Goal: Information Seeking & Learning: Learn about a topic

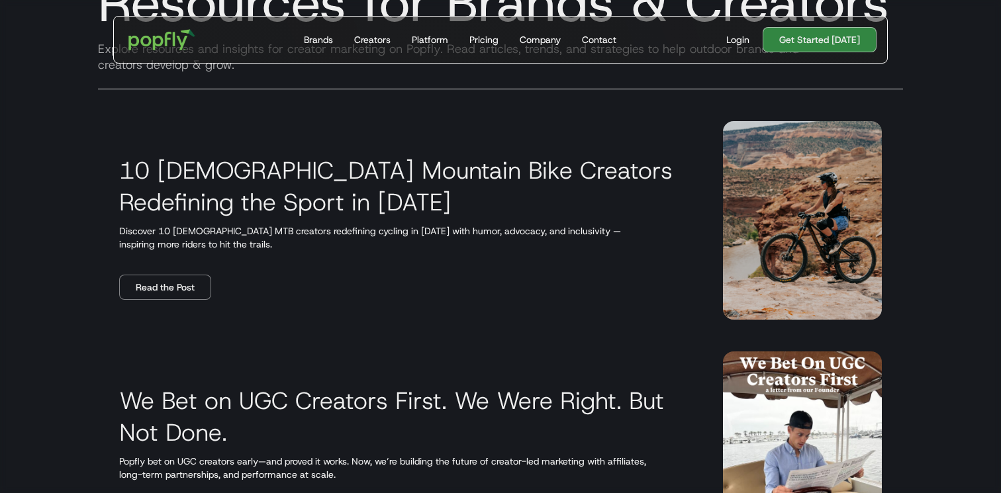
scroll to position [179, 0]
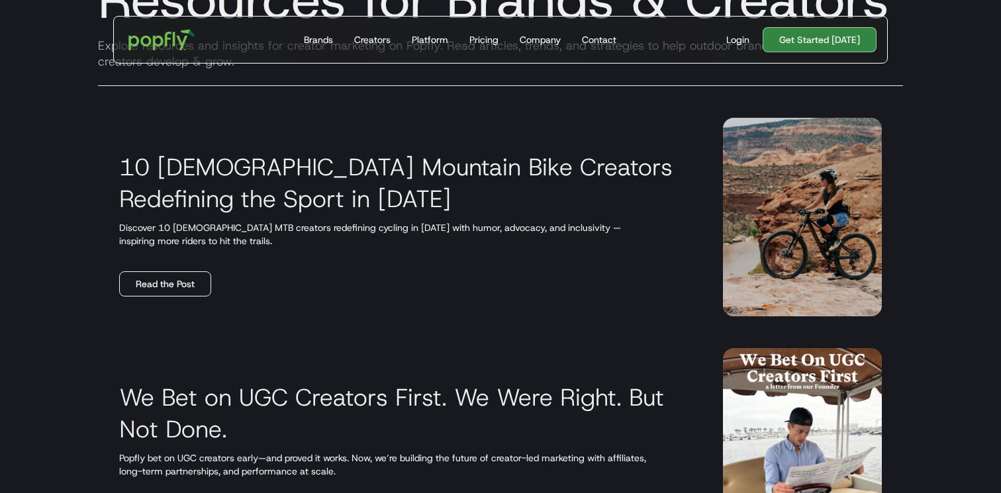
click at [156, 287] on link "Read the Post" at bounding box center [165, 283] width 92 height 25
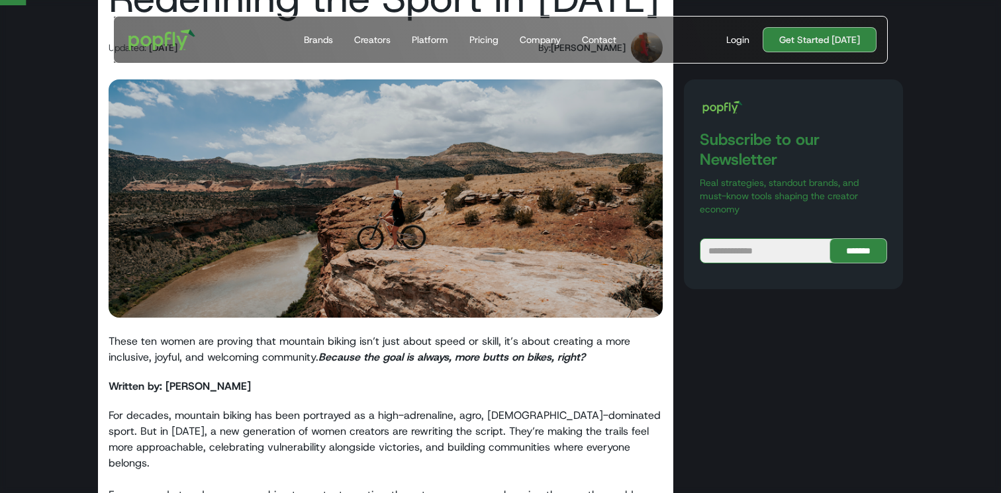
scroll to position [217, 0]
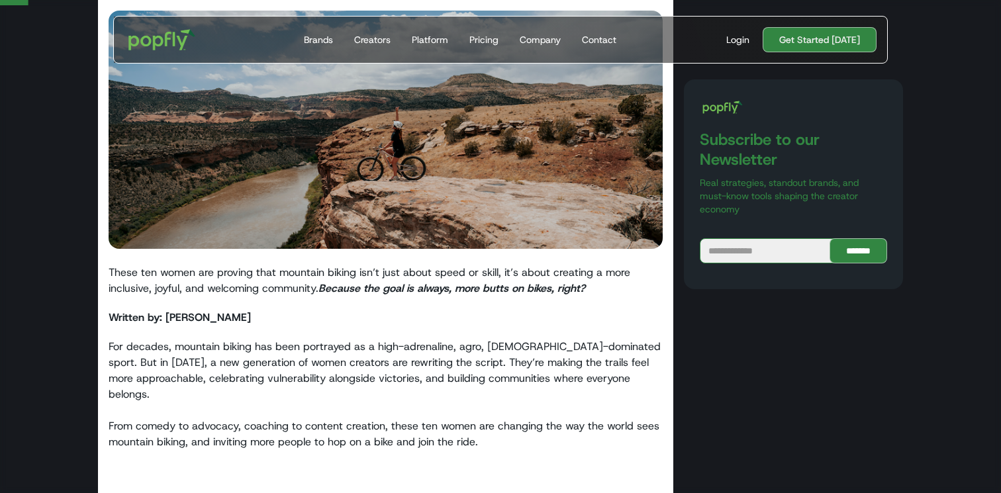
scroll to position [274, 0]
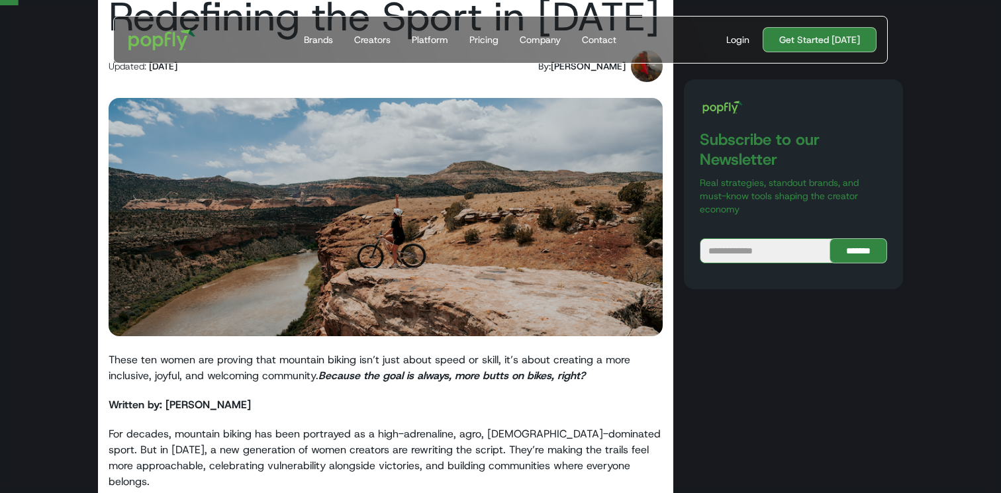
scroll to position [186, 0]
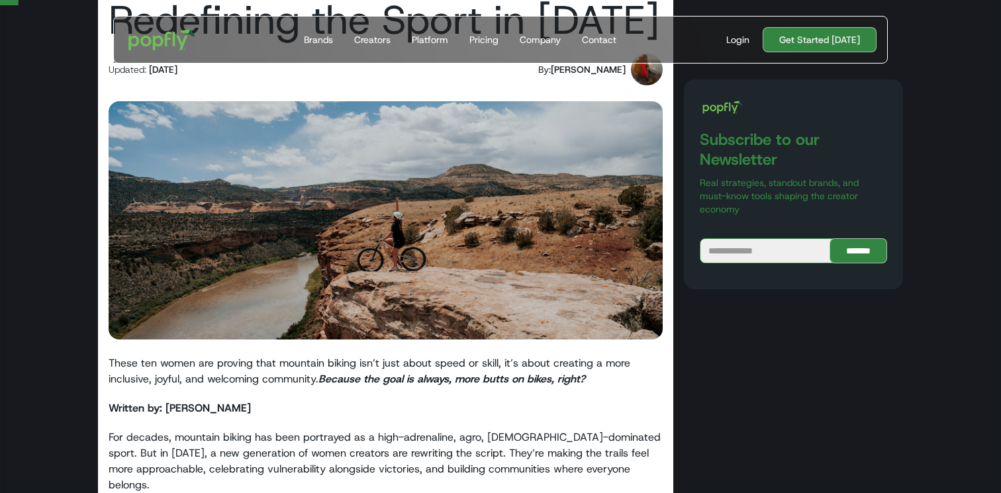
drag, startPoint x: 416, startPoint y: 169, endPoint x: 519, endPoint y: 128, distance: 110.5
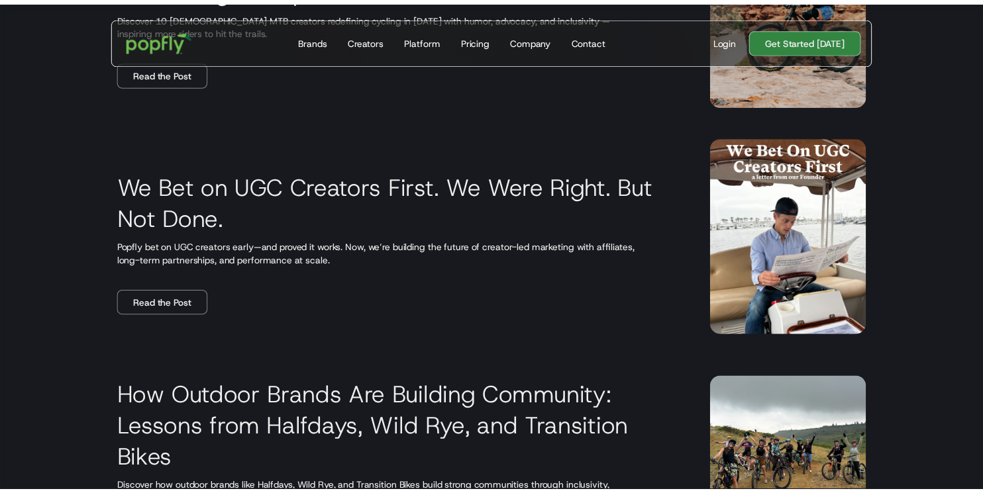
scroll to position [465, 0]
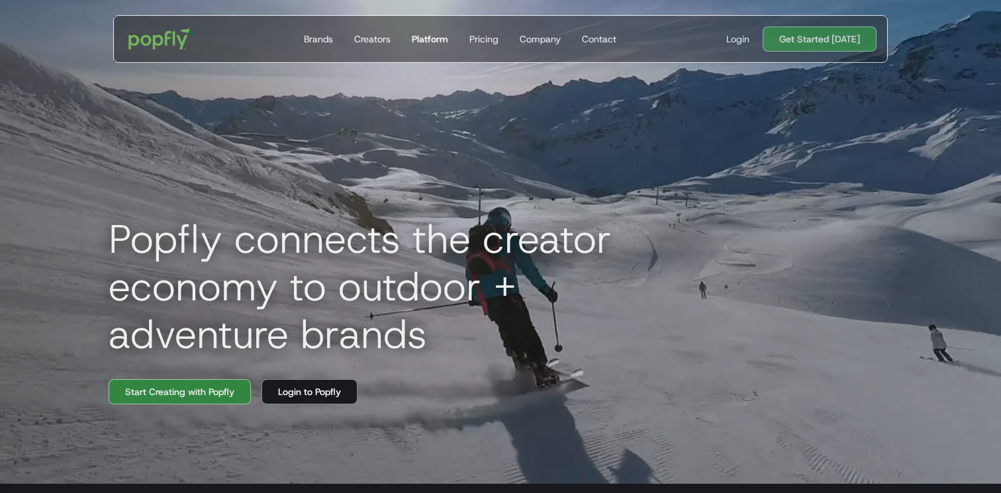
click at [438, 39] on div "Platform" at bounding box center [430, 38] width 36 height 13
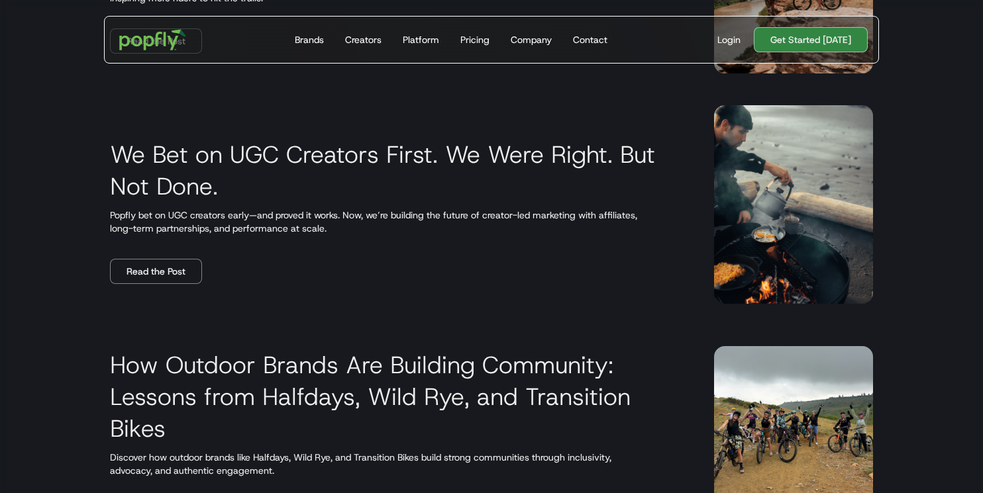
scroll to position [435, 0]
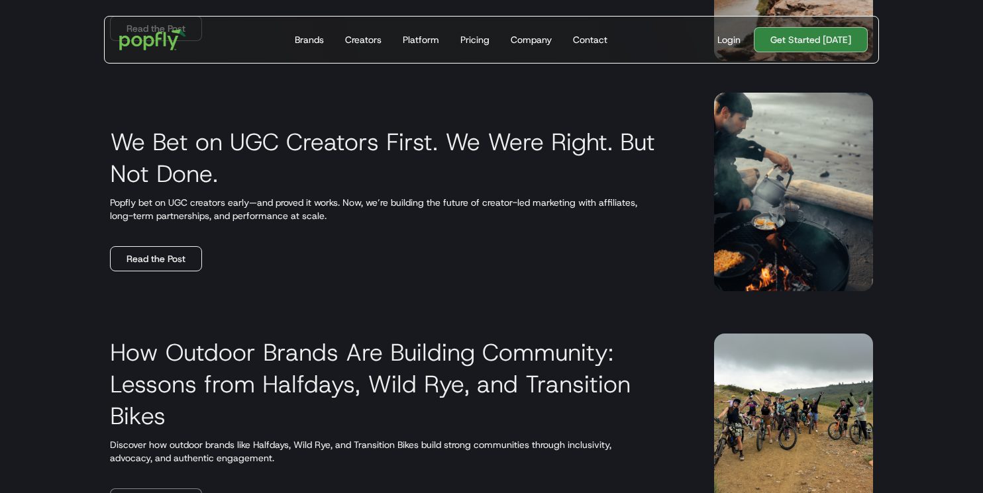
click at [189, 262] on link "Read the Post" at bounding box center [156, 258] width 92 height 25
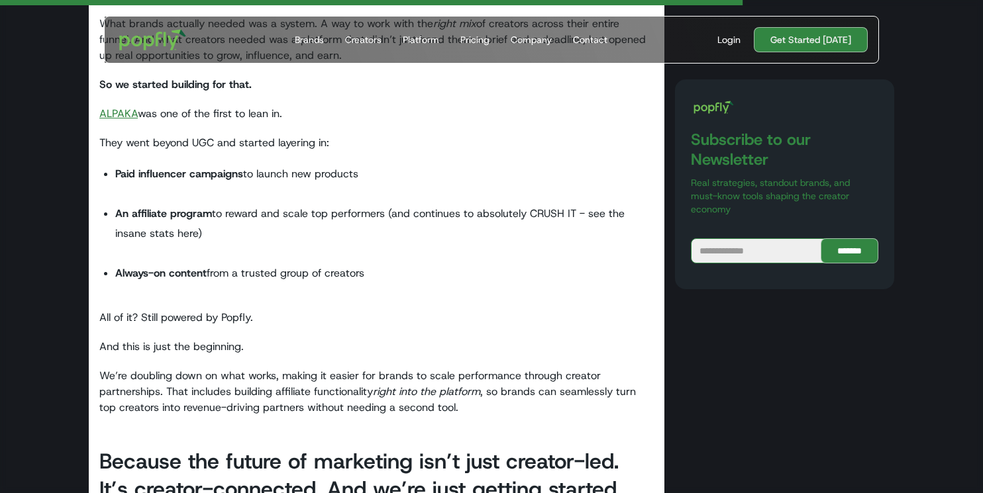
scroll to position [1823, 0]
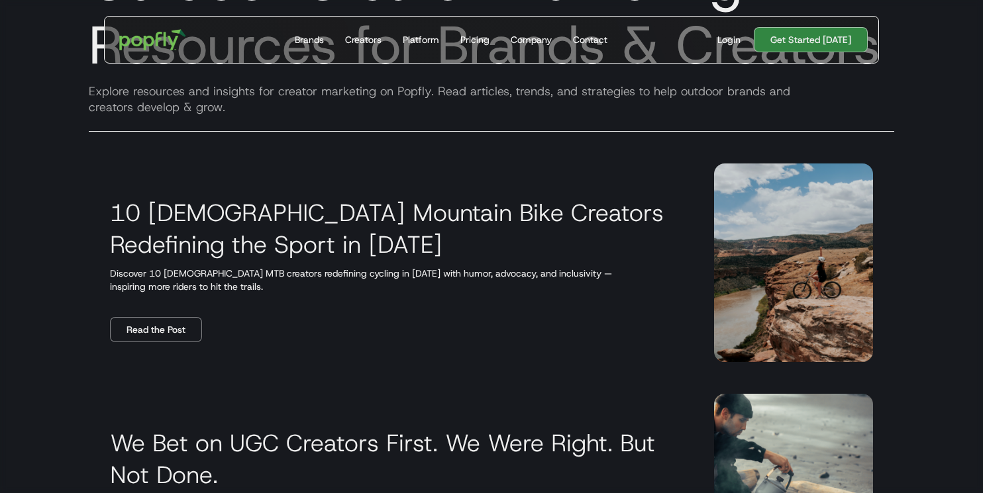
scroll to position [135, 0]
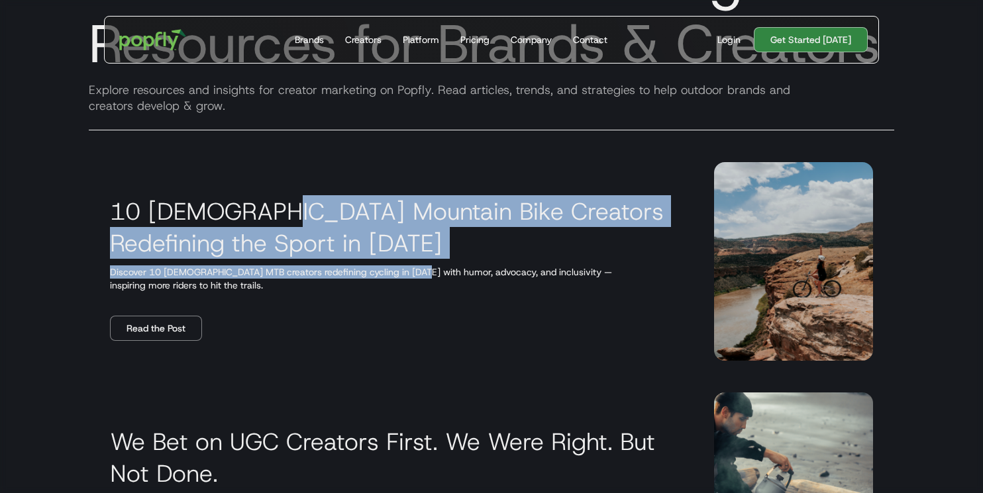
drag, startPoint x: 275, startPoint y: 219, endPoint x: 419, endPoint y: 270, distance: 153.1
click at [419, 270] on div "10 Female Mountain Bike Creators Redefining the Sport in 2025 Discover 10 femal…" at bounding box center [396, 261] width 572 height 159
click at [419, 270] on p "Discover 10 female MTB creators redefining cycling in 2025 with humor, advocacy…" at bounding box center [396, 279] width 572 height 26
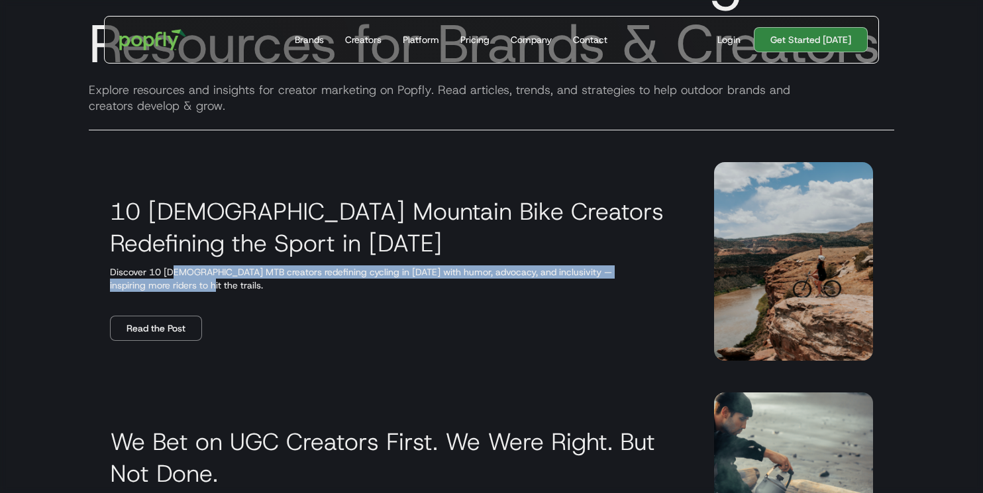
drag, startPoint x: 171, startPoint y: 271, endPoint x: 351, endPoint y: 287, distance: 180.7
click at [351, 287] on p "Discover 10 [DEMOGRAPHIC_DATA] MTB creators redefining cycling in [DATE] with h…" at bounding box center [396, 279] width 572 height 26
drag, startPoint x: 181, startPoint y: 273, endPoint x: 367, endPoint y: 307, distance: 189.9
click at [367, 307] on div "10 Female Mountain Bike Creators Redefining the Sport in 2025 Discover 10 femal…" at bounding box center [396, 261] width 572 height 159
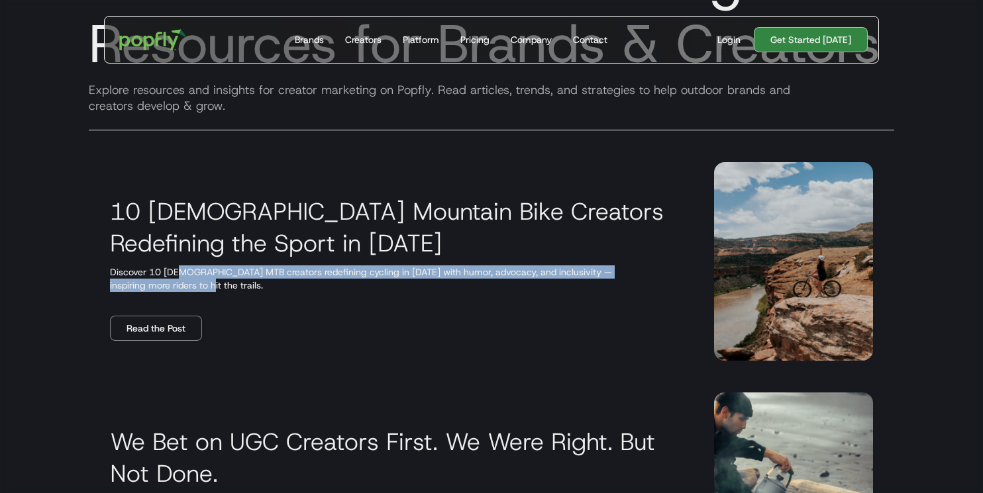
click at [367, 307] on div "10 Female Mountain Bike Creators Redefining the Sport in 2025 Discover 10 femal…" at bounding box center [396, 261] width 572 height 159
drag, startPoint x: 293, startPoint y: 273, endPoint x: 468, endPoint y: 288, distance: 175.5
click at [468, 288] on p "Discover 10 female MTB creators redefining cycling in 2025 with humor, advocacy…" at bounding box center [396, 279] width 572 height 26
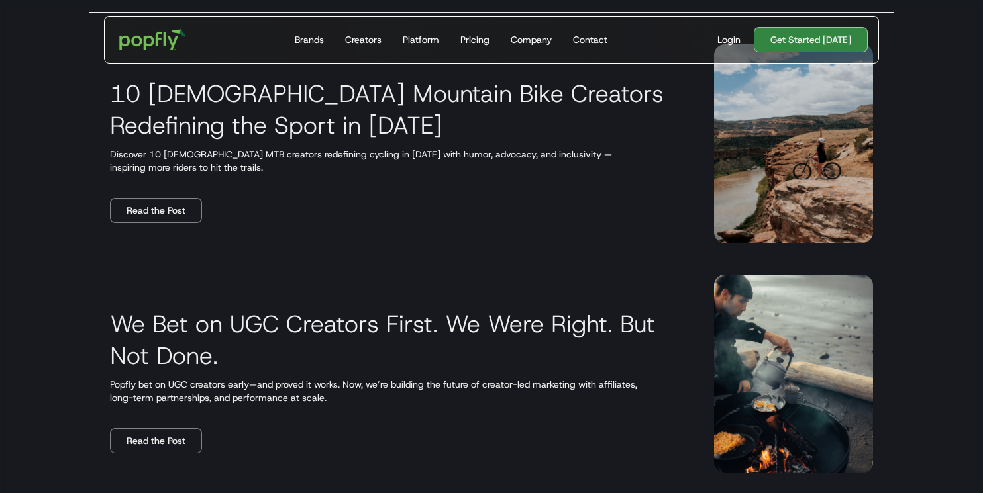
scroll to position [314, 0]
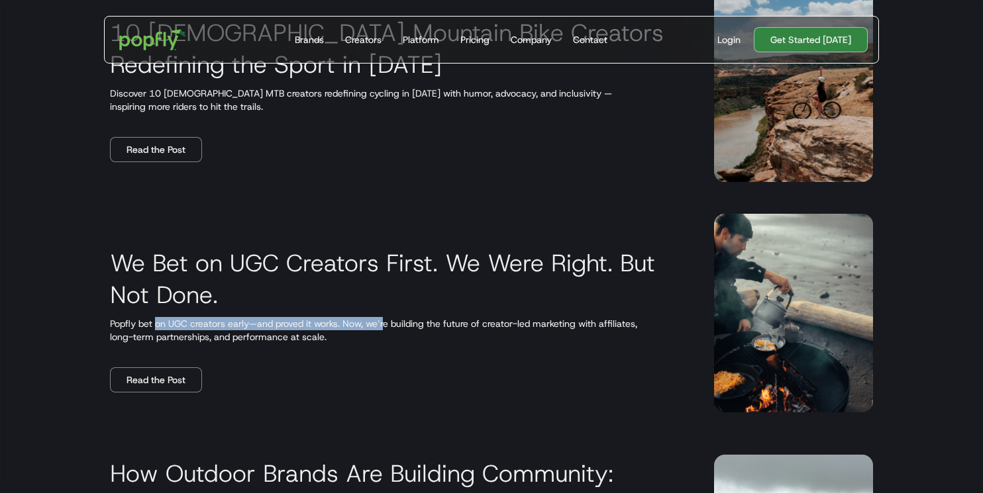
drag, startPoint x: 157, startPoint y: 318, endPoint x: 405, endPoint y: 326, distance: 247.8
click at [405, 326] on p "Popfly bet on UGC creators early—and proved it works. Now, we’re building the f…" at bounding box center [396, 330] width 572 height 26
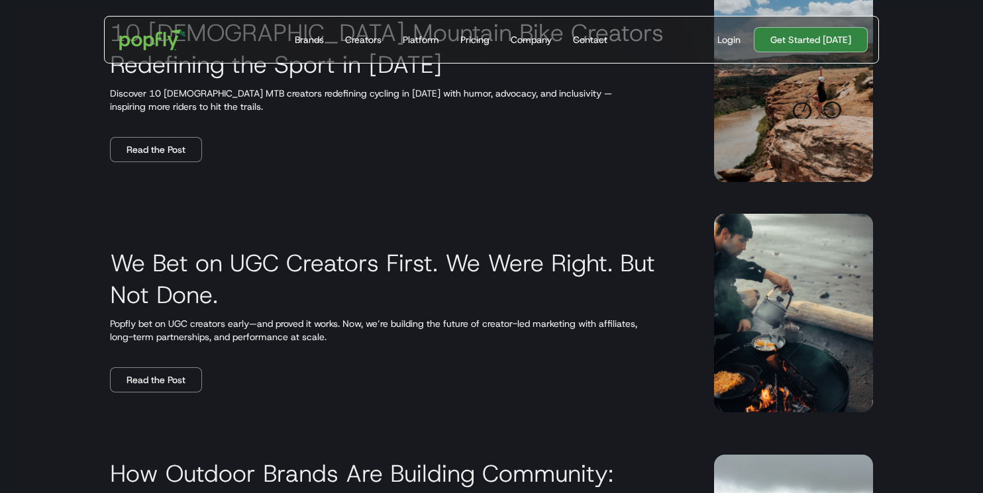
drag, startPoint x: 281, startPoint y: 316, endPoint x: 412, endPoint y: 344, distance: 133.9
click at [412, 344] on div "We Bet on UGC Creators First. We Were Right. But Not Done. Popfly bet on UGC cr…" at bounding box center [396, 313] width 572 height 159
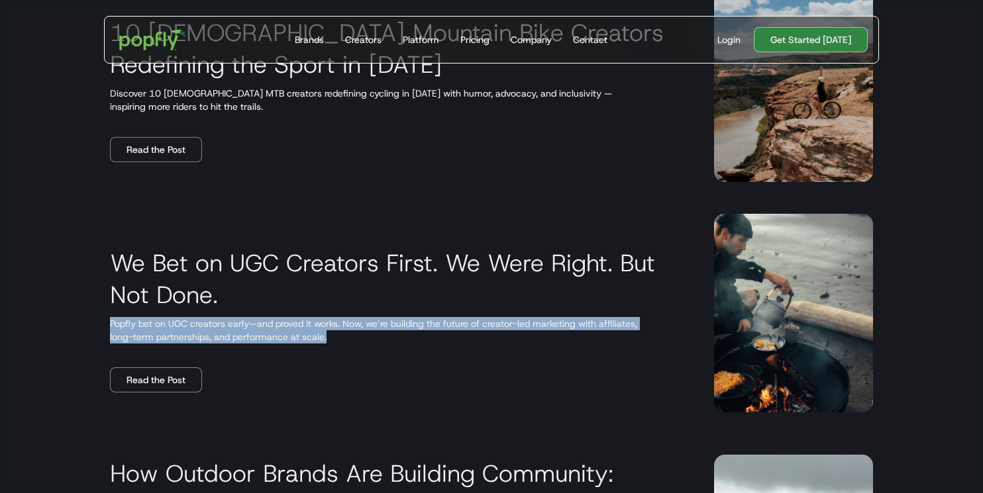
click at [412, 344] on div "We Bet on UGC Creators First. We Were Right. But Not Done. Popfly bet on UGC cr…" at bounding box center [396, 313] width 572 height 159
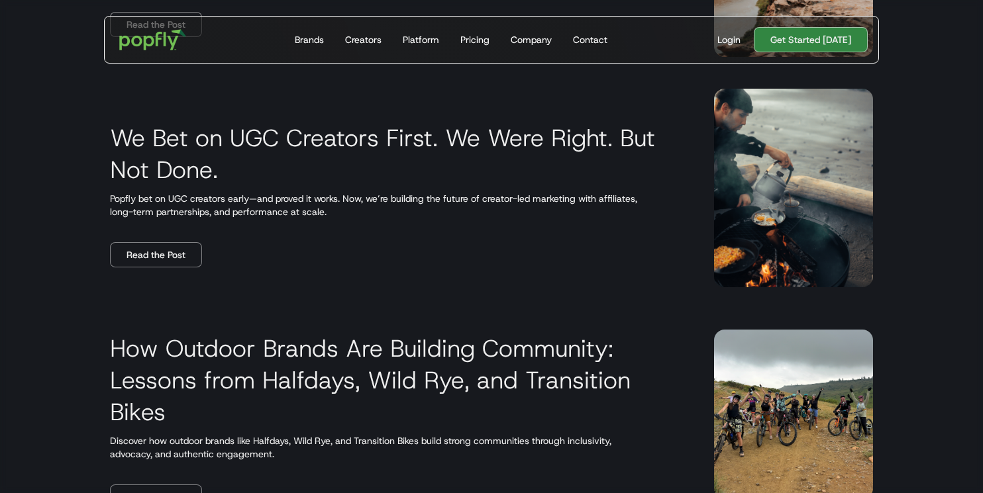
scroll to position [479, 0]
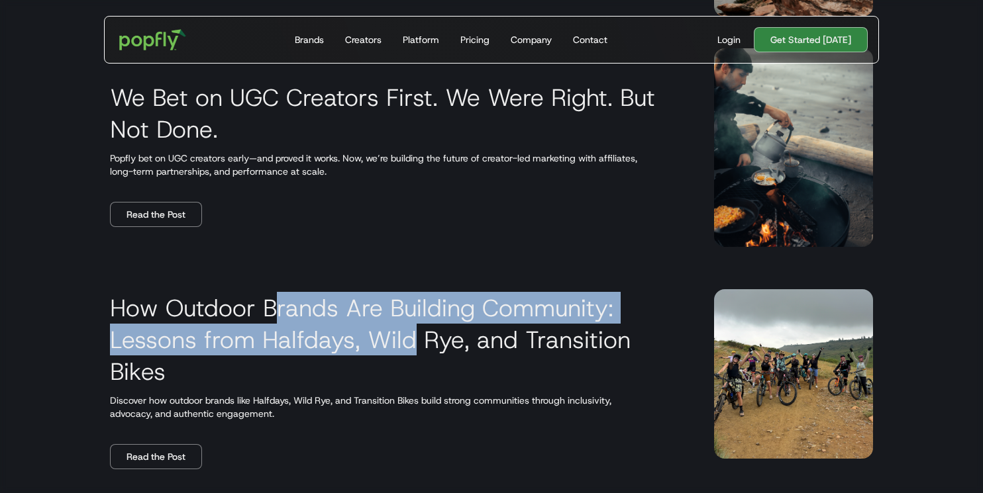
drag, startPoint x: 277, startPoint y: 319, endPoint x: 420, endPoint y: 354, distance: 147.7
click at [420, 354] on h3 "How Outdoor Brands Are Building Community: Lessons from Halfdays, Wild Rye, and…" at bounding box center [396, 339] width 572 height 95
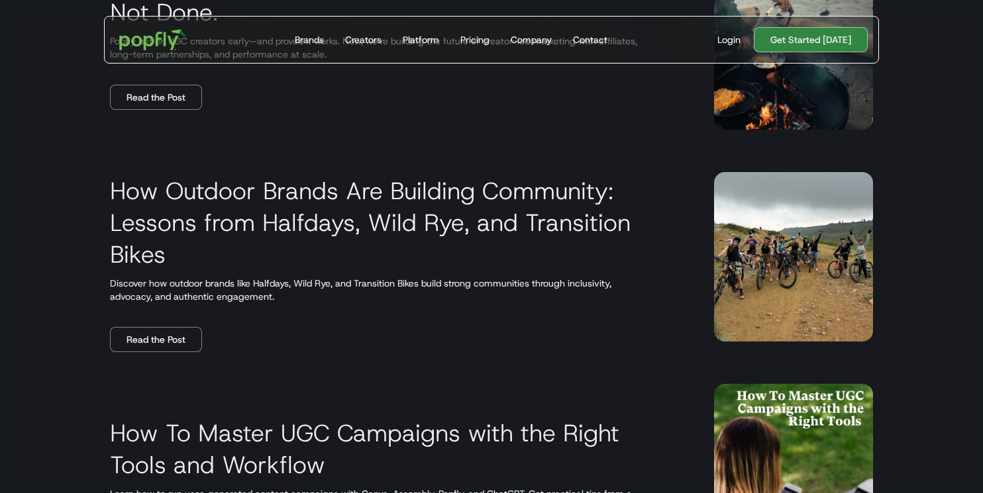
scroll to position [601, 0]
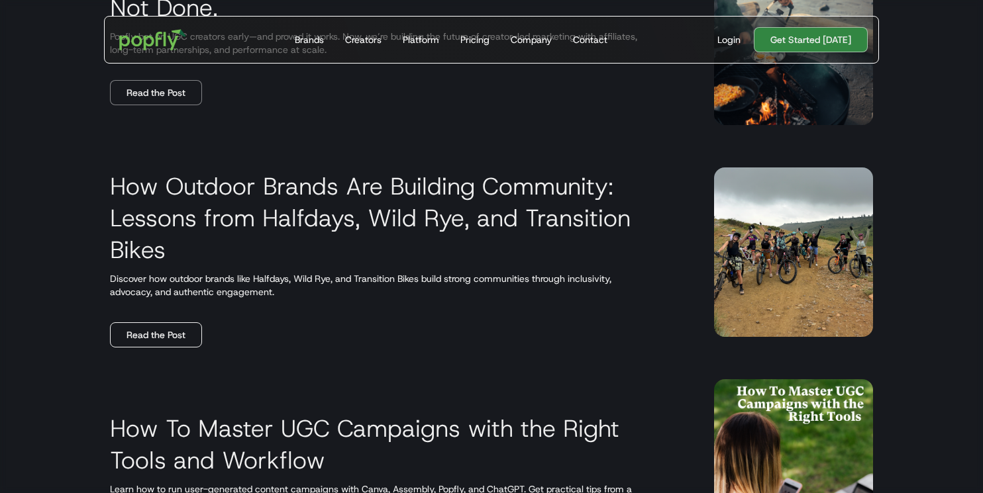
click at [153, 333] on link "Read the Post" at bounding box center [156, 334] width 92 height 25
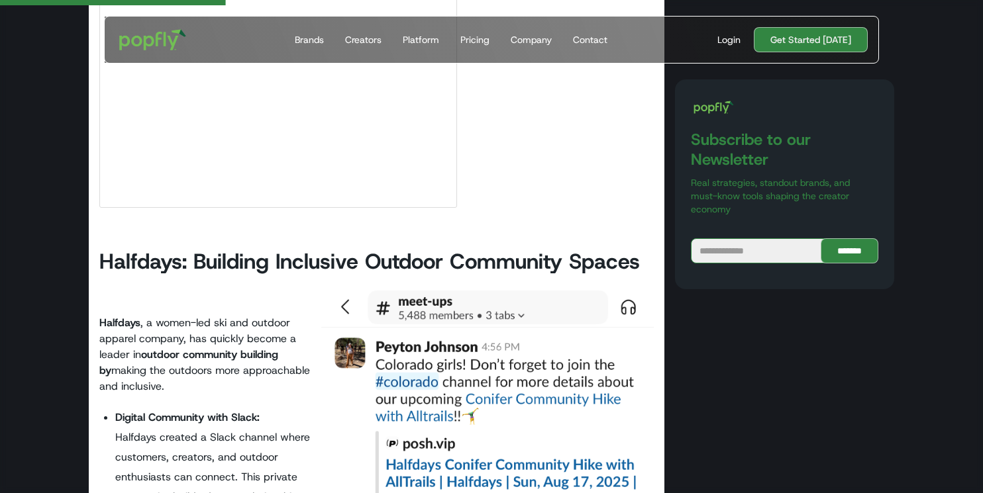
scroll to position [1233, 0]
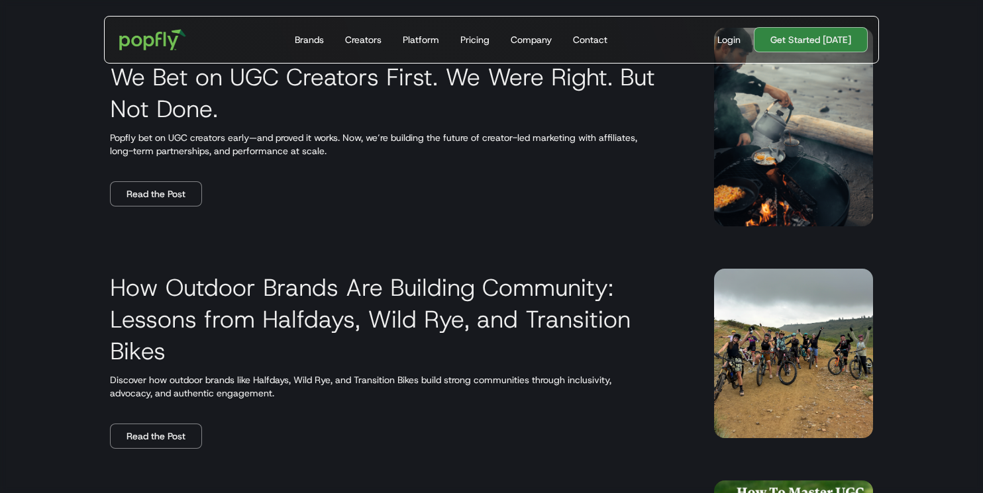
scroll to position [562, 0]
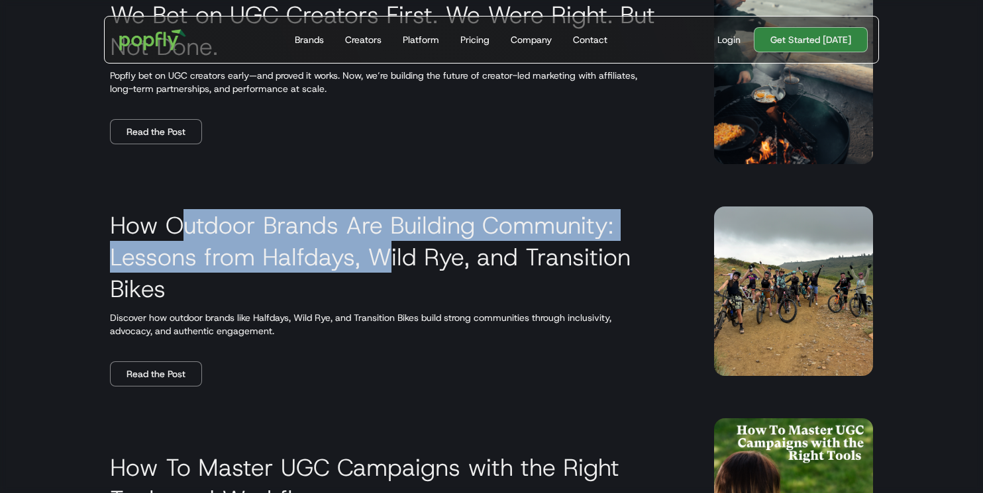
drag, startPoint x: 184, startPoint y: 230, endPoint x: 385, endPoint y: 262, distance: 203.7
click at [385, 262] on h3 "How Outdoor Brands Are Building Community: Lessons from Halfdays, Wild Rye, and…" at bounding box center [396, 256] width 572 height 95
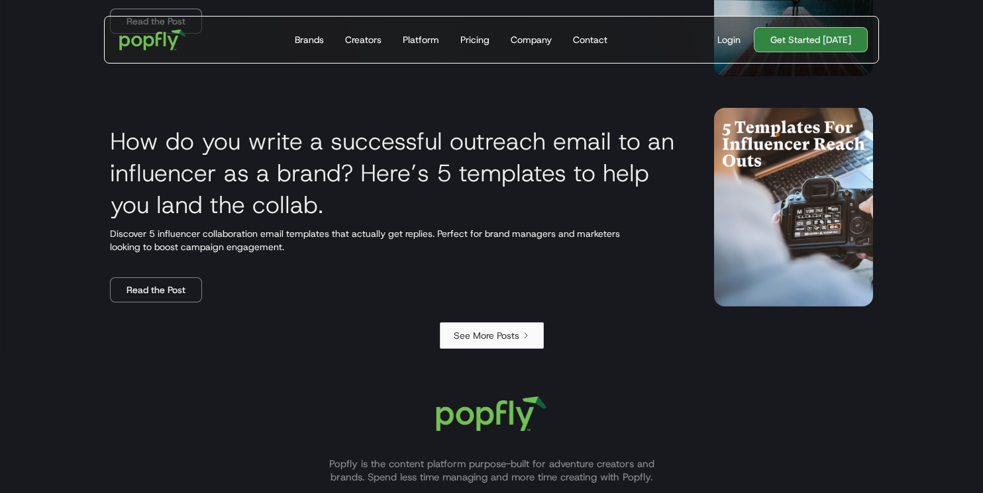
scroll to position [2440, 0]
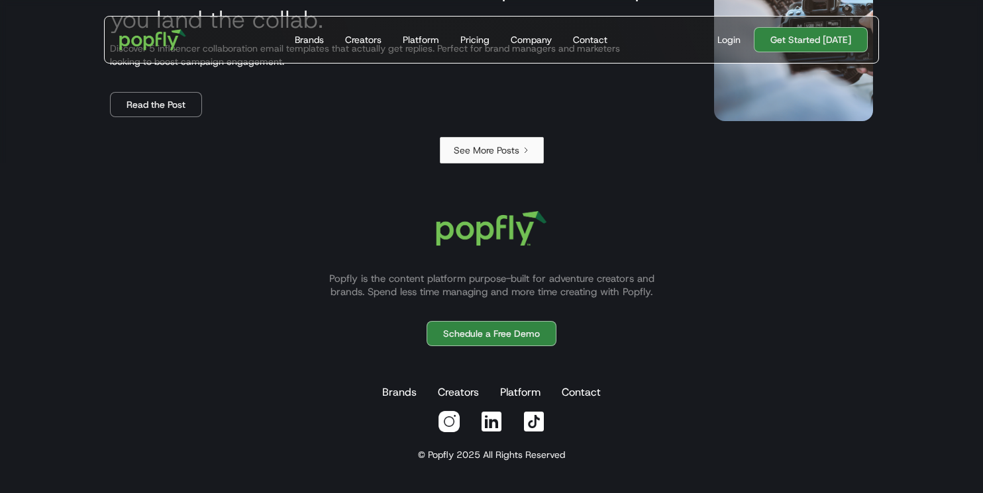
click at [512, 150] on div "See More Posts" at bounding box center [487, 150] width 66 height 13
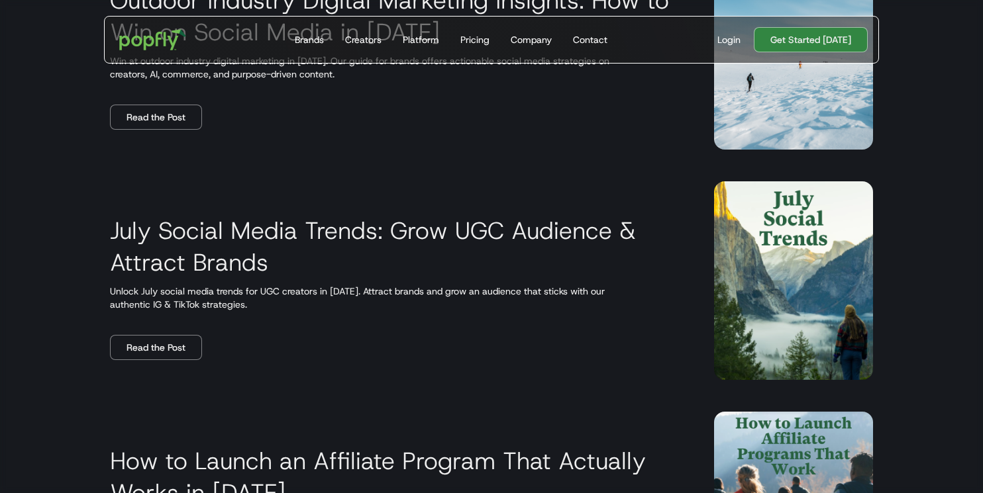
scroll to position [1584, 0]
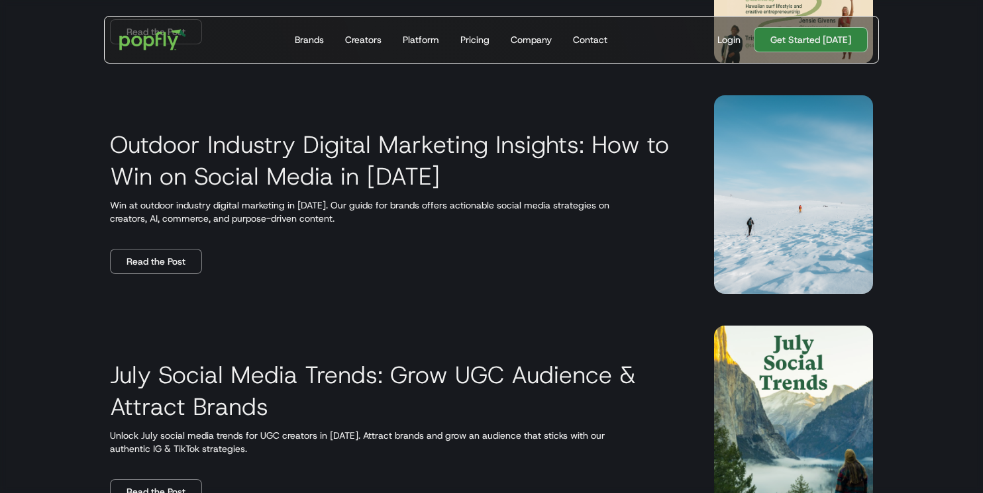
click at [170, 185] on h3 "Outdoor Industry Digital Marketing Insights: How to Win on Social Media in [DAT…" at bounding box center [396, 160] width 572 height 64
click at [154, 262] on link "Read the Post" at bounding box center [156, 261] width 92 height 25
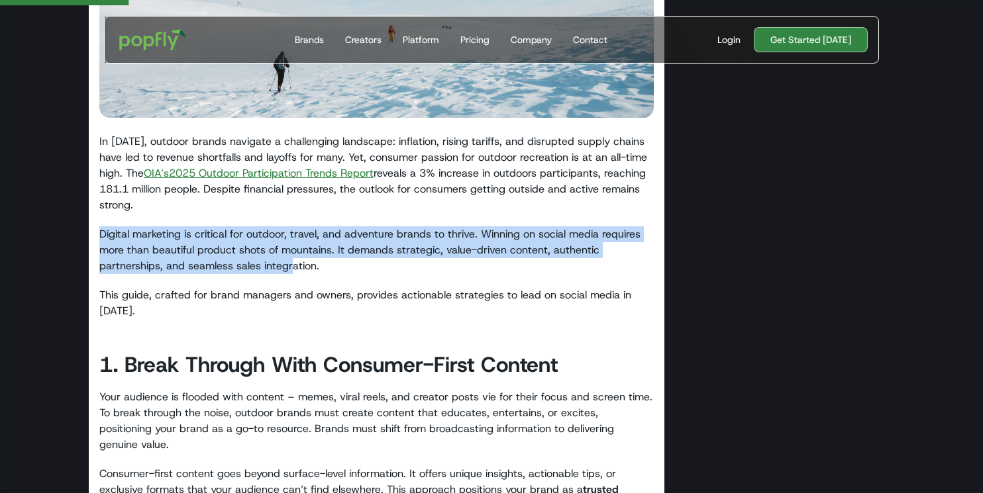
drag, startPoint x: 162, startPoint y: 220, endPoint x: 295, endPoint y: 274, distance: 143.7
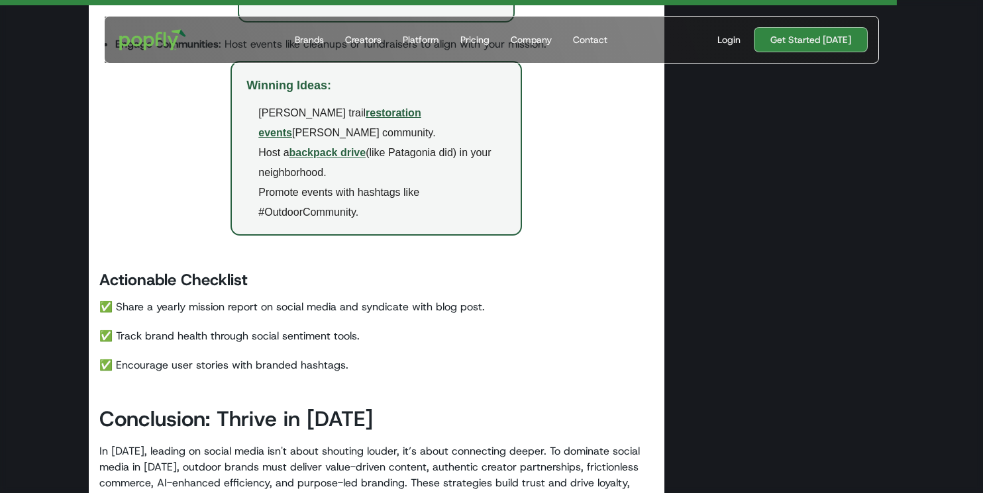
scroll to position [2748, 0]
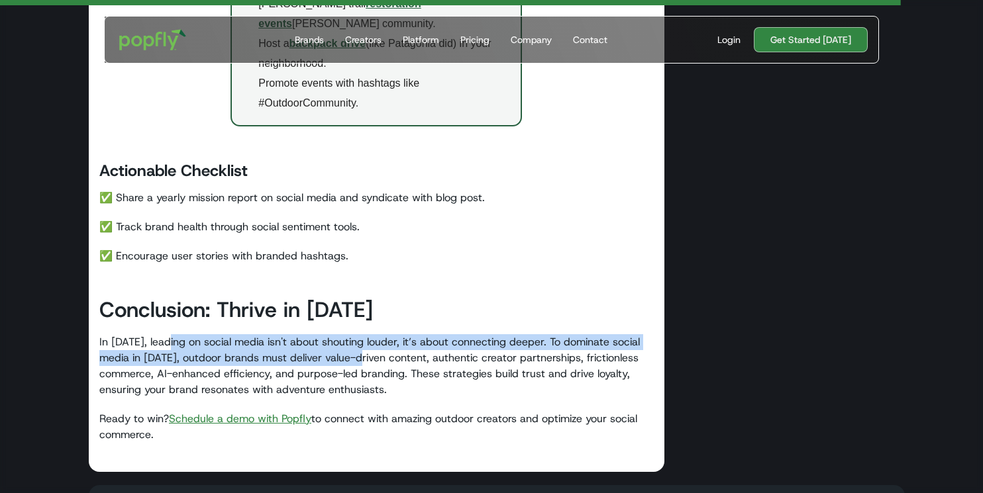
drag, startPoint x: 173, startPoint y: 264, endPoint x: 371, endPoint y: 282, distance: 199.4
click at [371, 334] on p "In 2025, leading on social media isn't about shouting louder, it’s about connec…" at bounding box center [376, 366] width 554 height 64
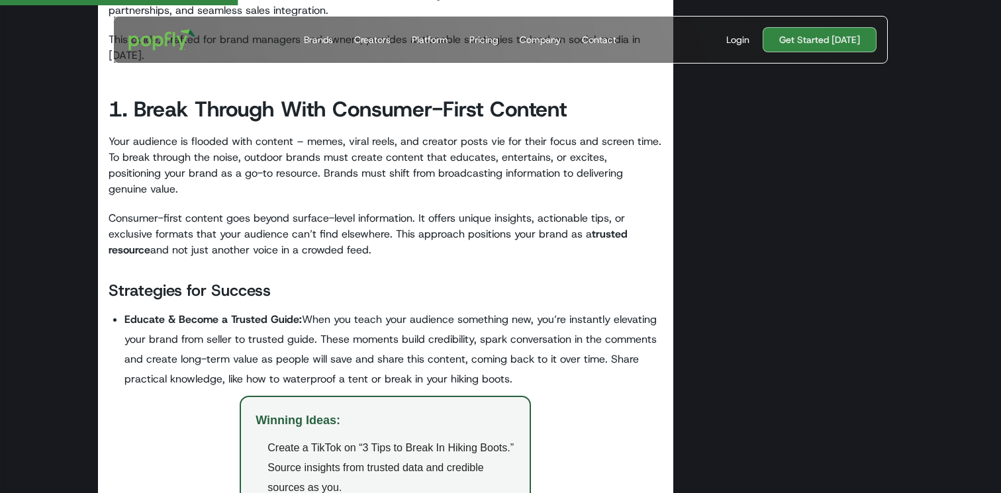
scroll to position [629, 0]
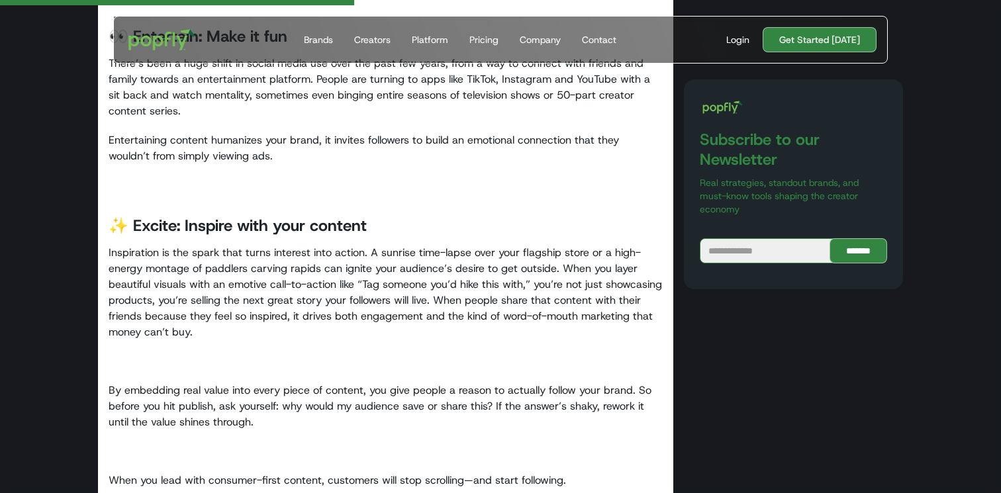
scroll to position [1064, 0]
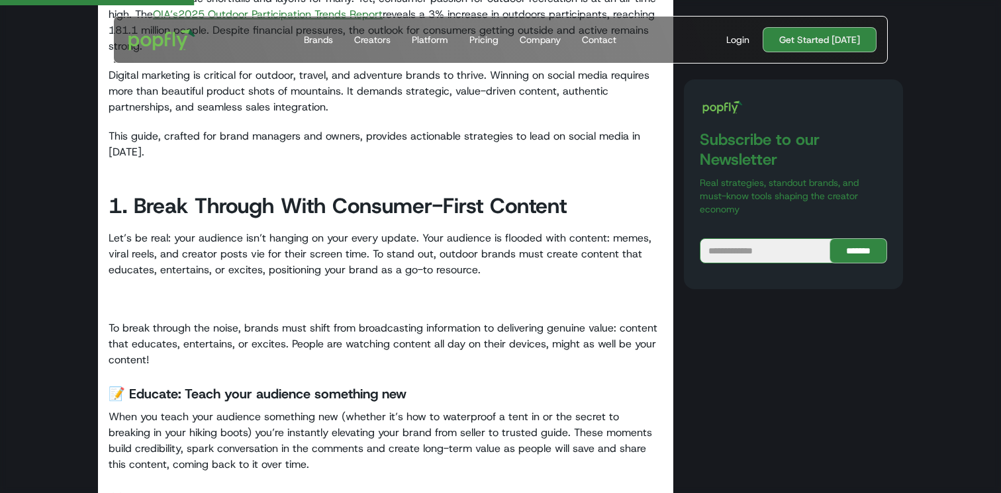
scroll to position [547, 0]
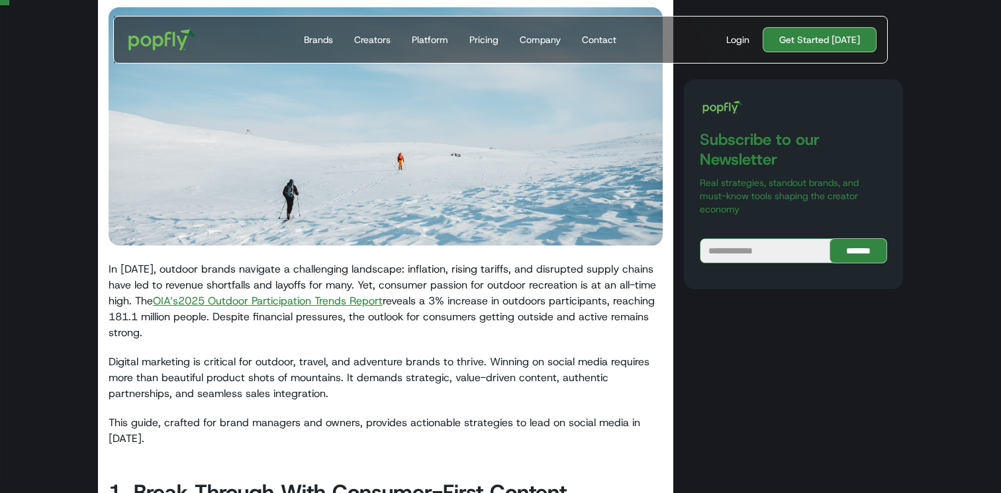
scroll to position [272, 0]
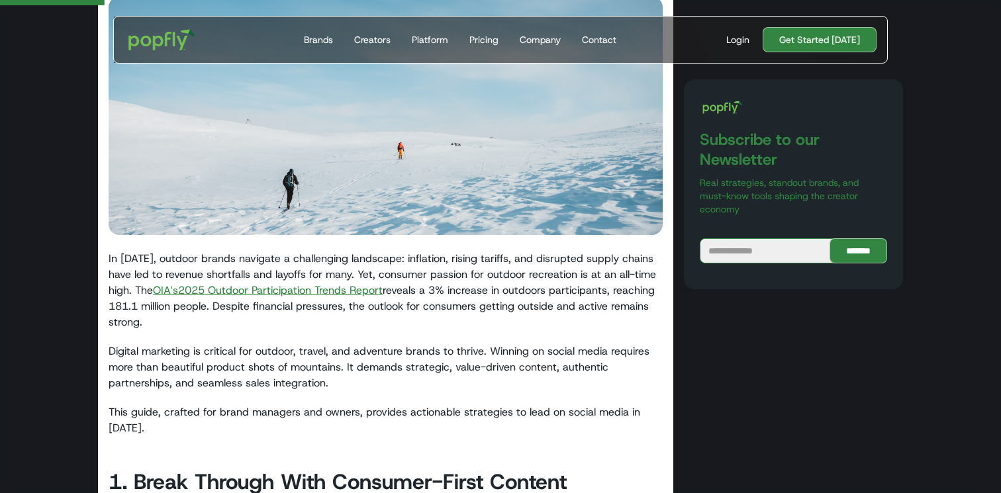
click at [540, 290] on p "In [DATE], outdoor brands navigate a challenging landscape: inflation, rising t…" at bounding box center [386, 290] width 554 height 79
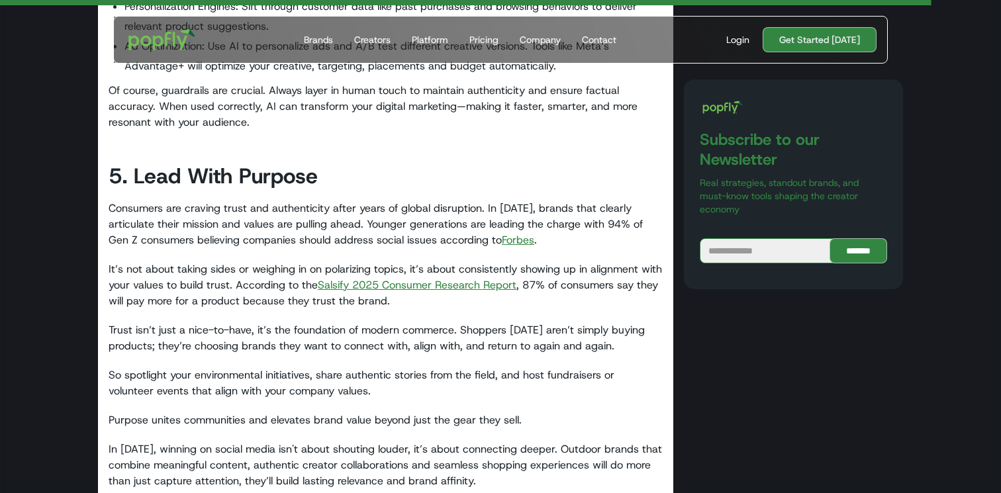
scroll to position [2487, 0]
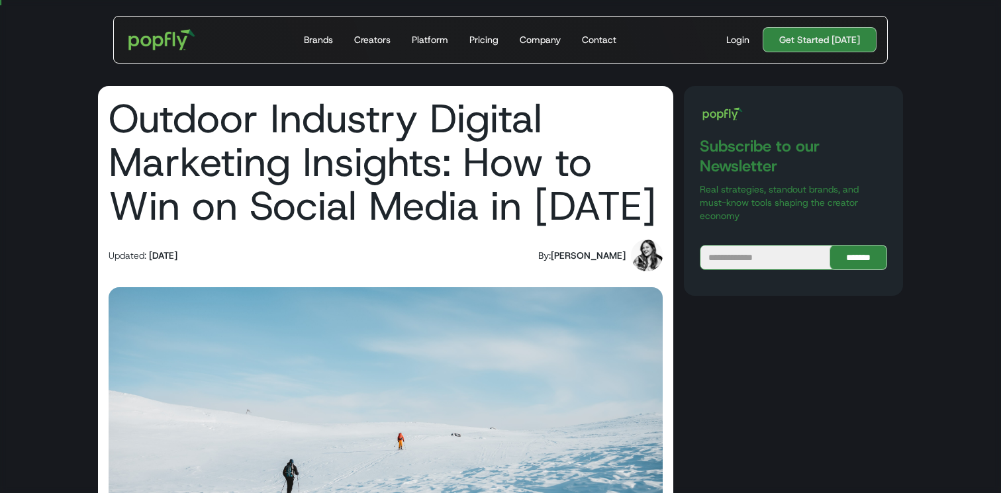
click at [661, 260] on img at bounding box center [647, 256] width 32 height 32
click at [652, 257] on img at bounding box center [647, 256] width 32 height 32
drag, startPoint x: 720, startPoint y: 190, endPoint x: 789, endPoint y: 205, distance: 71.0
click at [789, 205] on p "Real strategies, standout brands, and must-know tools shaping the creator econo…" at bounding box center [793, 203] width 187 height 40
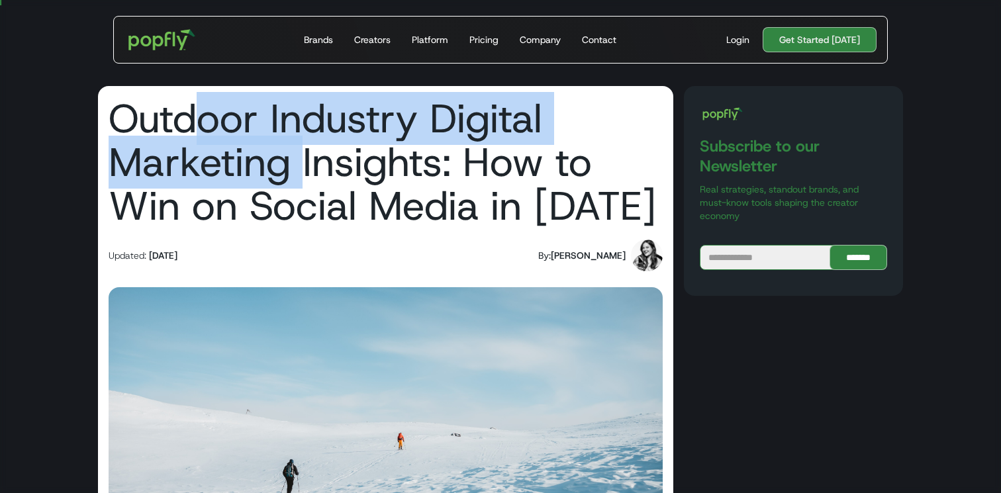
drag, startPoint x: 193, startPoint y: 138, endPoint x: 332, endPoint y: 194, distance: 150.6
click at [332, 194] on h1 "Outdoor Industry Digital Marketing Insights: How to Win on Social Media in 2025" at bounding box center [386, 162] width 554 height 131
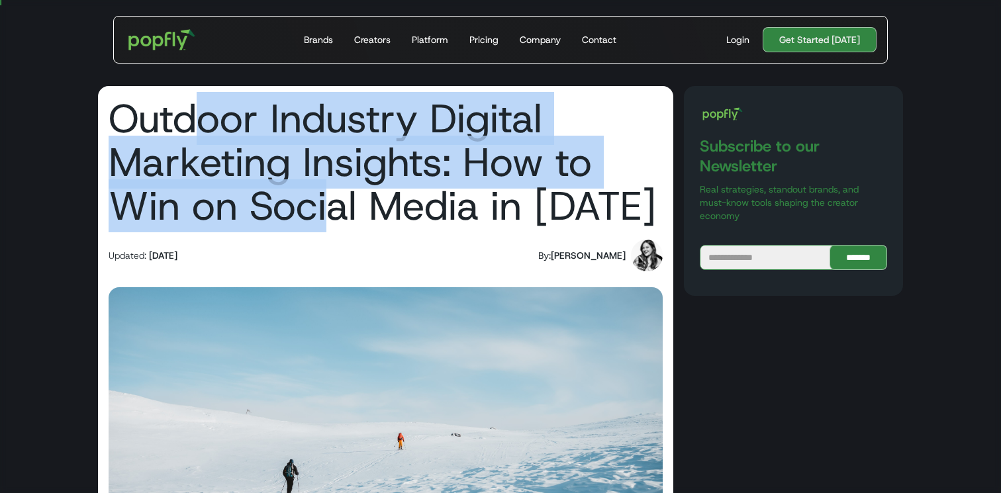
click at [332, 194] on h1 "Outdoor Industry Digital Marketing Insights: How to Win on Social Media in 2025" at bounding box center [386, 162] width 554 height 131
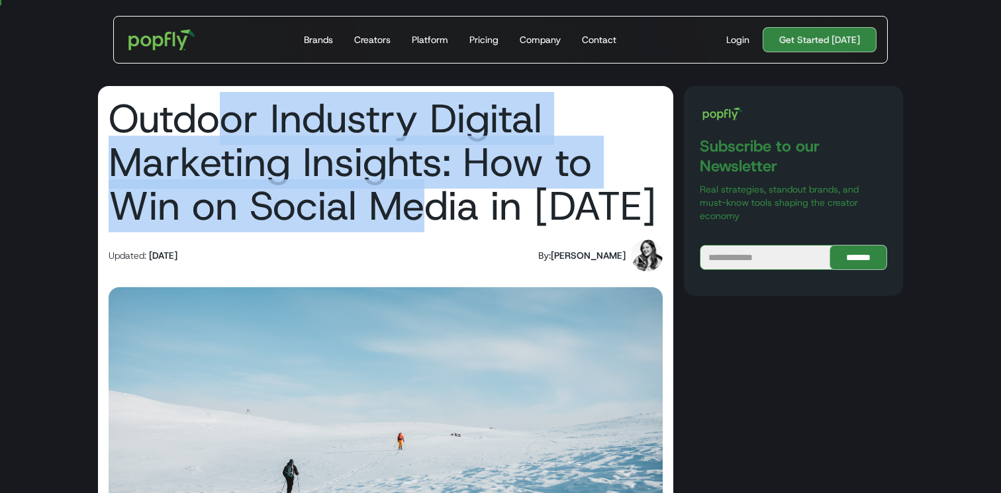
drag, startPoint x: 217, startPoint y: 107, endPoint x: 419, endPoint y: 189, distance: 218.0
click at [419, 189] on h1 "Outdoor Industry Digital Marketing Insights: How to Win on Social Media in 2025" at bounding box center [386, 162] width 554 height 131
click at [419, 189] on h1 "Outdoor Industry Digital Marketing Insights: How to Win on Social Media in [DAT…" at bounding box center [386, 162] width 554 height 131
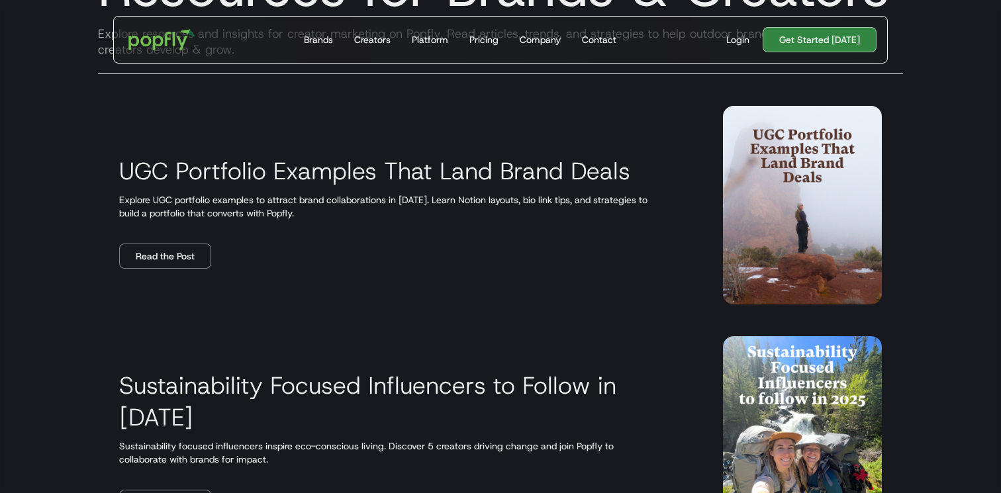
scroll to position [192, 0]
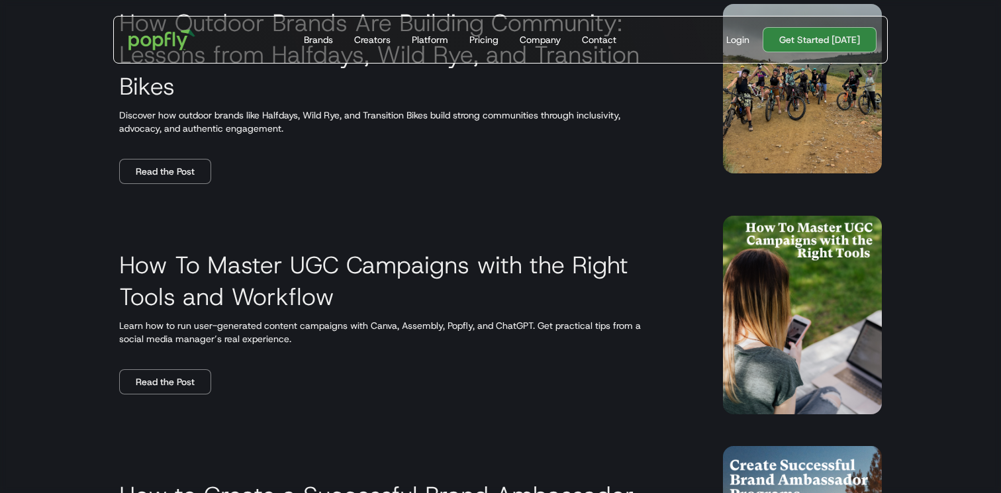
scroll to position [773, 0]
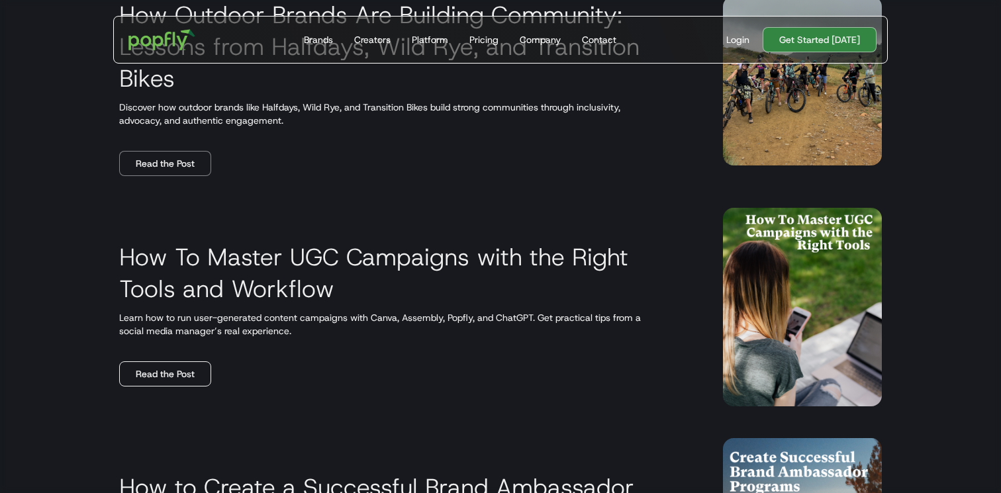
click at [208, 370] on link "Read the Post" at bounding box center [165, 374] width 92 height 25
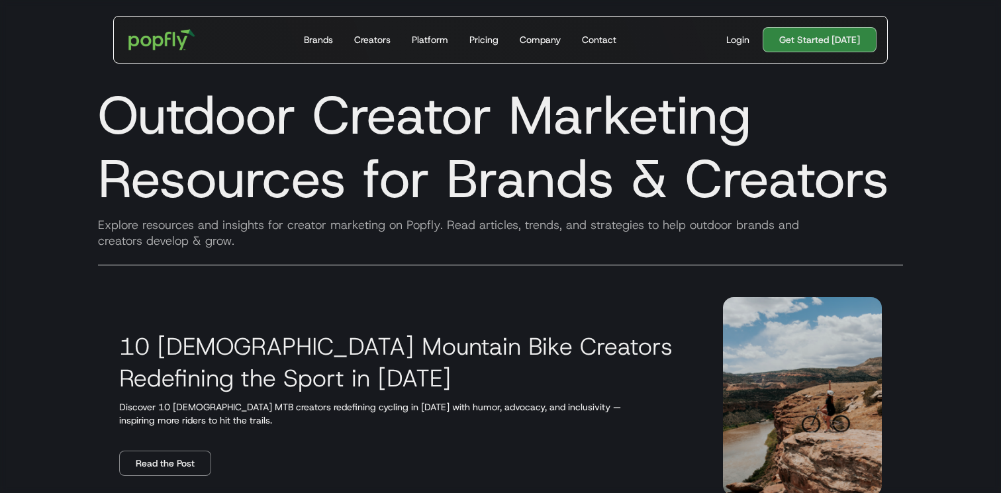
scroll to position [11, 0]
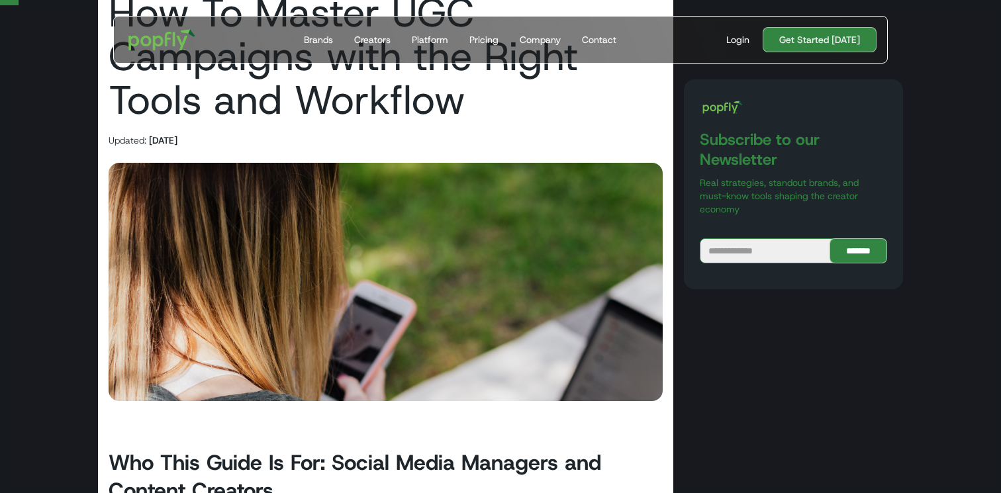
scroll to position [109, 0]
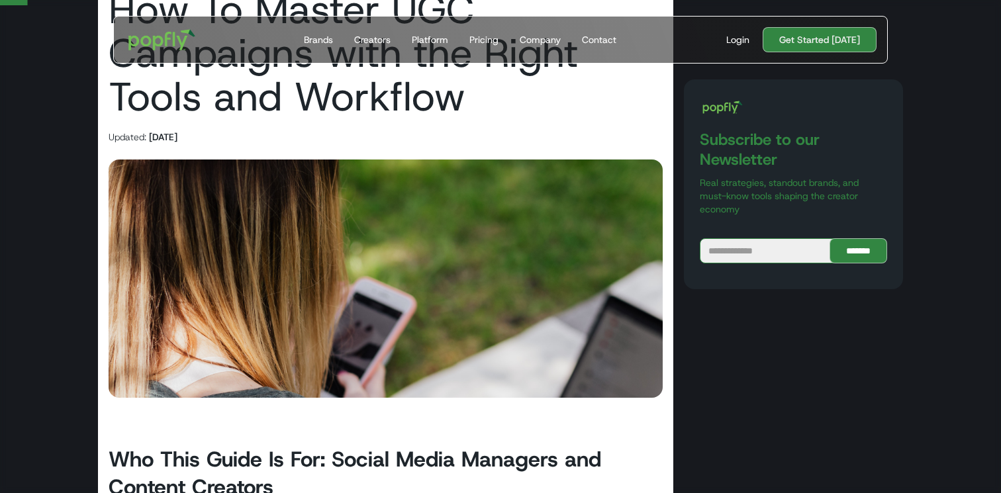
drag, startPoint x: 506, startPoint y: 286, endPoint x: 494, endPoint y: 273, distance: 17.8
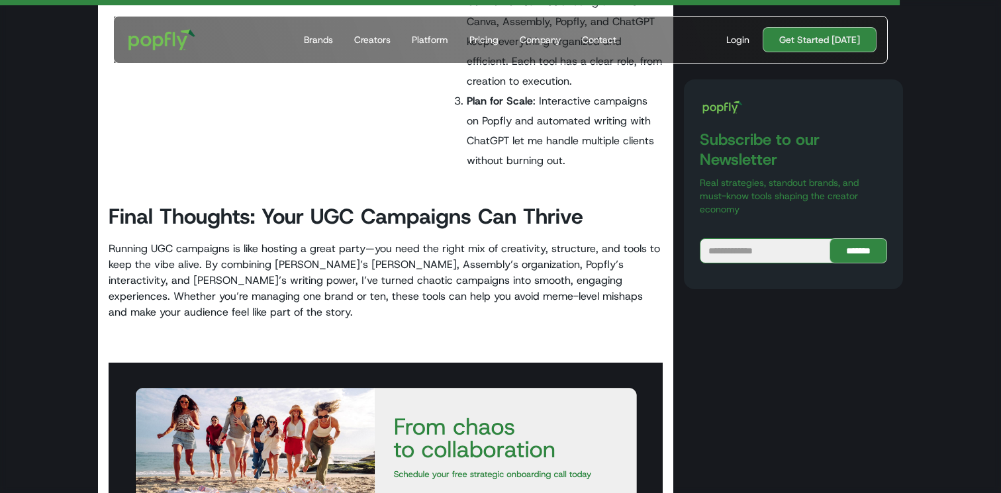
scroll to position [3694, 0]
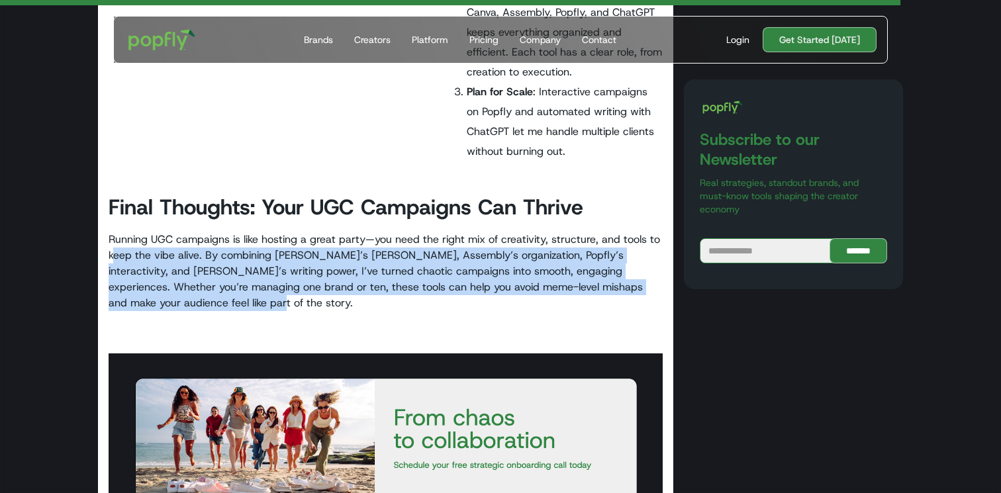
drag, startPoint x: 115, startPoint y: 250, endPoint x: 211, endPoint y: 307, distance: 111.3
click at [212, 307] on p "Running UGC campaigns is like hosting a great party—you need the right mix of c…" at bounding box center [386, 271] width 554 height 79
click at [211, 307] on p "Running UGC campaigns is like hosting a great party—you need the right mix of c…" at bounding box center [386, 271] width 554 height 79
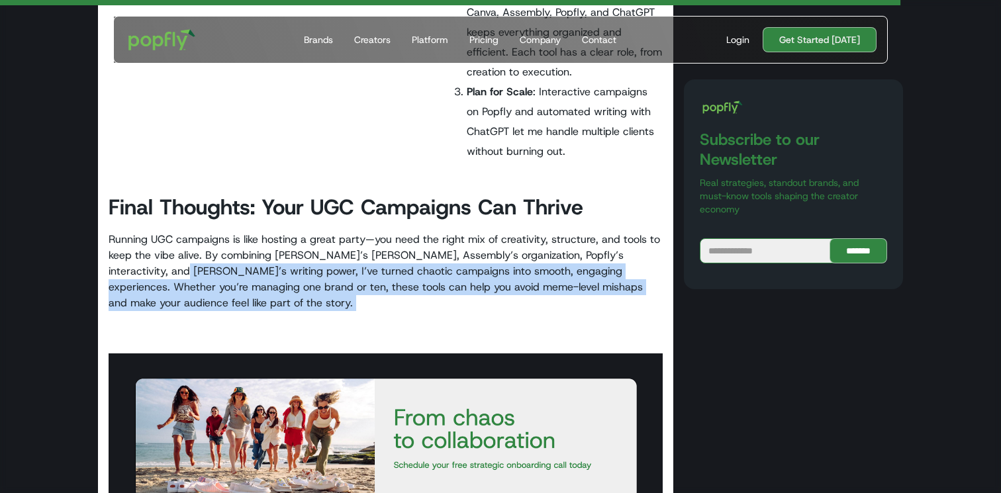
drag, startPoint x: 153, startPoint y: 266, endPoint x: 258, endPoint y: 322, distance: 119.7
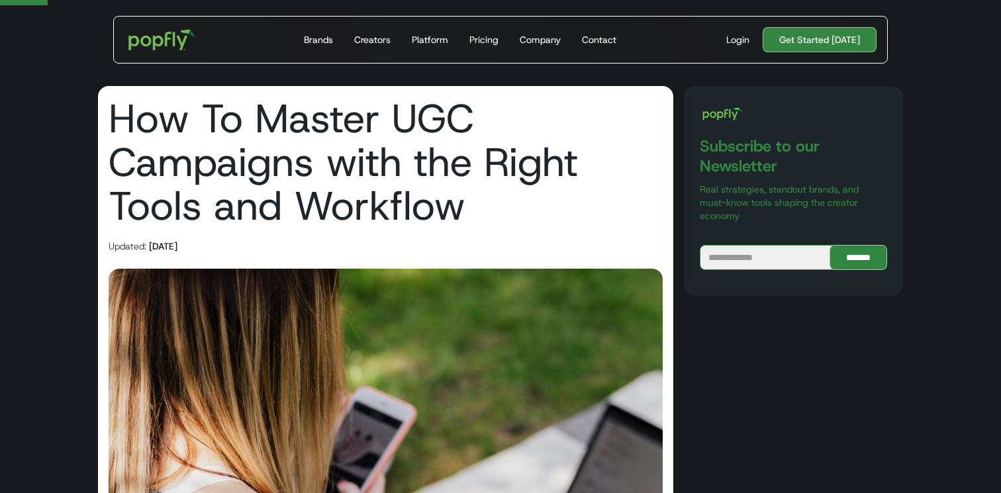
scroll to position [484, 0]
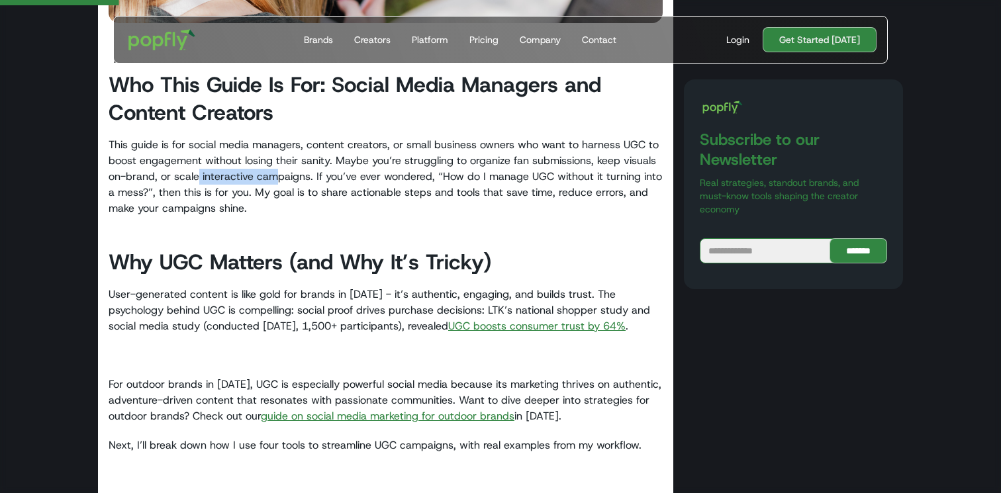
drag, startPoint x: 197, startPoint y: 172, endPoint x: 318, endPoint y: 207, distance: 125.3
click at [318, 207] on p "This guide is for social media managers, content creators, or small business ow…" at bounding box center [386, 176] width 554 height 79
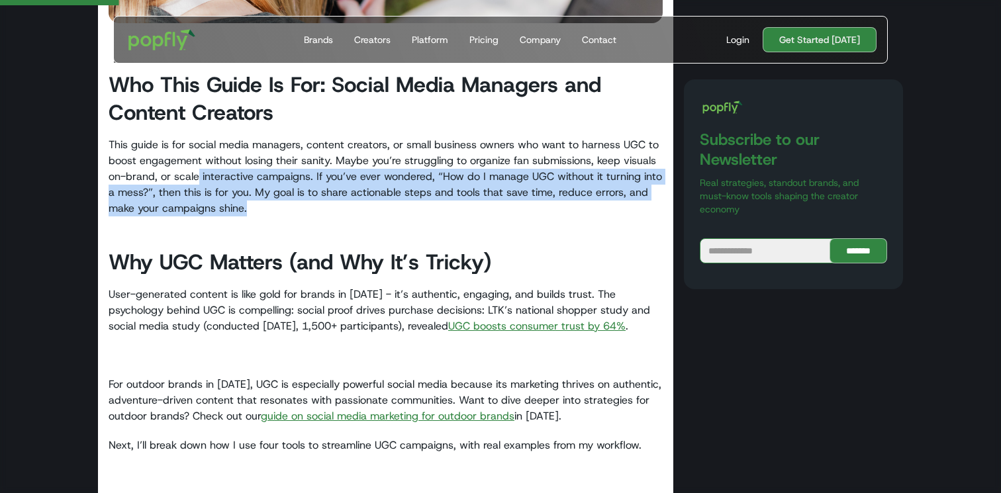
click at [318, 207] on p "This guide is for social media managers, content creators, or small business ow…" at bounding box center [386, 176] width 554 height 79
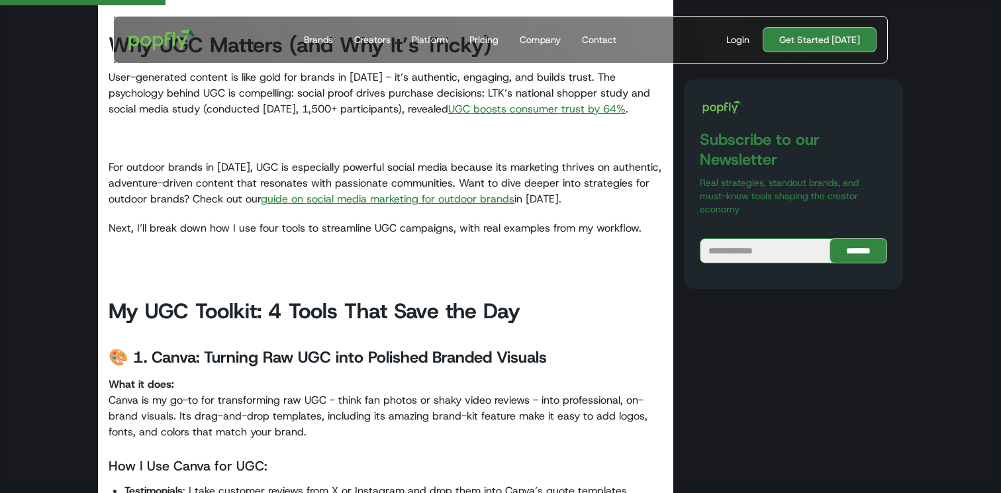
scroll to position [704, 0]
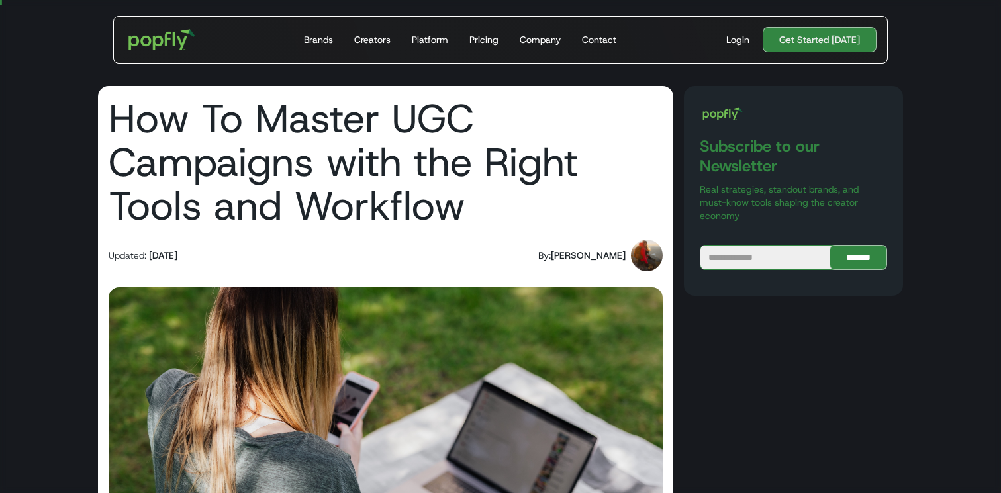
scroll to position [5, 0]
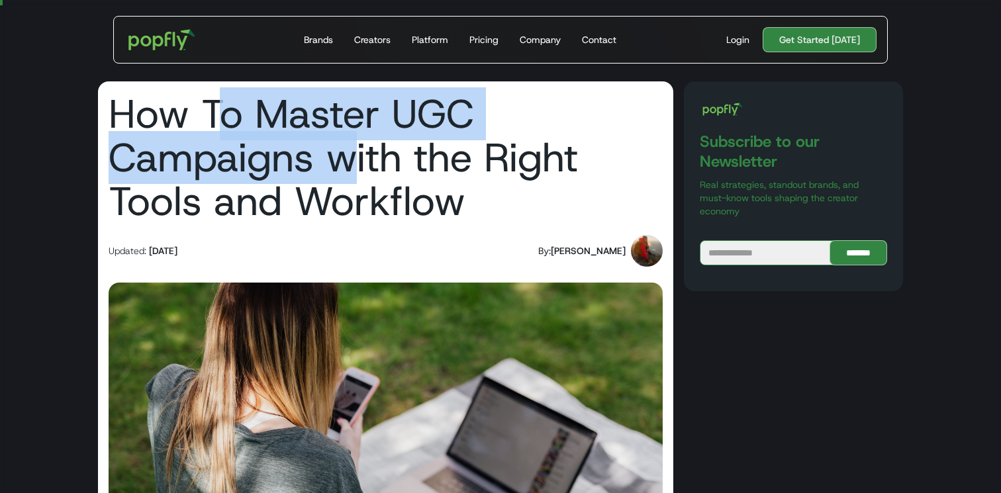
drag, startPoint x: 215, startPoint y: 126, endPoint x: 368, endPoint y: 196, distance: 168.9
click at [375, 196] on h1 "How To Master UGC Campaigns with the Right Tools and Workflow" at bounding box center [386, 157] width 554 height 131
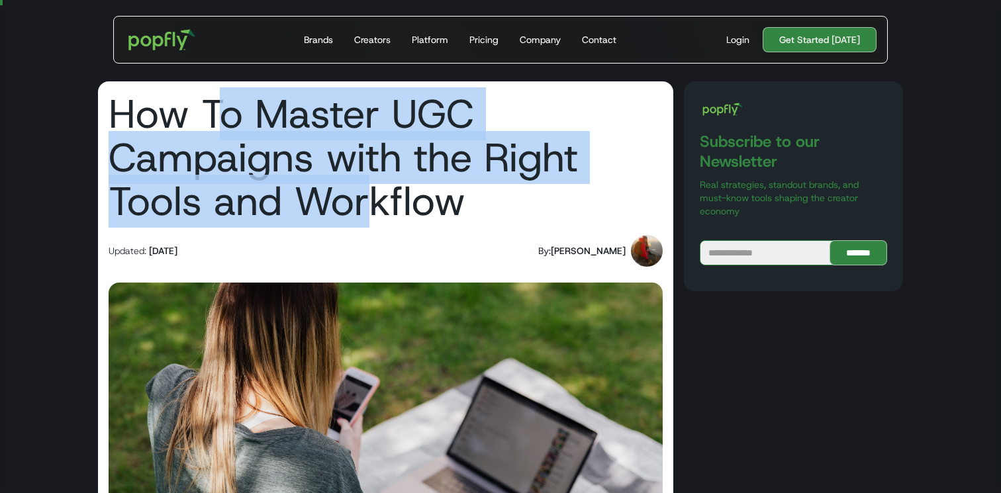
click at [365, 197] on h1 "How To Master UGC Campaigns with the Right Tools and Workflow" at bounding box center [386, 157] width 554 height 131
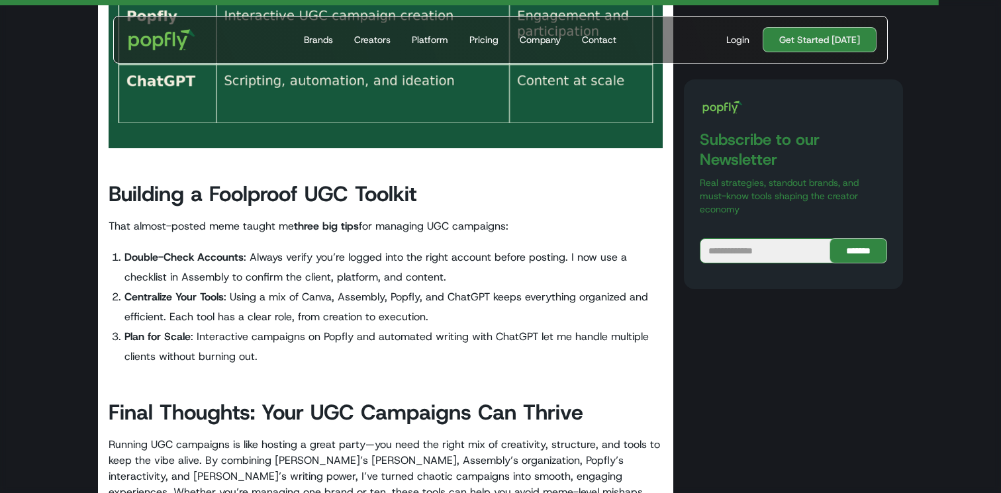
scroll to position [3738, 0]
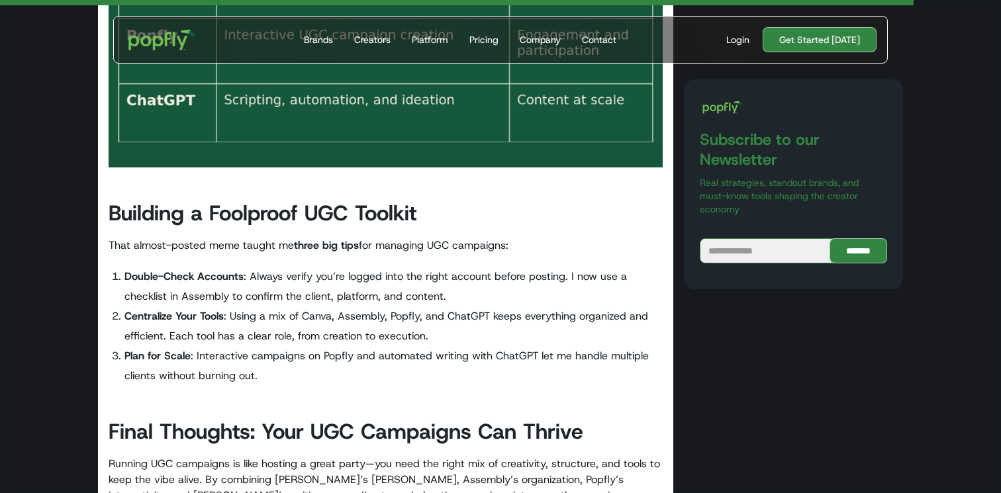
drag, startPoint x: 212, startPoint y: 226, endPoint x: 340, endPoint y: 354, distance: 180.7
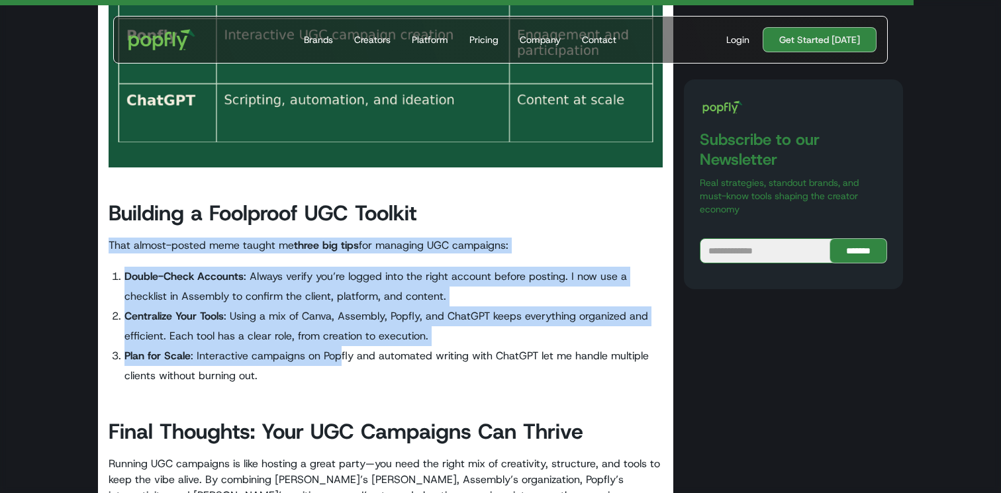
click at [340, 354] on li "Plan for Scale : Interactive campaigns on Popfly and automated writing with Cha…" at bounding box center [393, 366] width 538 height 40
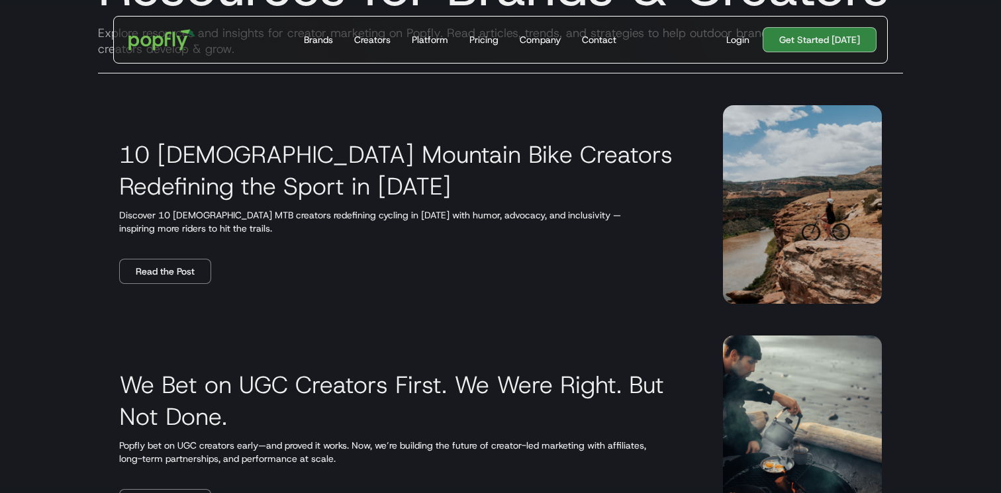
scroll to position [222, 0]
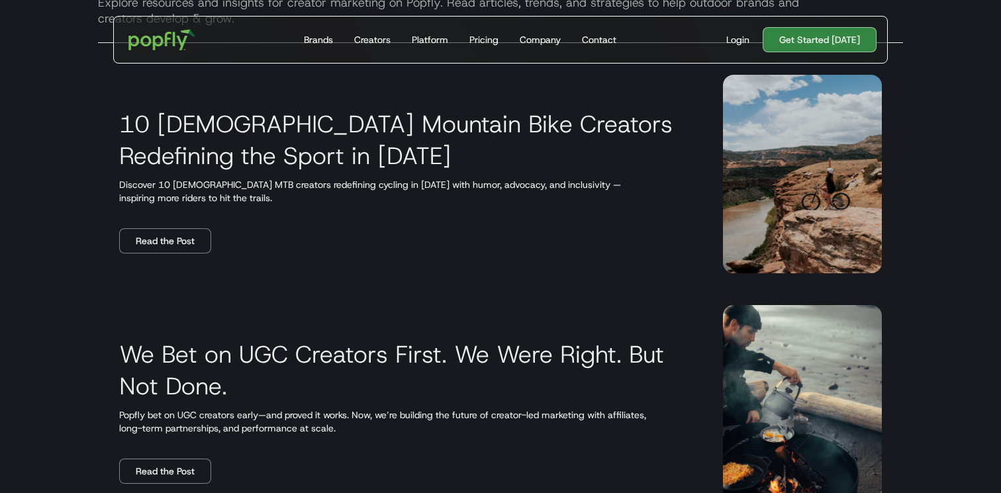
drag, startPoint x: 283, startPoint y: 145, endPoint x: 421, endPoint y: 171, distance: 140.2
click at [421, 171] on div "10 [DEMOGRAPHIC_DATA] Mountain Bike Creators Redefining the Sport in [DATE] Dis…" at bounding box center [405, 174] width 572 height 159
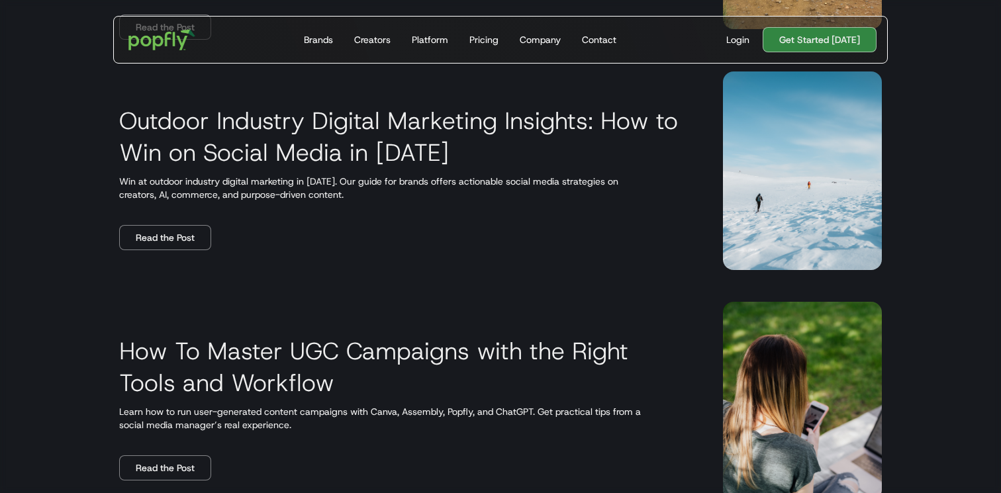
scroll to position [543, 0]
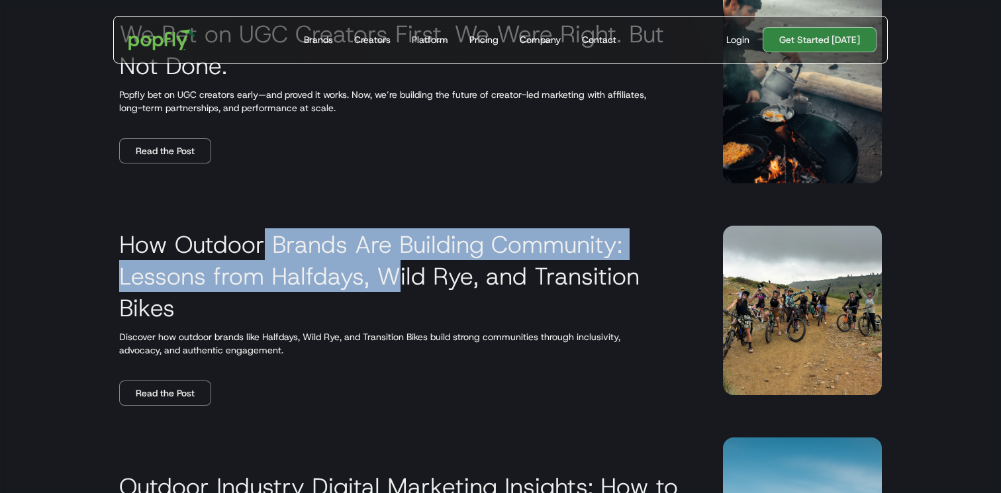
drag, startPoint x: 262, startPoint y: 246, endPoint x: 458, endPoint y: 299, distance: 203.0
click at [458, 299] on h3 "How Outdoor Brands Are Building Community: Lessons from Halfdays, Wild Rye, and…" at bounding box center [405, 275] width 572 height 95
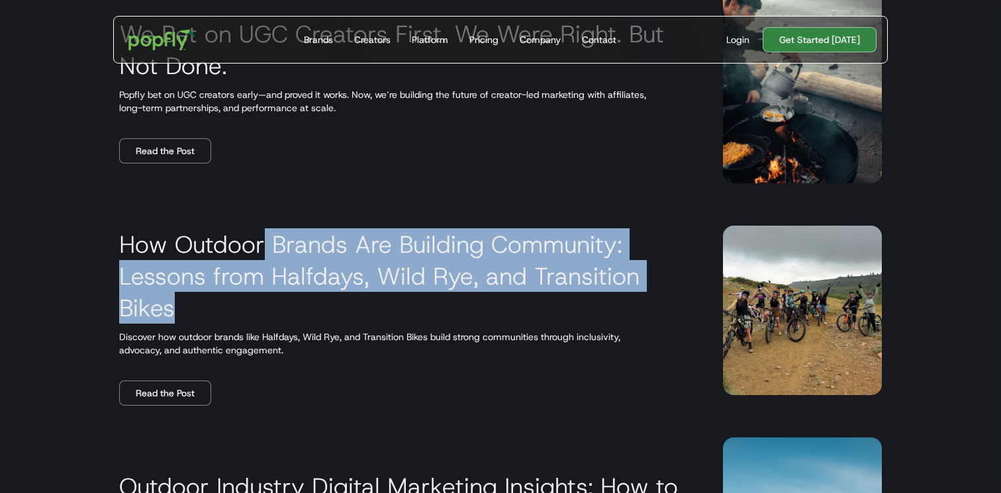
click at [458, 299] on h3 "How Outdoor Brands Are Building Community: Lessons from Halfdays, Wild Rye, and…" at bounding box center [405, 275] width 572 height 95
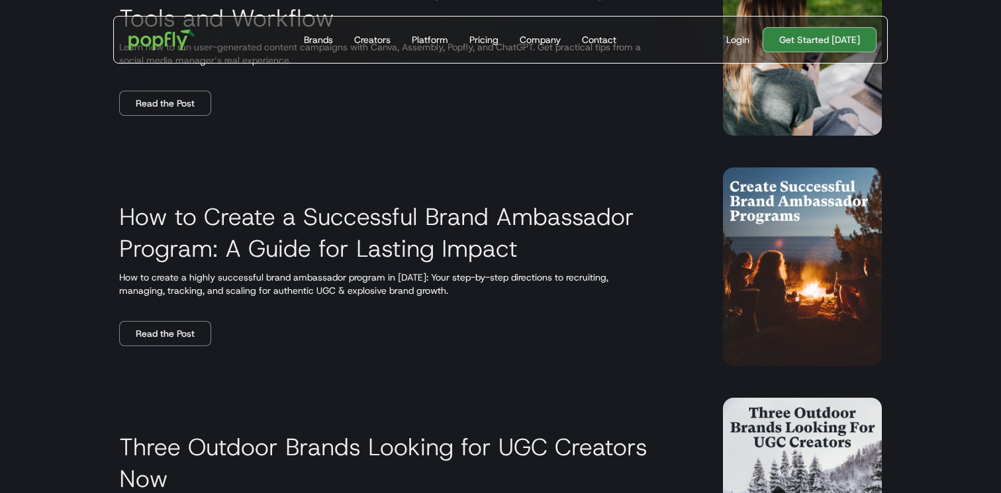
scroll to position [1277, 0]
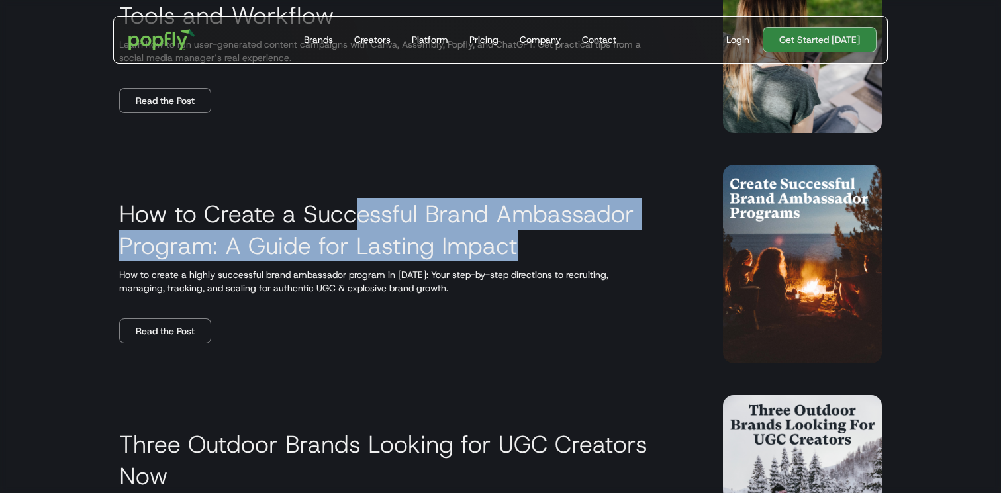
drag, startPoint x: 355, startPoint y: 222, endPoint x: 565, endPoint y: 248, distance: 211.5
click at [565, 248] on h3 "How to Create a Successful Brand Ambassador Program: A Guide for Lasting Impact" at bounding box center [405, 230] width 572 height 64
click at [564, 248] on h3 "How to Create a Successful Brand Ambassador Program: A Guide for Lasting Impact" at bounding box center [405, 230] width 572 height 64
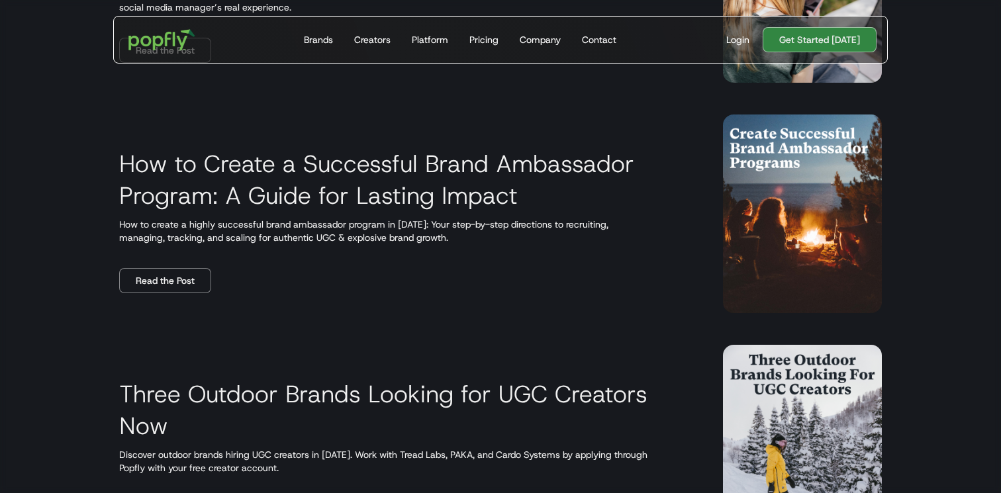
scroll to position [1351, 0]
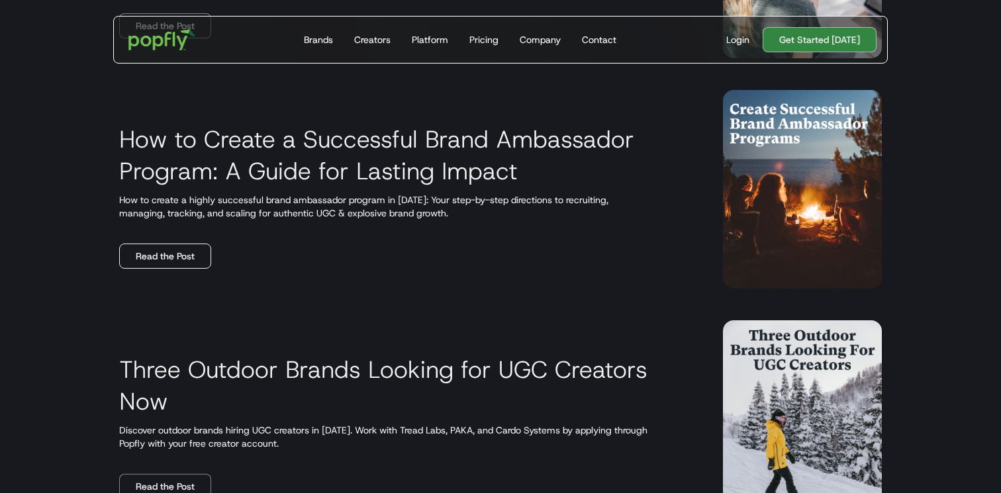
click at [154, 258] on link "Read the Post" at bounding box center [165, 256] width 92 height 25
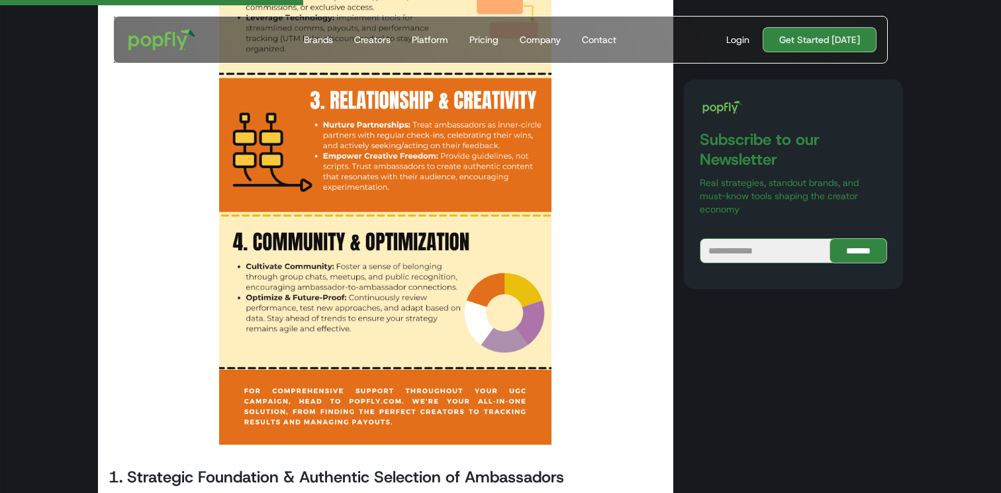
scroll to position [1355, 0]
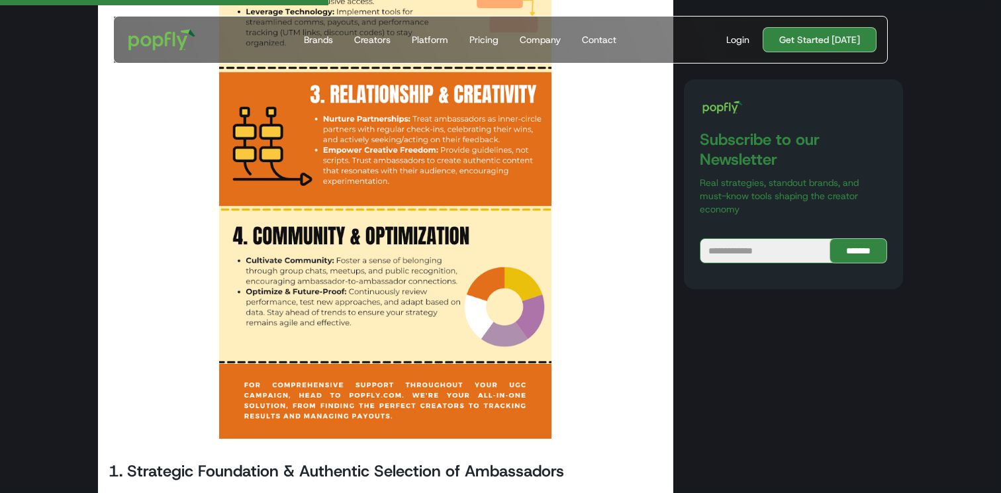
drag, startPoint x: 189, startPoint y: 258, endPoint x: 448, endPoint y: 279, distance: 259.8
click at [448, 279] on img at bounding box center [385, 23] width 332 height 831
click at [500, 283] on img at bounding box center [385, 23] width 332 height 831
click at [342, 279] on img at bounding box center [385, 23] width 332 height 831
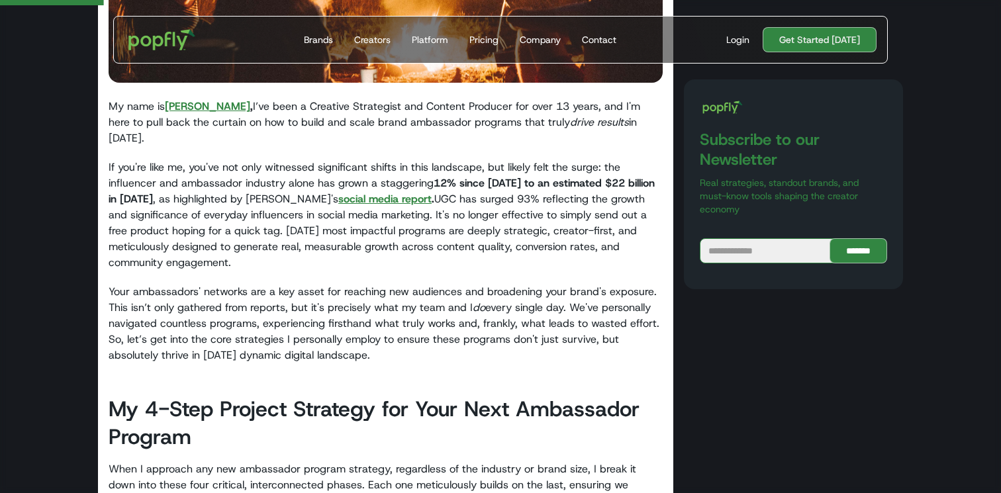
scroll to position [0, 0]
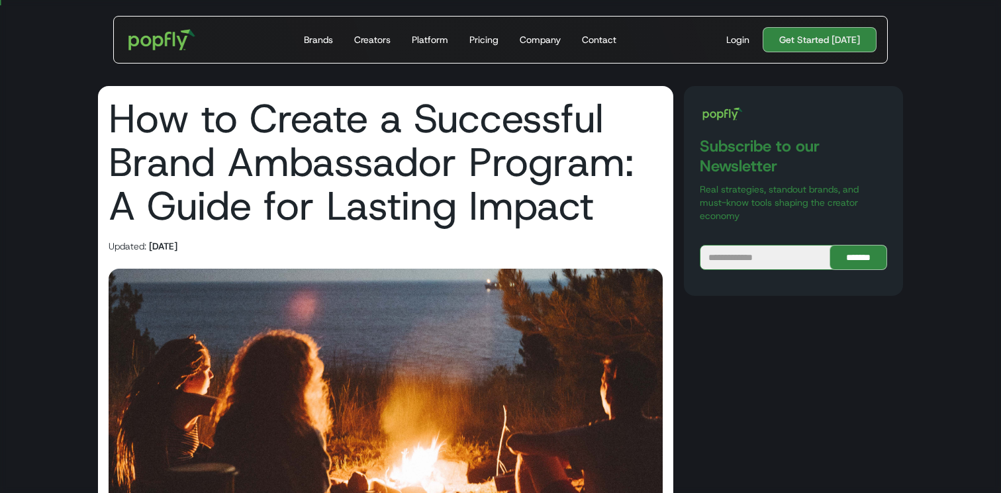
drag, startPoint x: 305, startPoint y: 182, endPoint x: 219, endPoint y: 50, distance: 157.6
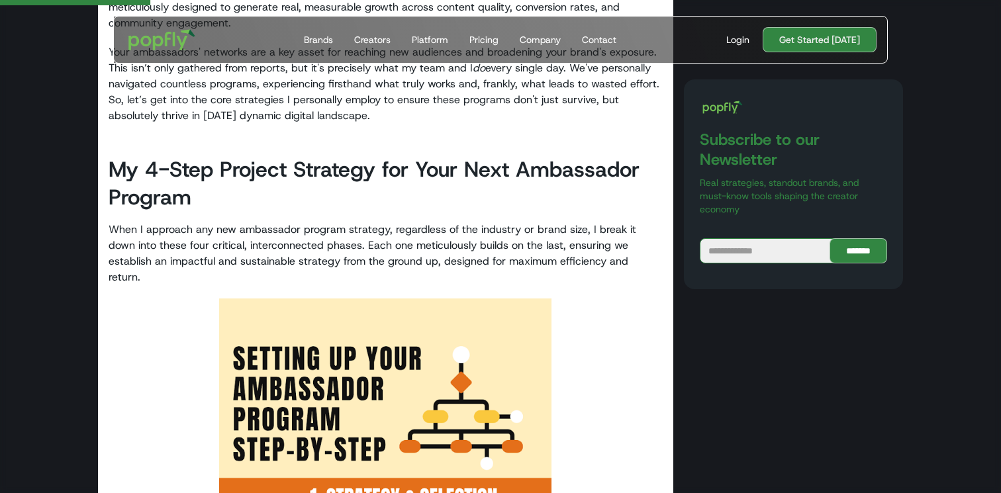
scroll to position [668, 0]
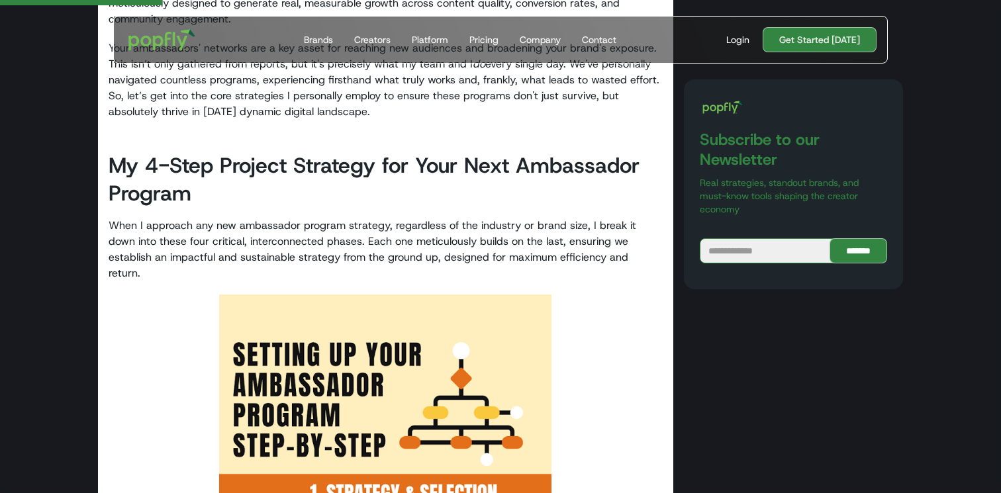
drag, startPoint x: 330, startPoint y: 216, endPoint x: 767, endPoint y: 3, distance: 485.9
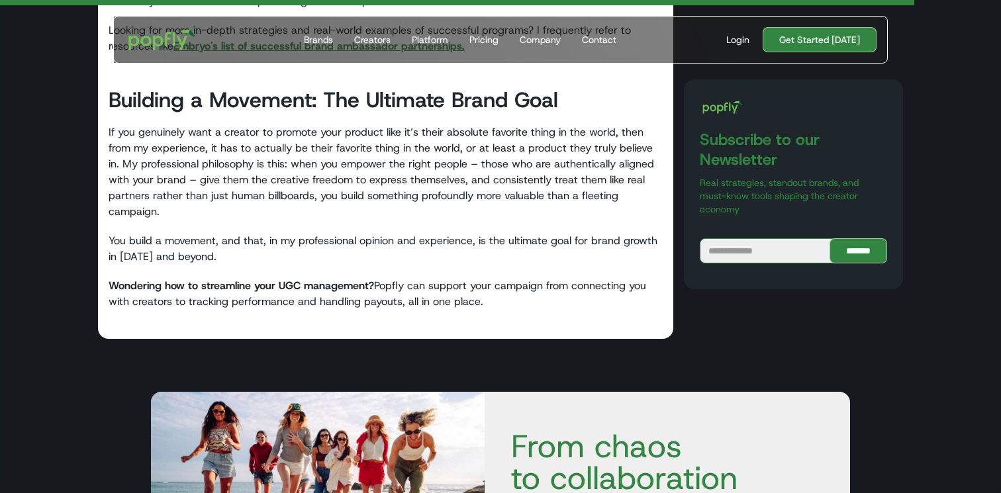
scroll to position [4077, 0]
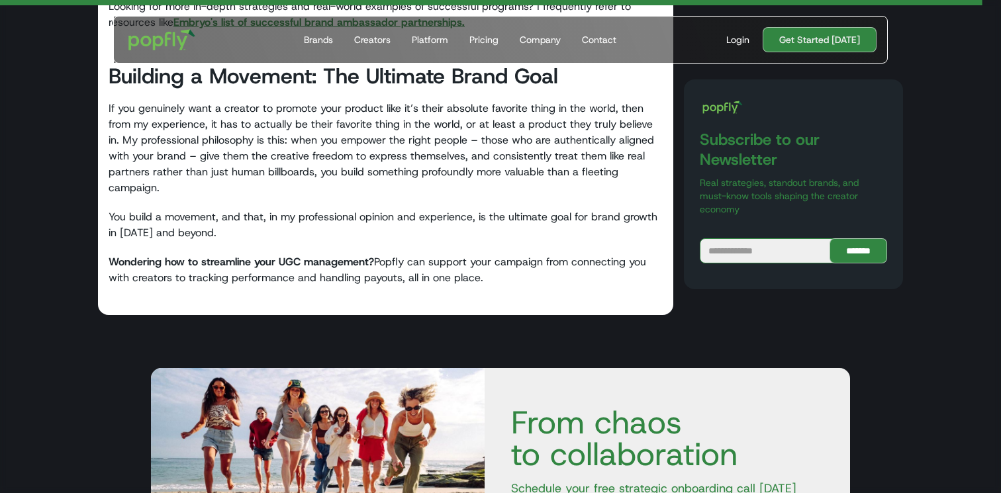
drag, startPoint x: 405, startPoint y: 205, endPoint x: 542, endPoint y: 265, distance: 148.8
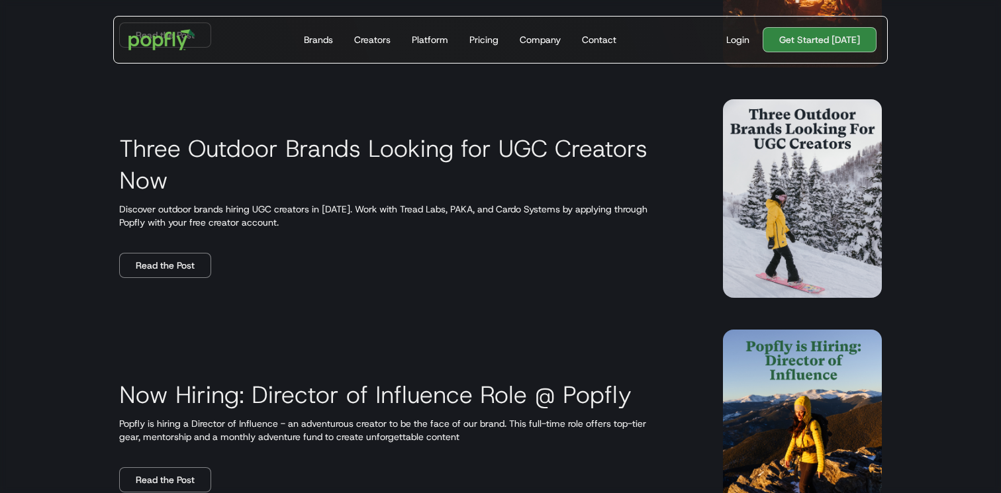
scroll to position [1576, 0]
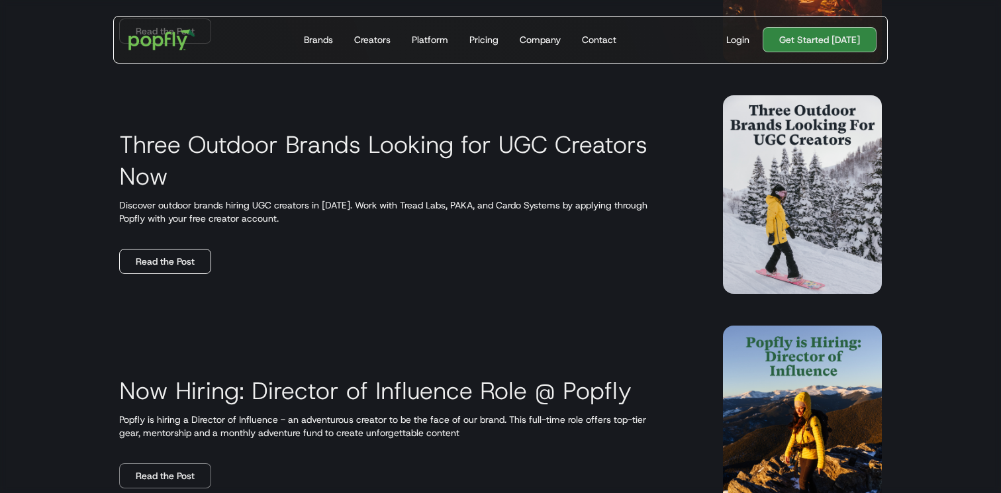
click at [197, 262] on link "Read the Post" at bounding box center [165, 261] width 92 height 25
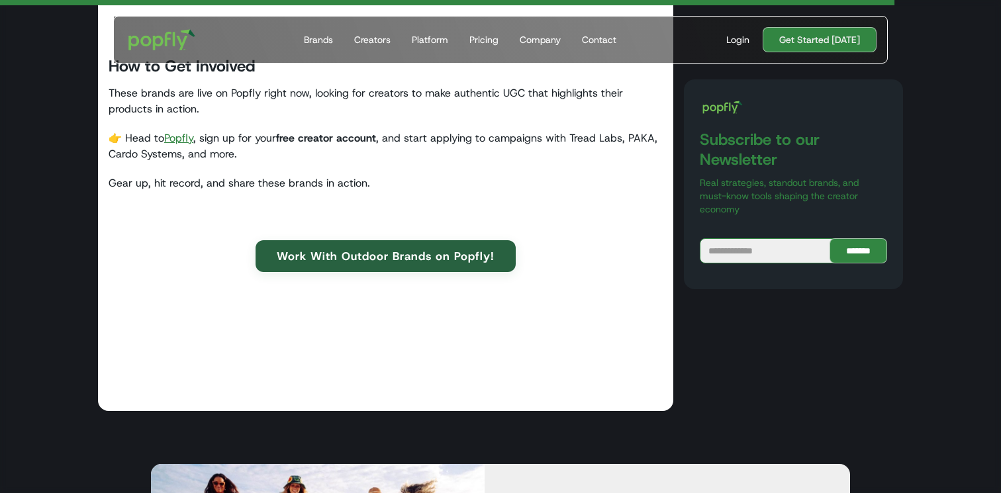
scroll to position [2553, 0]
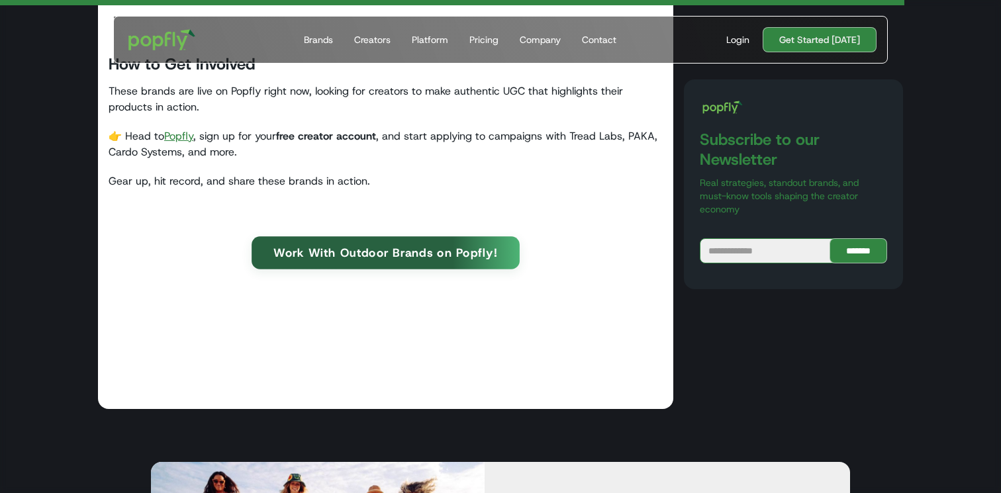
click at [341, 250] on link "Work With Outdoor Brands on Popfly!" at bounding box center [386, 252] width 268 height 32
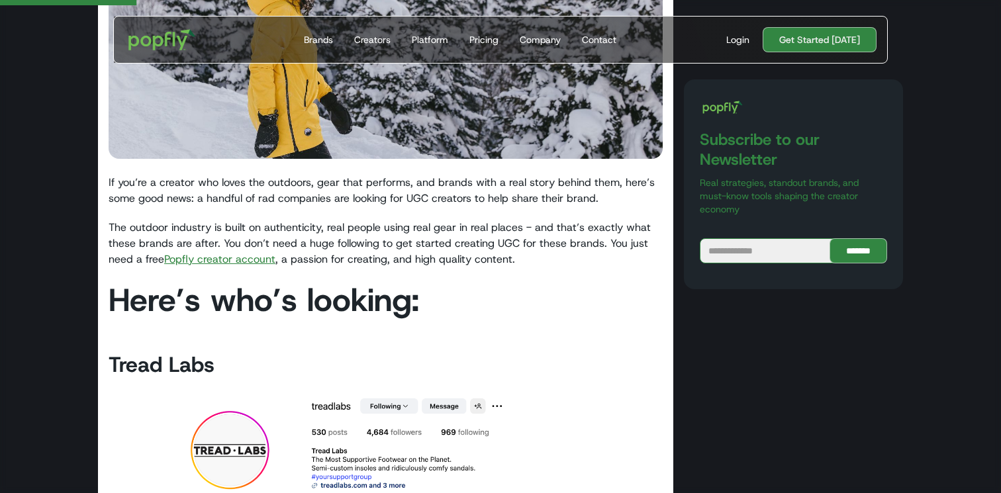
scroll to position [393, 0]
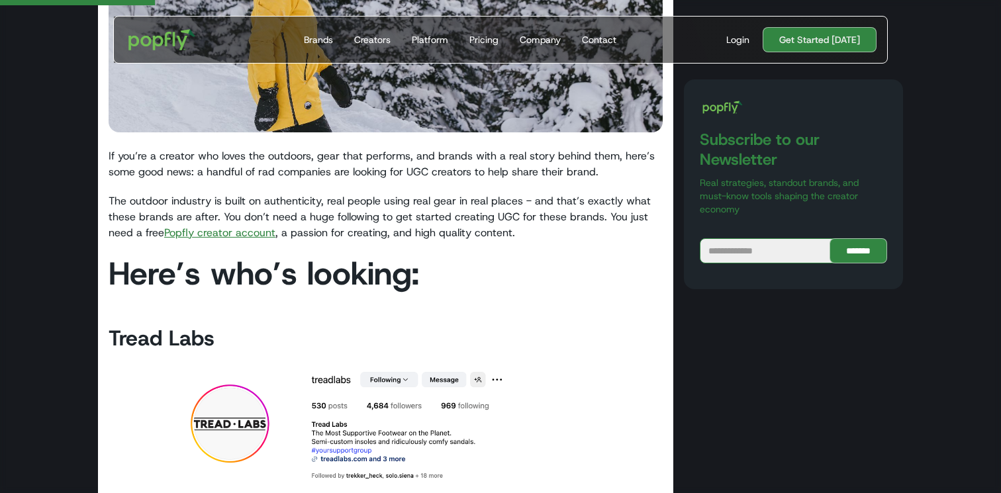
click at [265, 228] on link "Popfly creator account" at bounding box center [219, 233] width 111 height 14
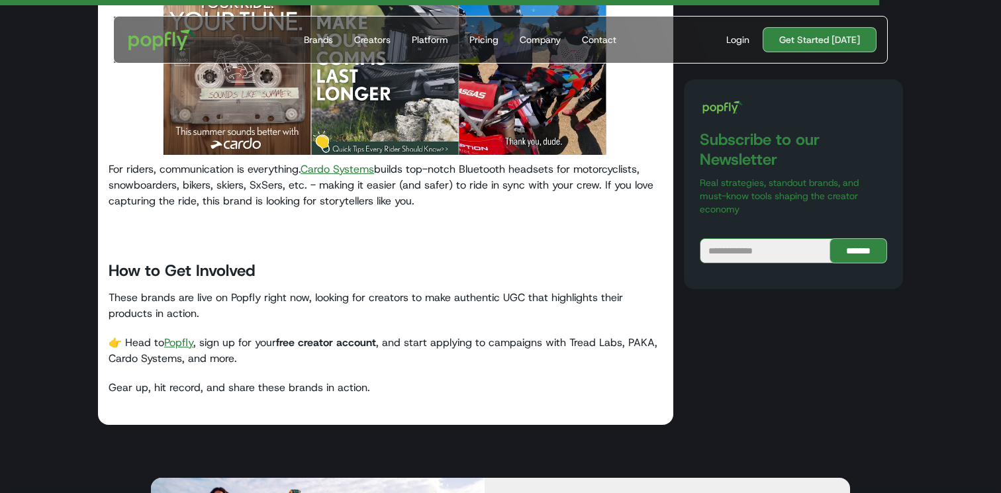
scroll to position [2273, 0]
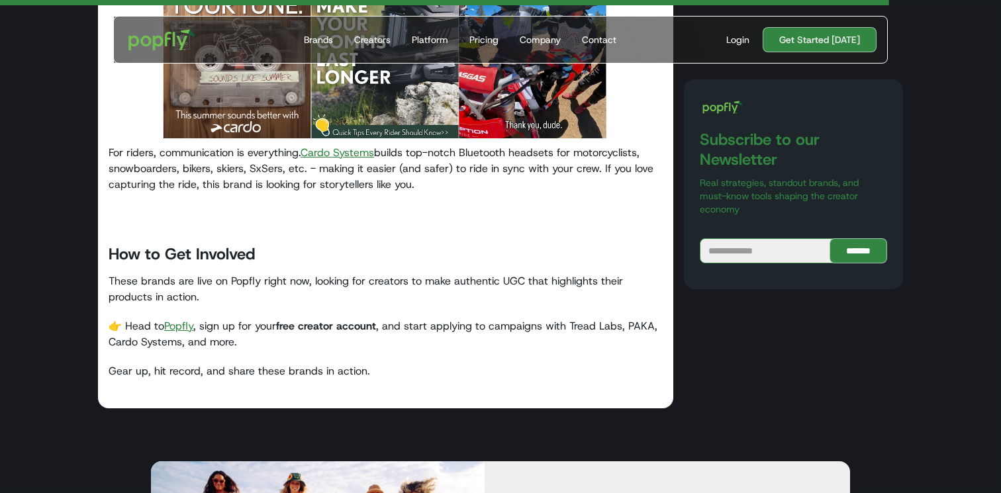
click at [168, 330] on link "Popfly" at bounding box center [178, 326] width 29 height 14
drag, startPoint x: 994, startPoint y: 318, endPoint x: 936, endPoint y: 320, distance: 59.0
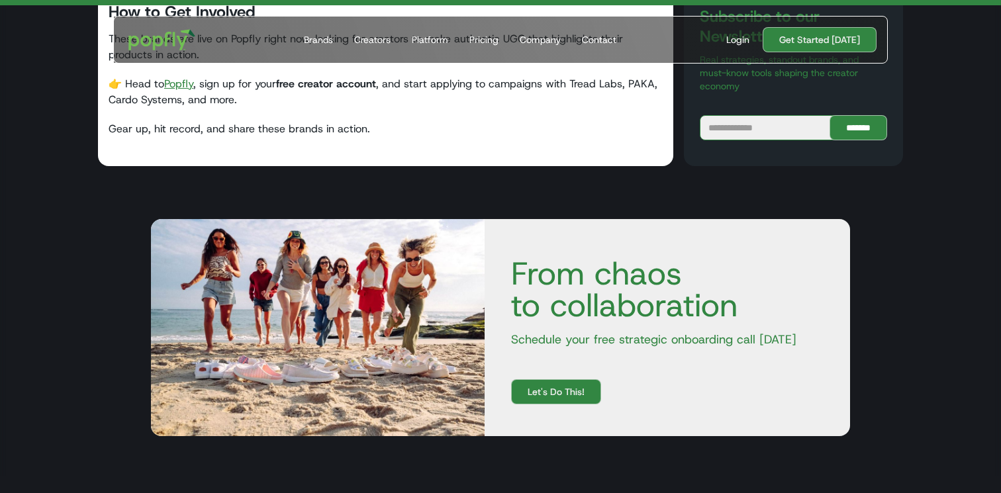
scroll to position [2300, 0]
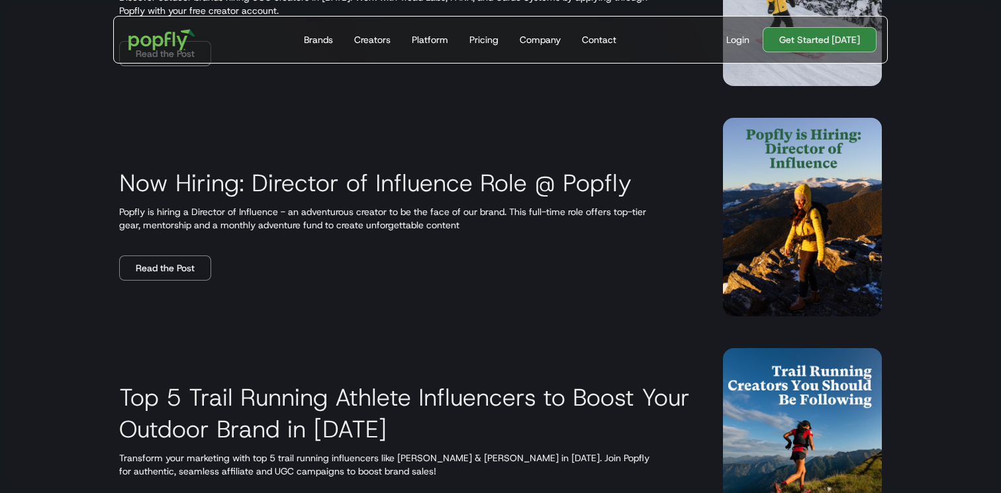
scroll to position [1786, 0]
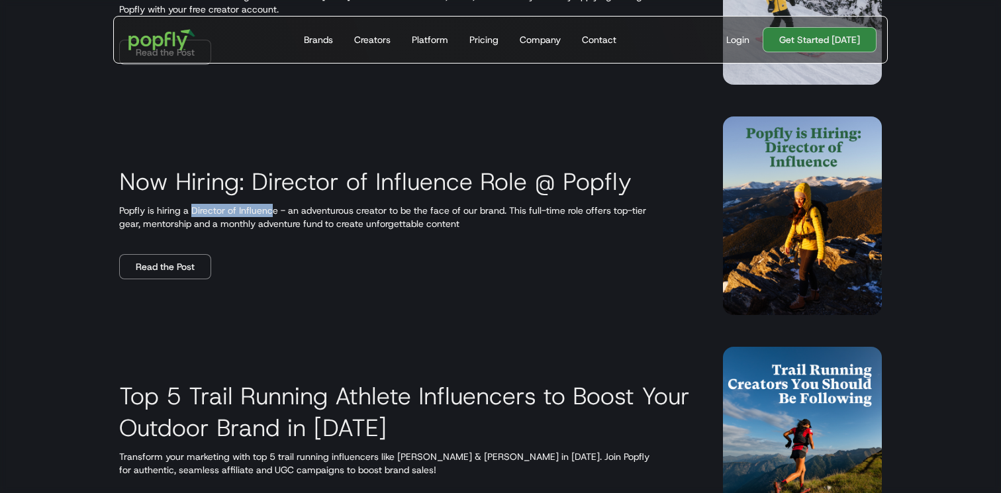
drag, startPoint x: 193, startPoint y: 211, endPoint x: 396, endPoint y: 232, distance: 204.4
click at [396, 232] on div "Now Hiring: Director of Influence Role @ Popfly Popfly is hiring a Director of …" at bounding box center [405, 215] width 572 height 127
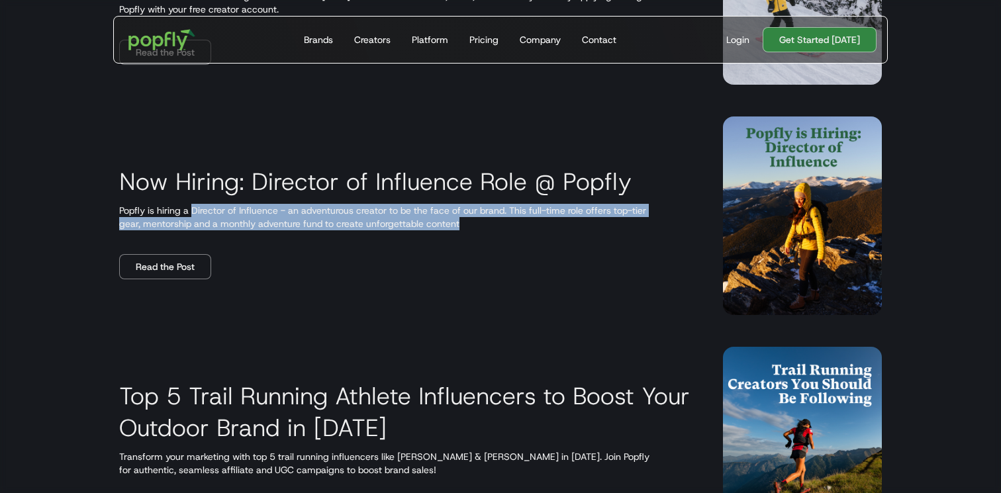
click at [396, 232] on div "Now Hiring: Director of Influence Role @ Popfly Popfly is hiring a Director of …" at bounding box center [405, 215] width 572 height 127
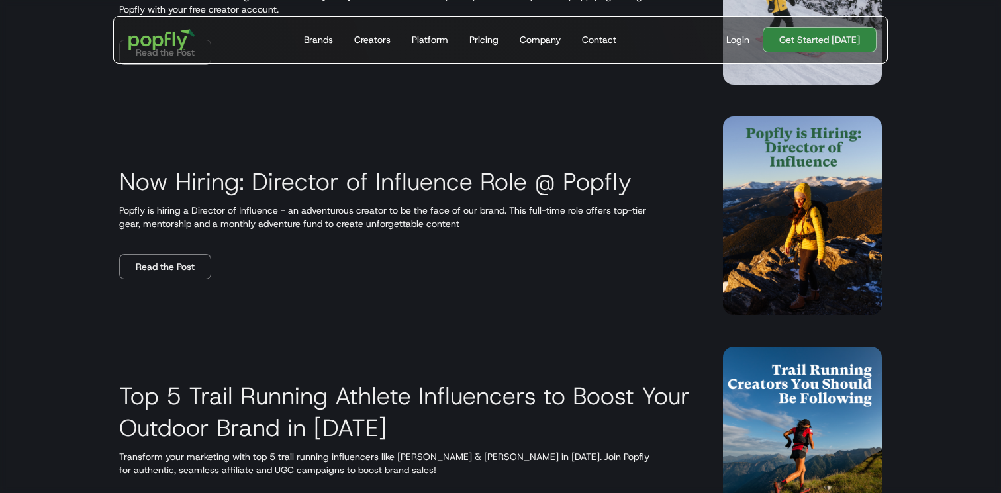
click at [394, 236] on div "Now Hiring: Director of Influence Role @ Popfly Popfly is hiring a Director of …" at bounding box center [405, 215] width 572 height 127
click at [316, 209] on p "Popfly is hiring a Director of Influence - an adventurous creator to be the fac…" at bounding box center [405, 217] width 572 height 26
click at [201, 273] on link "Read the Post" at bounding box center [165, 266] width 92 height 25
click at [583, 338] on div "Top 5 Trail Running Athlete Influencers to Boost Your Outdoor Brand in [DATE] T…" at bounding box center [500, 446] width 826 height 230
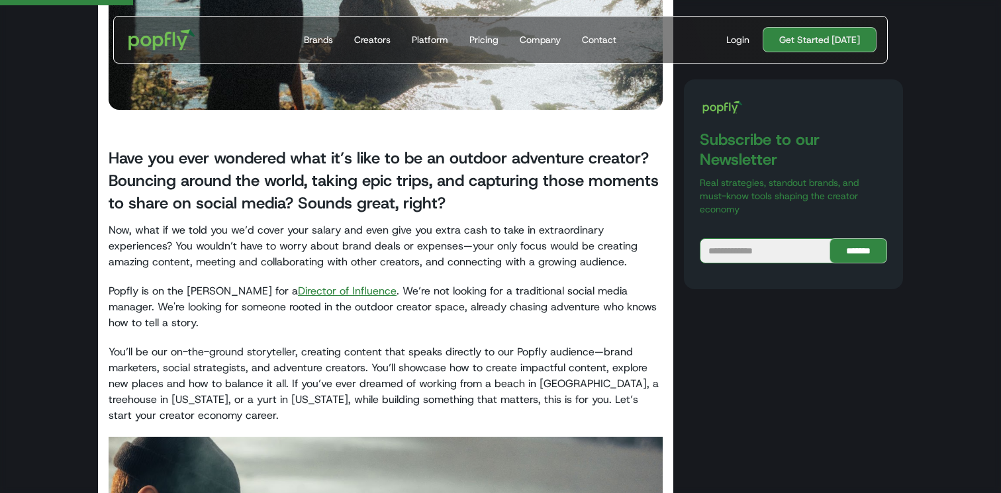
scroll to position [397, 0]
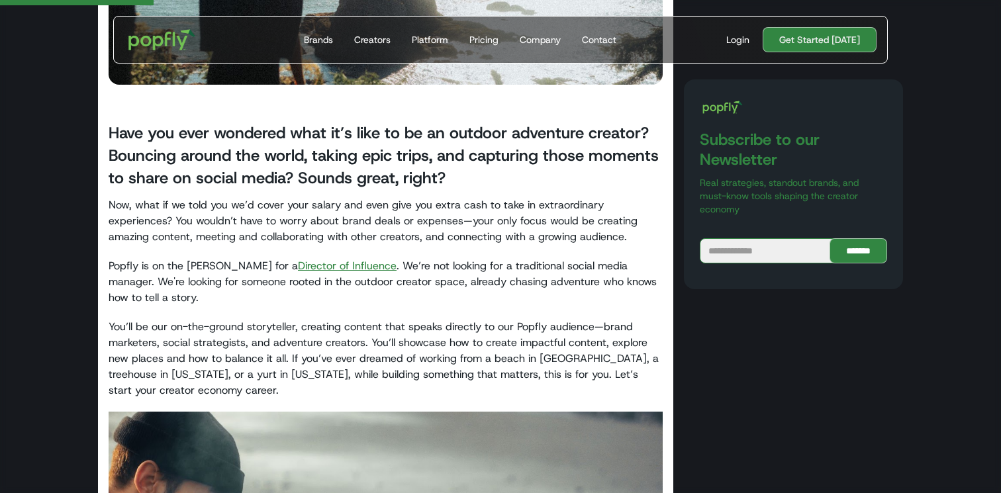
drag, startPoint x: 316, startPoint y: 148, endPoint x: 501, endPoint y: 175, distance: 186.8
click at [501, 175] on h3 "Have you ever wondered what it’s like to be an outdoor adventure creator? Bounc…" at bounding box center [386, 156] width 554 height 68
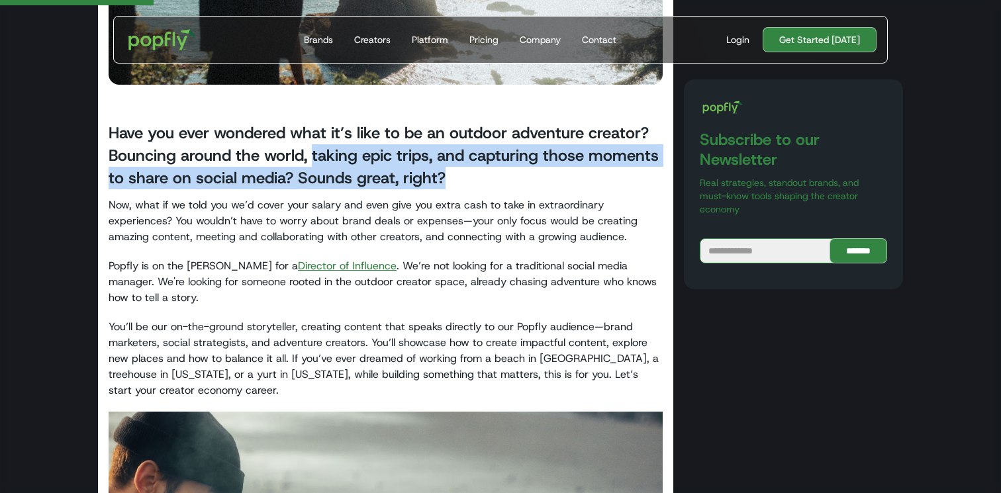
click at [501, 175] on h3 "Have you ever wondered what it’s like to be an outdoor adventure creator? Bounc…" at bounding box center [386, 156] width 554 height 68
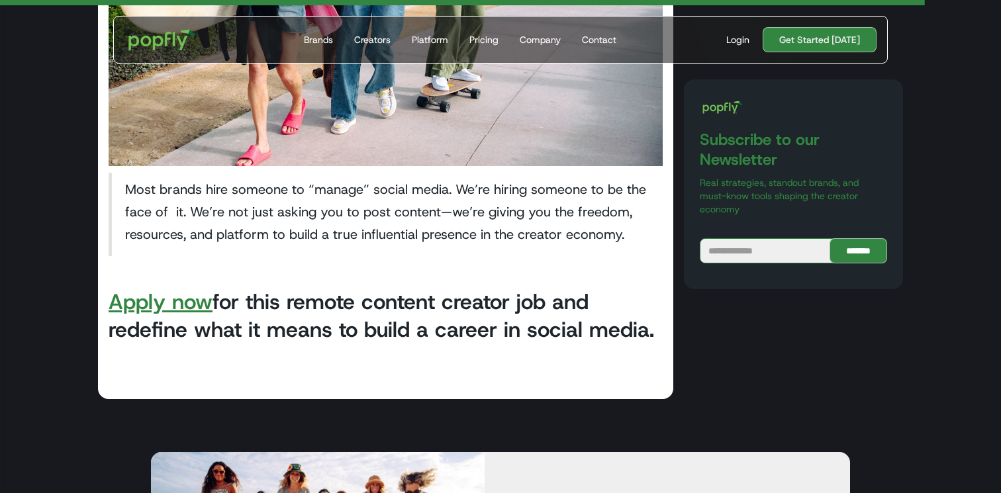
scroll to position [2679, 0]
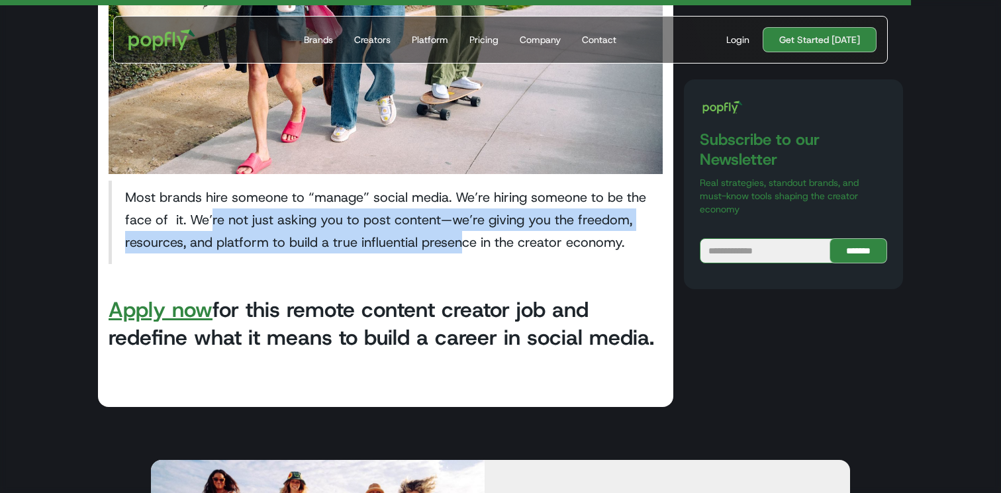
drag, startPoint x: 213, startPoint y: 215, endPoint x: 468, endPoint y: 250, distance: 257.3
click at [468, 250] on blockquote "Most brands hire someone to “manage” social media. We’re hiring someone to be t…" at bounding box center [386, 222] width 554 height 83
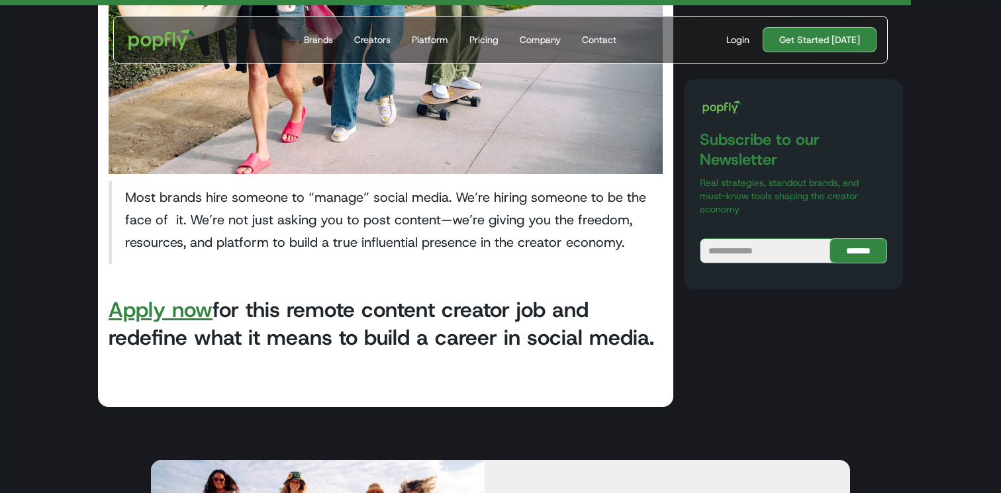
drag, startPoint x: 359, startPoint y: 202, endPoint x: 603, endPoint y: 239, distance: 246.5
click at [603, 239] on blockquote "Most brands hire someone to “manage” social media. We’re hiring someone to be t…" at bounding box center [386, 222] width 554 height 83
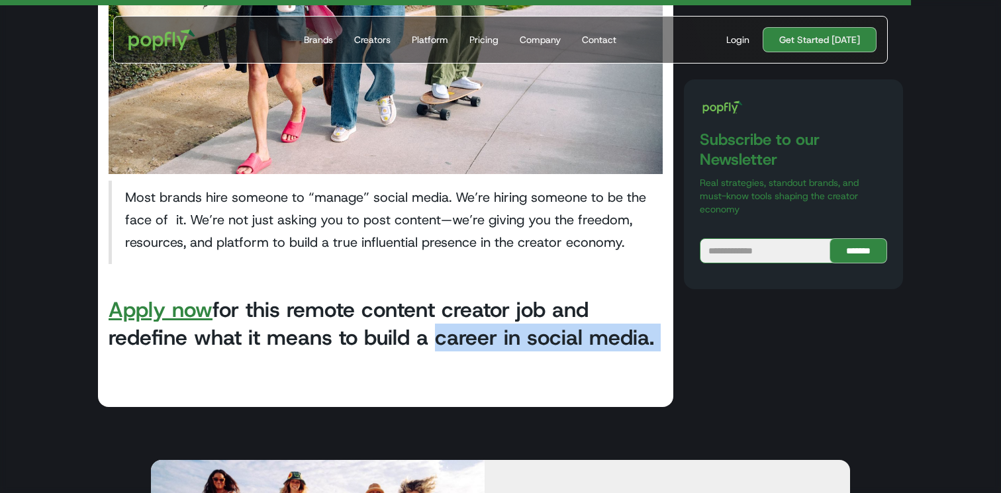
drag, startPoint x: 424, startPoint y: 326, endPoint x: 565, endPoint y: 357, distance: 143.6
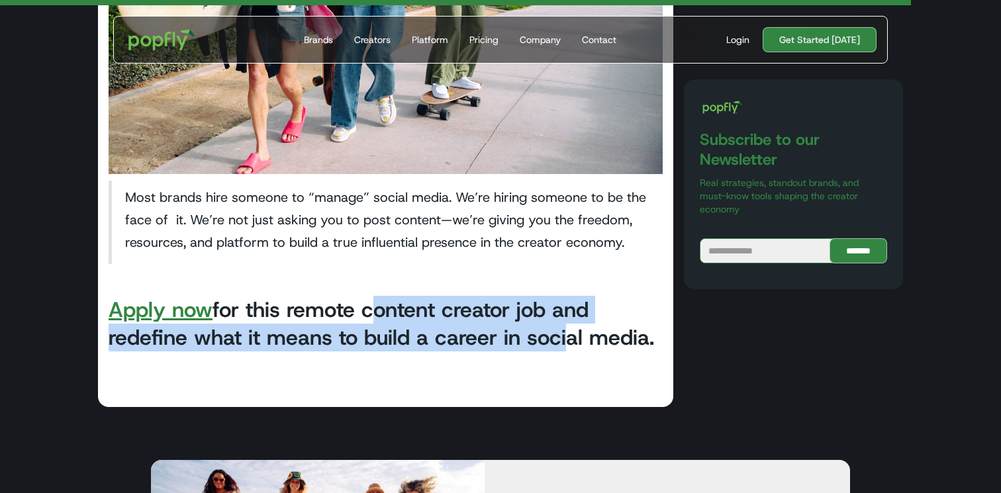
drag, startPoint x: 372, startPoint y: 313, endPoint x: 563, endPoint y: 348, distance: 194.5
click at [563, 348] on h2 "Apply now for this remote content creator job and redefine what it means to bui…" at bounding box center [386, 324] width 554 height 56
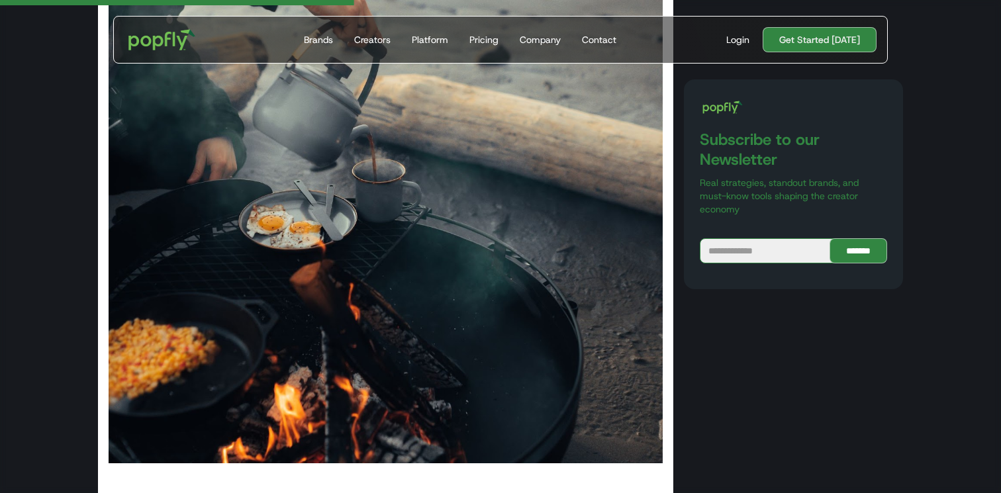
scroll to position [2742, 0]
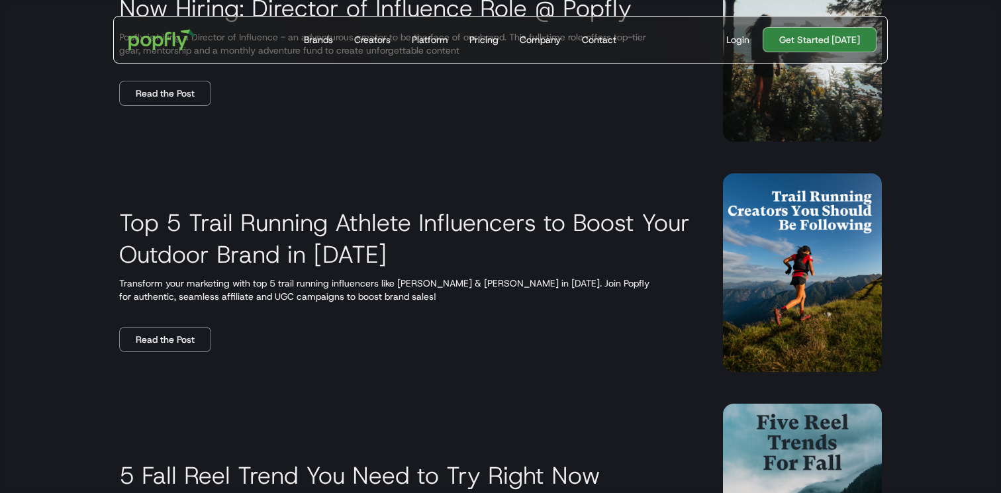
scroll to position [2026, 0]
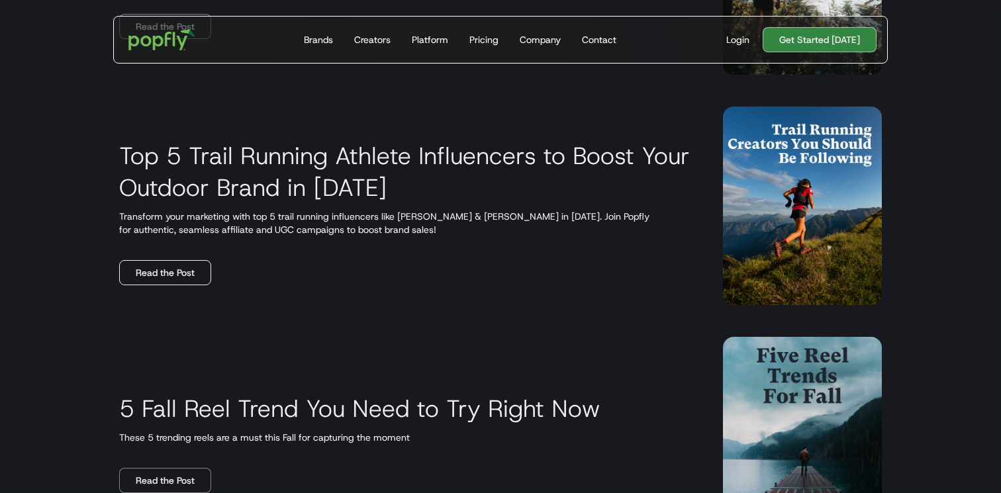
click at [186, 273] on link "Read the Post" at bounding box center [165, 272] width 92 height 25
click at [485, 279] on div "Top 5 Trail Running Athlete Influencers to Boost Your Outdoor Brand in [DATE] T…" at bounding box center [405, 205] width 572 height 159
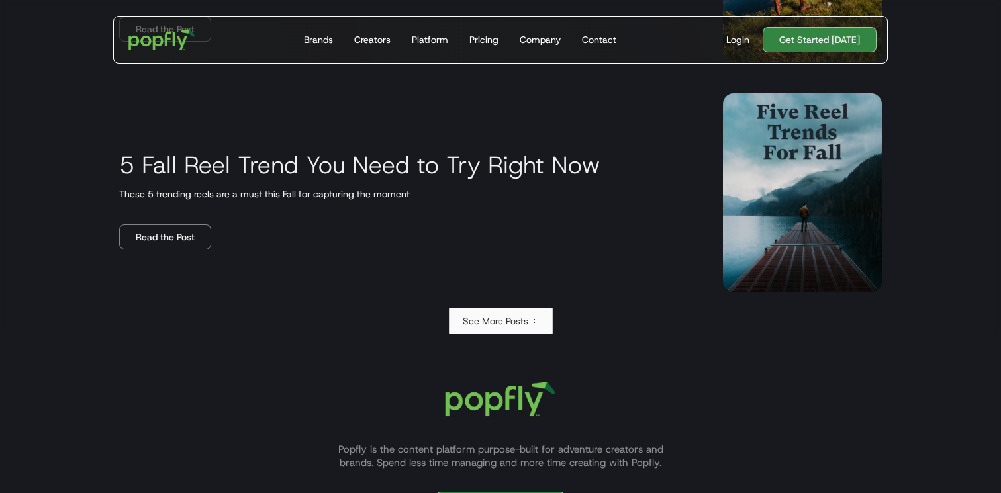
scroll to position [2282, 0]
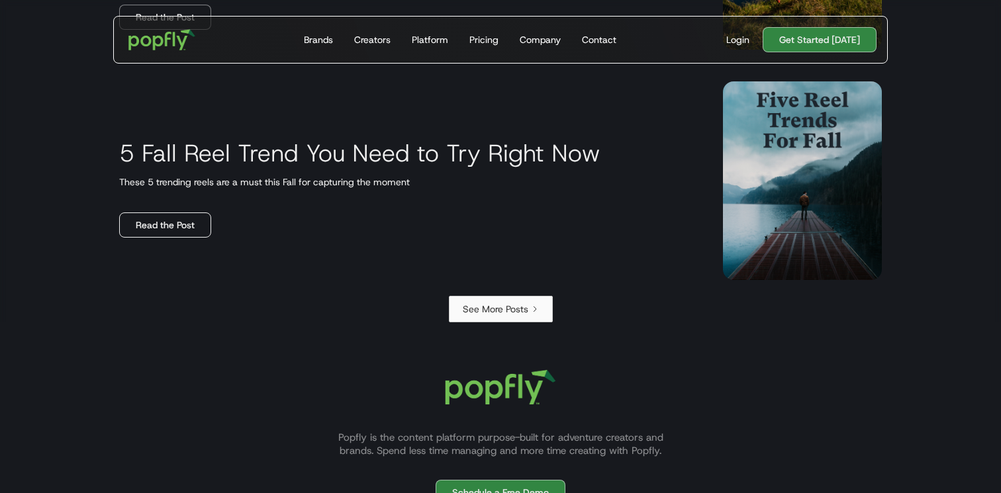
click at [141, 230] on link "Read the Post" at bounding box center [165, 225] width 92 height 25
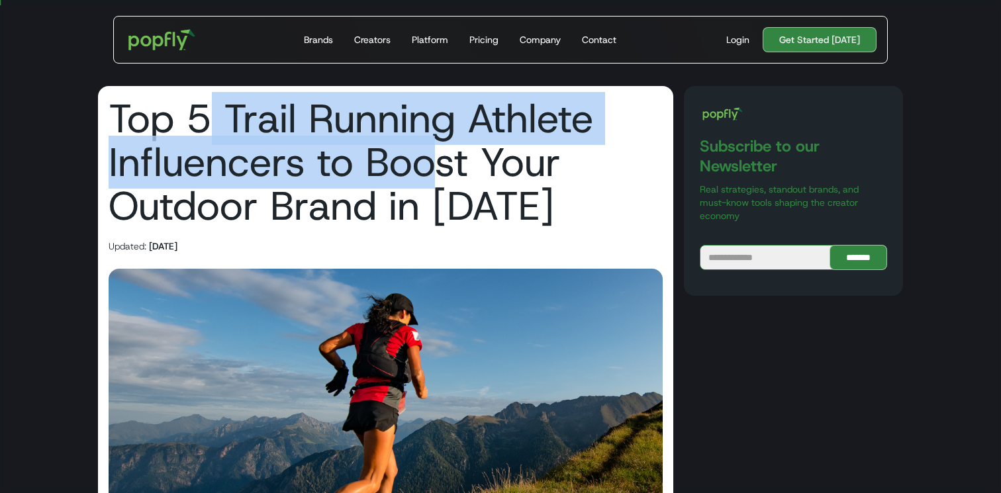
drag, startPoint x: 199, startPoint y: 117, endPoint x: 432, endPoint y: 173, distance: 239.8
click at [432, 173] on h1 "Top 5 Trail Running Athlete Influencers to Boost Your Outdoor Brand in 2025" at bounding box center [386, 162] width 554 height 131
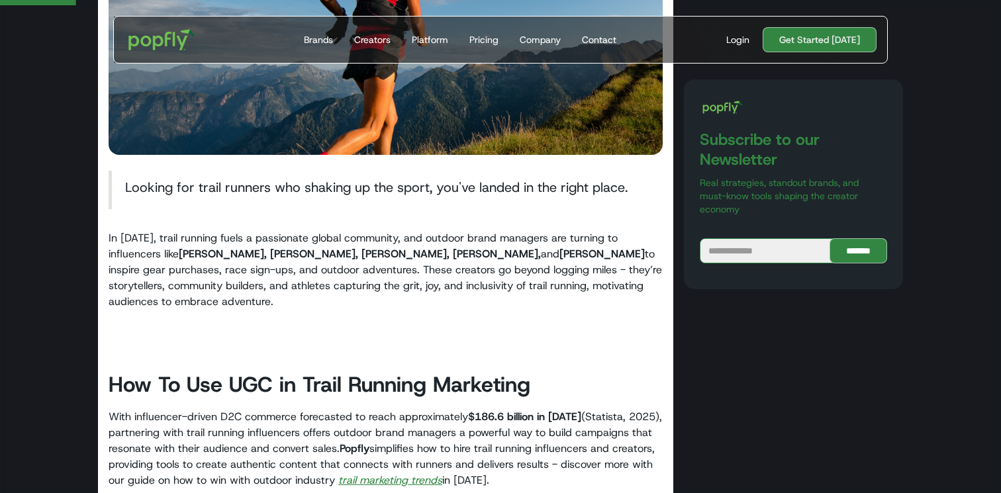
scroll to position [361, 0]
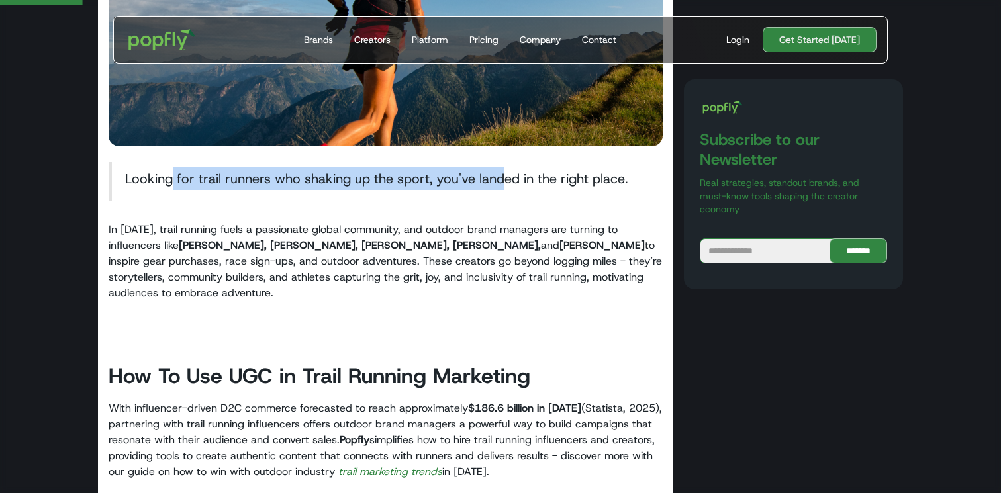
drag, startPoint x: 173, startPoint y: 182, endPoint x: 511, endPoint y: 182, distance: 338.3
click at [508, 182] on blockquote "Looking for trail runners who shaking up the sport, you've landed in the right …" at bounding box center [386, 181] width 554 height 38
click at [511, 182] on blockquote "Looking for trail runners who shaking up the sport, you've landed in the right …" at bounding box center [386, 181] width 554 height 38
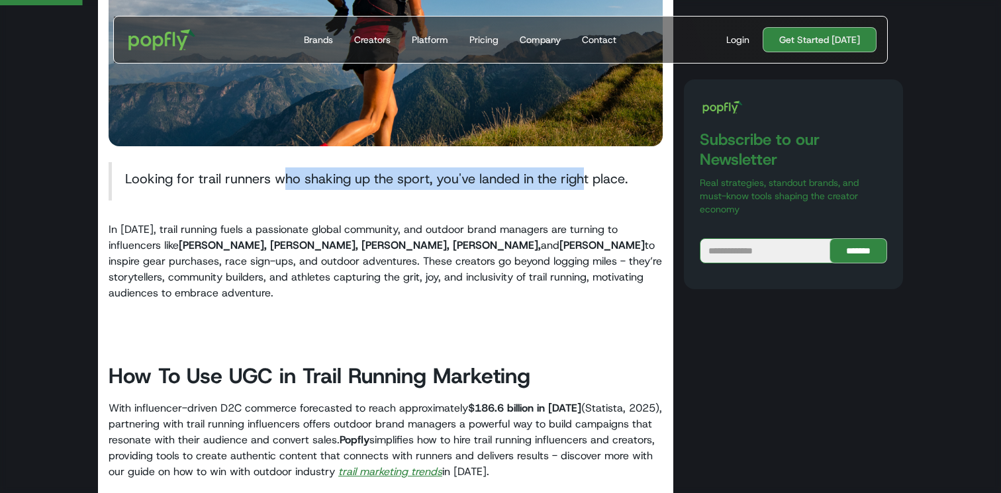
drag, startPoint x: 283, startPoint y: 176, endPoint x: 601, endPoint y: 179, distance: 317.8
click at [601, 179] on blockquote "Looking for trail runners who shaking up the sport, you've landed in the right …" at bounding box center [386, 181] width 554 height 38
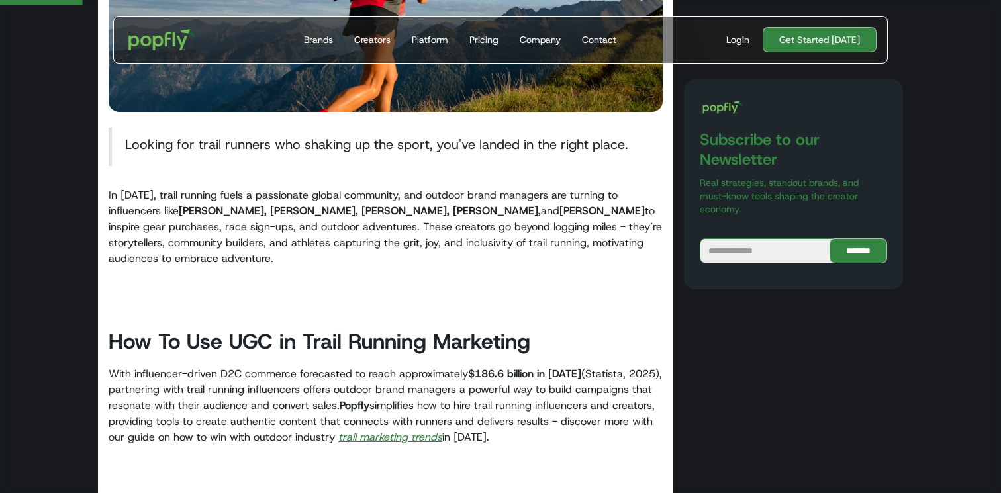
scroll to position [410, 0]
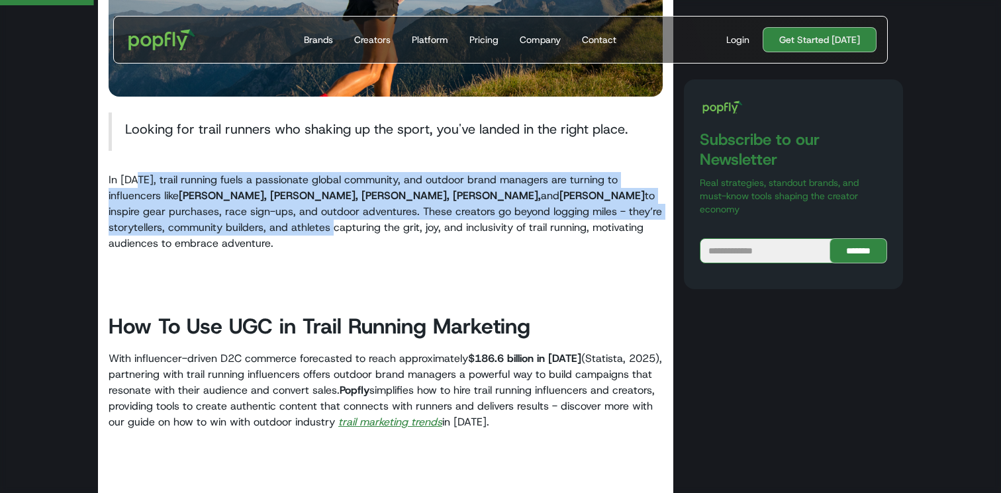
drag, startPoint x: 142, startPoint y: 180, endPoint x: 270, endPoint y: 228, distance: 137.2
click at [270, 228] on p "In 2025, trail running fuels a passionate global community, and outdoor brand m…" at bounding box center [386, 211] width 554 height 79
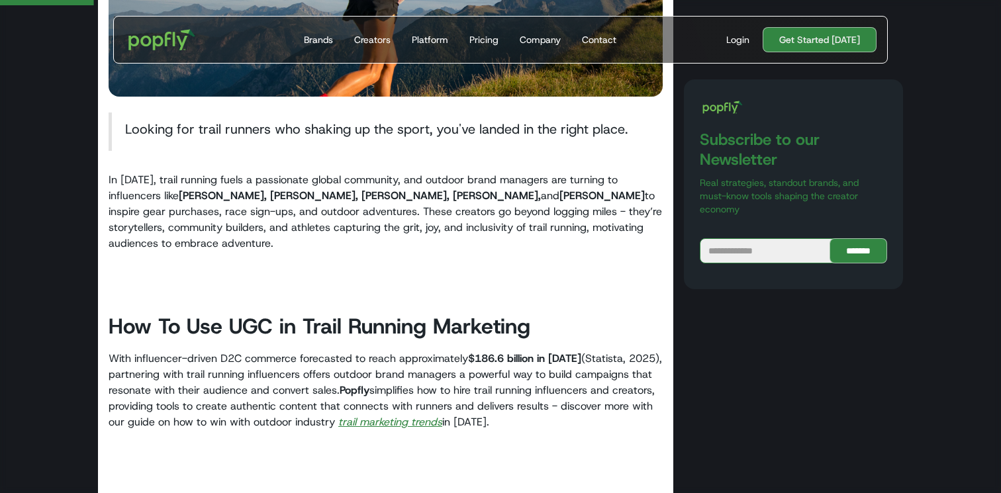
drag, startPoint x: 195, startPoint y: 183, endPoint x: 382, endPoint y: 248, distance: 198.3
click at [382, 248] on p "In 2025, trail running fuels a passionate global community, and outdoor brand m…" at bounding box center [386, 211] width 554 height 79
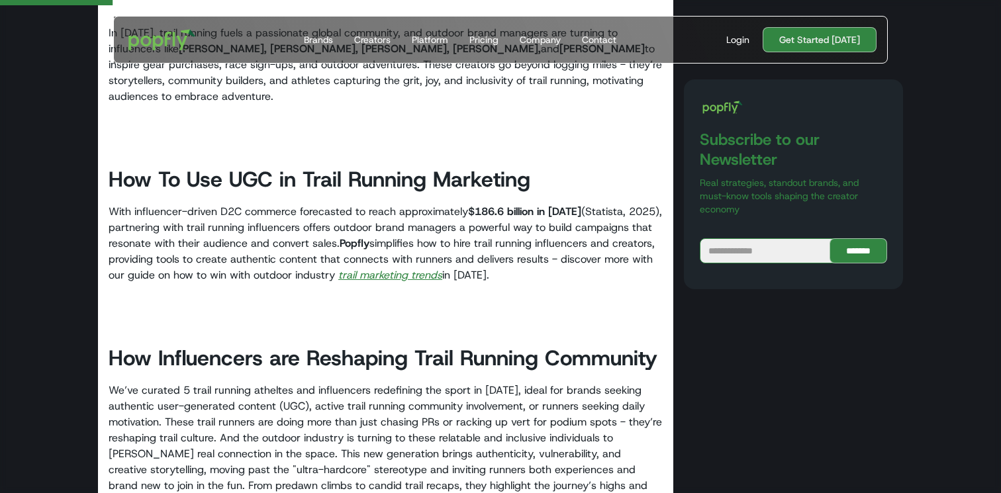
scroll to position [560, 0]
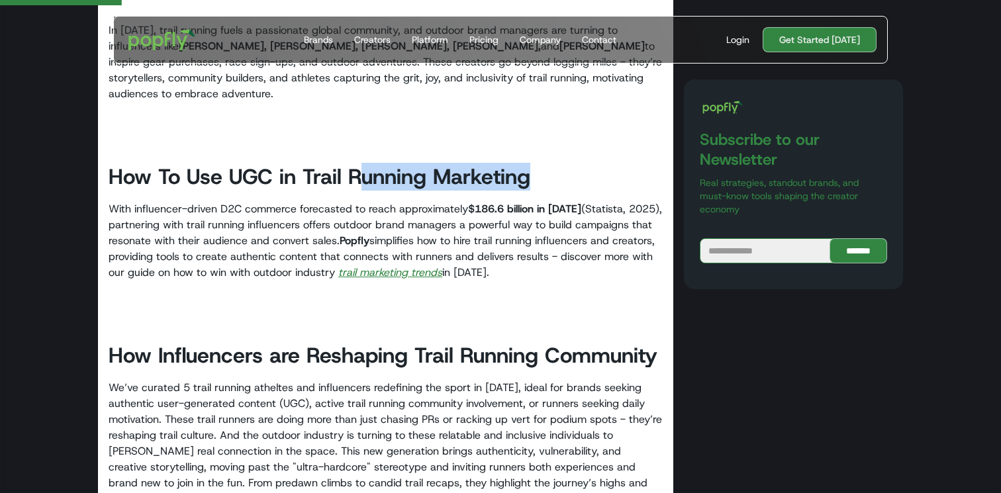
drag, startPoint x: 363, startPoint y: 183, endPoint x: 555, endPoint y: 188, distance: 191.4
click at [555, 188] on h2 "How To Use UGC in Trail Running Marketing" at bounding box center [386, 177] width 554 height 28
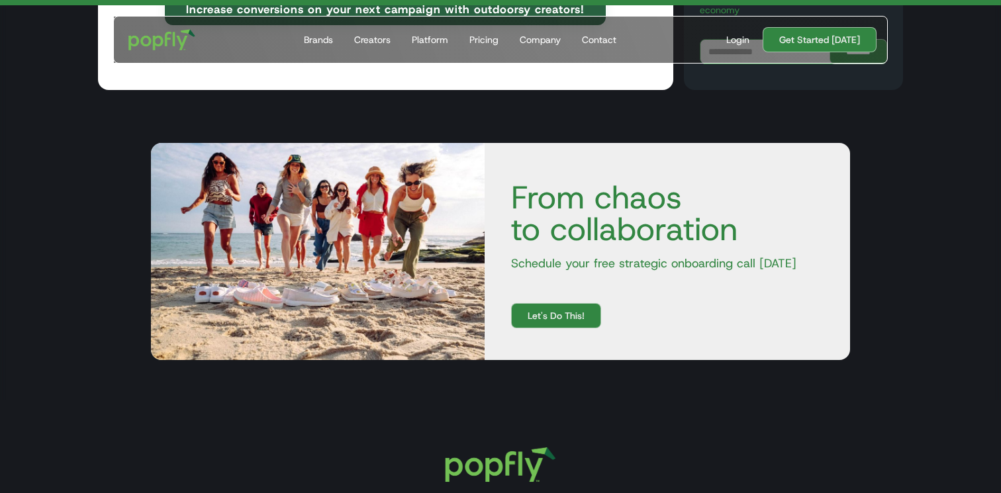
scroll to position [6192, 0]
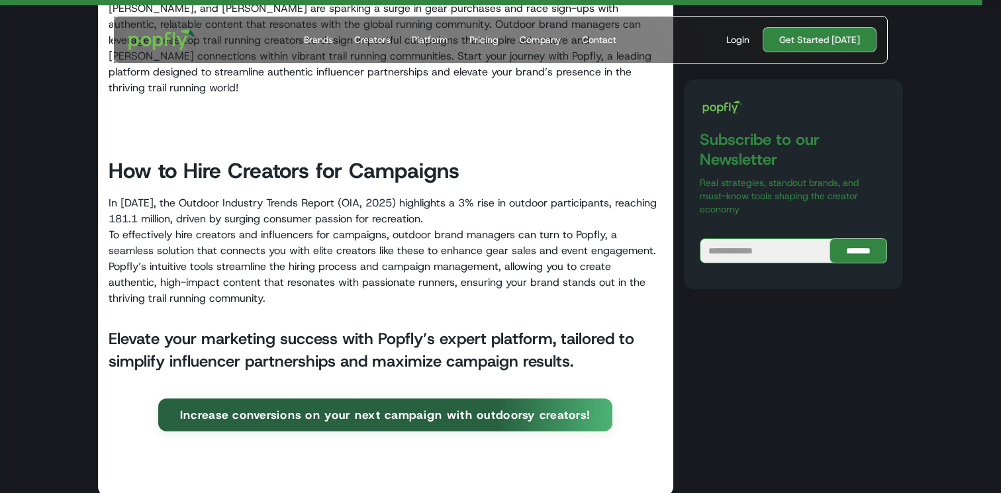
click at [377, 399] on link "Increase conversions on your next campaign with outdoorsy creators!" at bounding box center [385, 415] width 454 height 32
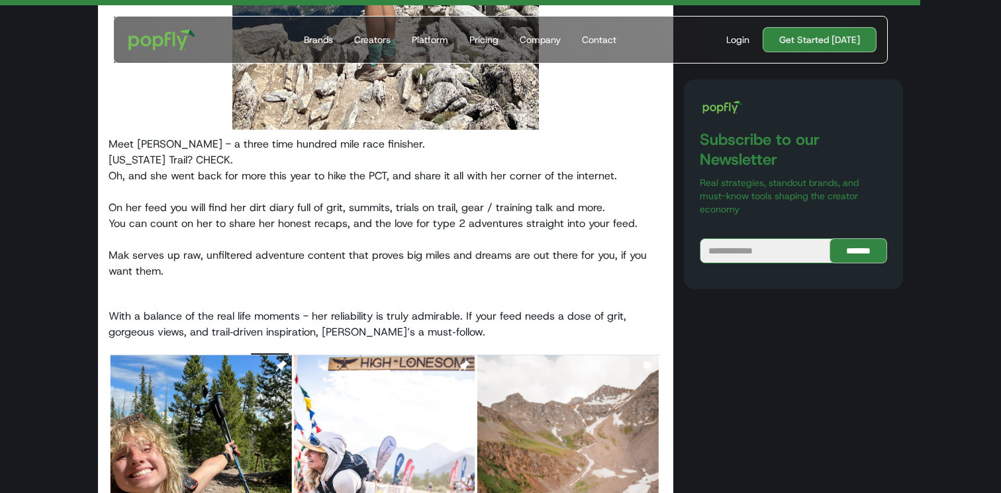
scroll to position [6412, 0]
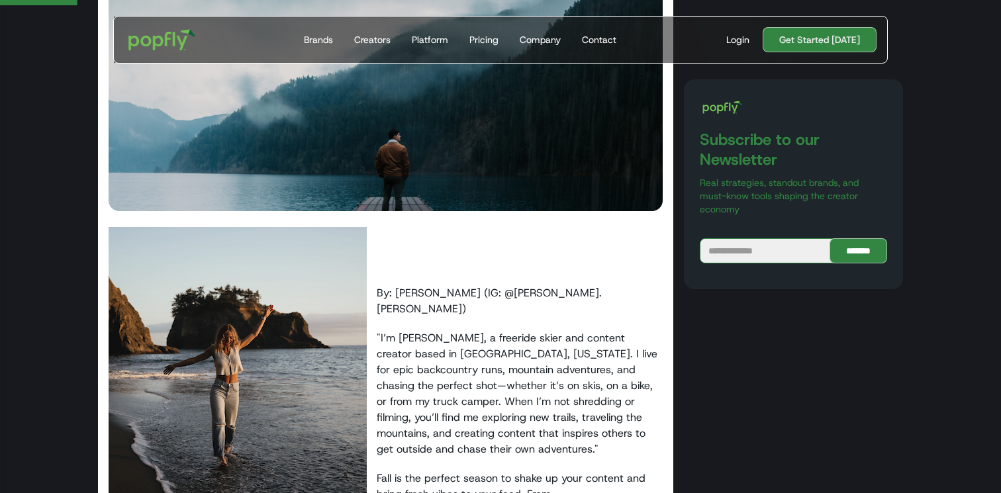
scroll to position [322, 0]
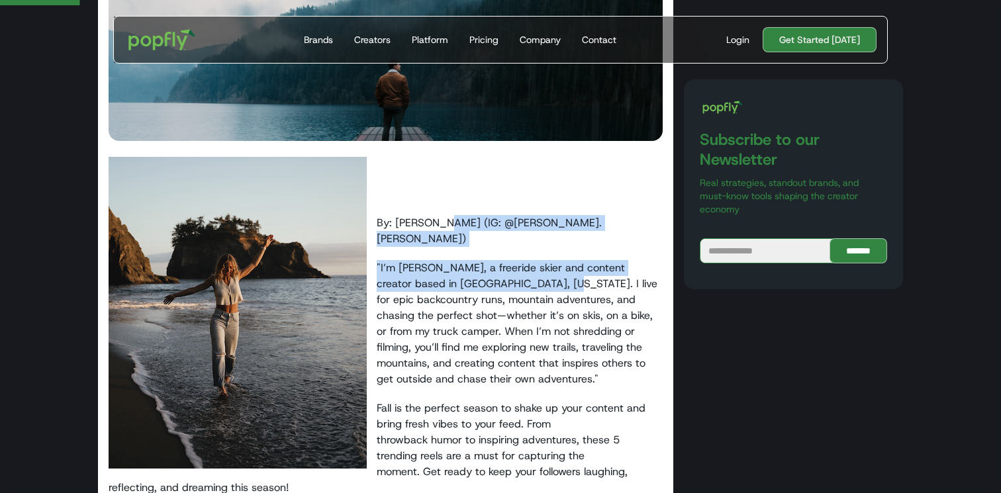
drag, startPoint x: 446, startPoint y: 220, endPoint x: 603, endPoint y: 336, distance: 195.5
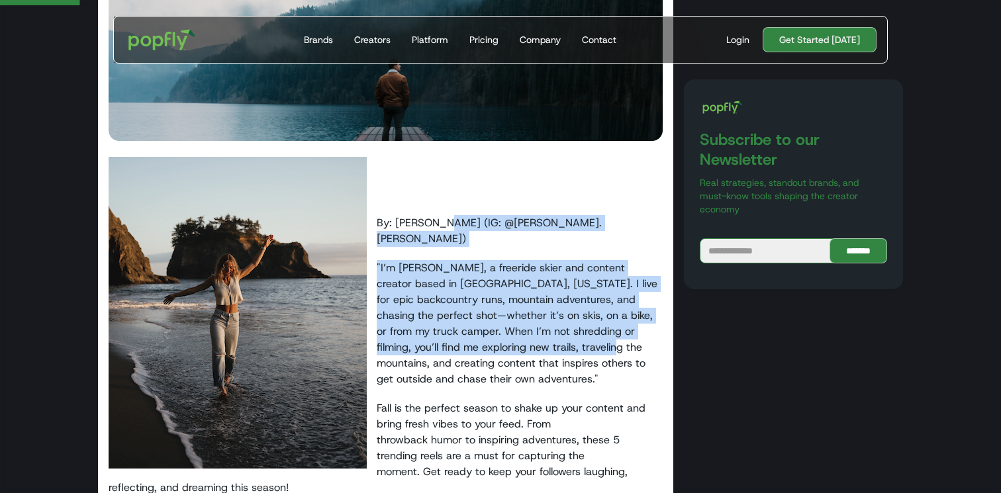
click at [603, 336] on p ""I’m Jess Cohen, a freeride skier and content creator based in Summit County, C…" at bounding box center [386, 323] width 554 height 127
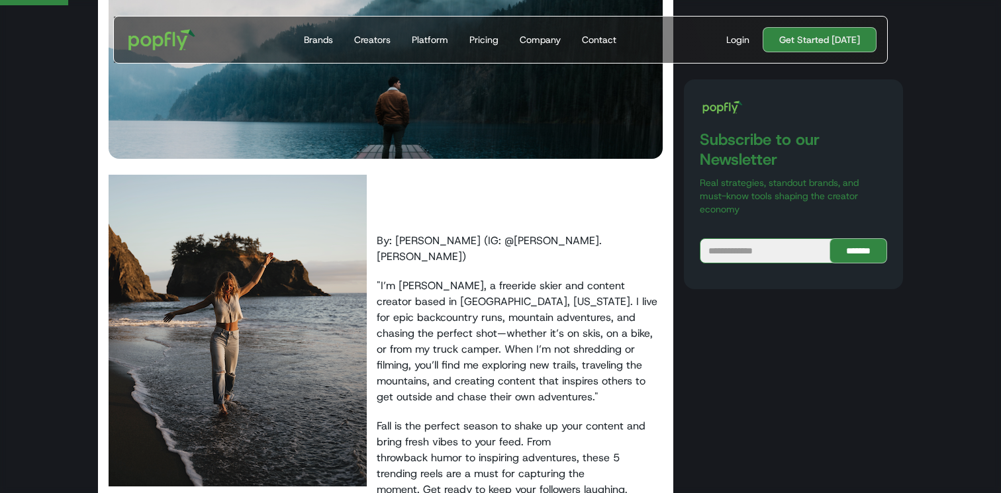
scroll to position [315, 0]
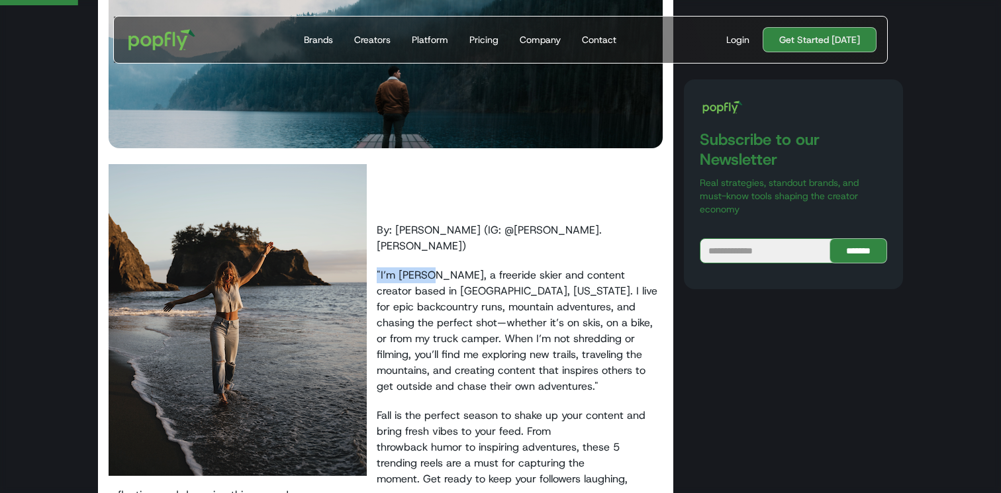
drag, startPoint x: 408, startPoint y: 245, endPoint x: 521, endPoint y: 342, distance: 148.9
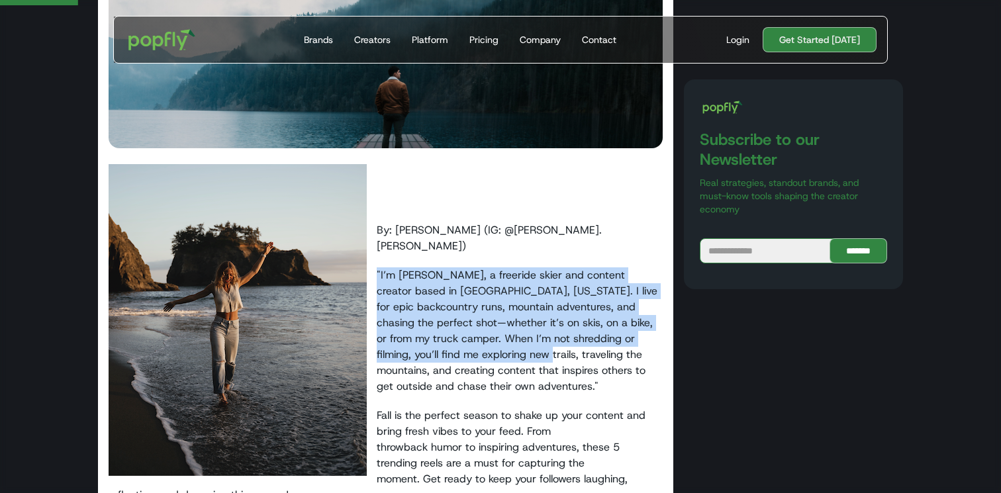
click at [521, 342] on p ""I’m Jess Cohen, a freeride skier and content creator based in Summit County, C…" at bounding box center [386, 330] width 554 height 127
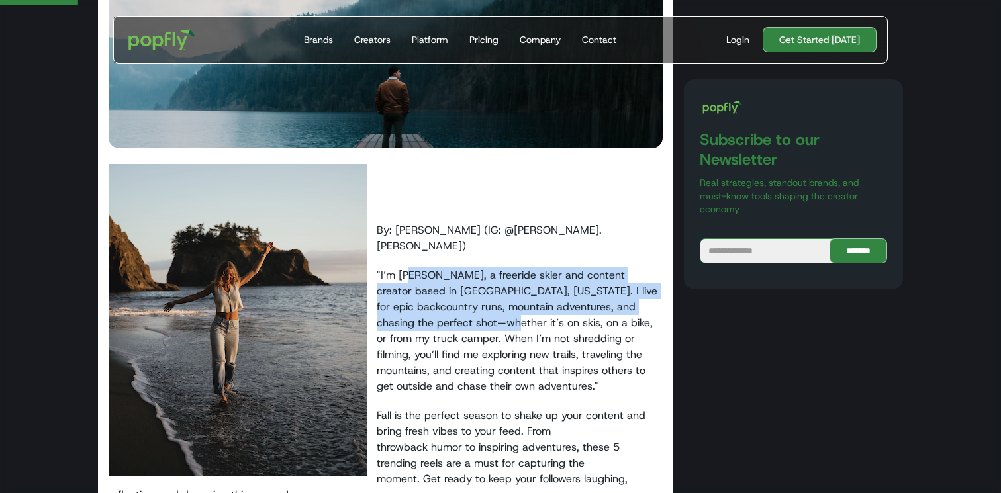
drag, startPoint x: 410, startPoint y: 262, endPoint x: 522, endPoint y: 336, distance: 133.7
click at [522, 336] on p ""I’m Jess Cohen, a freeride skier and content creator based in Summit County, C…" at bounding box center [386, 330] width 554 height 127
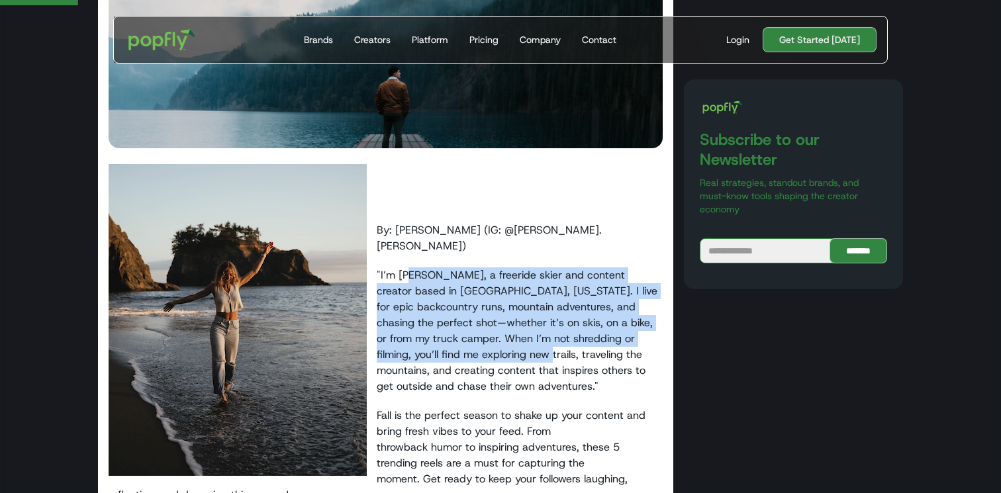
click at [522, 336] on p ""I’m Jess Cohen, a freeride skier and content creator based in Summit County, C…" at bounding box center [386, 330] width 554 height 127
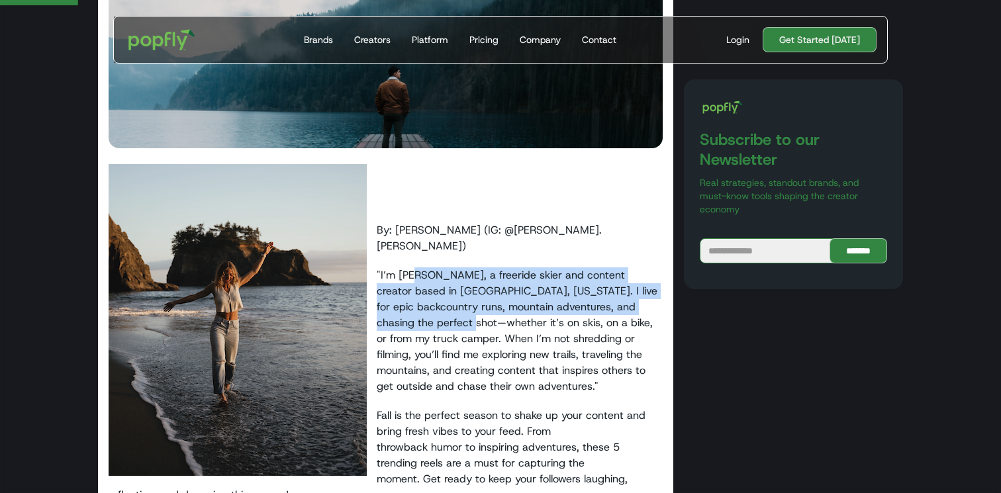
drag, startPoint x: 414, startPoint y: 266, endPoint x: 522, endPoint y: 369, distance: 148.9
click at [522, 369] on p ""I’m Jess Cohen, a freeride skier and content creator based in Summit County, C…" at bounding box center [386, 330] width 554 height 127
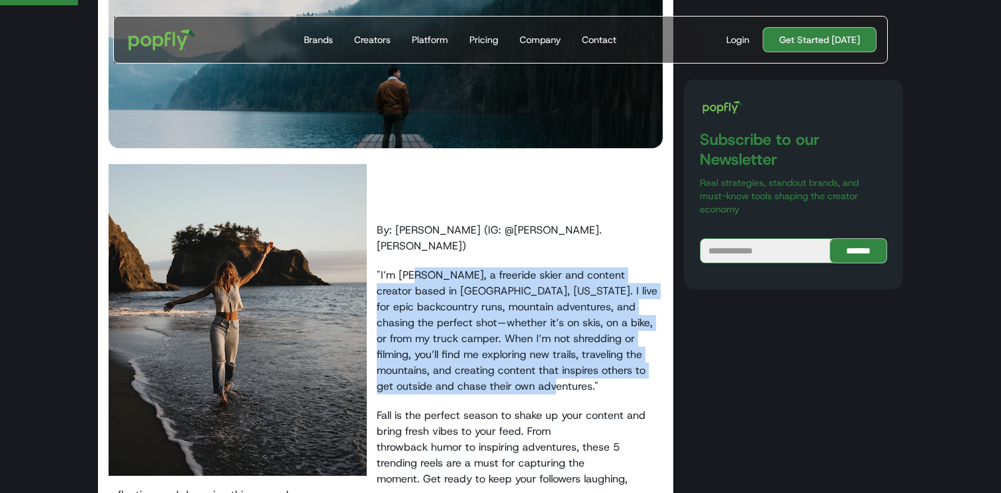
click at [522, 369] on p ""I’m Jess Cohen, a freeride skier and content creator based in Summit County, C…" at bounding box center [386, 330] width 554 height 127
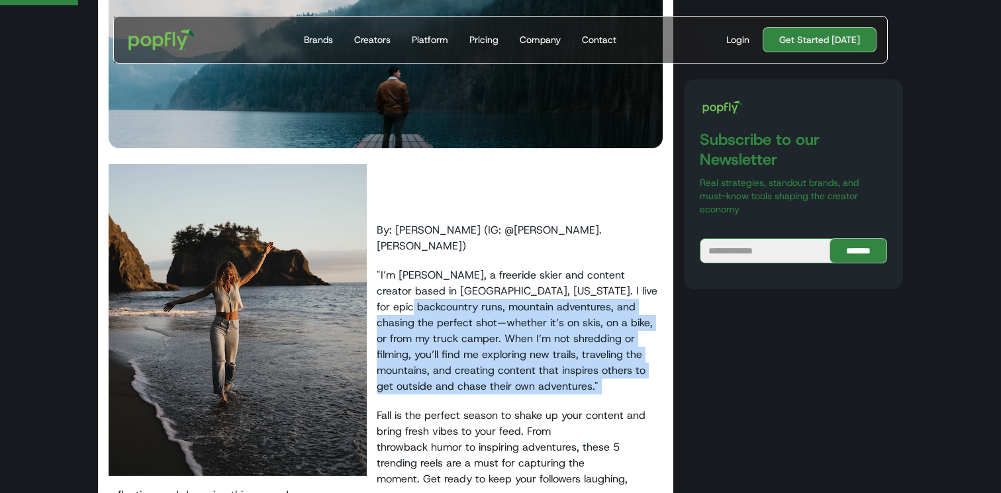
drag, startPoint x: 456, startPoint y: 315, endPoint x: 516, endPoint y: 385, distance: 92.4
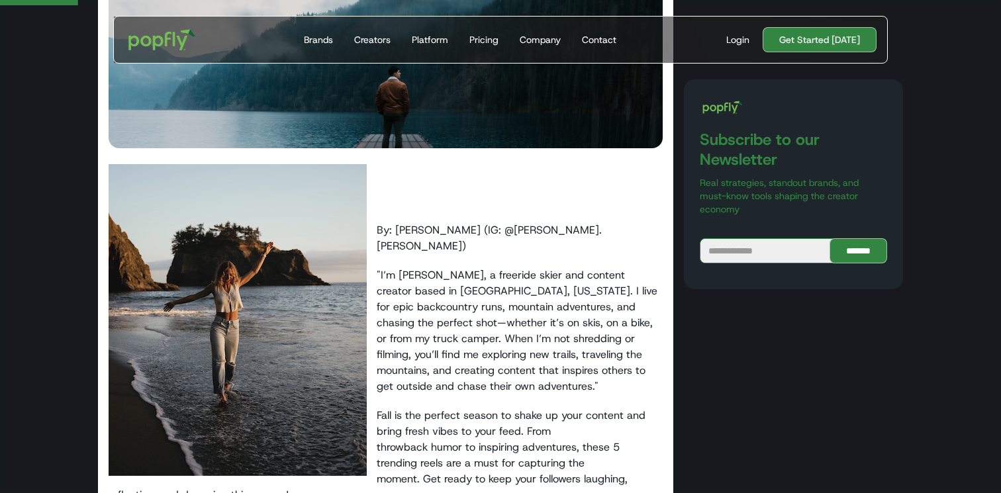
scroll to position [387, 0]
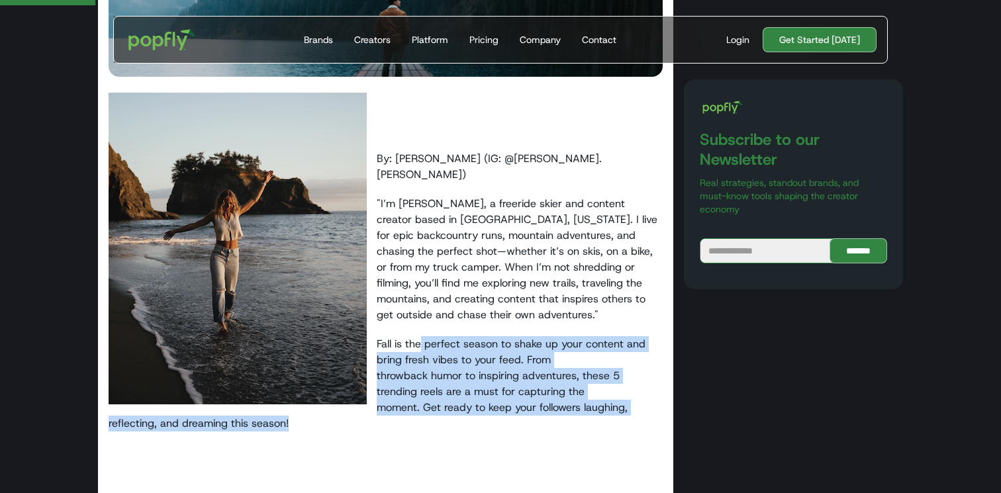
drag, startPoint x: 422, startPoint y: 323, endPoint x: 571, endPoint y: 416, distance: 176.4
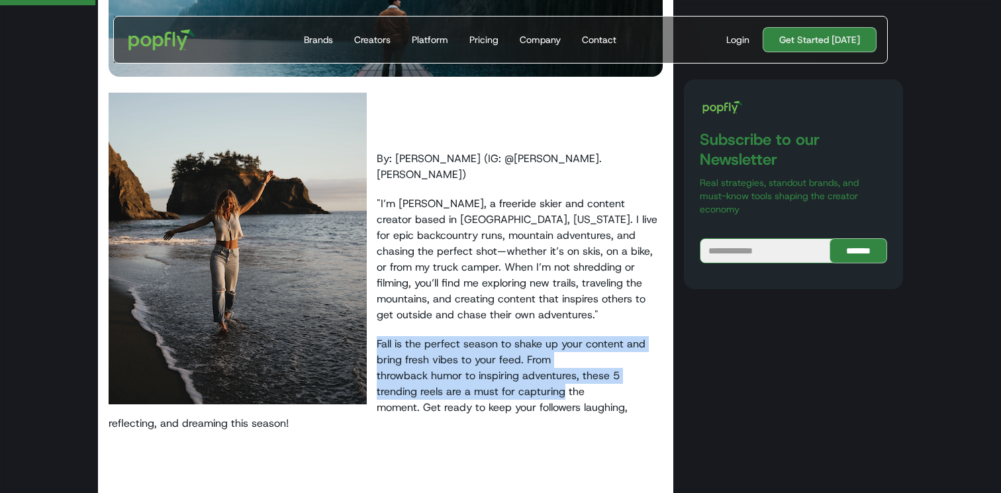
drag, startPoint x: 400, startPoint y: 317, endPoint x: 524, endPoint y: 373, distance: 136.0
click at [524, 373] on p "‍ ‍ Fall is the perfect season to shake up your content and bring fresh vibes t…" at bounding box center [386, 383] width 554 height 95
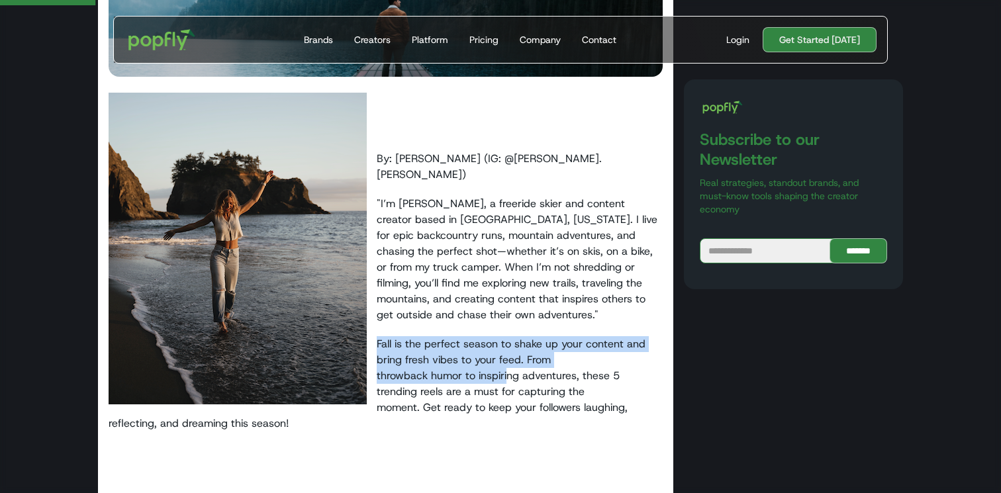
drag, startPoint x: 410, startPoint y: 320, endPoint x: 527, endPoint y: 383, distance: 133.3
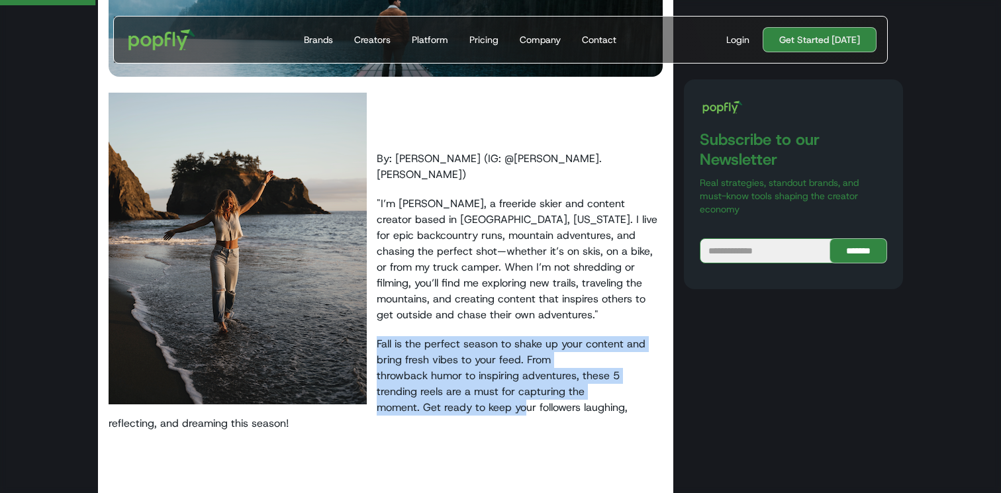
click at [527, 384] on p "‍ ‍ Fall is the perfect season to shake up your content and bring fresh vibes t…" at bounding box center [386, 383] width 554 height 95
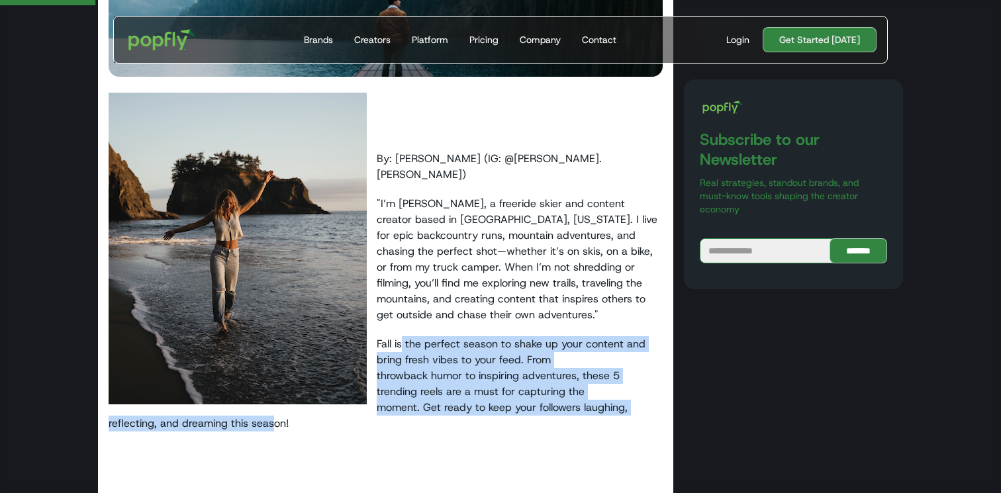
drag, startPoint x: 401, startPoint y: 334, endPoint x: 542, endPoint y: 407, distance: 159.3
click at [542, 407] on p "‍ ‍ Fall is the perfect season to shake up your content and bring fresh vibes t…" at bounding box center [386, 383] width 554 height 95
drag, startPoint x: 420, startPoint y: 332, endPoint x: 570, endPoint y: 408, distance: 168.2
click at [570, 408] on p "‍ ‍ Fall is the perfect season to shake up your content and bring fresh vibes t…" at bounding box center [386, 383] width 554 height 95
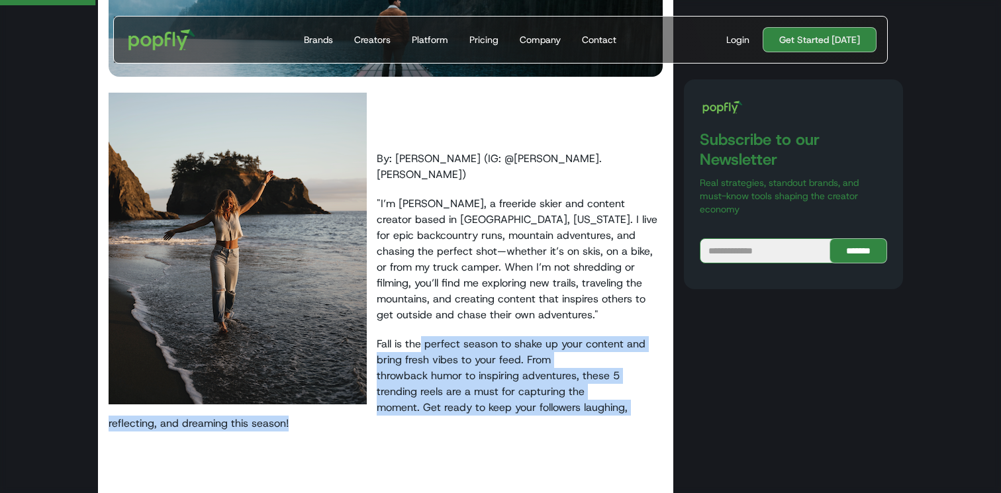
click at [570, 408] on p "‍ ‍ Fall is the perfect season to shake up your content and bring fresh vibes t…" at bounding box center [386, 383] width 554 height 95
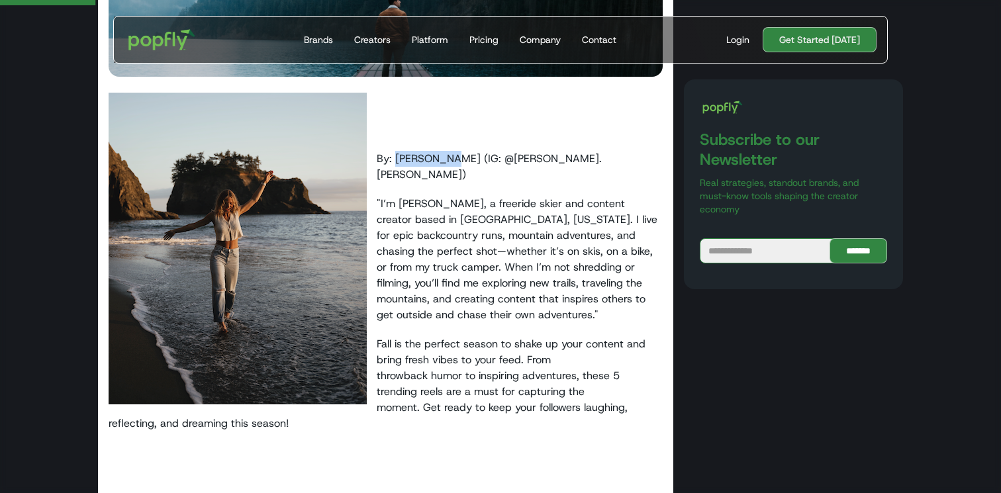
drag, startPoint x: 397, startPoint y: 161, endPoint x: 448, endPoint y: 162, distance: 51.0
click at [448, 162] on p "By: Jess Cohen (IG: @Jess.Cohenn)" at bounding box center [386, 167] width 554 height 32
copy p "Jess Cohen"
click at [490, 205] on p ""I’m Jess Cohen, a freeride skier and content creator based in Summit County, C…" at bounding box center [386, 259] width 554 height 127
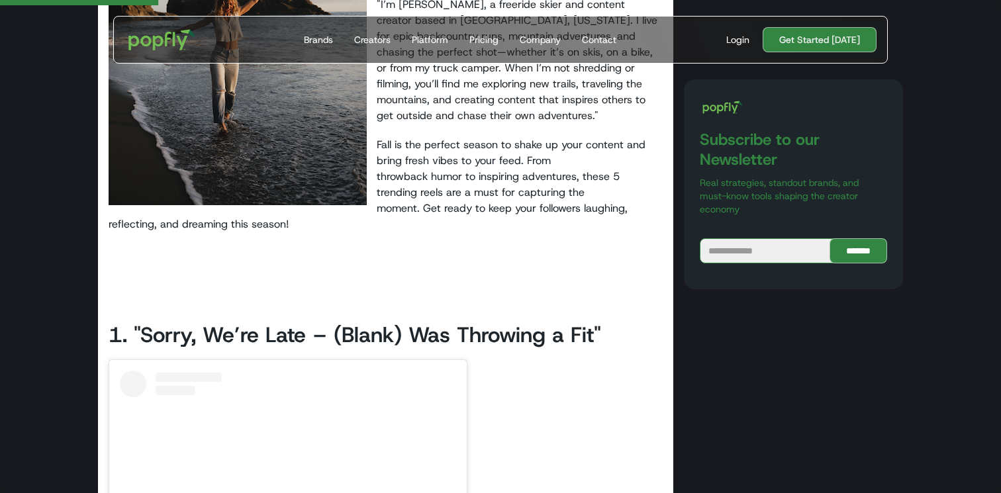
scroll to position [655, 0]
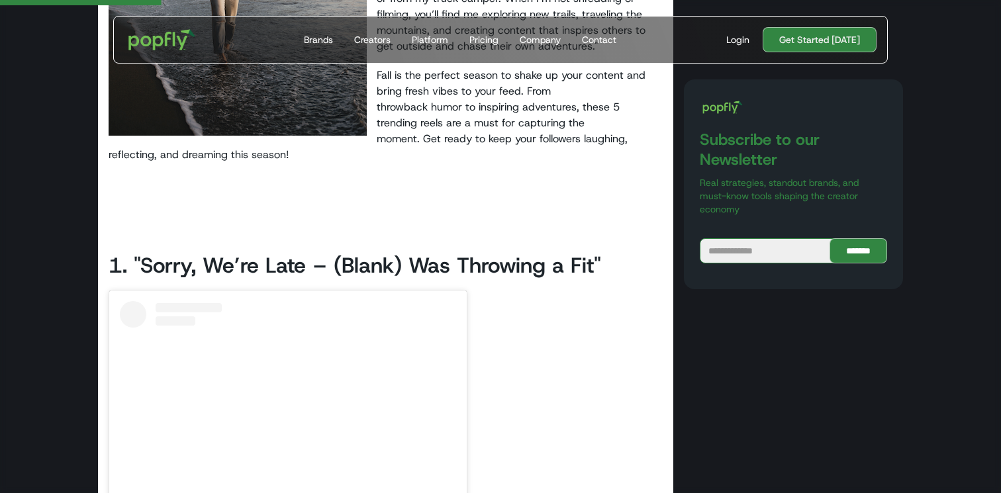
drag, startPoint x: 437, startPoint y: 244, endPoint x: 555, endPoint y: 248, distance: 118.6
click at [555, 248] on h2 "‍ 1. "Sorry, We’re Late – (Blank) Was Throwing a Fit"" at bounding box center [386, 252] width 554 height 56
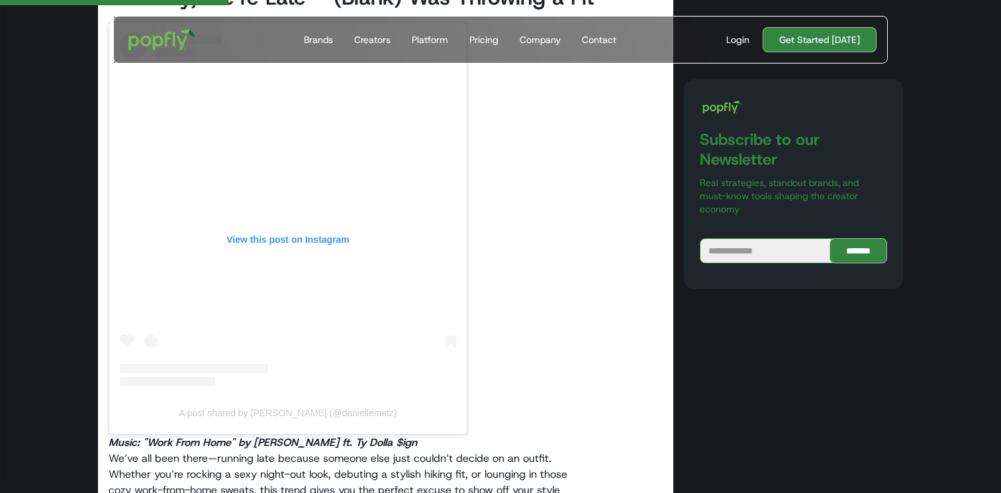
scroll to position [932, 0]
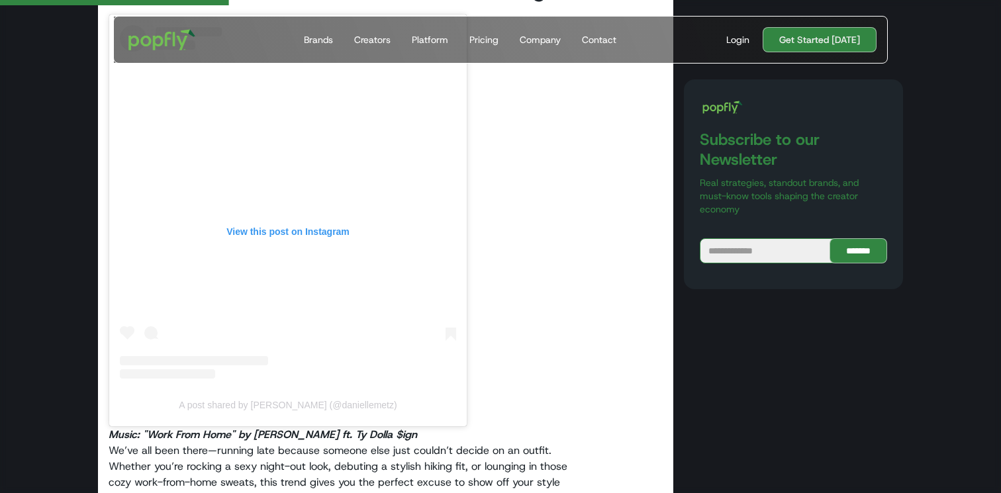
click at [271, 226] on div "View this post on Instagram" at bounding box center [288, 232] width 336 height 12
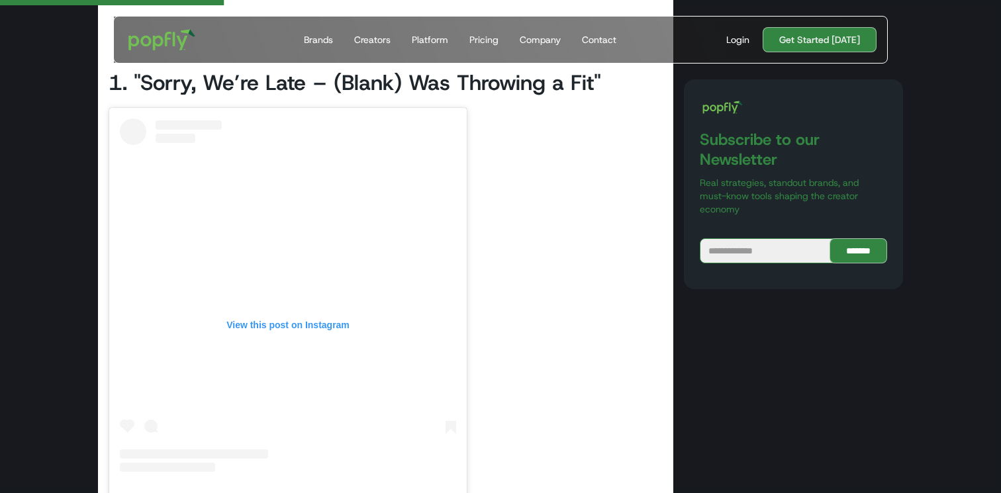
scroll to position [828, 0]
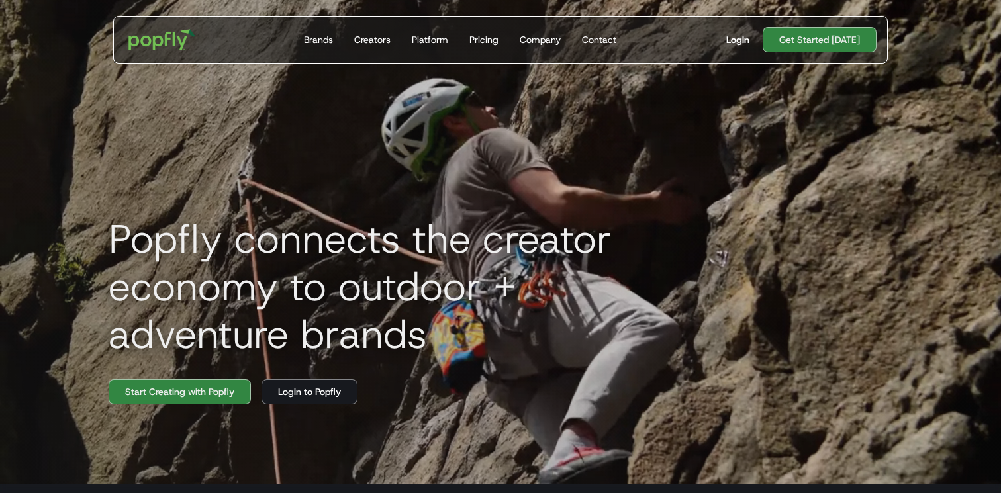
click at [730, 38] on div "Login" at bounding box center [737, 39] width 23 height 13
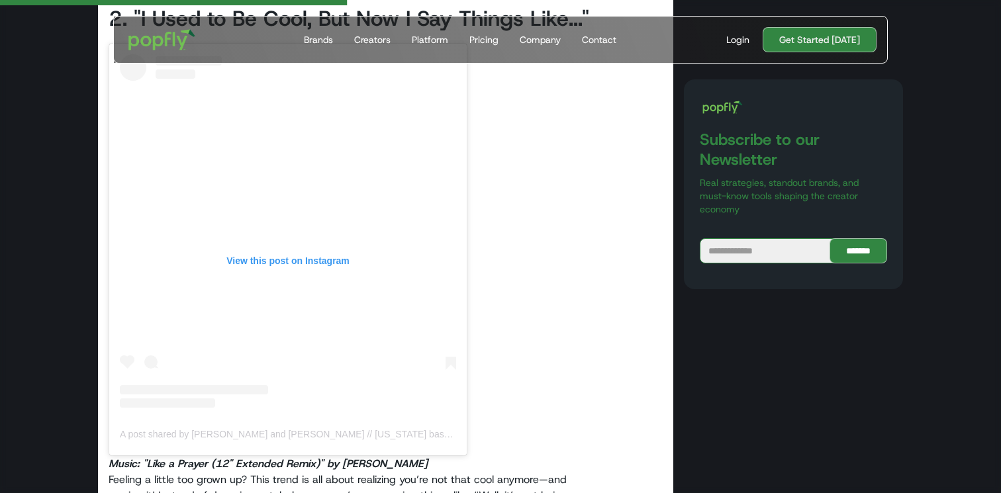
scroll to position [1504, 0]
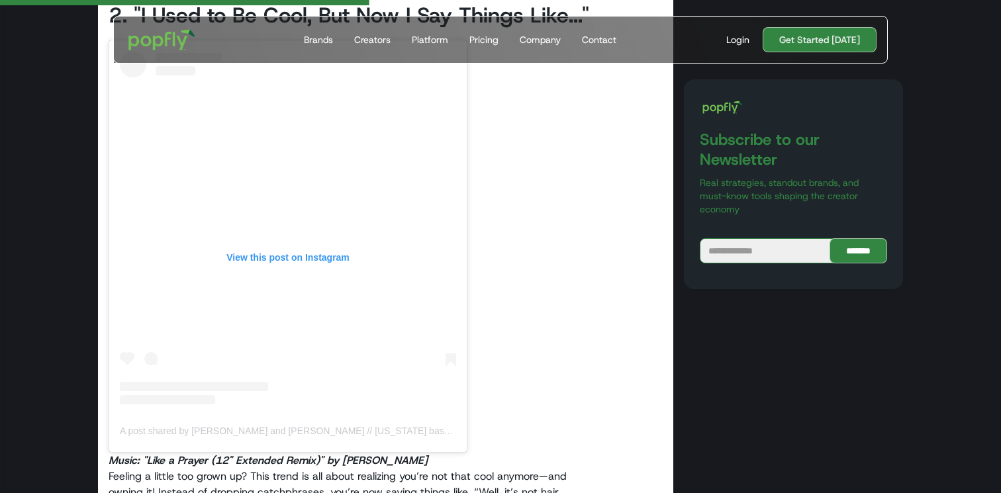
click at [311, 251] on div "View this post on Instagram" at bounding box center [288, 254] width 336 height 17
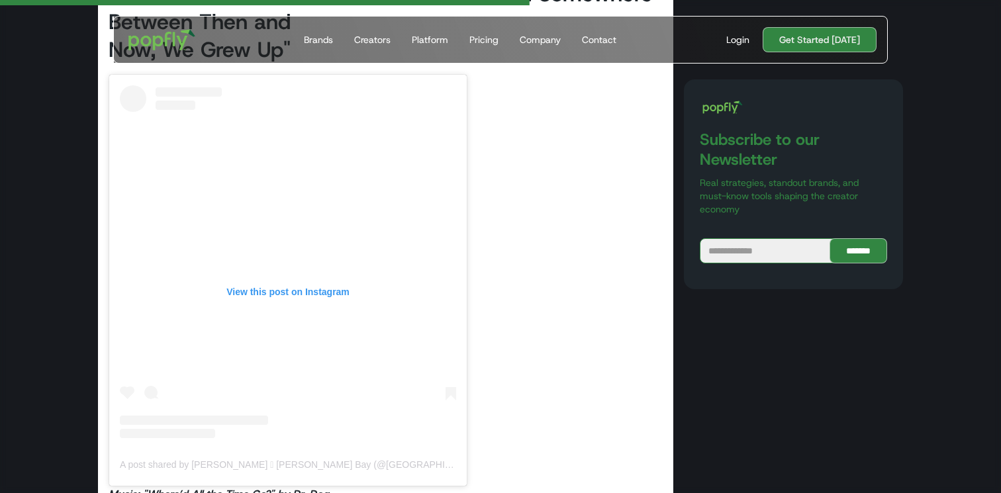
scroll to position [2161, 0]
click at [280, 285] on div "View this post on Instagram" at bounding box center [288, 291] width 336 height 12
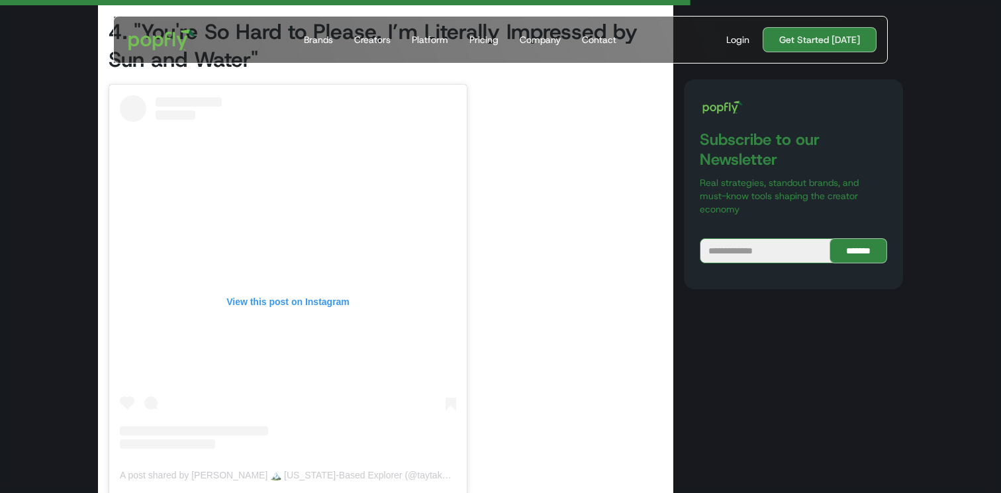
scroll to position [2820, 0]
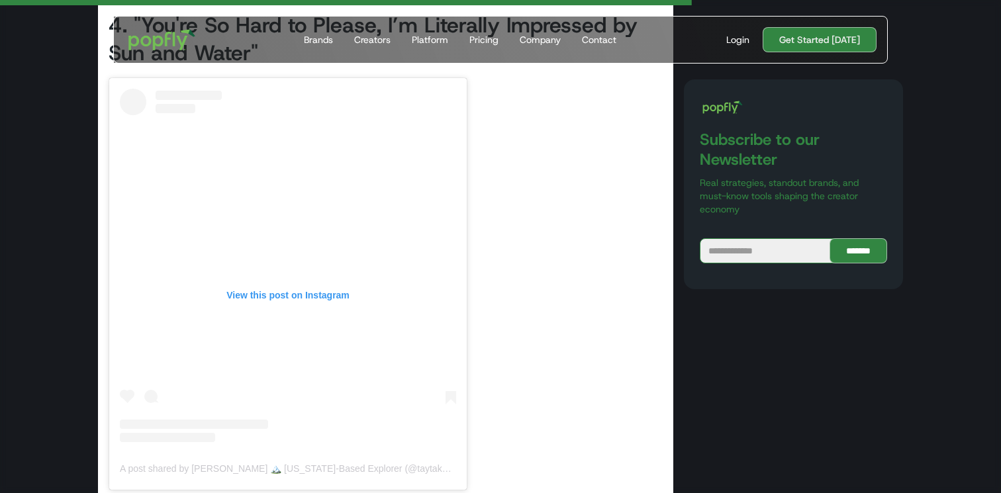
click at [303, 287] on div "View this post on Instagram" at bounding box center [288, 292] width 336 height 17
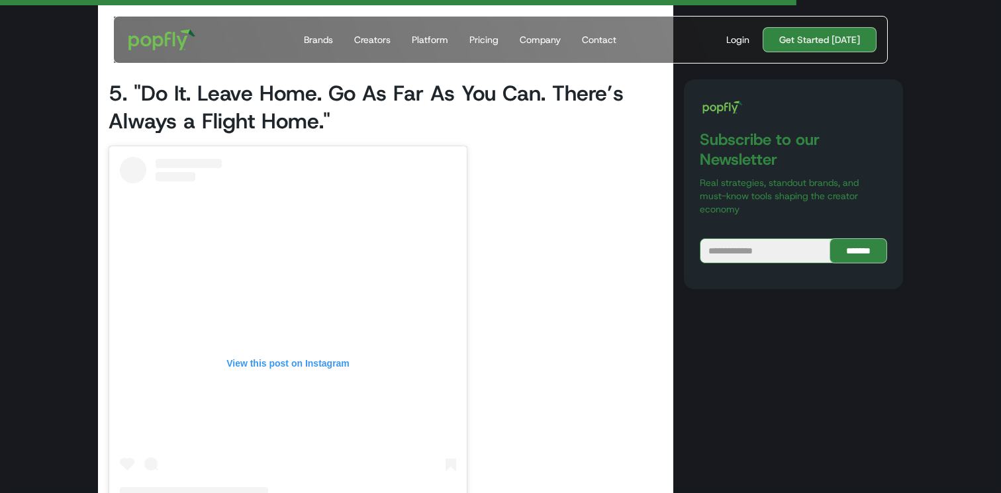
scroll to position [3511, 0]
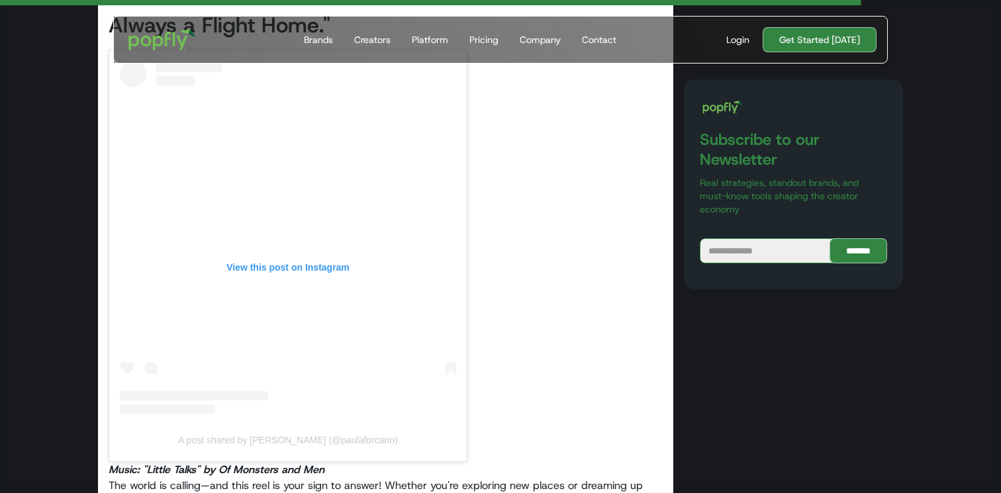
click at [297, 266] on div "View this post on Instagram" at bounding box center [288, 268] width 336 height 12
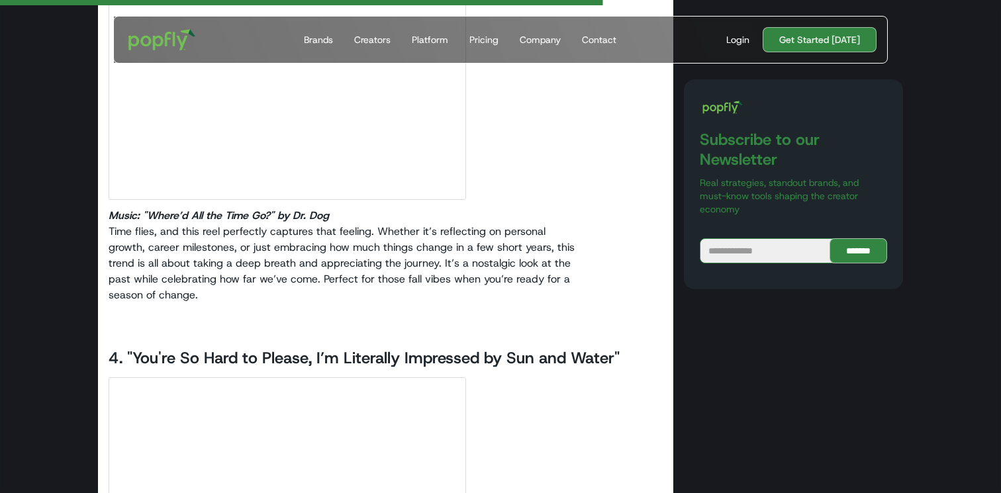
scroll to position [2901, 0]
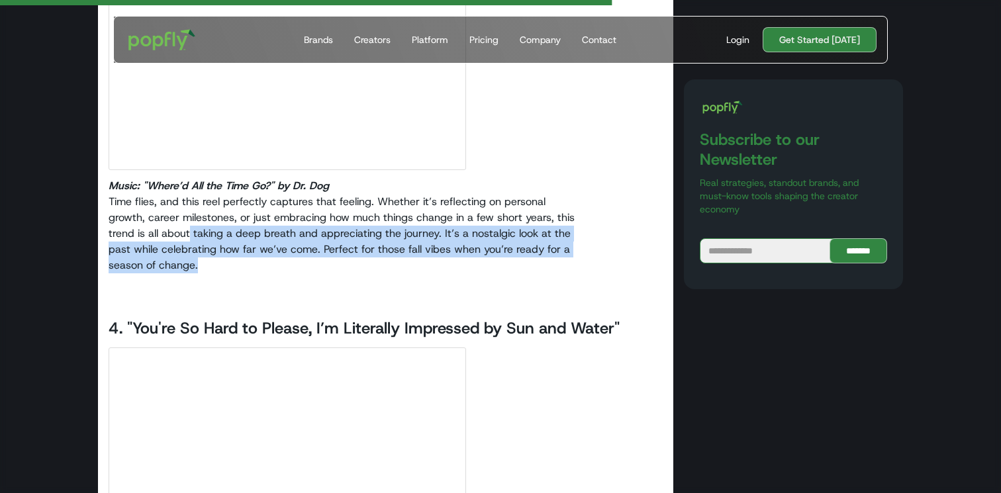
drag, startPoint x: 189, startPoint y: 228, endPoint x: 384, endPoint y: 279, distance: 201.1
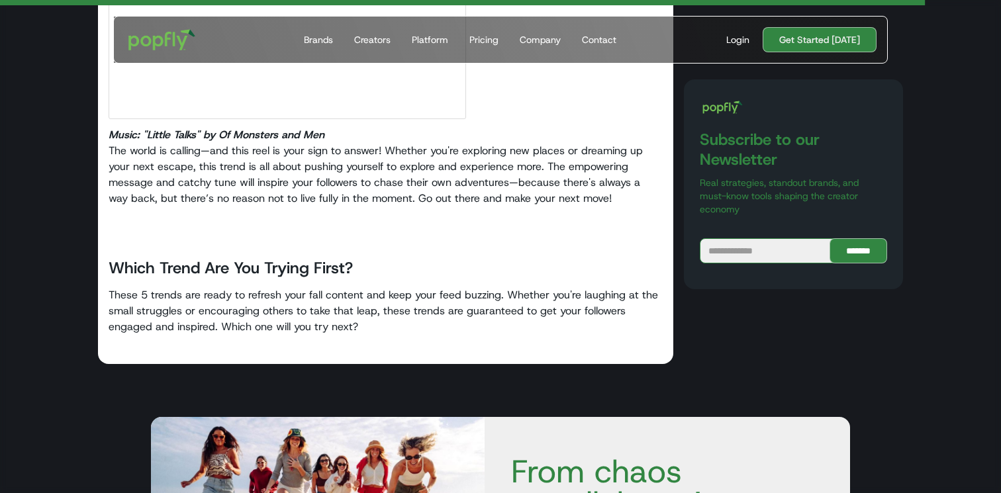
scroll to position [4729, 0]
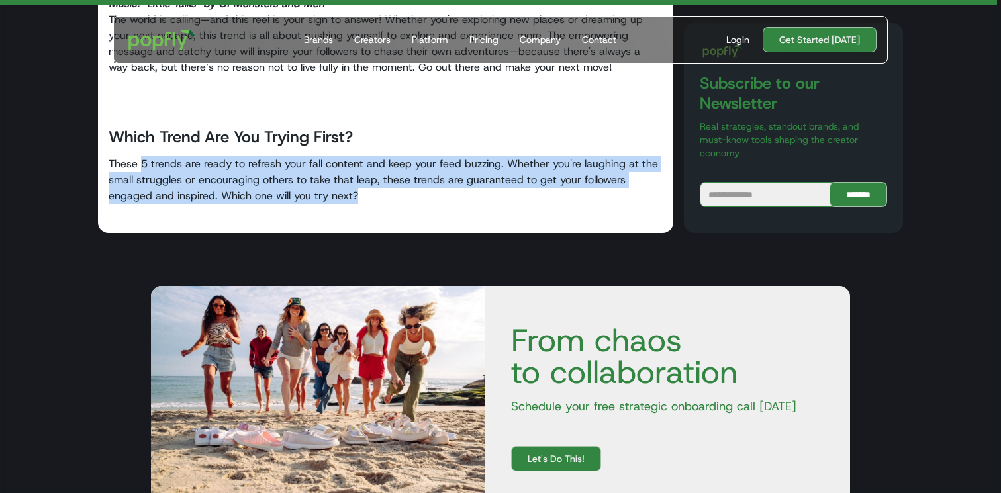
drag, startPoint x: 140, startPoint y: 193, endPoint x: 462, endPoint y: 226, distance: 323.5
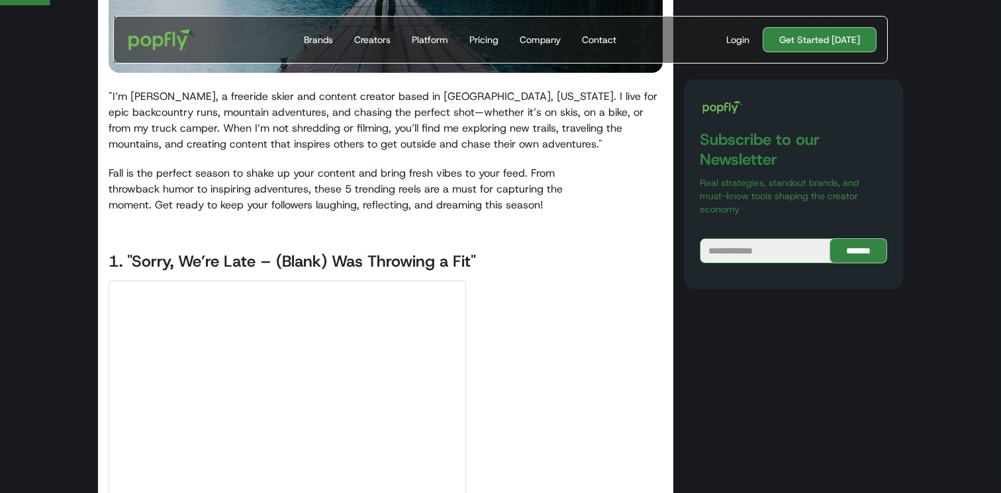
scroll to position [0, 0]
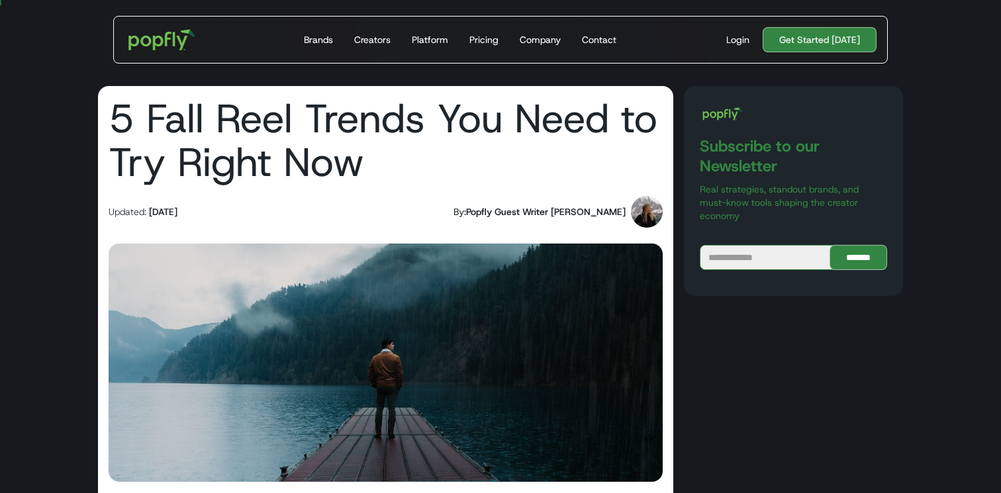
click at [358, 159] on h1 "5 Fall Reel Trends You Need to Try Right Now" at bounding box center [386, 140] width 554 height 87
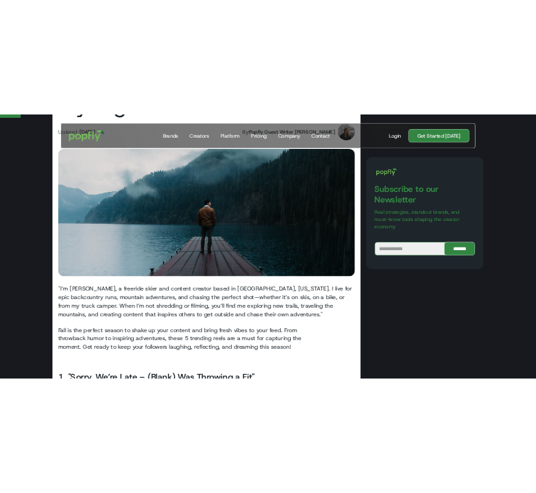
scroll to position [409, 0]
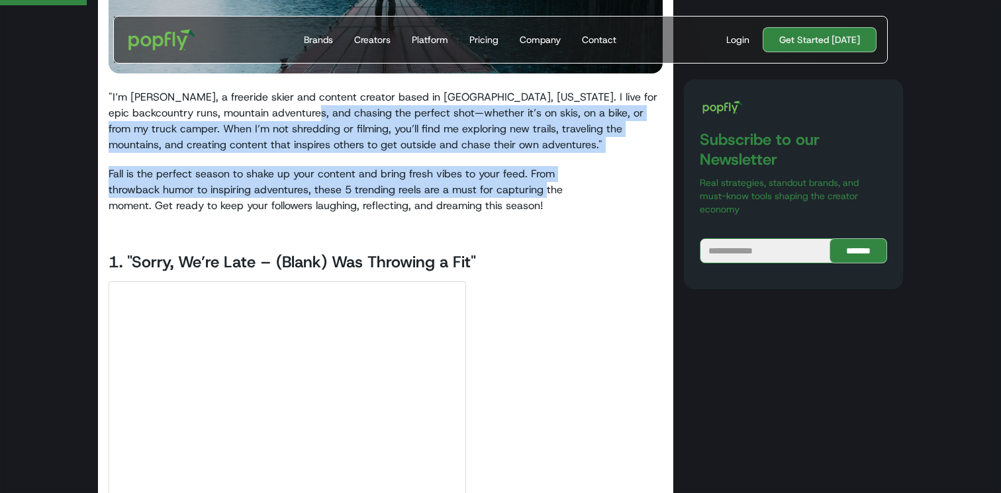
drag, startPoint x: 340, startPoint y: 115, endPoint x: 546, endPoint y: 198, distance: 221.3
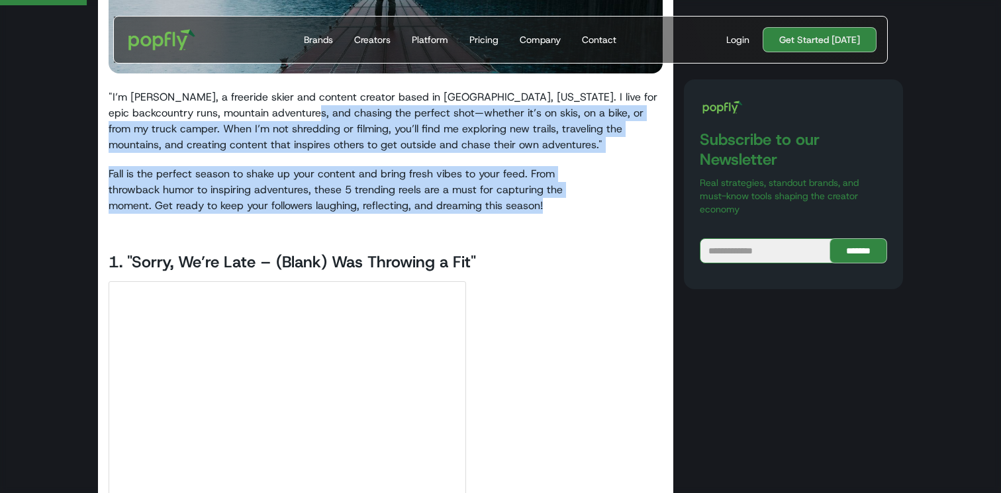
click at [546, 198] on p "‍ ‍ Fall is the perfect season to shake up your content and bring fresh vibes t…" at bounding box center [386, 198] width 554 height 64
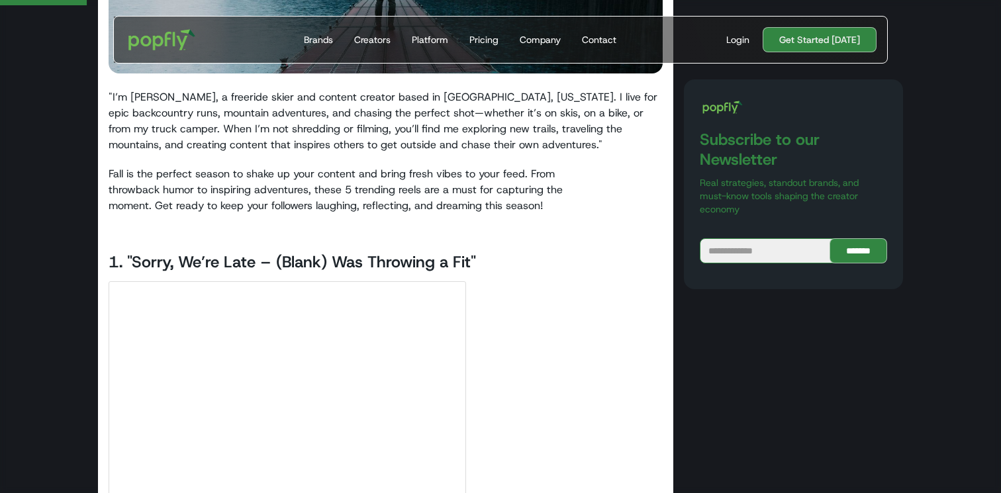
drag, startPoint x: 359, startPoint y: 160, endPoint x: 573, endPoint y: 233, distance: 226.5
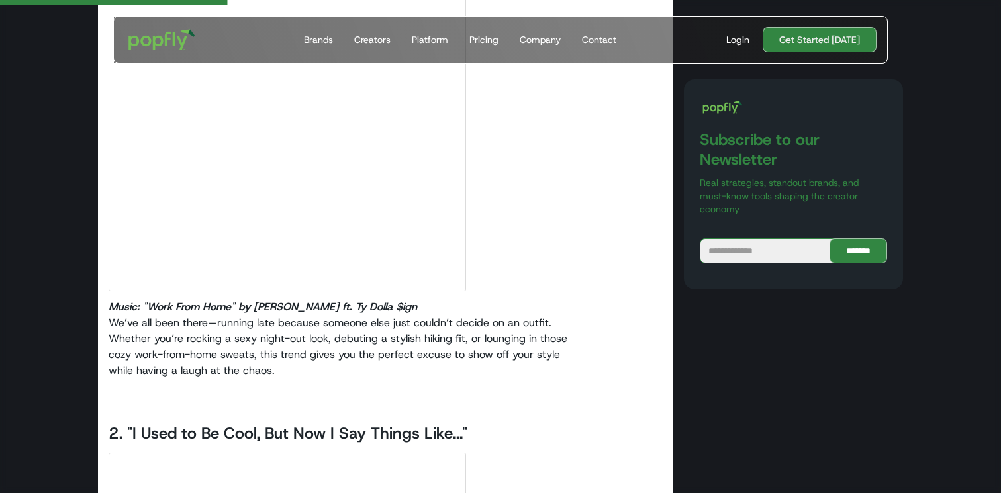
scroll to position [1092, 0]
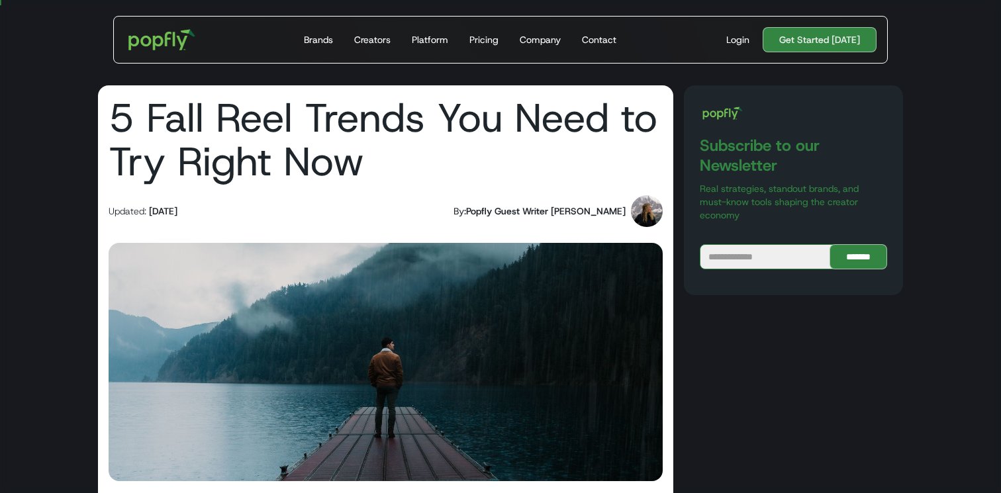
scroll to position [1, 0]
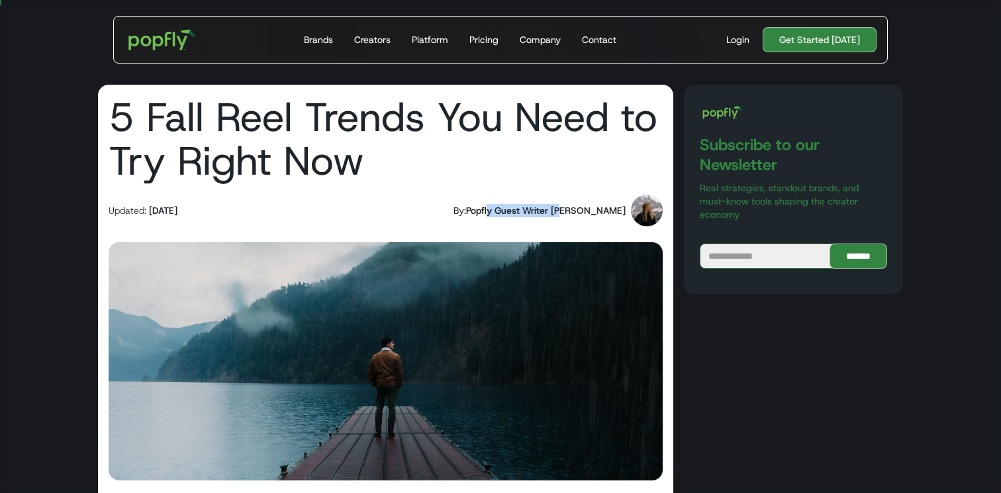
drag, startPoint x: 514, startPoint y: 210, endPoint x: 587, endPoint y: 210, distance: 73.5
click at [587, 210] on div "Popfly Guest Writer [PERSON_NAME]" at bounding box center [546, 210] width 160 height 13
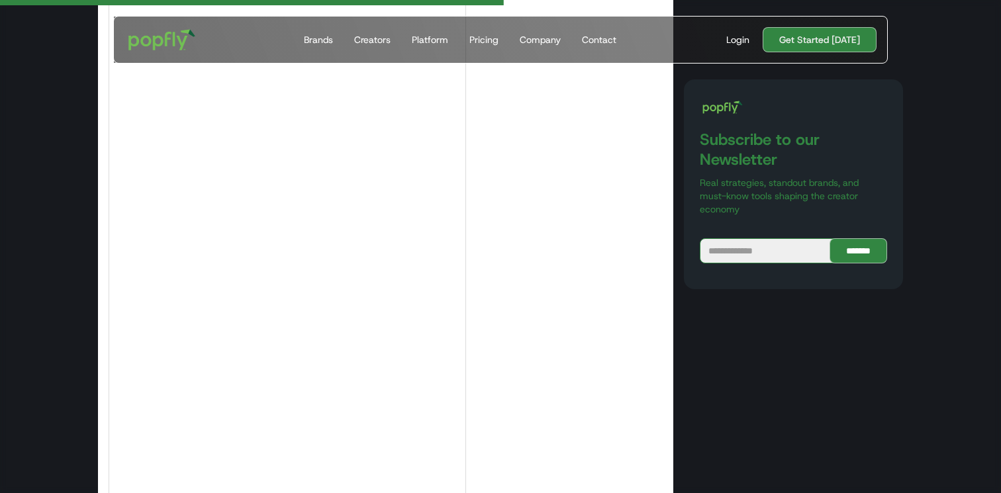
scroll to position [1565, 0]
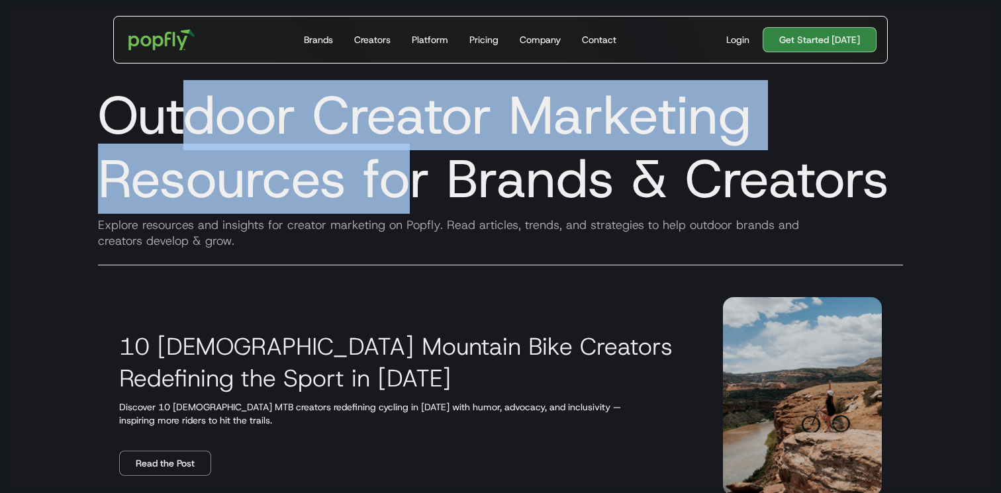
drag, startPoint x: 176, startPoint y: 111, endPoint x: 414, endPoint y: 203, distance: 255.5
click at [414, 203] on h1 "Outdoor Creator Marketing Resources for Brands & Creators" at bounding box center [500, 146] width 826 height 127
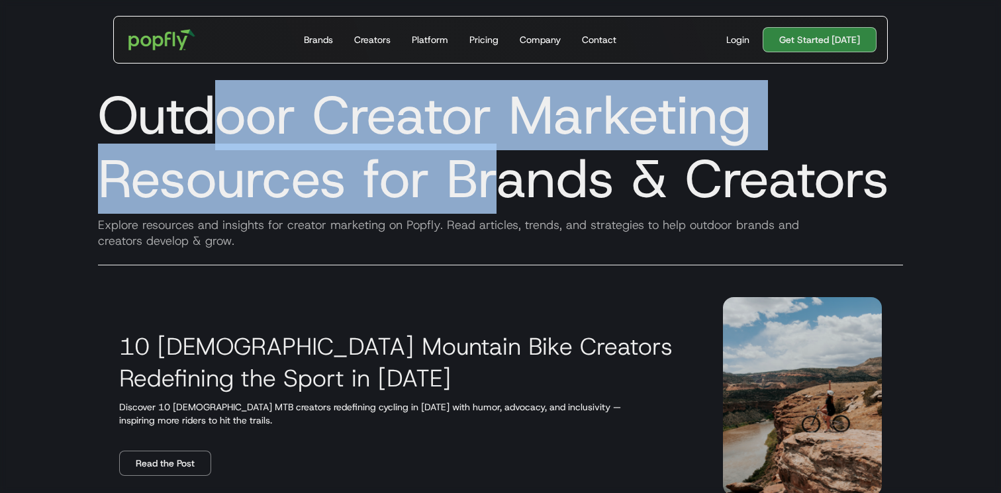
drag, startPoint x: 222, startPoint y: 116, endPoint x: 507, endPoint y: 204, distance: 297.4
click at [507, 204] on h1 "Outdoor Creator Marketing Resources for Brands & Creators" at bounding box center [500, 146] width 826 height 127
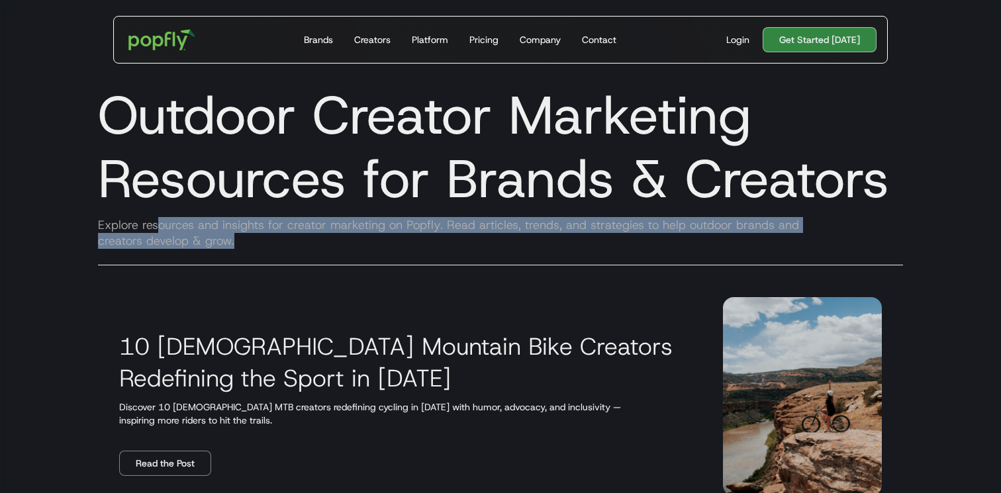
drag, startPoint x: 160, startPoint y: 227, endPoint x: 403, endPoint y: 266, distance: 246.0
click at [403, 266] on div "Outdoor Creator Marketing Resources for Brands & Creators Explore resources and…" at bounding box center [500, 175] width 847 height 211
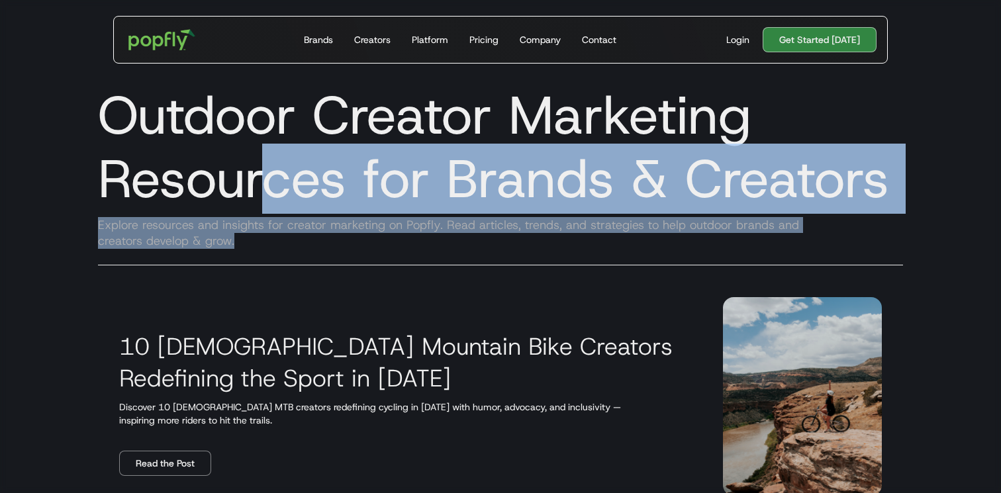
drag, startPoint x: 266, startPoint y: 213, endPoint x: 499, endPoint y: 243, distance: 235.0
click at [499, 243] on div "Outdoor Creator Marketing Resources for Brands & Creators Explore resources and…" at bounding box center [500, 175] width 847 height 211
click at [499, 243] on div "Explore resources and insights for creator marketing on Popfly. Read articles, …" at bounding box center [500, 233] width 826 height 32
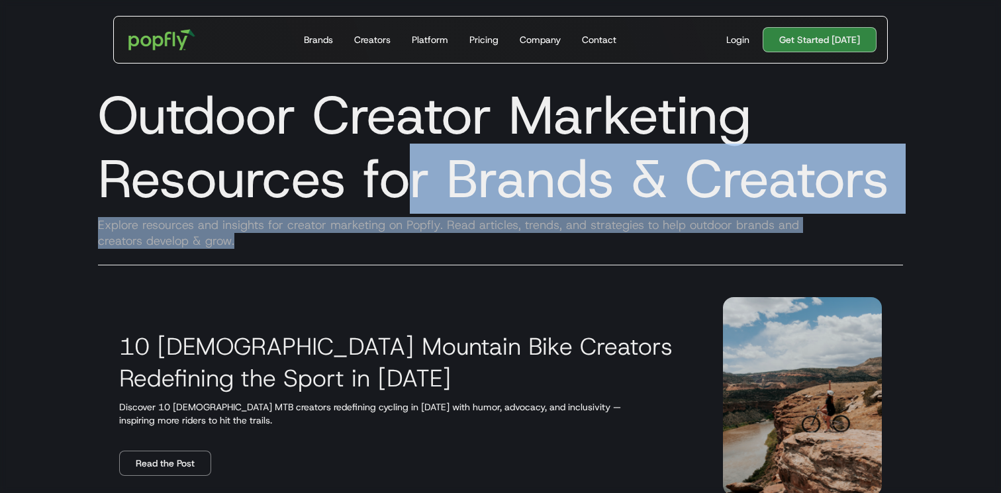
drag, startPoint x: 401, startPoint y: 211, endPoint x: 606, endPoint y: 253, distance: 208.9
click at [606, 253] on div "Outdoor Creator Marketing Resources for Brands & Creators Explore resources and…" at bounding box center [500, 175] width 847 height 211
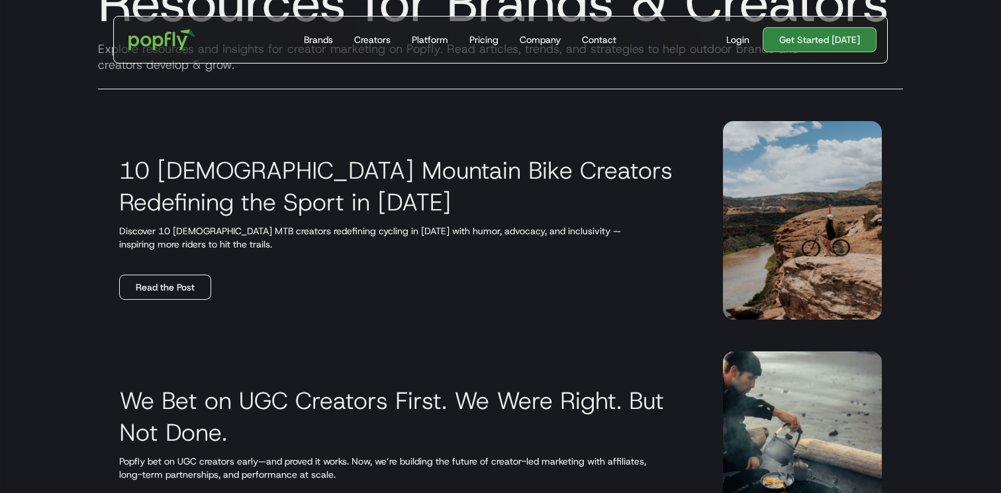
click at [173, 289] on link "Read the Post" at bounding box center [165, 287] width 92 height 25
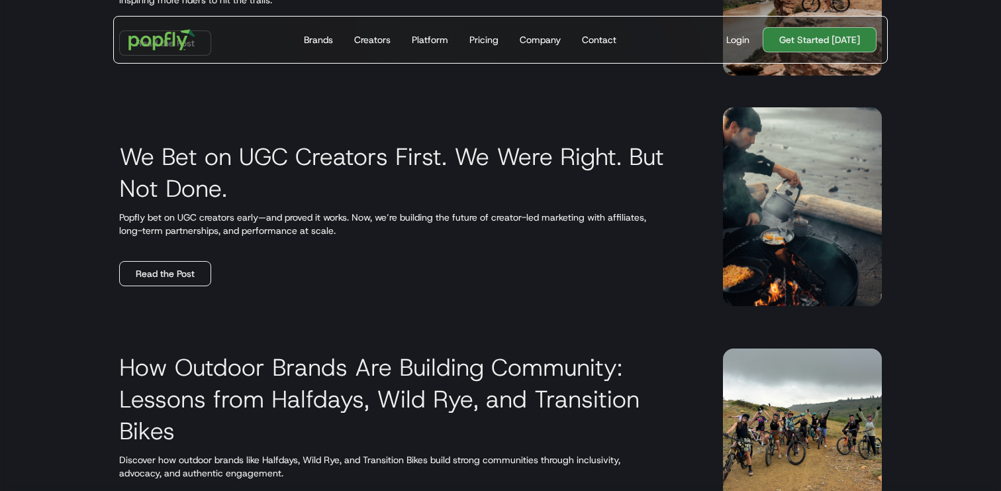
click at [176, 270] on link "Read the Post" at bounding box center [165, 273] width 92 height 25
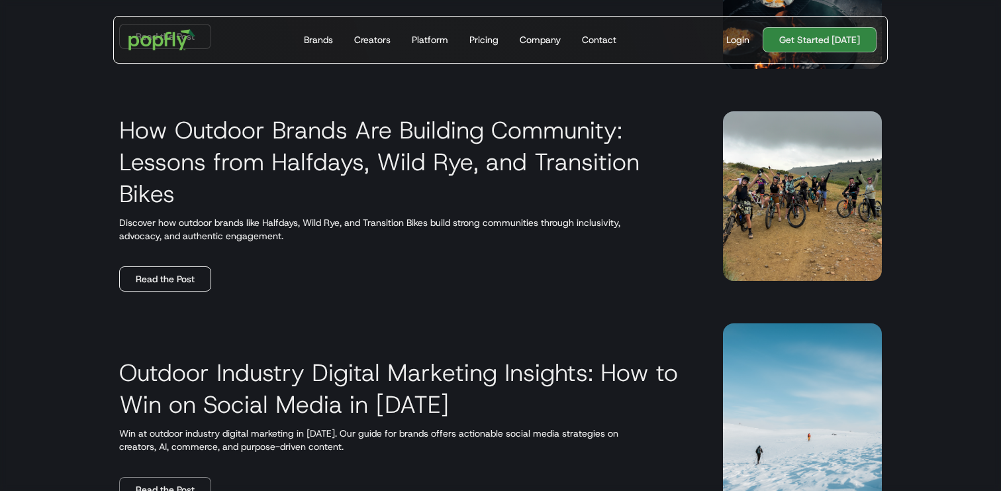
click at [175, 281] on link "Read the Post" at bounding box center [165, 278] width 92 height 25
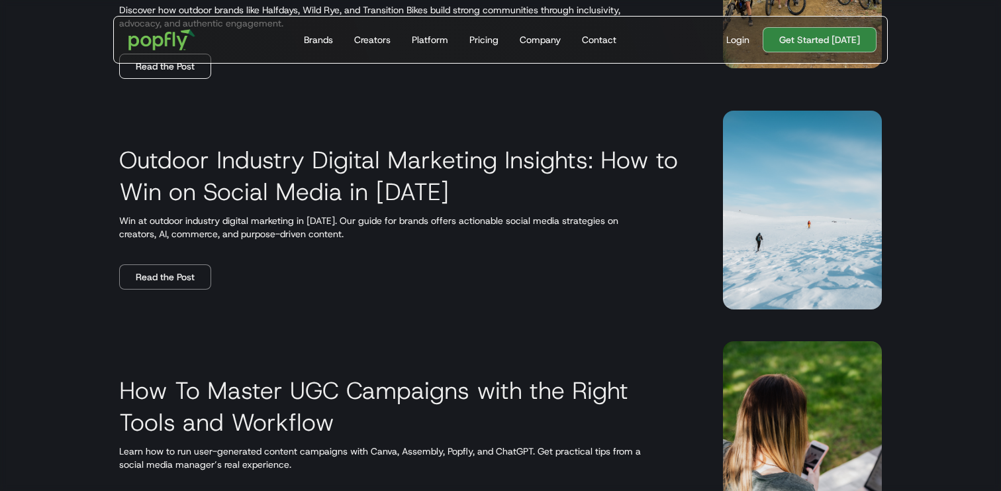
click at [175, 281] on link "Read the Post" at bounding box center [165, 276] width 92 height 25
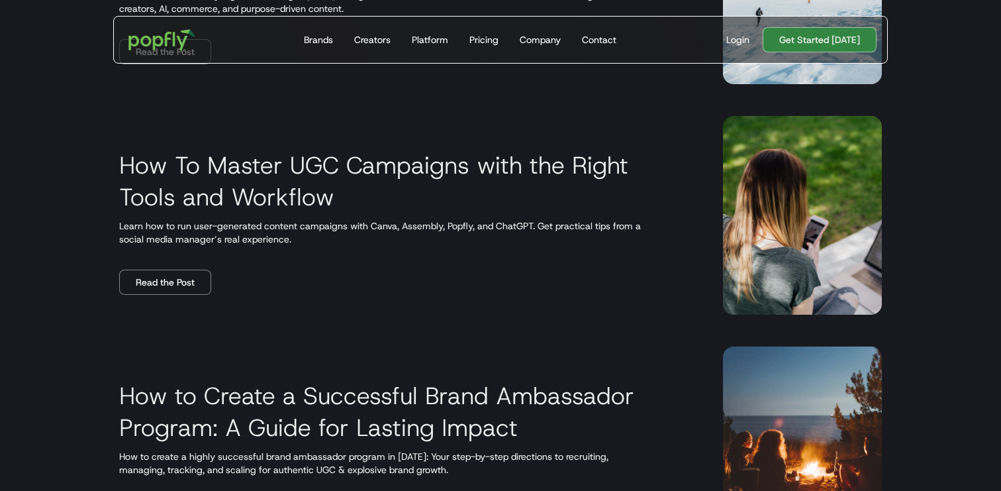
click at [175, 281] on link "Read the Post" at bounding box center [165, 281] width 92 height 25
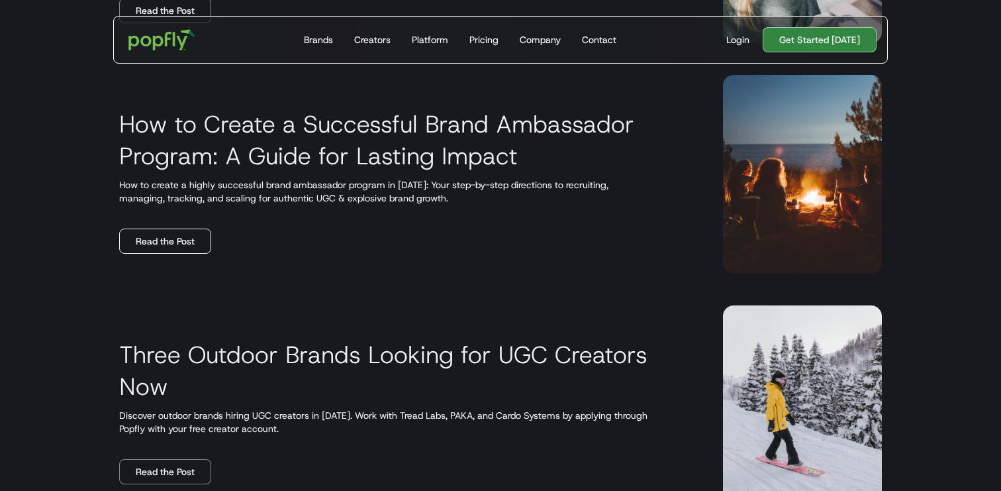
click at [168, 246] on link "Read the Post" at bounding box center [165, 240] width 92 height 25
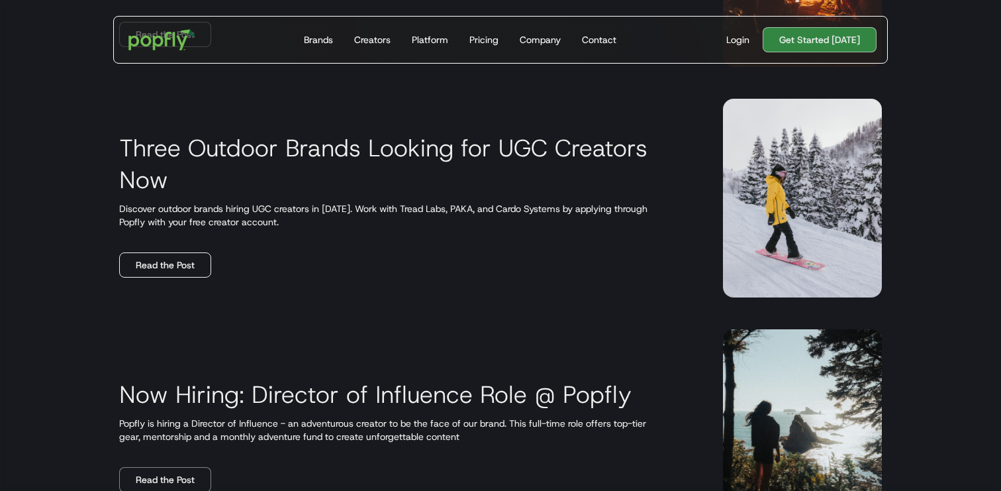
click at [164, 262] on link "Read the Post" at bounding box center [165, 264] width 92 height 25
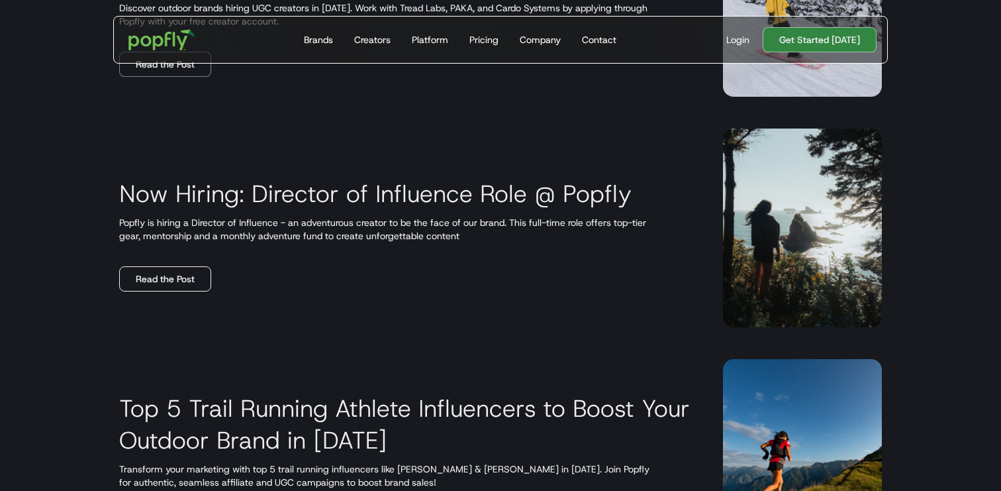
click at [156, 281] on link "Read the Post" at bounding box center [165, 278] width 92 height 25
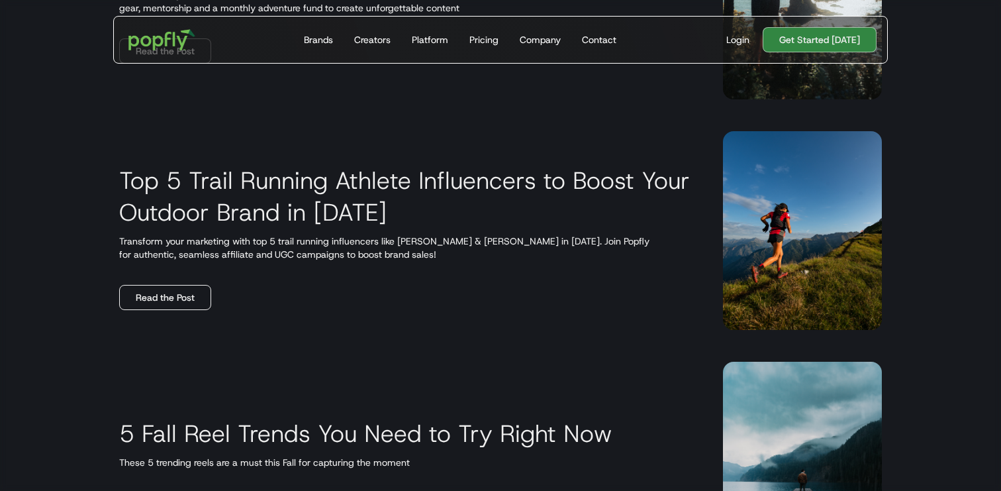
click at [153, 295] on link "Read the Post" at bounding box center [165, 297] width 92 height 25
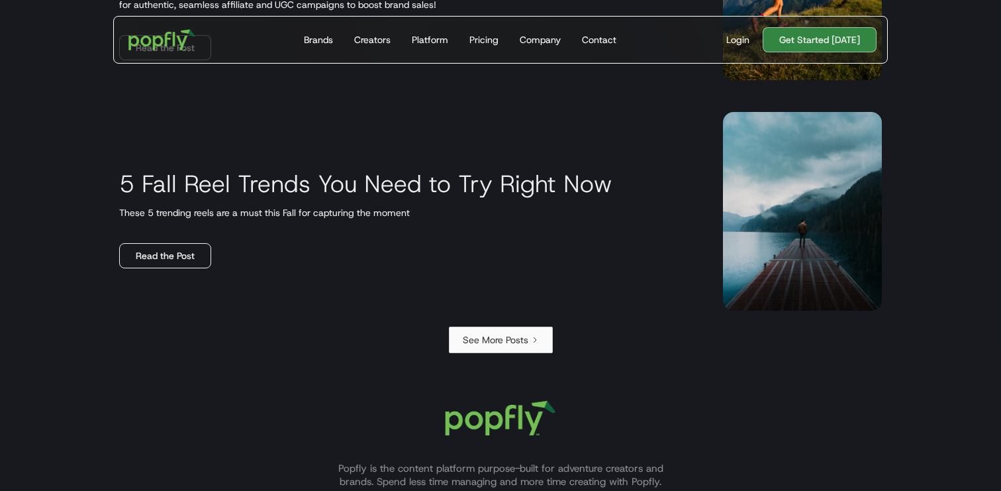
click at [162, 266] on link "Read the Post" at bounding box center [165, 255] width 92 height 25
click at [845, 42] on link "Get Started [DATE]" at bounding box center [820, 39] width 114 height 25
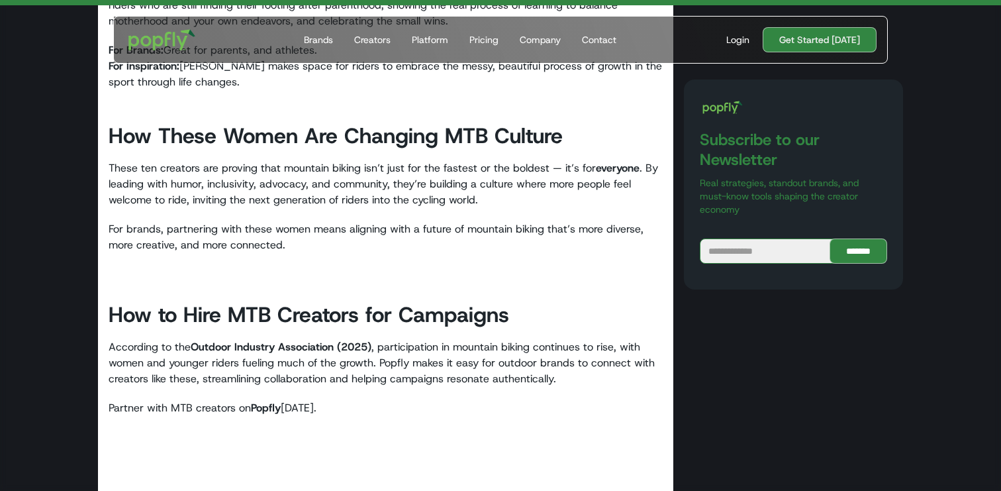
scroll to position [10816, 0]
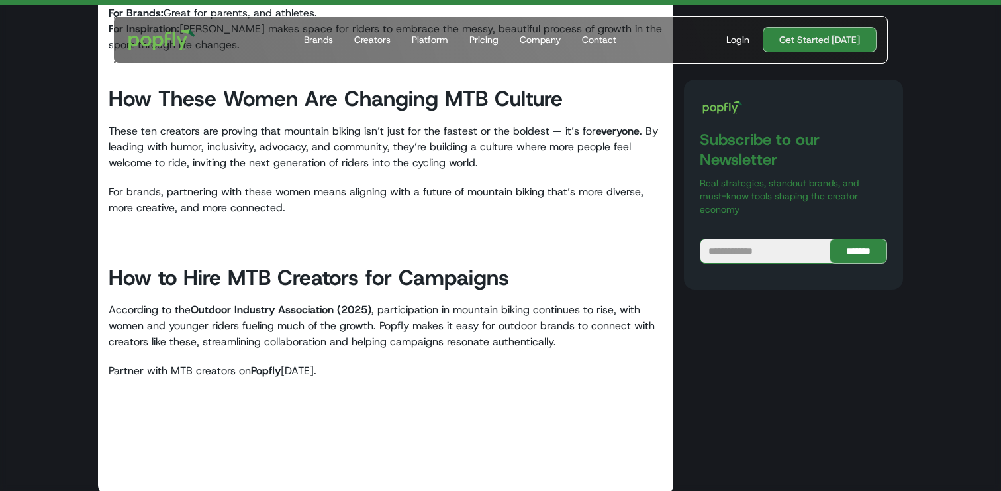
click at [260, 363] on strong "Popfly" at bounding box center [266, 370] width 30 height 14
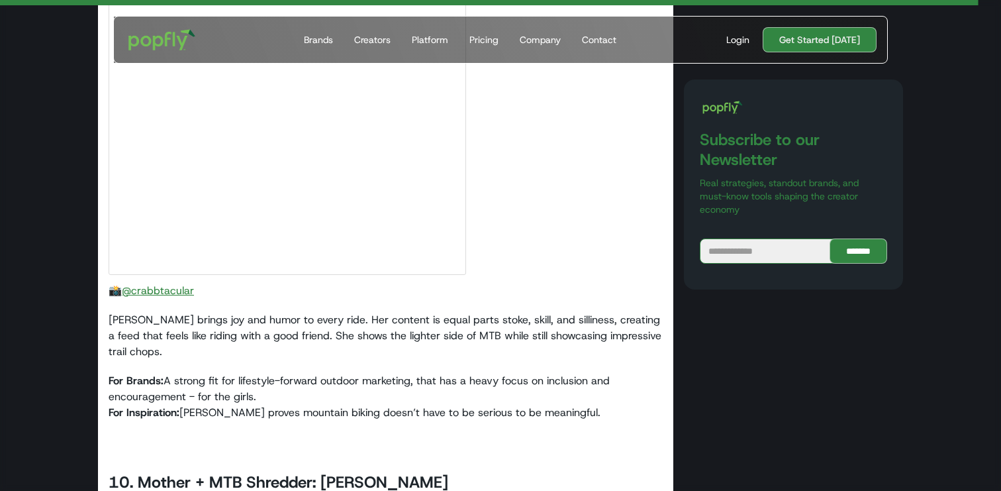
scroll to position [9388, 0]
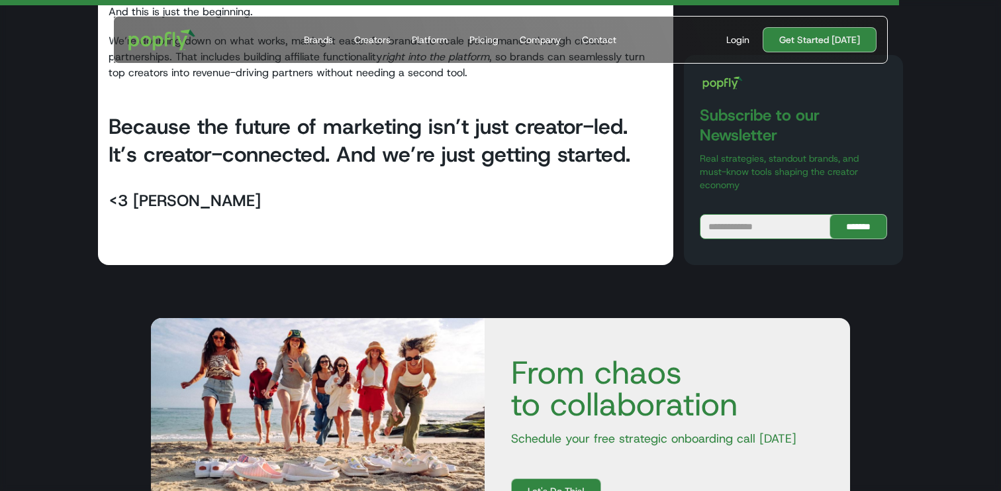
scroll to position [1859, 0]
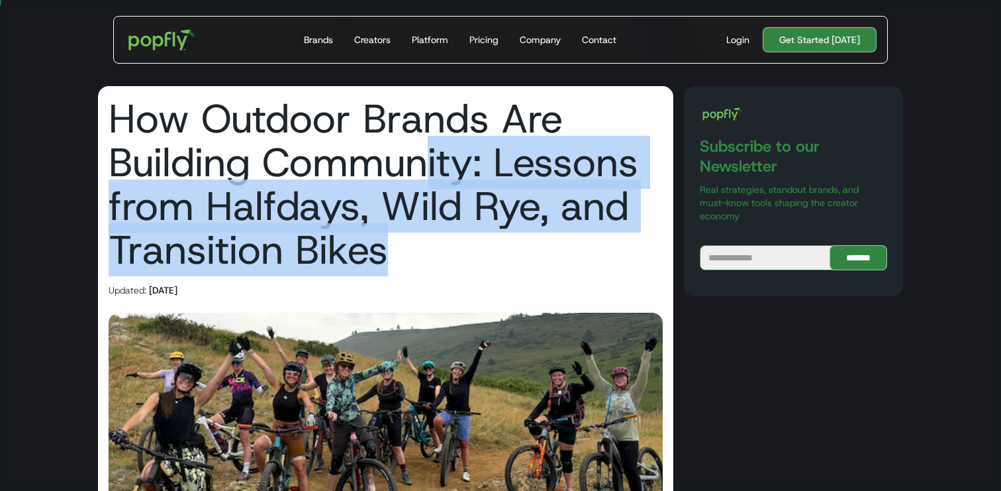
drag, startPoint x: 428, startPoint y: 154, endPoint x: 567, endPoint y: 257, distance: 172.8
click at [567, 257] on h1 "How Outdoor Brands Are Building Community: Lessons from Halfdays, Wild Rye, and…" at bounding box center [386, 184] width 554 height 175
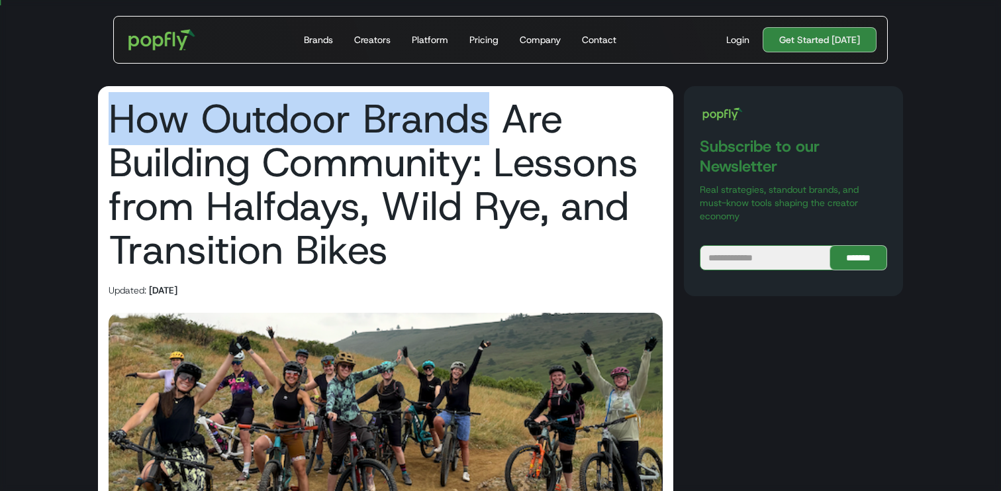
drag, startPoint x: 115, startPoint y: 121, endPoint x: 481, endPoint y: 120, distance: 366.1
click at [481, 120] on h1 "How Outdoor Brands Are Building Community: Lessons from Halfdays, Wild Rye, and…" at bounding box center [386, 184] width 554 height 175
copy h1 "How Outdoor Brands"
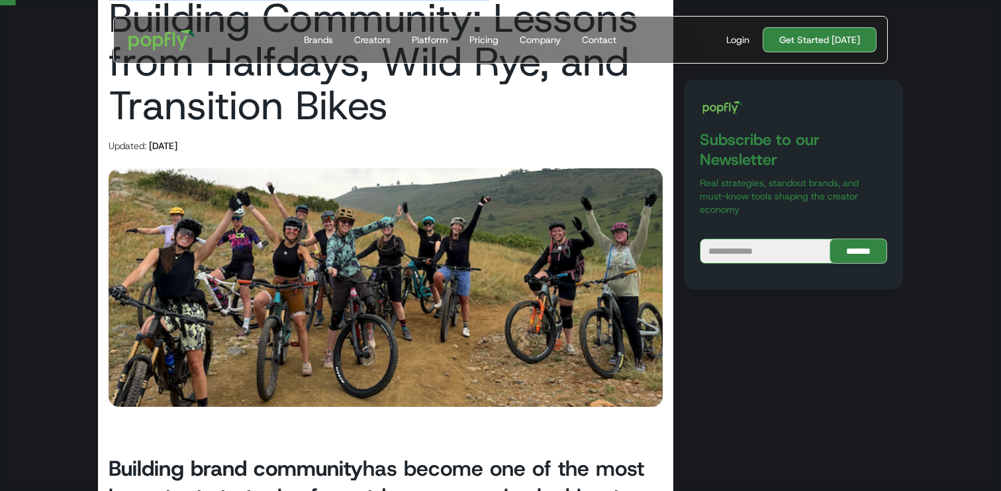
scroll to position [146, 0]
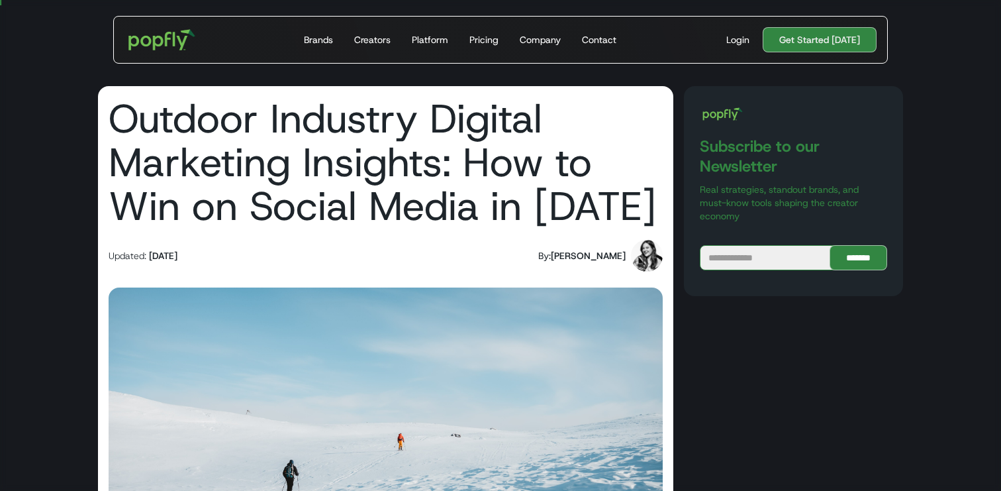
click at [372, 158] on h1 "Outdoor Industry Digital Marketing Insights: How to Win on Social Media in [DAT…" at bounding box center [386, 162] width 554 height 131
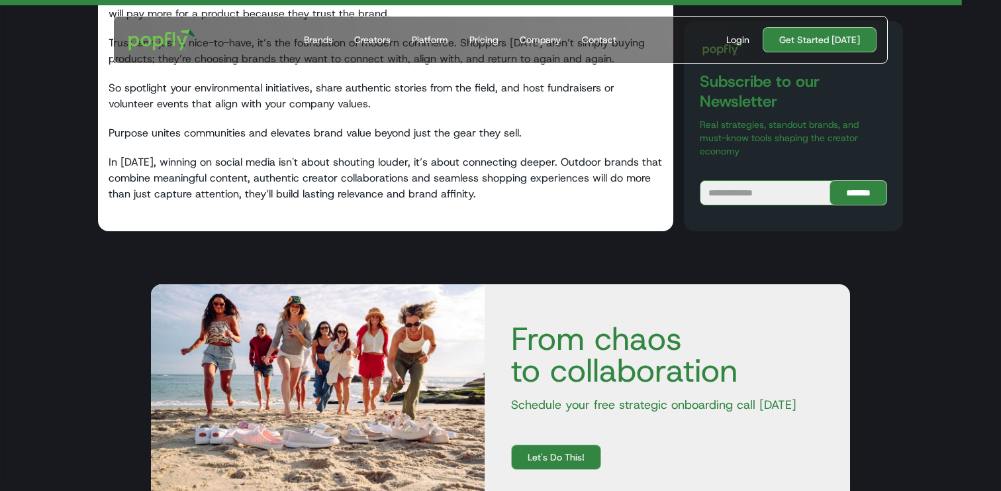
scroll to position [2558, 0]
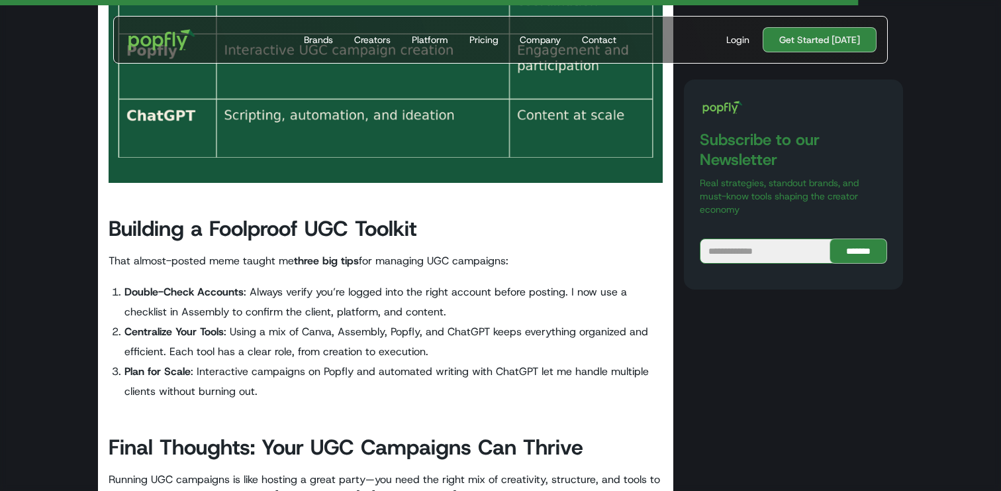
scroll to position [4051, 0]
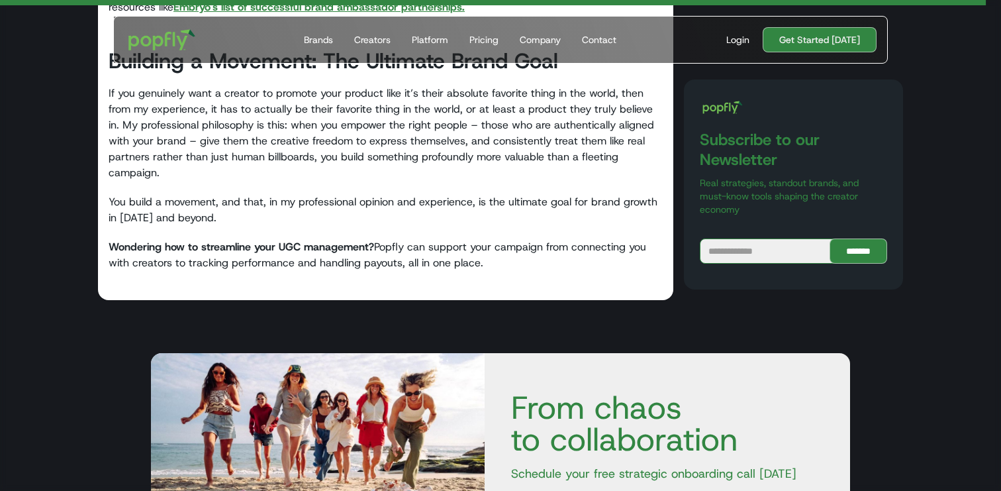
scroll to position [4092, 0]
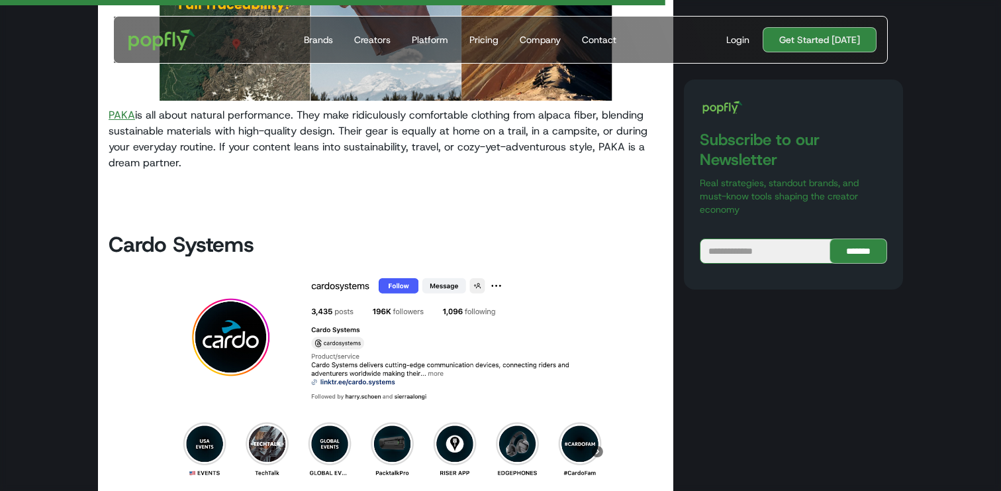
scroll to position [2241, 0]
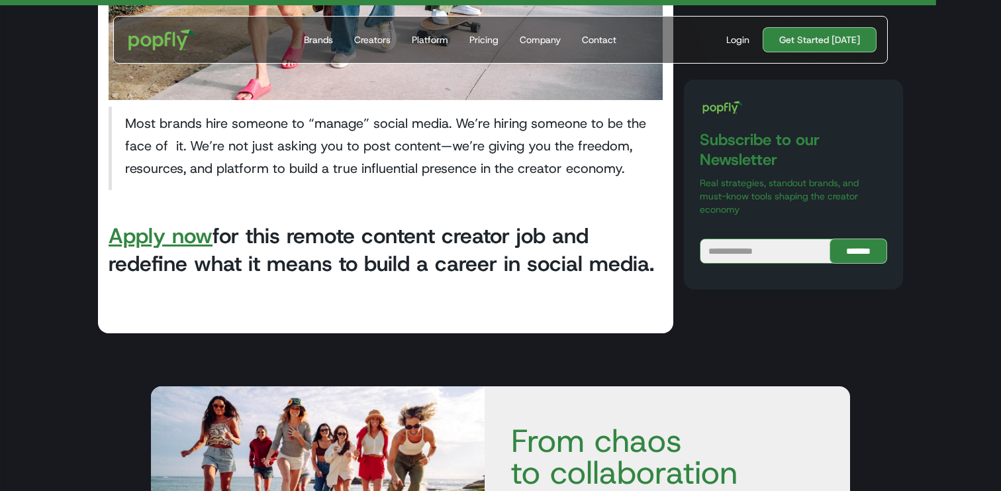
scroll to position [2777, 0]
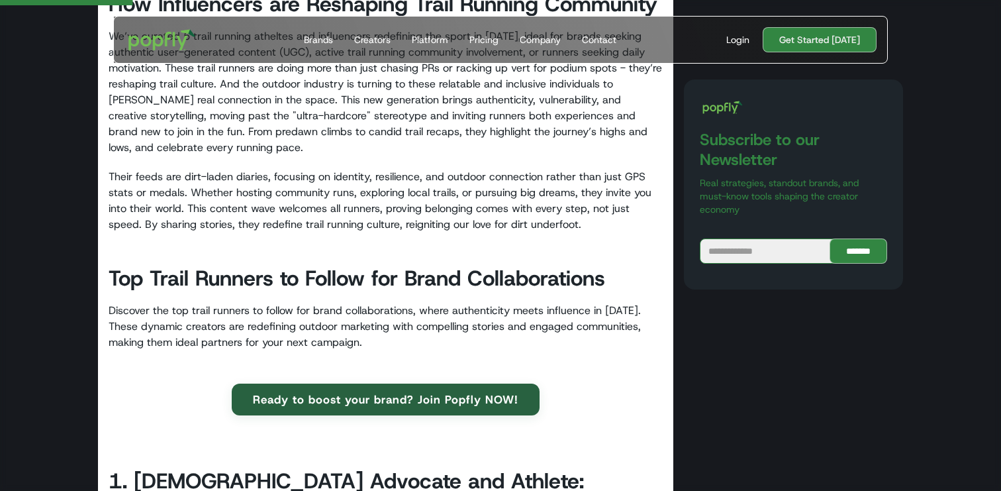
scroll to position [1159, 0]
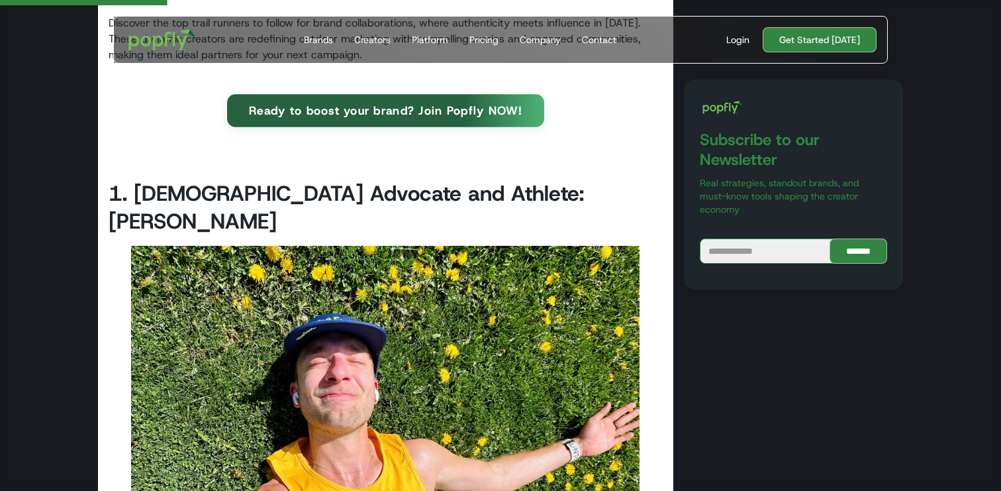
click at [364, 115] on link "Ready to boost your brand? Join Popfly NOW!" at bounding box center [385, 110] width 317 height 32
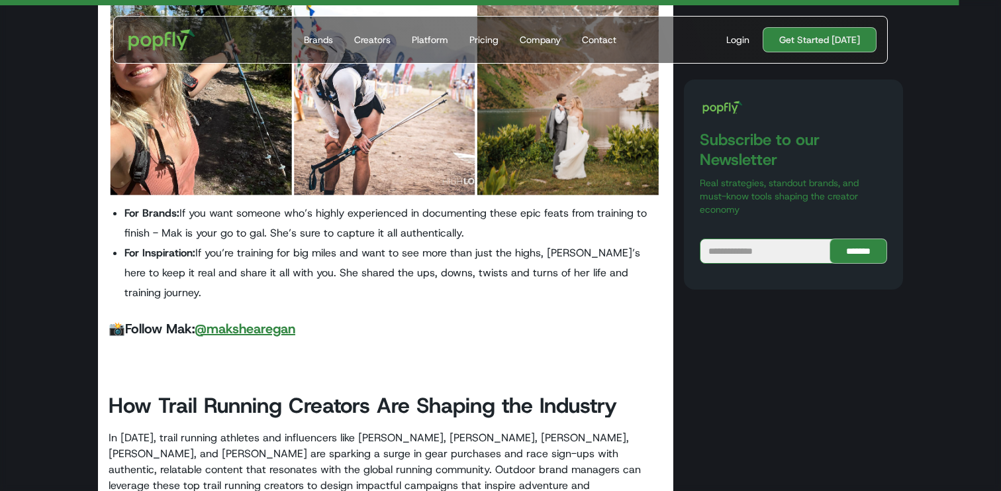
scroll to position [7184, 0]
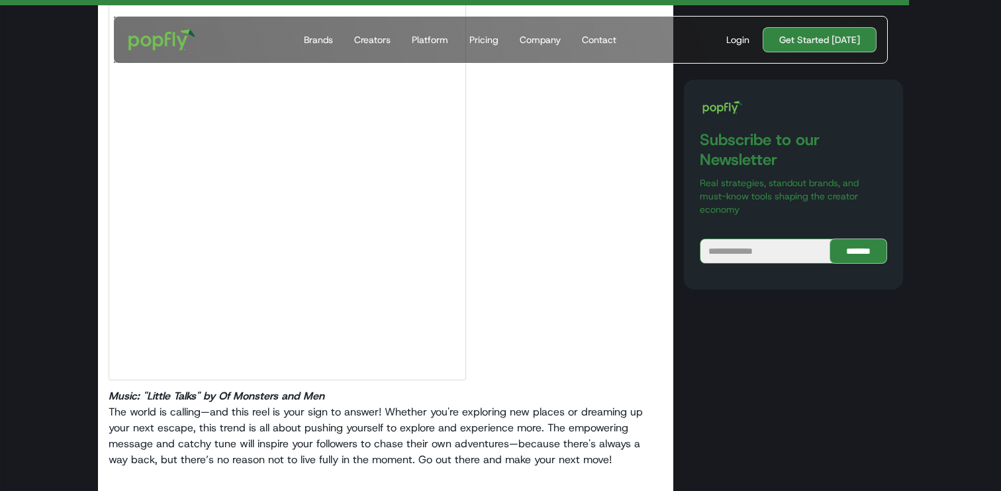
scroll to position [4257, 0]
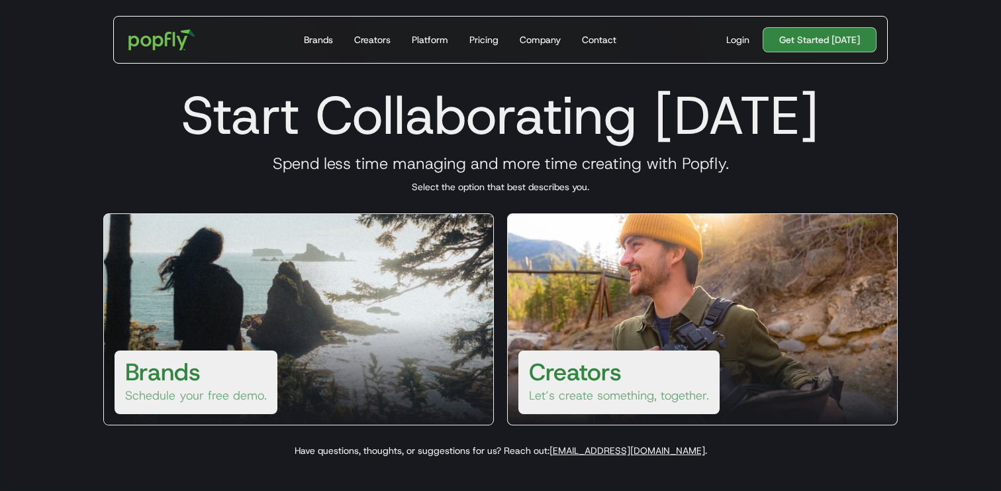
click at [187, 365] on h3 "Brands" at bounding box center [162, 372] width 75 height 32
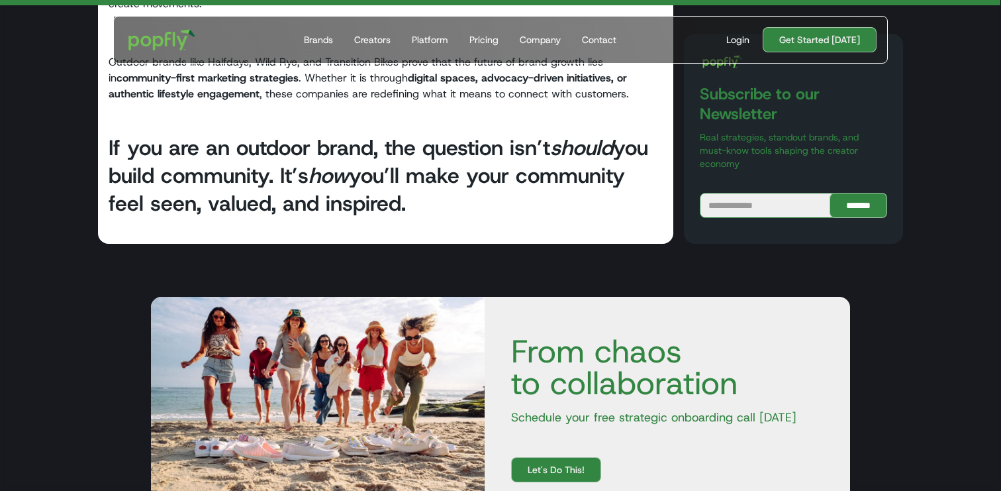
scroll to position [6877, 0]
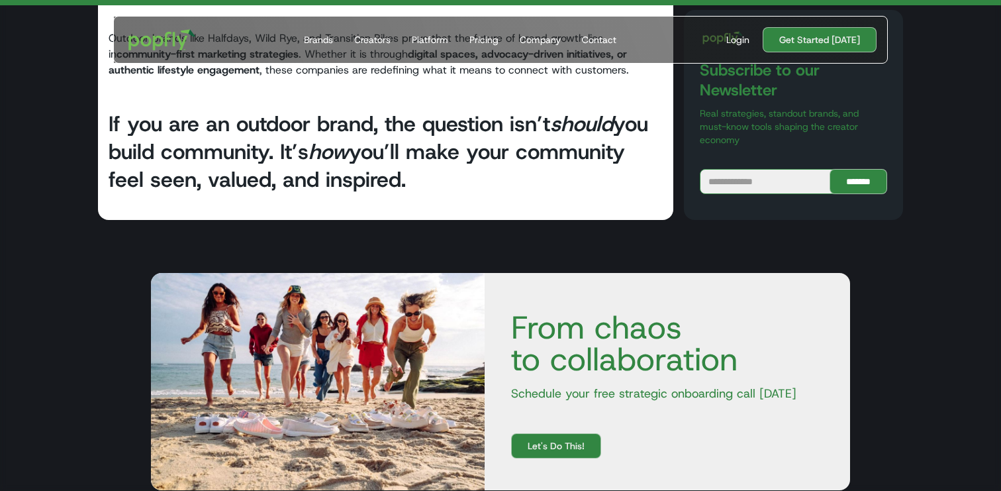
drag, startPoint x: 421, startPoint y: 141, endPoint x: 529, endPoint y: 184, distance: 116.2
click at [529, 184] on h2 "If you are an outdoor brand, the question isn’t should you build community. It’…" at bounding box center [386, 151] width 554 height 83
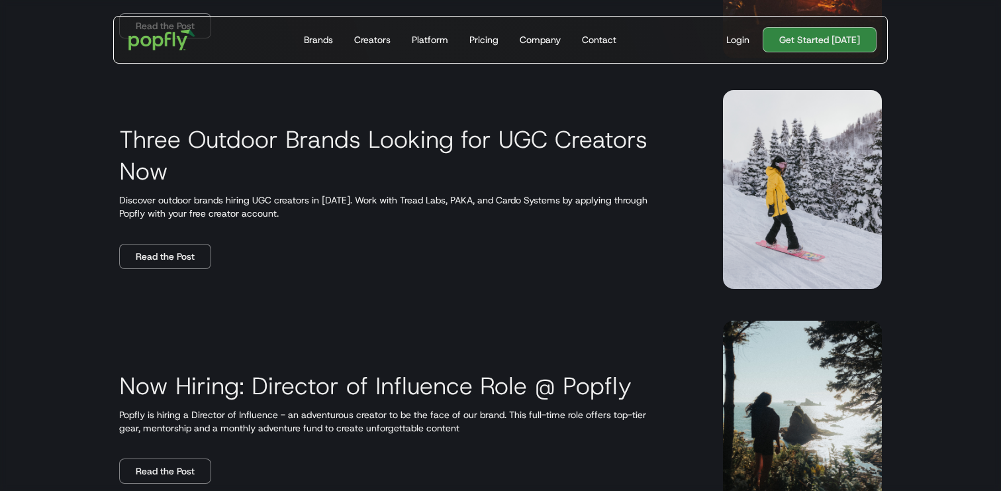
scroll to position [2443, 0]
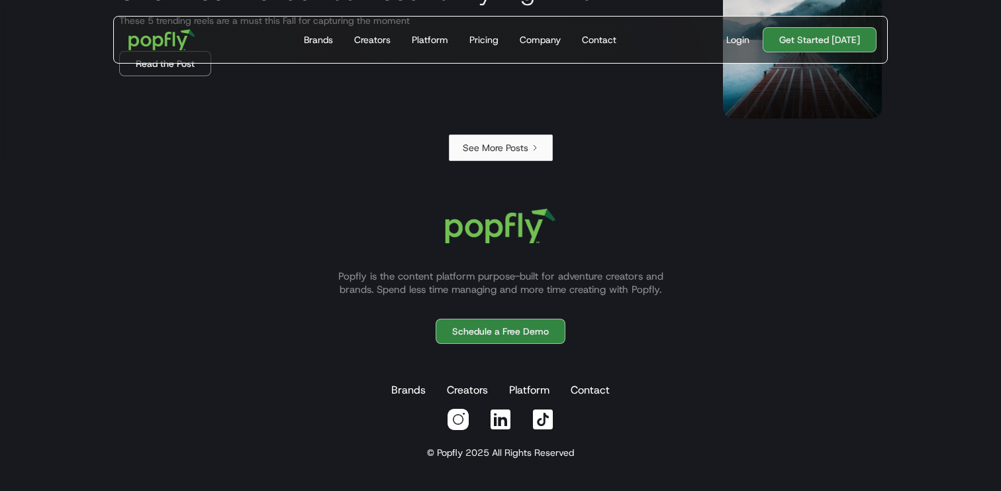
click at [512, 138] on link "See More Posts" at bounding box center [501, 147] width 104 height 26
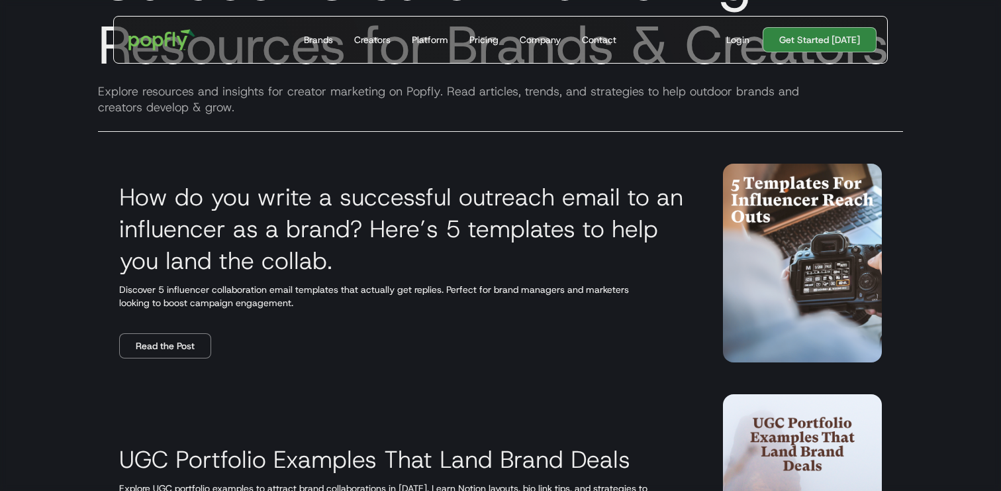
scroll to position [171, 0]
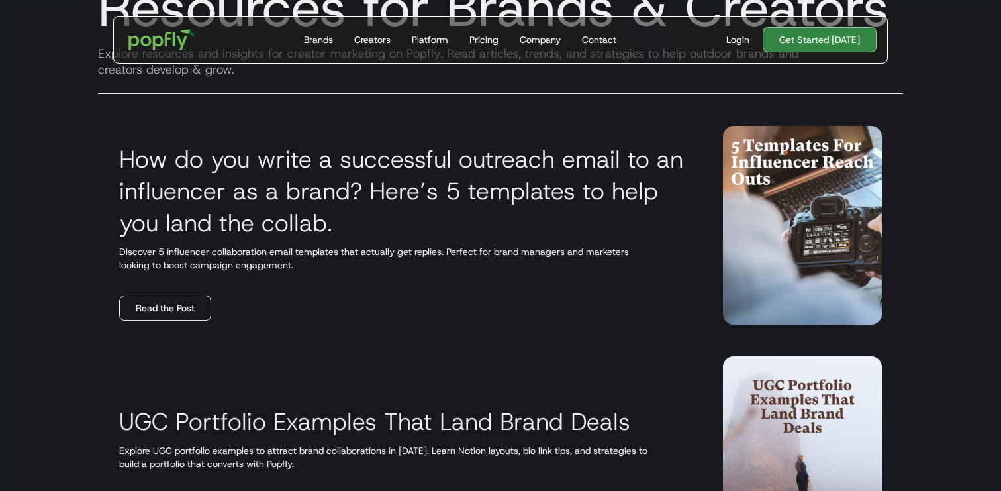
click at [169, 316] on link "Read the Post" at bounding box center [165, 307] width 92 height 25
click at [499, 197] on h3 "How do you write a successful outreach email to an influencer as a brand? Here’…" at bounding box center [405, 190] width 572 height 95
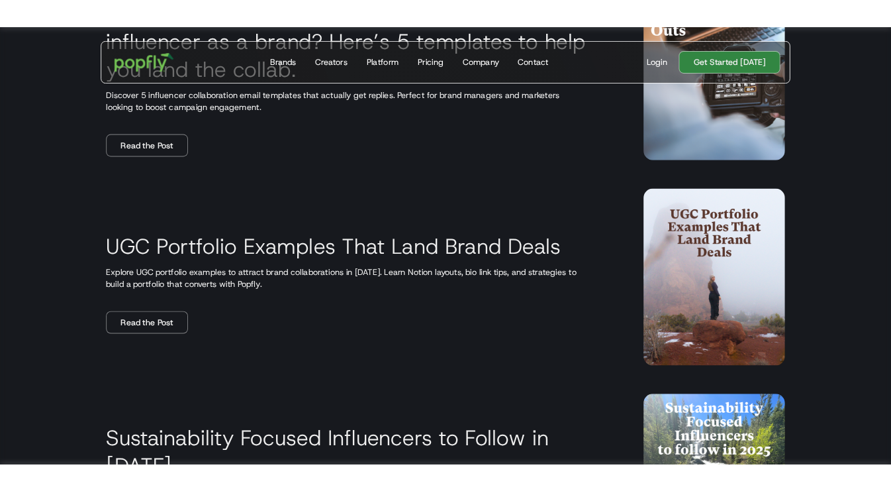
scroll to position [344, 0]
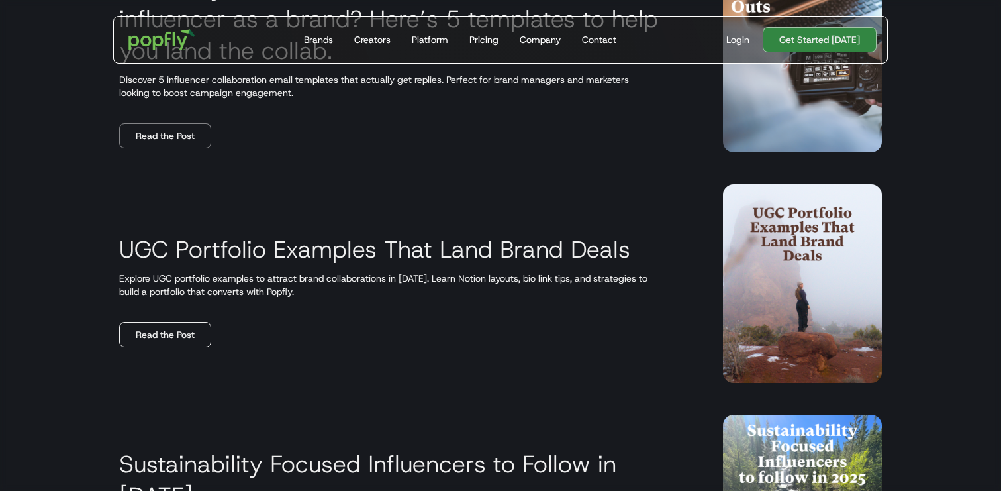
click at [189, 345] on link "Read the Post" at bounding box center [165, 334] width 92 height 25
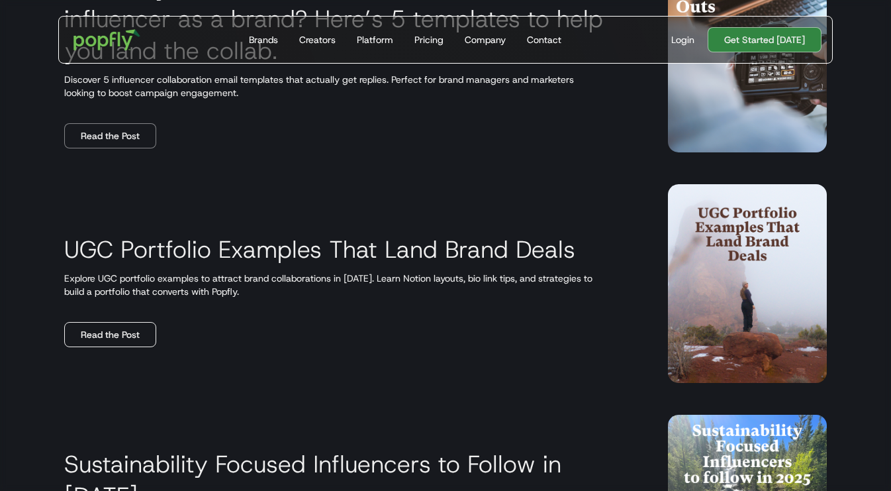
click at [109, 338] on link "Read the Post" at bounding box center [110, 334] width 92 height 25
click at [220, 240] on h3 "UGC Portfolio Examples That Land Brand Deals" at bounding box center [319, 249] width 511 height 32
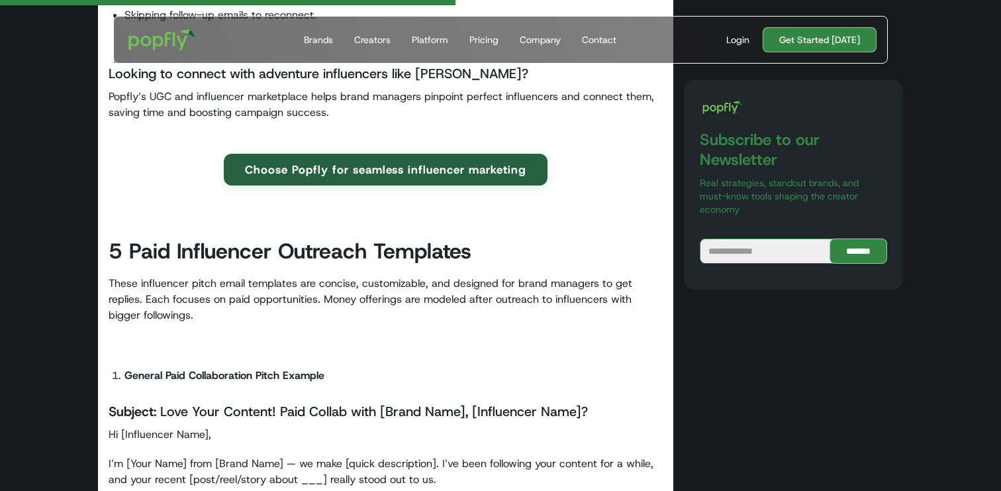
scroll to position [2386, 0]
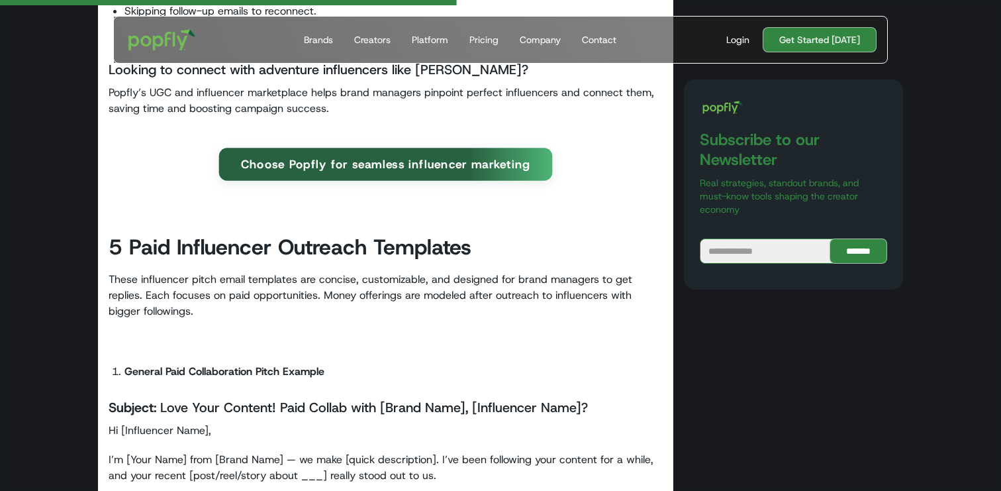
click at [394, 171] on link "Choose Popfly for seamless influencer marketing" at bounding box center [385, 164] width 334 height 32
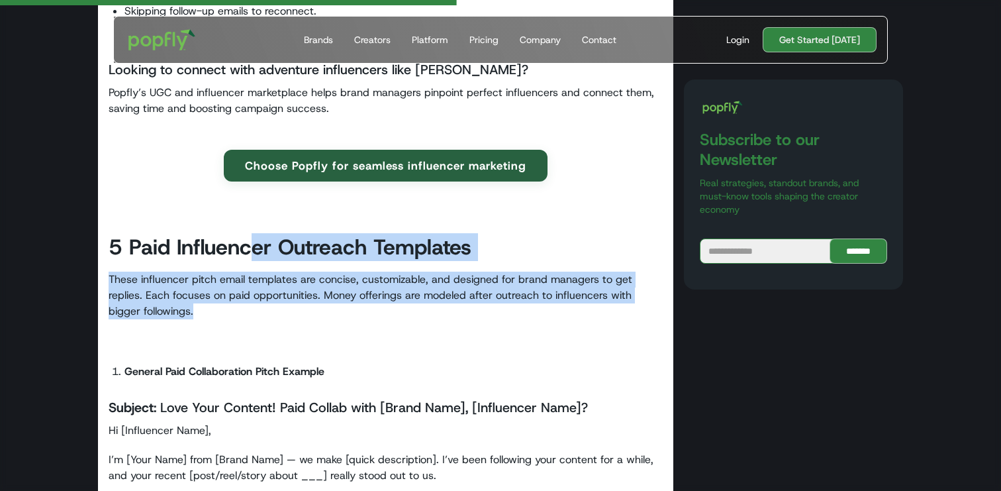
drag, startPoint x: 250, startPoint y: 238, endPoint x: 391, endPoint y: 305, distance: 156.4
click at [391, 306] on p "These influencer pitch email templates are concise, customizable, and designed …" at bounding box center [386, 295] width 554 height 48
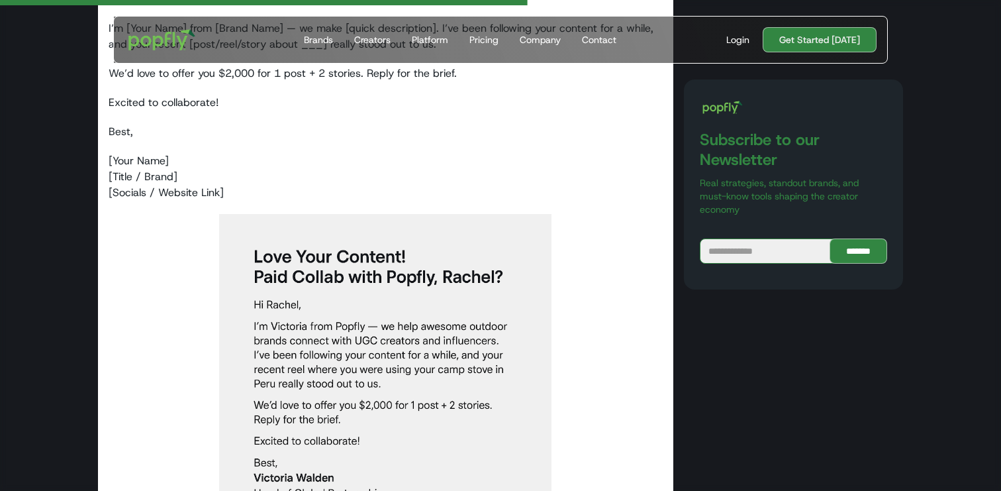
scroll to position [2818, 0]
click at [430, 292] on img at bounding box center [385, 379] width 332 height 332
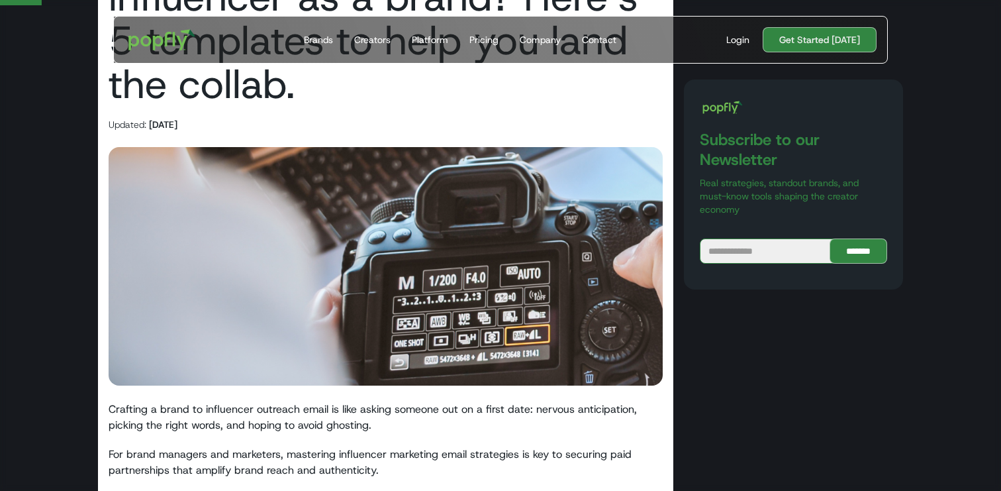
scroll to position [215, 0]
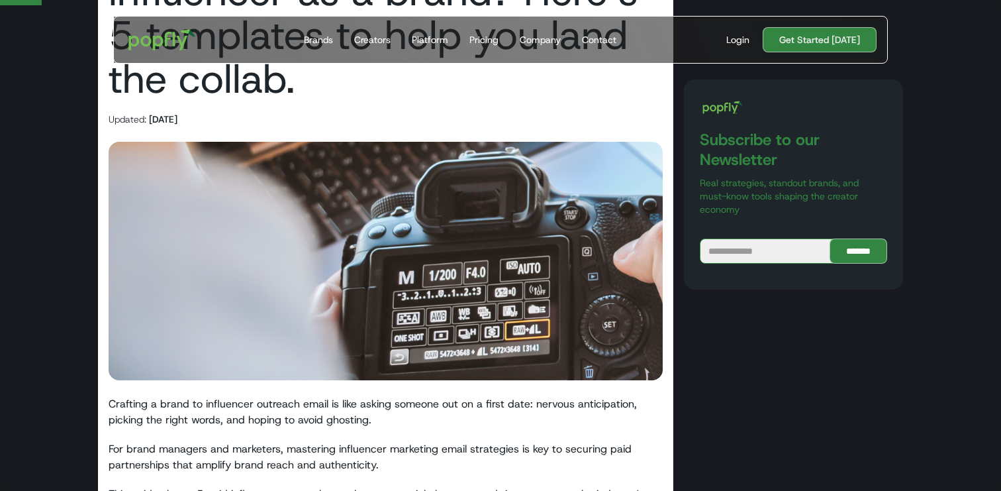
drag, startPoint x: 285, startPoint y: 330, endPoint x: 595, endPoint y: 1, distance: 452.0
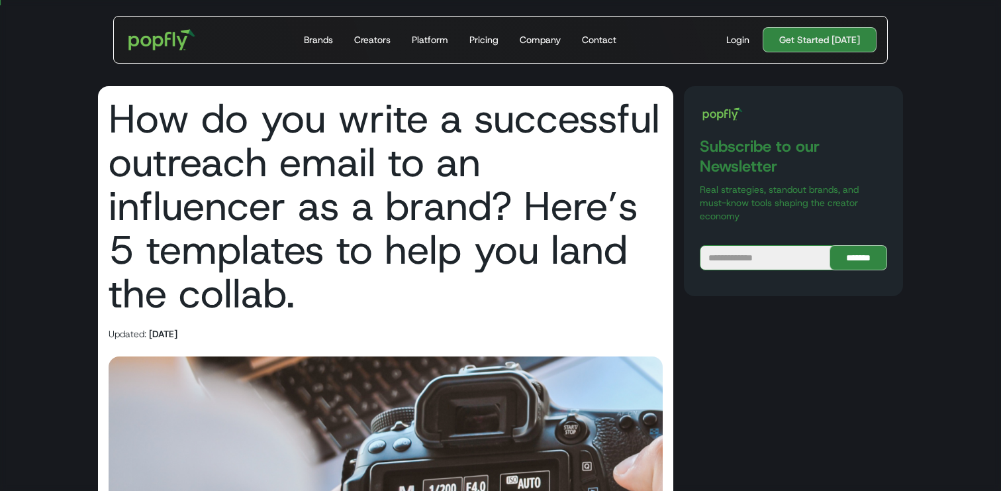
click at [543, 204] on h1 "How do you write a successful outreach email to an influencer as a brand? Here’…" at bounding box center [386, 206] width 554 height 218
click at [418, 256] on h1 "How do you write a successful outreach email to an influencer as a brand? Here’…" at bounding box center [386, 206] width 554 height 218
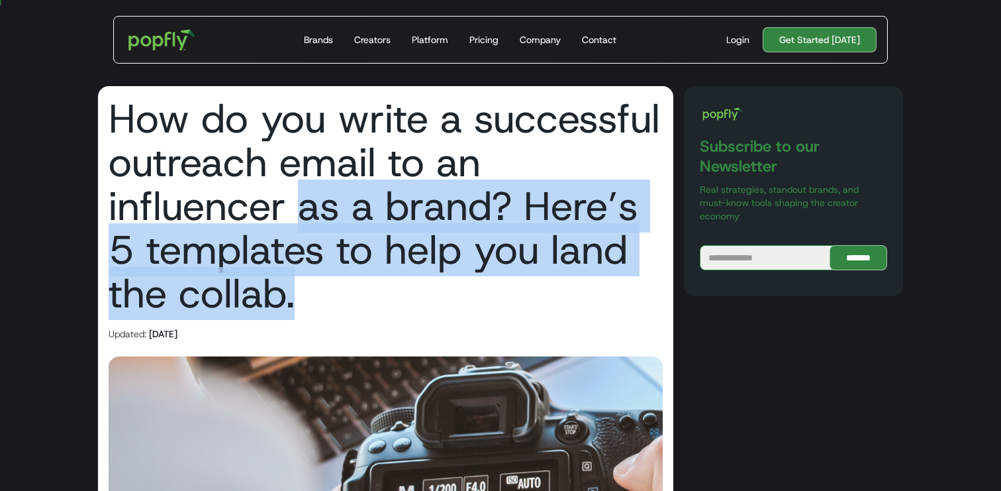
drag, startPoint x: 299, startPoint y: 193, endPoint x: 399, endPoint y: 278, distance: 131.5
click at [399, 278] on h1 "How do you write a successful outreach email to an influencer as a brand? Here’…" at bounding box center [386, 206] width 554 height 218
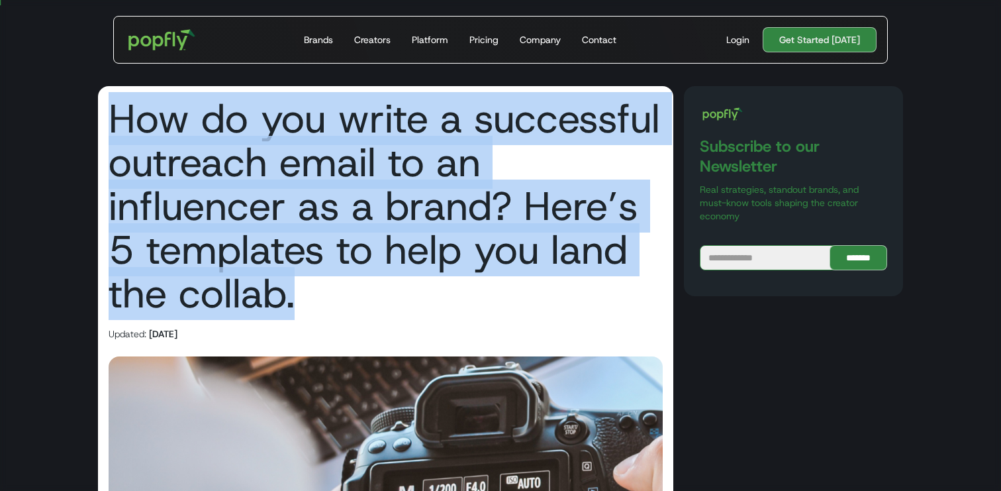
drag, startPoint x: 113, startPoint y: 112, endPoint x: 340, endPoint y: 314, distance: 303.9
click at [340, 314] on h1 "How do you write a successful outreach email to an influencer as a brand? Here’…" at bounding box center [386, 206] width 554 height 218
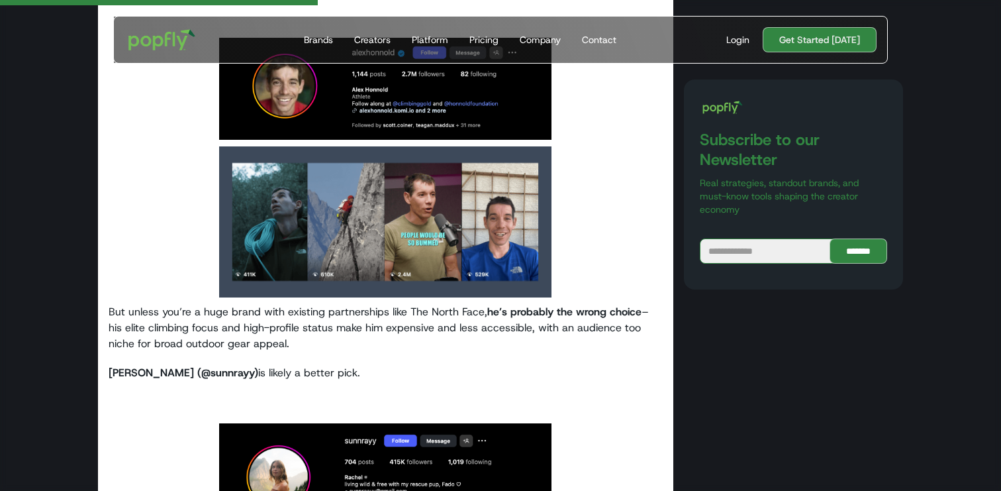
scroll to position [983, 0]
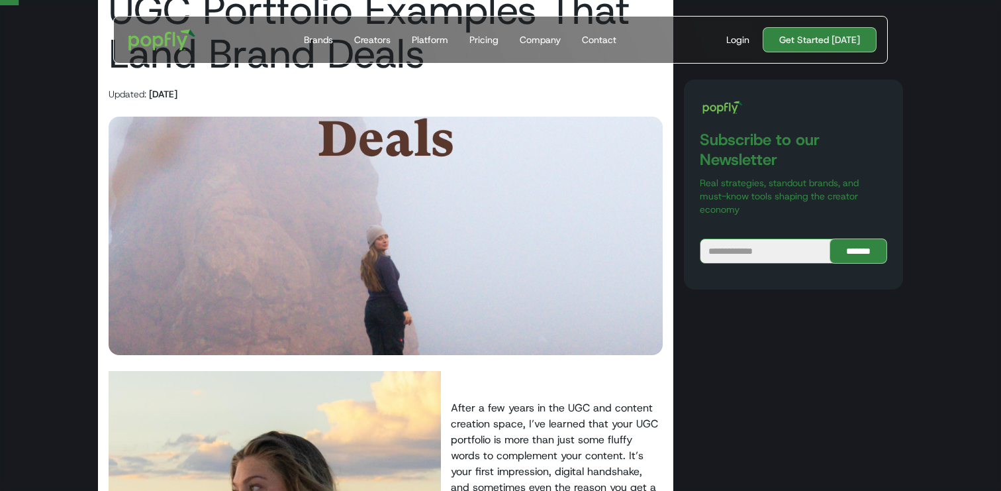
scroll to position [105, 0]
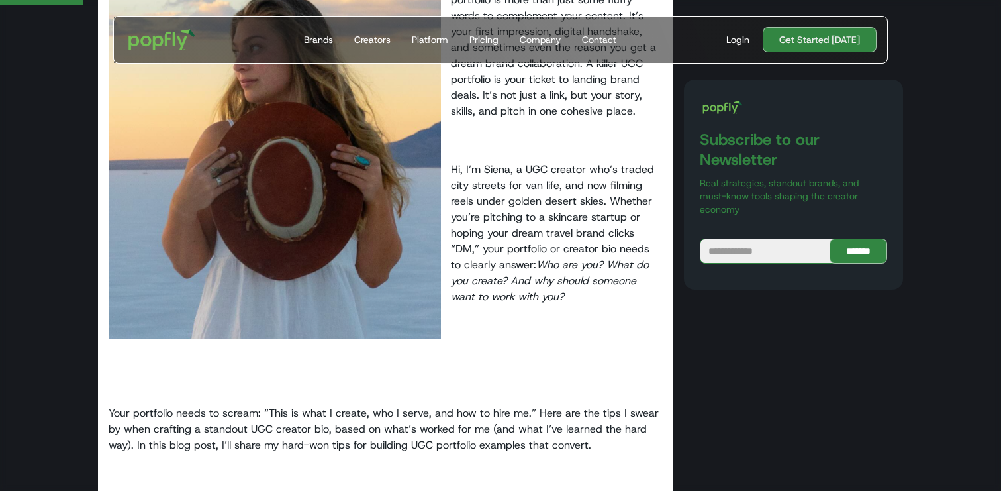
click at [514, 253] on p "Hi, I’m Siena, a UGC creator who’s traded city streets for van life, and now fi…" at bounding box center [386, 233] width 554 height 143
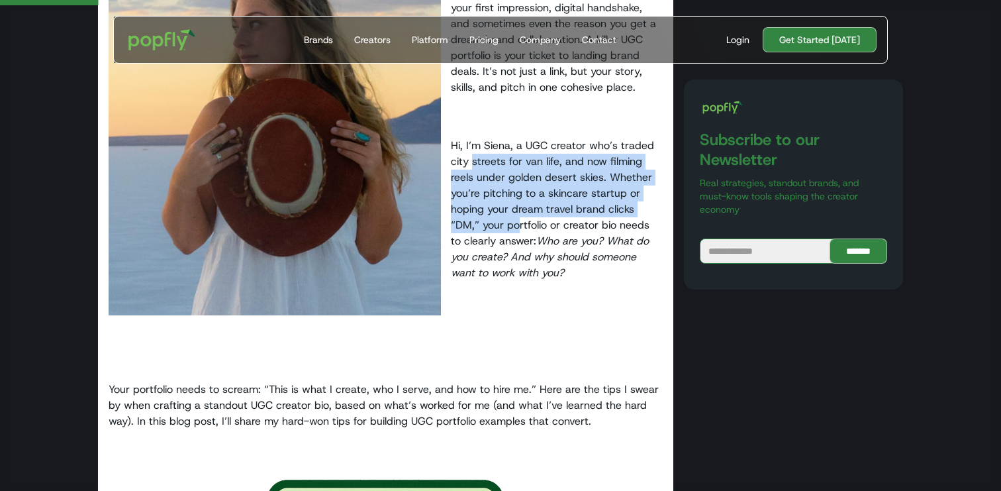
drag, startPoint x: 473, startPoint y: 154, endPoint x: 524, endPoint y: 231, distance: 92.7
click at [524, 231] on p "Hi, I’m Siena, a UGC creator who’s traded city streets for van life, and now fi…" at bounding box center [386, 209] width 554 height 143
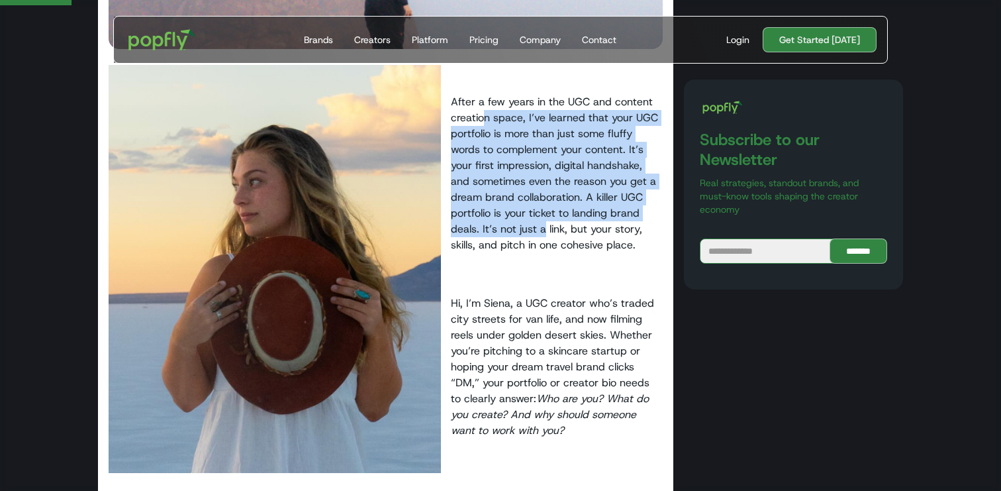
drag, startPoint x: 481, startPoint y: 115, endPoint x: 542, endPoint y: 228, distance: 128.0
click at [542, 226] on p "After a few years in the UGC and content creation space, I’ve learned that your…" at bounding box center [386, 173] width 554 height 159
click at [542, 228] on p "After a few years in the UGC and content creation space, I’ve learned that your…" at bounding box center [386, 173] width 554 height 159
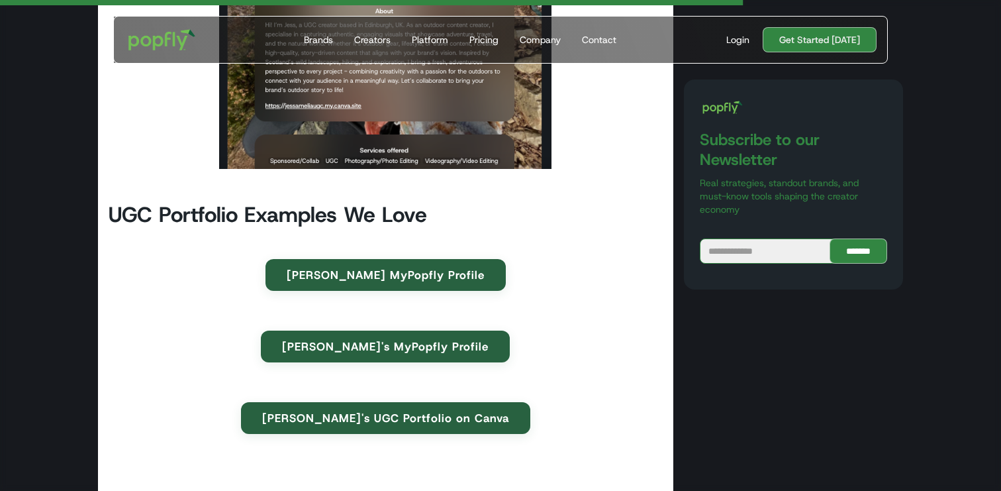
scroll to position [4370, 0]
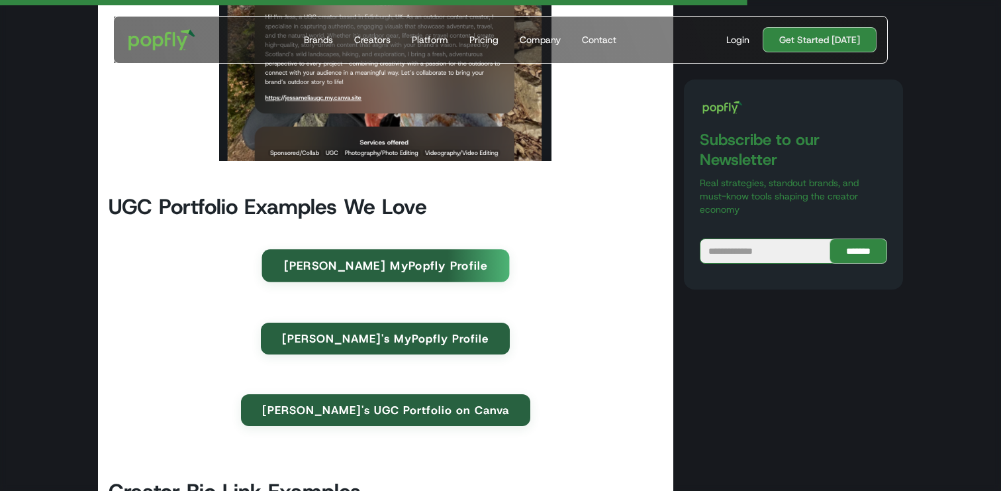
click at [414, 259] on link "[PERSON_NAME] MyPopfly Profile" at bounding box center [386, 265] width 248 height 32
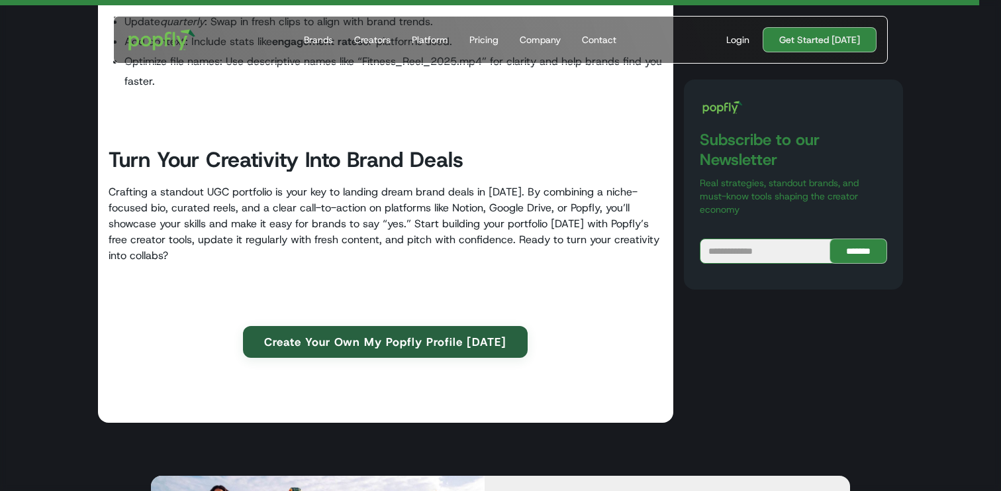
scroll to position [5730, 0]
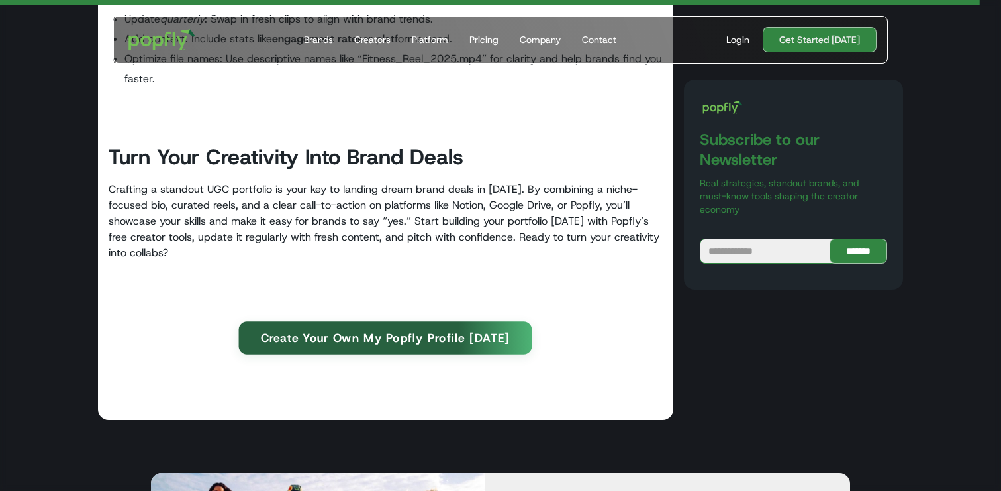
click at [434, 345] on link "Create Your Own My Popfly Profile [DATE]" at bounding box center [385, 337] width 293 height 32
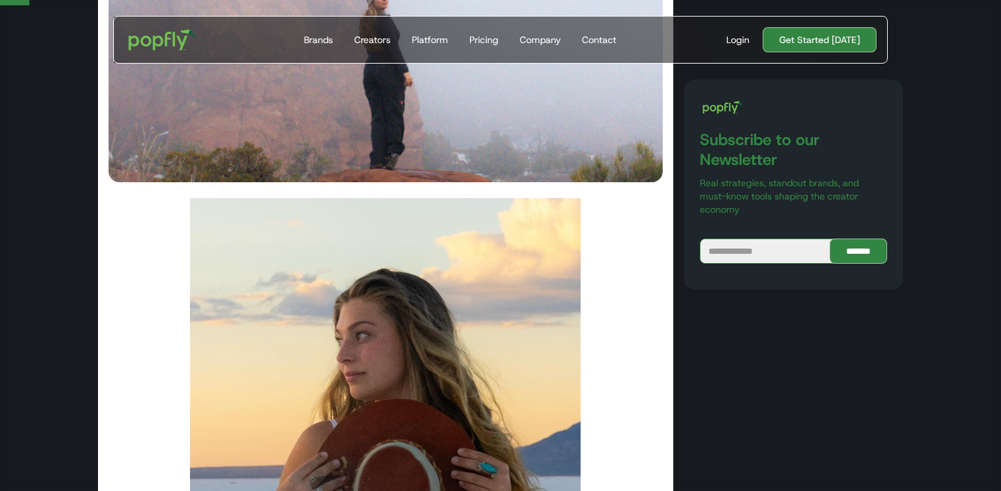
scroll to position [304, 0]
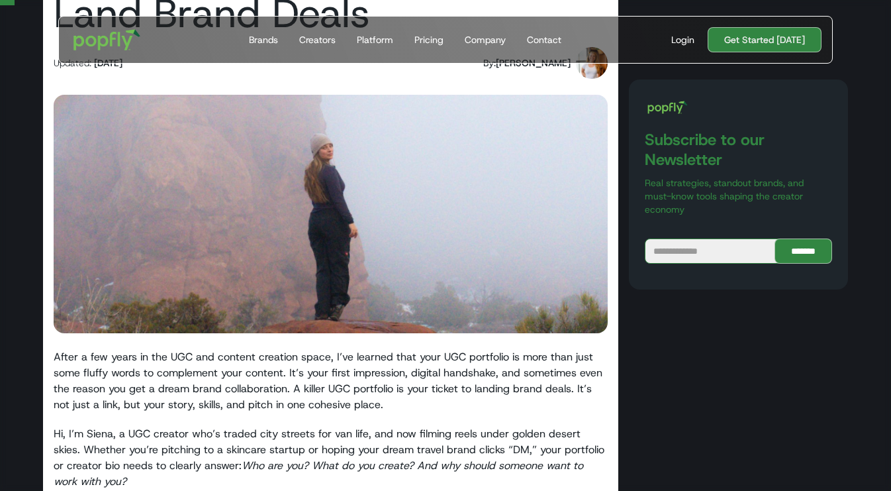
scroll to position [151, 0]
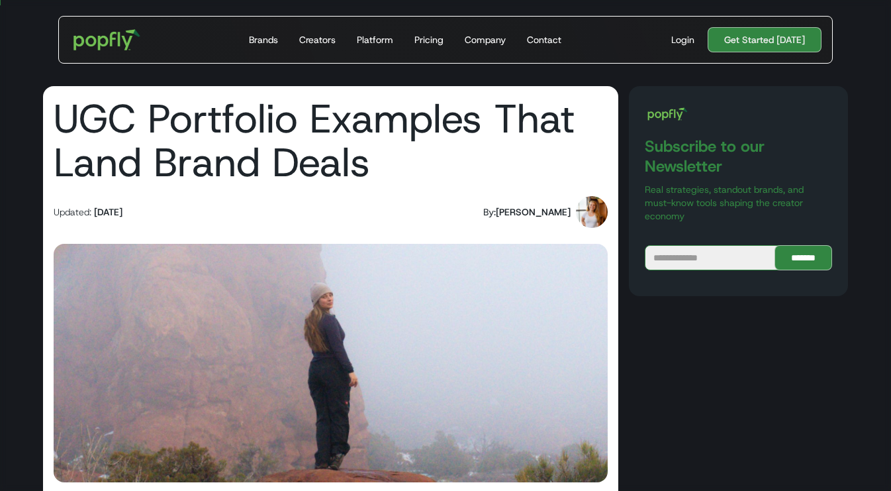
drag, startPoint x: 87, startPoint y: 211, endPoint x: 249, endPoint y: 212, distance: 162.2
click at [249, 212] on div "Updated: [DATE] By: [PERSON_NAME]" at bounding box center [331, 212] width 554 height 32
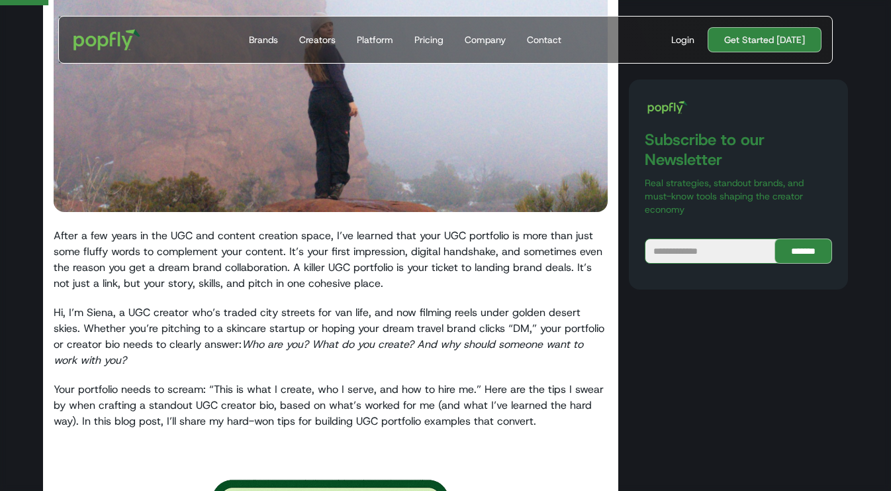
scroll to position [40, 0]
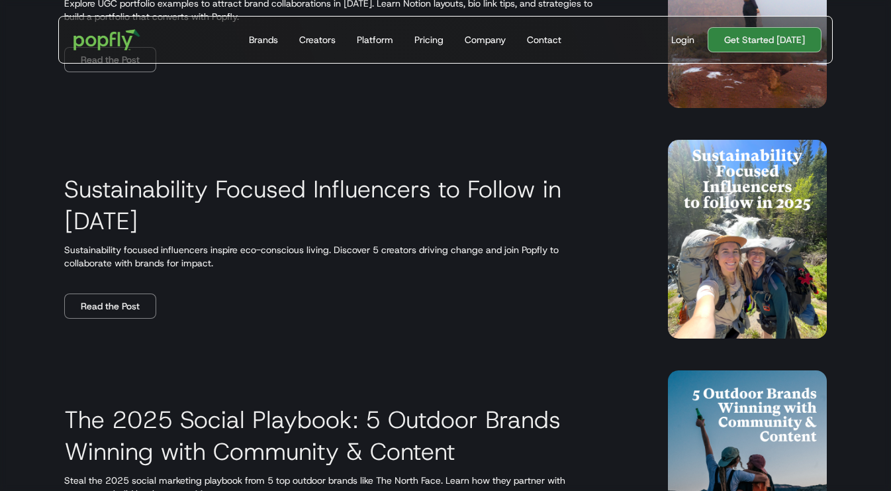
scroll to position [624, 0]
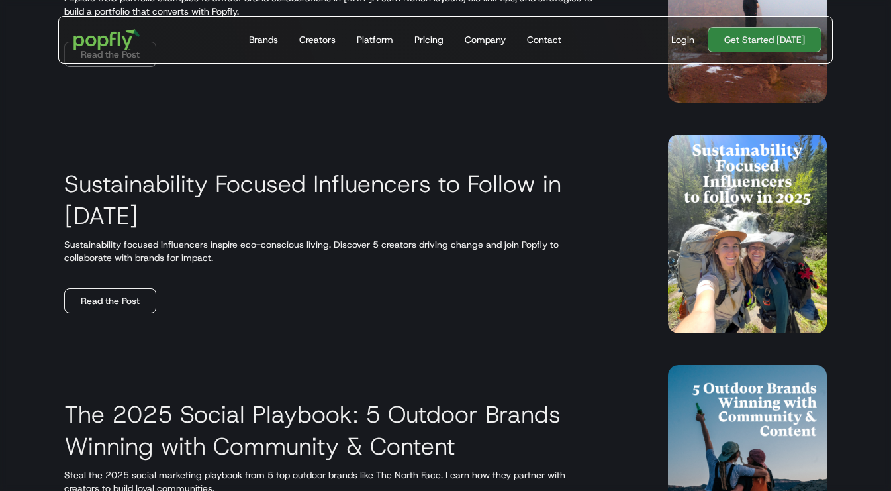
click at [115, 288] on link "Read the Post" at bounding box center [110, 300] width 92 height 25
click at [410, 277] on div "Sustainability Focused Influencers to Follow in [DATE] Sustainability focused i…" at bounding box center [350, 233] width 572 height 159
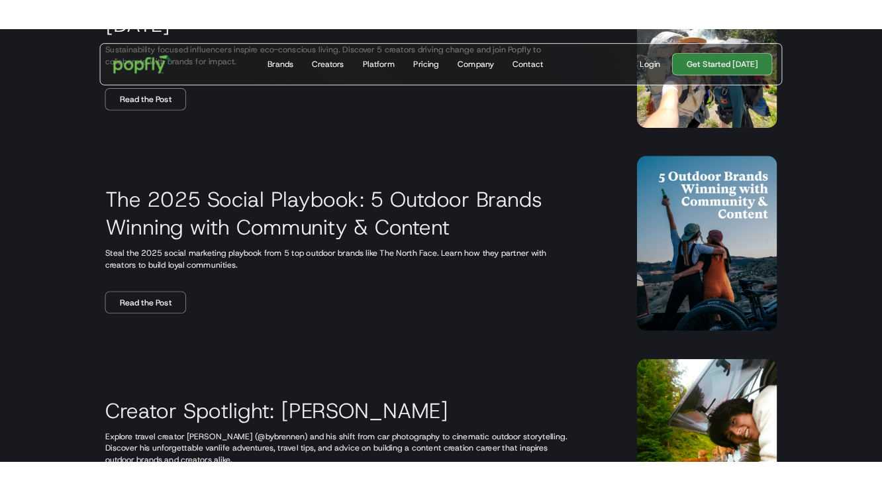
scroll to position [851, 0]
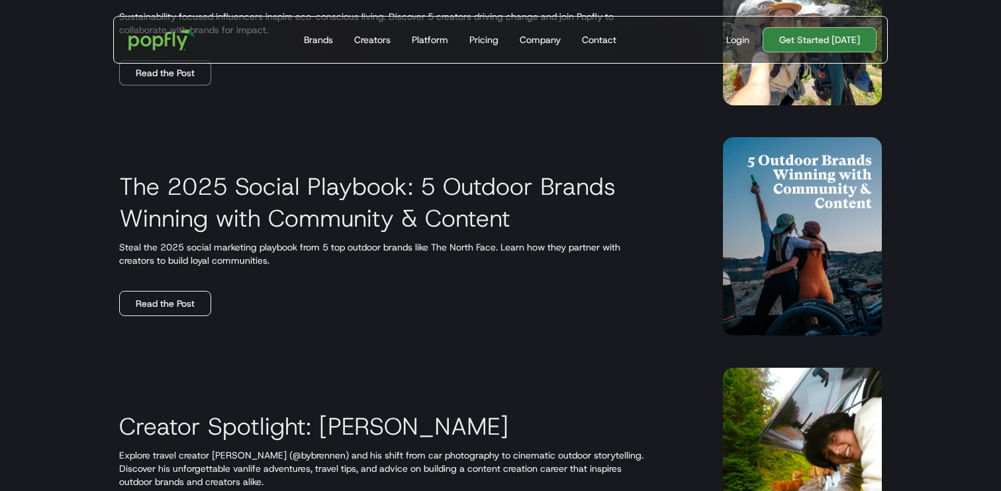
click at [147, 302] on link "Read the Post" at bounding box center [165, 303] width 92 height 25
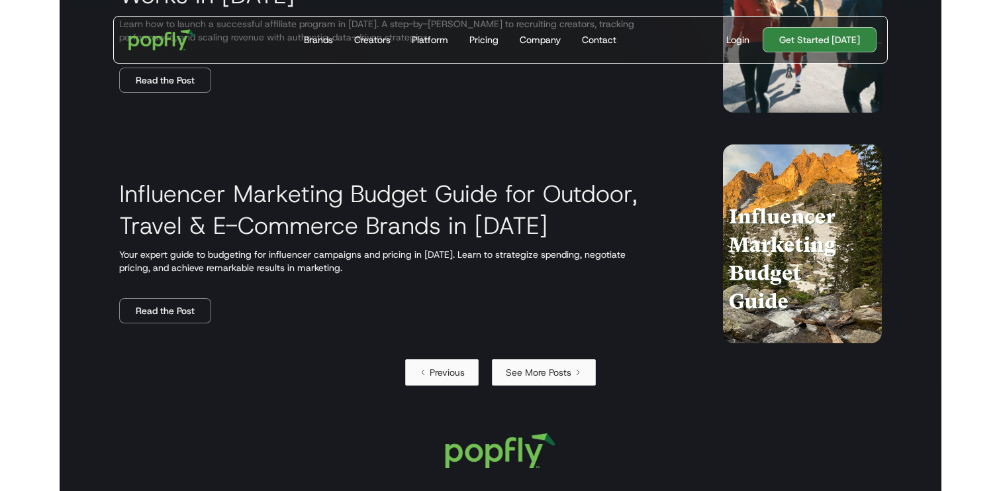
scroll to position [2225, 0]
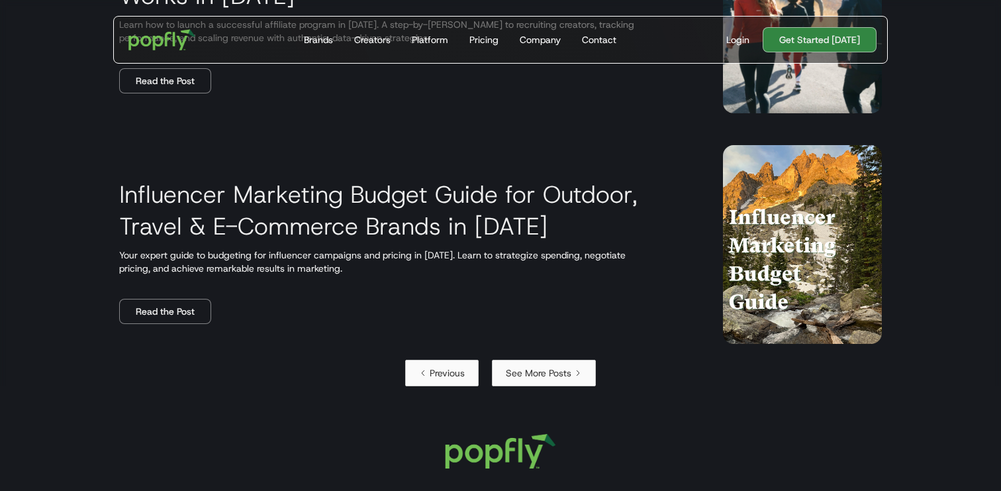
click at [451, 376] on div "Previous" at bounding box center [447, 372] width 35 height 13
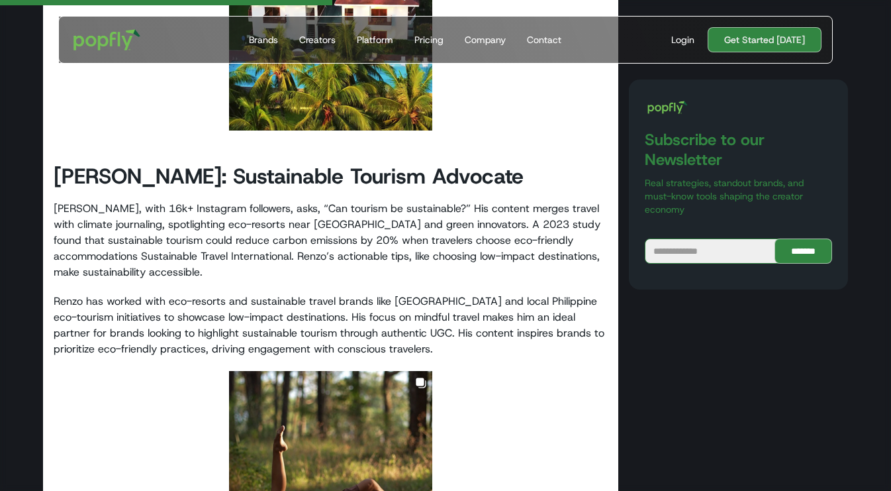
click at [253, 226] on p "Renzo Maano, with 16k+ Instagram followers, asks, “Can tourism be sustainable?”…" at bounding box center [331, 240] width 554 height 79
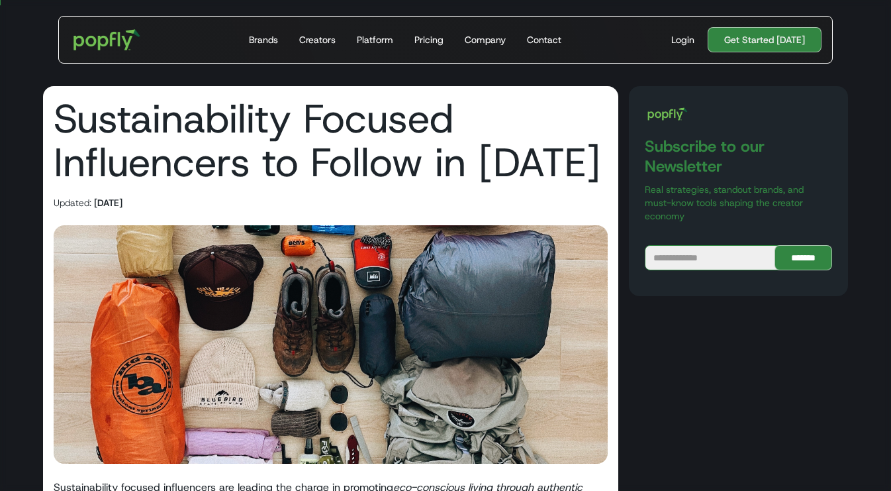
click at [273, 321] on img at bounding box center [331, 344] width 554 height 238
drag, startPoint x: 266, startPoint y: 338, endPoint x: 459, endPoint y: 76, distance: 326.2
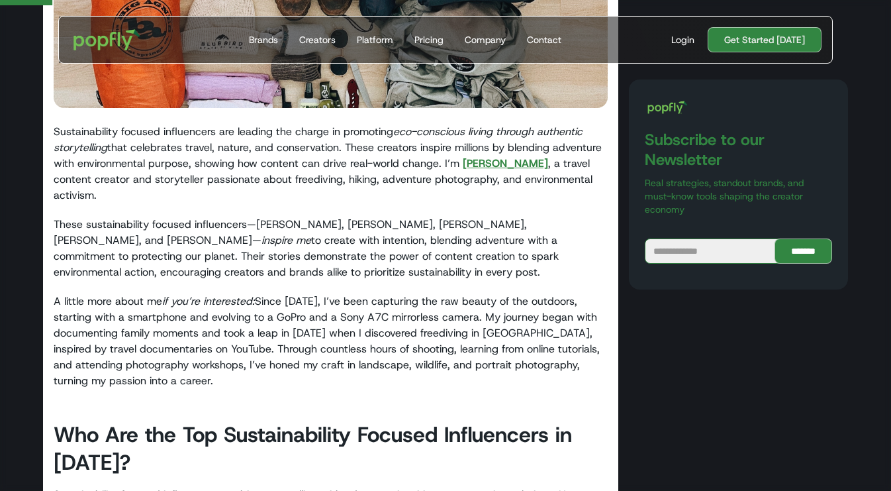
scroll to position [357, 0]
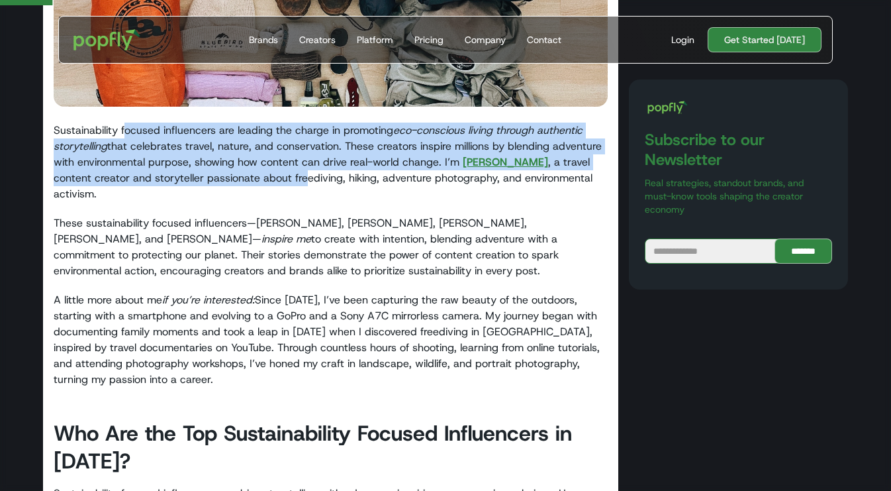
drag, startPoint x: 124, startPoint y: 130, endPoint x: 264, endPoint y: 185, distance: 149.5
click at [262, 181] on p "Sustainability focused influencers are leading the charge in promoting eco-cons…" at bounding box center [331, 161] width 554 height 79
click at [264, 185] on p "Sustainability focused influencers are leading the charge in promoting eco-cons…" at bounding box center [331, 161] width 554 height 79
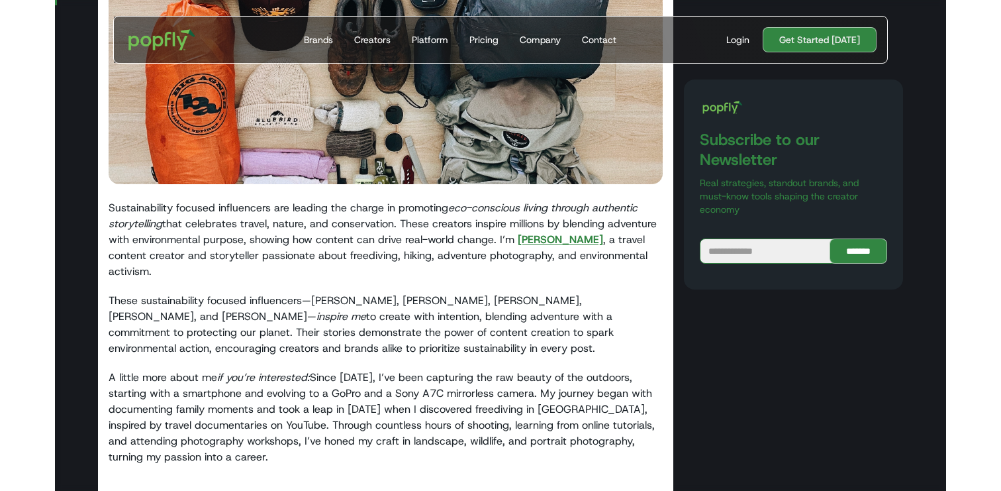
scroll to position [0, 0]
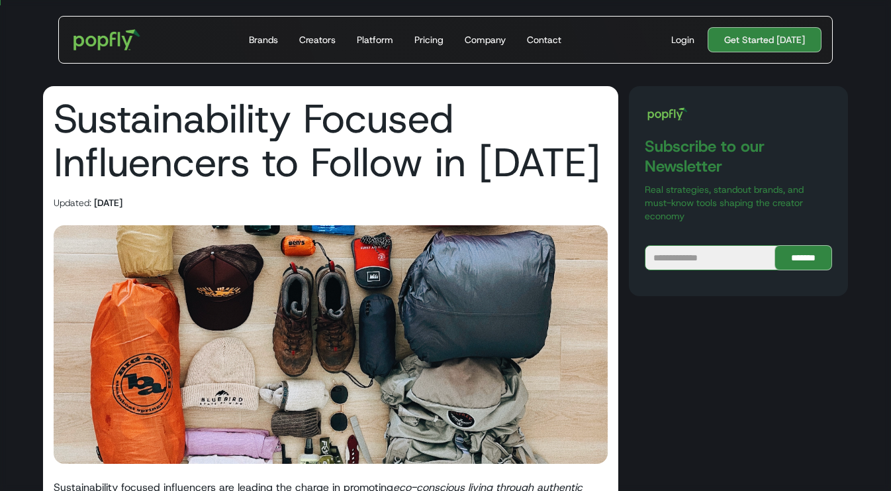
click at [228, 145] on h1 "Sustainability Focused Influencers to Follow in [DATE]" at bounding box center [331, 140] width 554 height 87
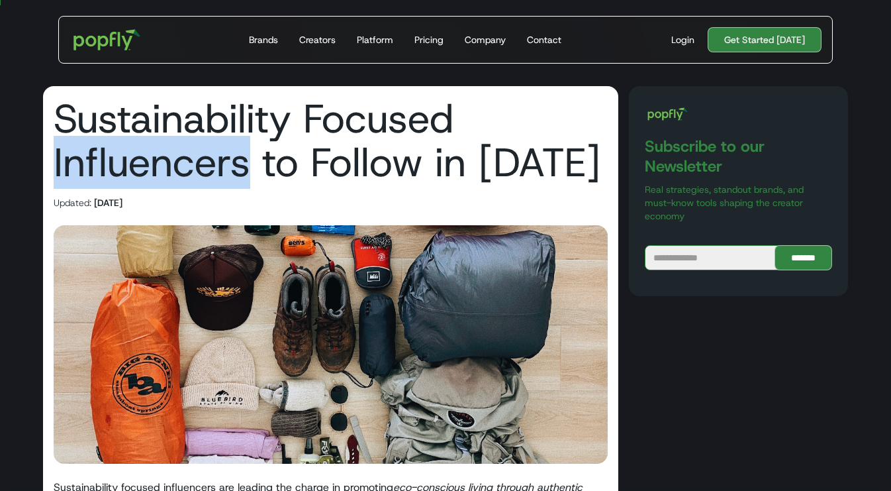
click at [228, 145] on h1 "Sustainability Focused Influencers to Follow in [DATE]" at bounding box center [331, 140] width 554 height 87
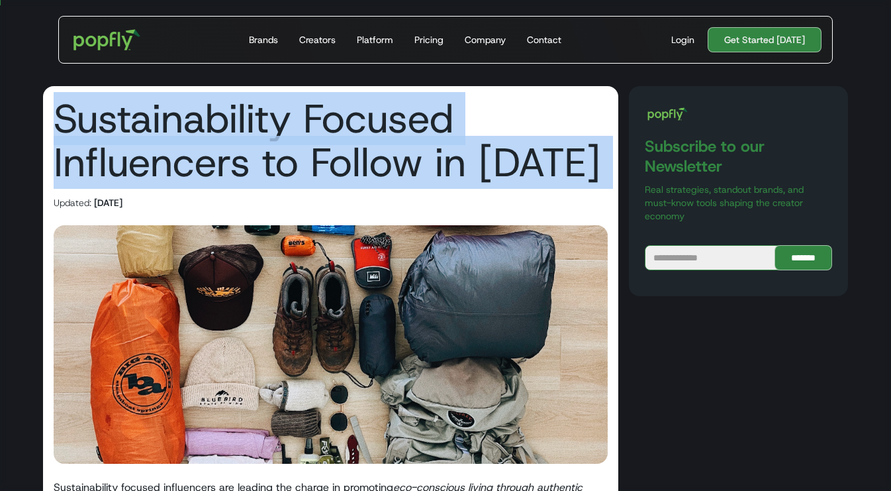
click at [228, 145] on h1 "Sustainability Focused Influencers to Follow in [DATE]" at bounding box center [331, 140] width 554 height 87
copy h1 "Sustainability Focused Influencers to Follow in [DATE]"
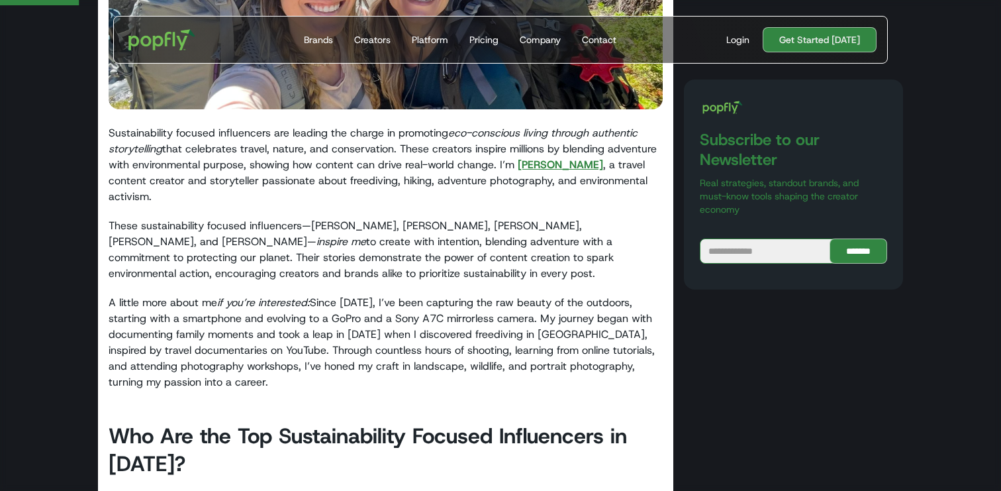
scroll to position [375, 0]
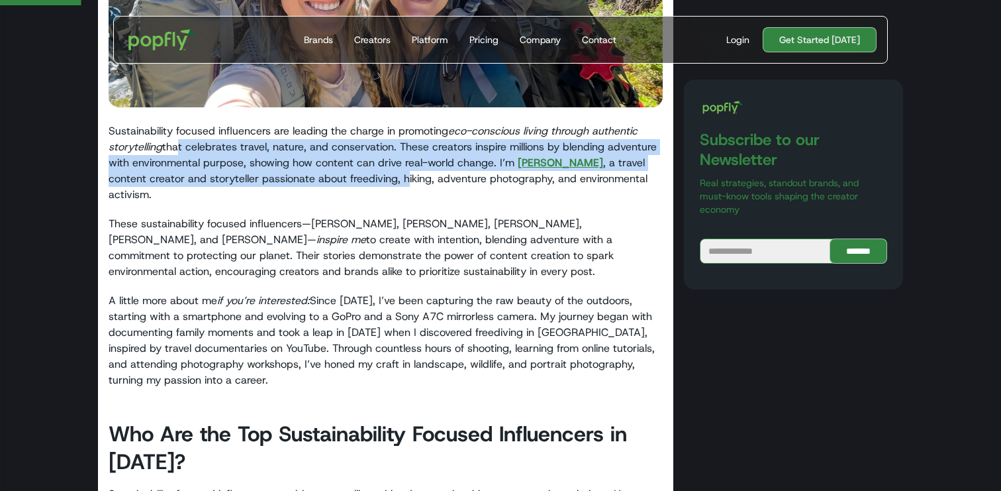
drag, startPoint x: 177, startPoint y: 139, endPoint x: 395, endPoint y: 201, distance: 226.5
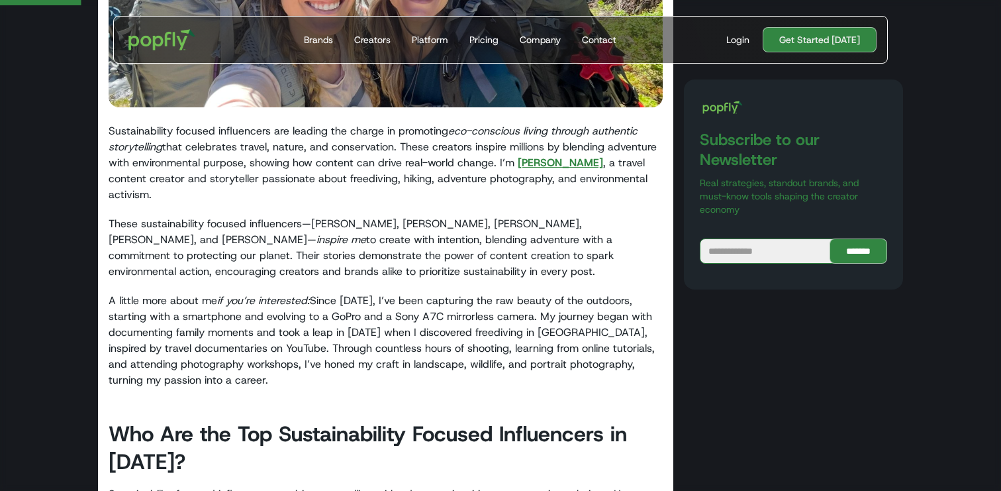
click at [395, 216] on p "These sustainability focused influencers—Erwan Heussaff, Renzo Maano, Cha Ocamp…" at bounding box center [386, 248] width 554 height 64
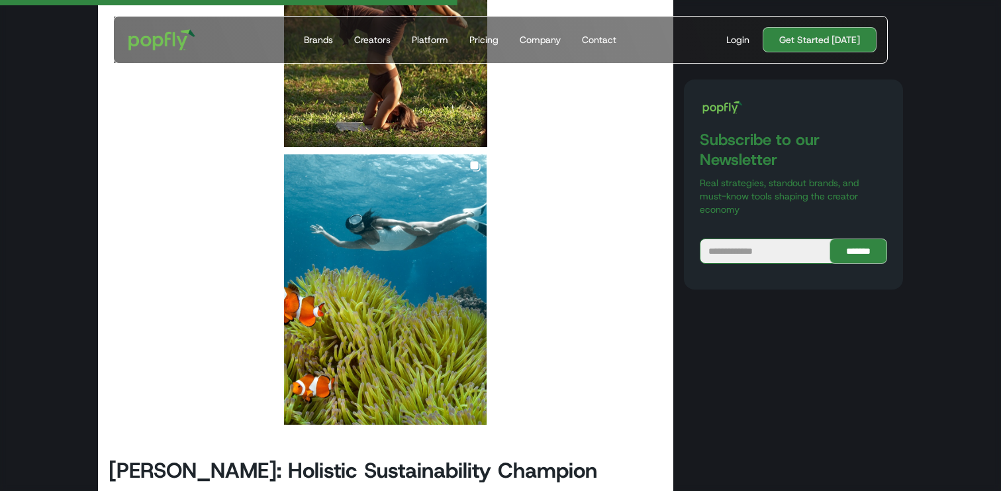
scroll to position [3105, 0]
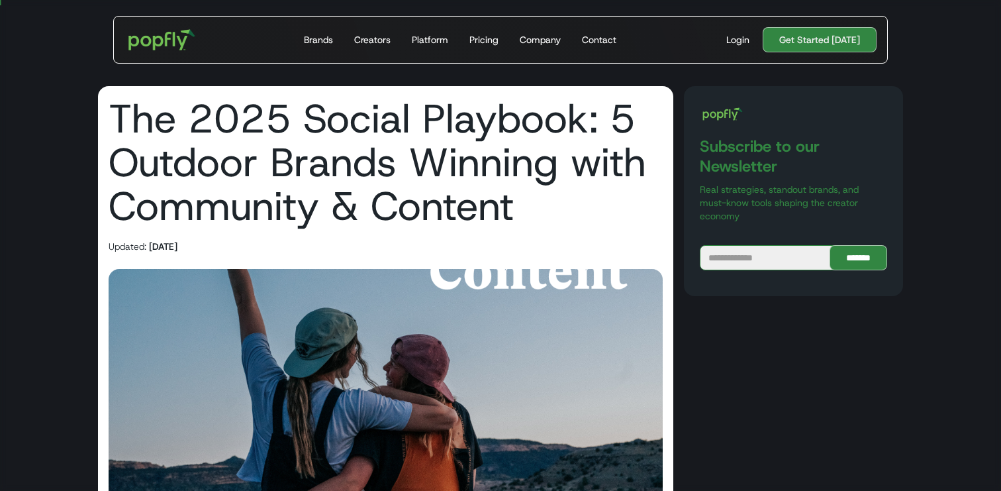
click at [376, 171] on h1 "The 2025 Social Playbook: 5 Outdoor Brands Winning with Community & Content" at bounding box center [386, 162] width 554 height 131
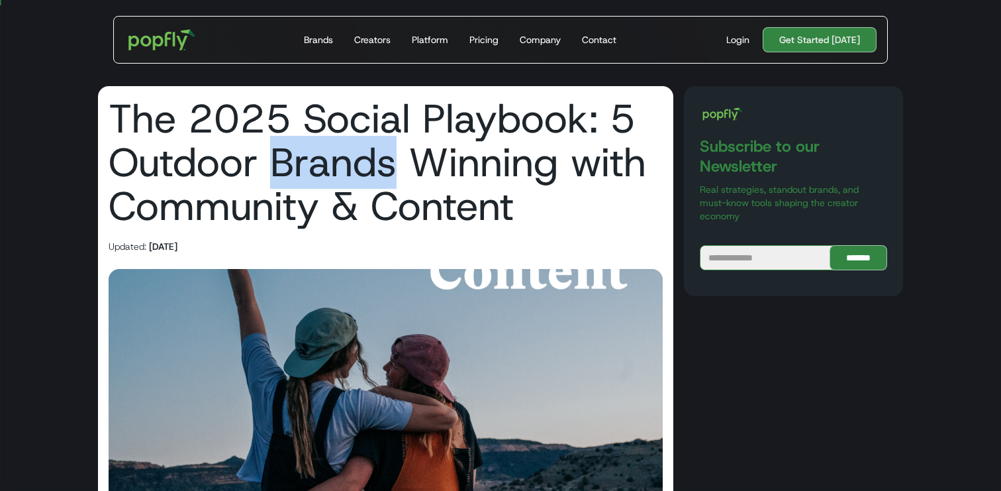
click at [376, 171] on h1 "The 2025 Social Playbook: 5 Outdoor Brands Winning with Community & Content" at bounding box center [386, 162] width 554 height 131
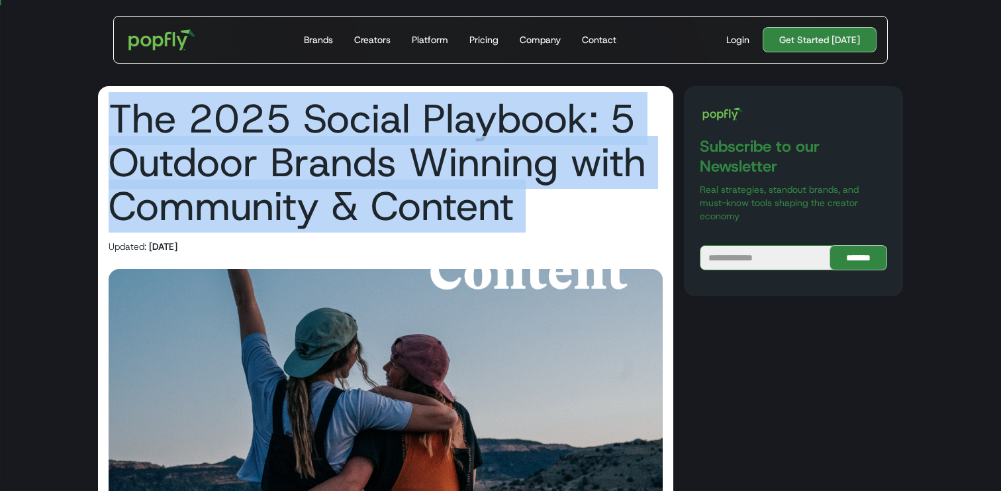
click at [376, 171] on h1 "The 2025 Social Playbook: 5 Outdoor Brands Winning with Community & Content" at bounding box center [386, 162] width 554 height 131
copy h1 "The 2025 Social Playbook: 5 Outdoor Brands Winning with Community & Content"
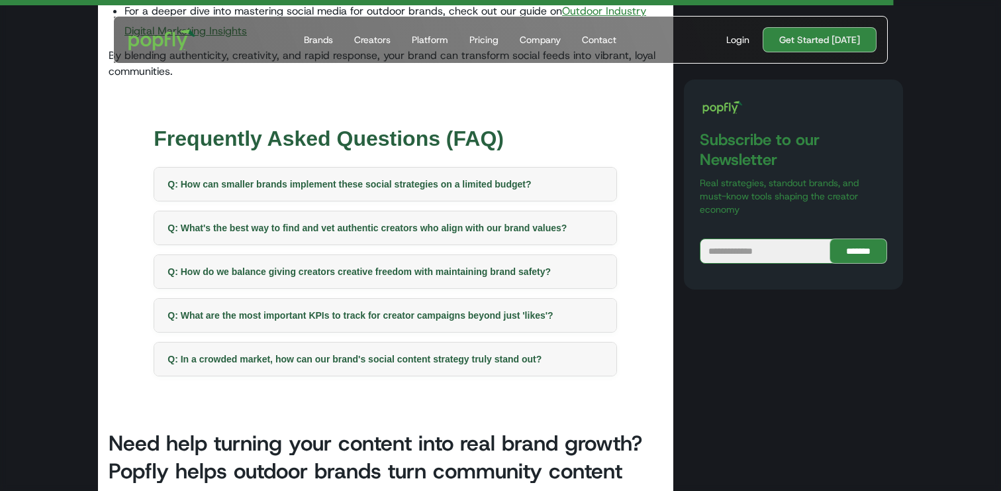
scroll to position [3444, 0]
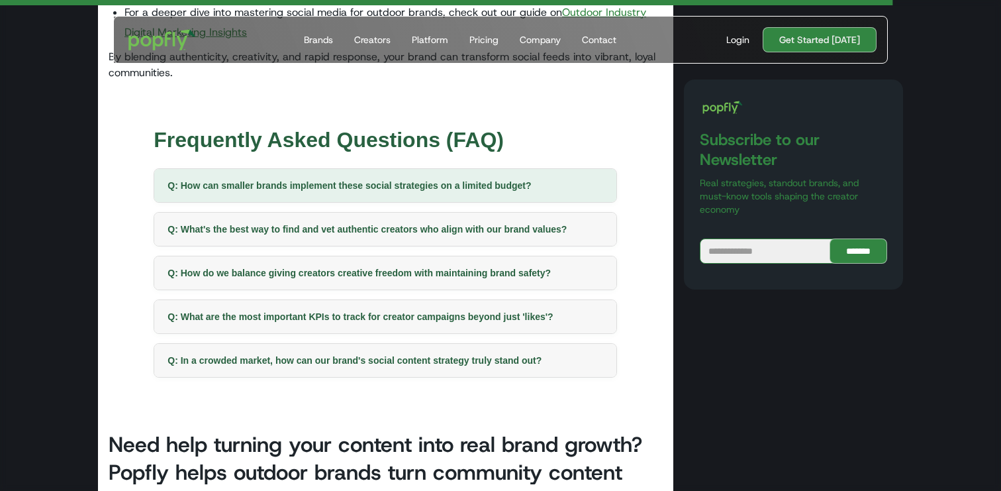
click at [260, 169] on div "Q: How can smaller brands implement these social strategies on a limited budget?" at bounding box center [385, 185] width 462 height 33
click at [291, 169] on div "Q: How can smaller brands implement these social strategies on a limited budget?" at bounding box center [385, 185] width 462 height 33
click at [293, 169] on div "Q: How can smaller brands implement these social strategies on a limited budget?" at bounding box center [385, 185] width 462 height 33
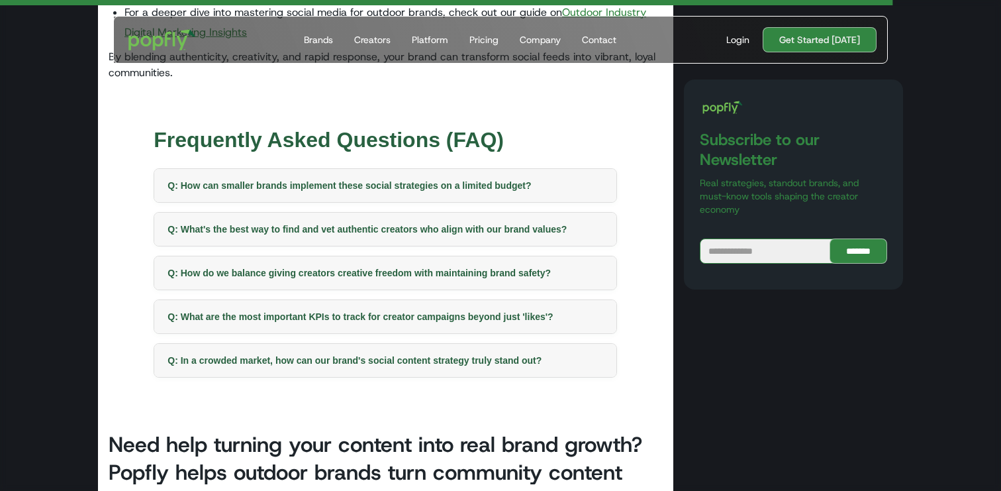
click at [351, 218] on div "Frequently Asked Questions (FAQ) Q: How can smaller brands implement these soci…" at bounding box center [385, 252] width 463 height 252
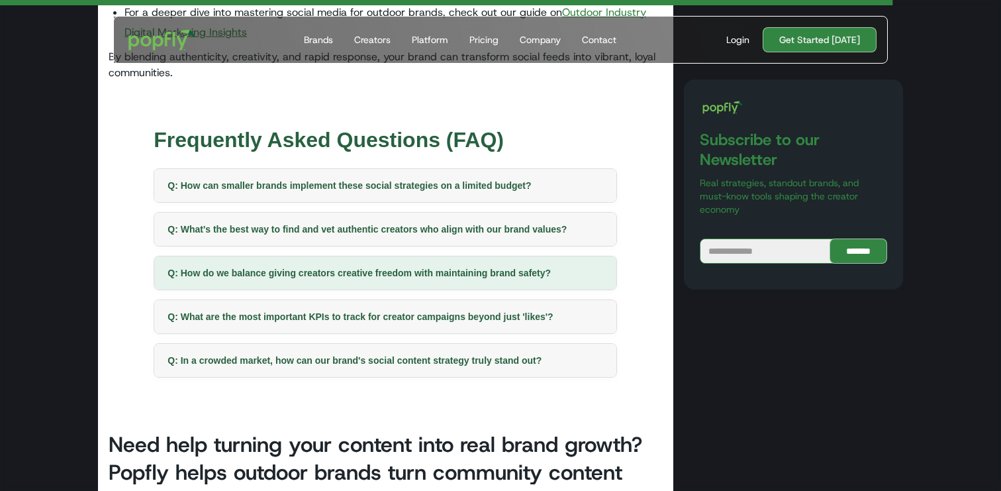
click at [352, 256] on div "Q: How do we balance giving creators creative freedom with maintaining brand sa…" at bounding box center [385, 272] width 462 height 33
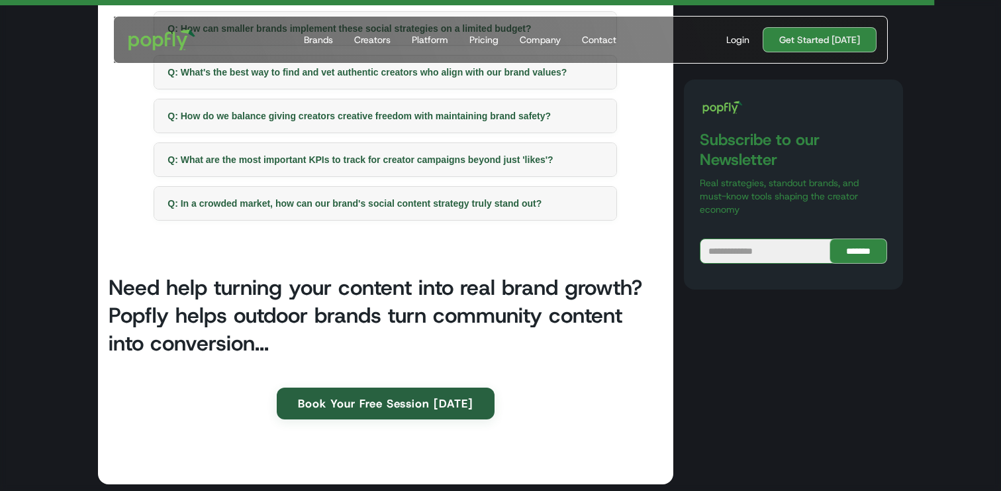
scroll to position [3606, 0]
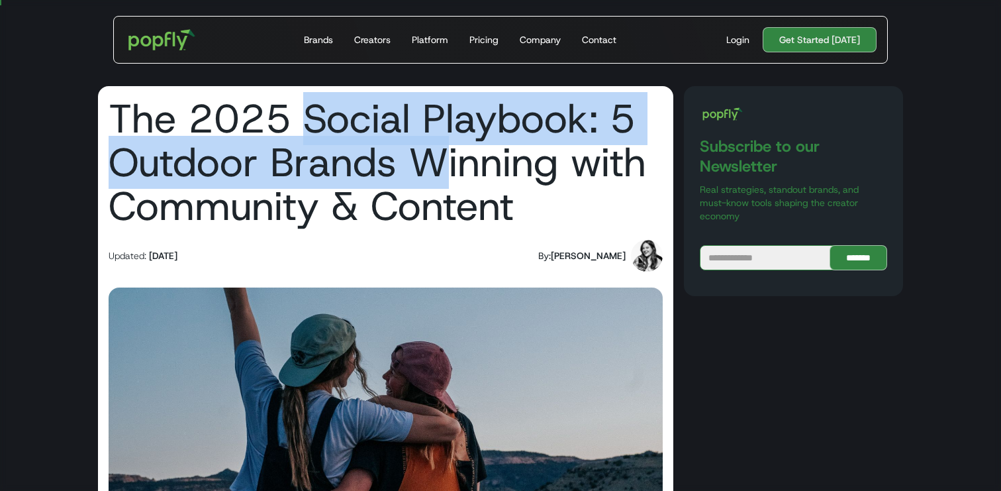
drag, startPoint x: 302, startPoint y: 115, endPoint x: 448, endPoint y: 188, distance: 163.2
click at [448, 187] on h1 "The 2025 Social Playbook: 5 Outdoor Brands Winning with Community & Content" at bounding box center [386, 162] width 554 height 131
click at [448, 188] on h1 "The 2025 Social Playbook: 5 Outdoor Brands Winning with Community & Content" at bounding box center [386, 162] width 554 height 131
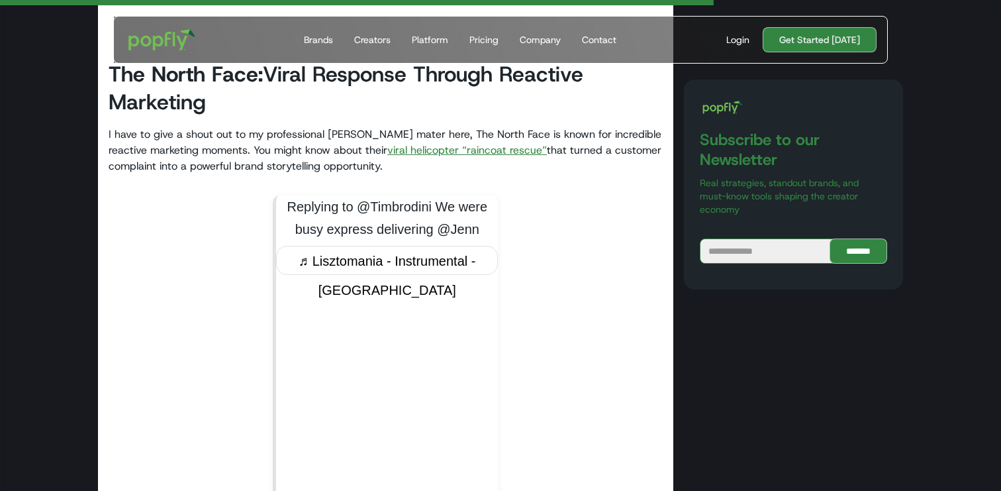
scroll to position [2415, 0]
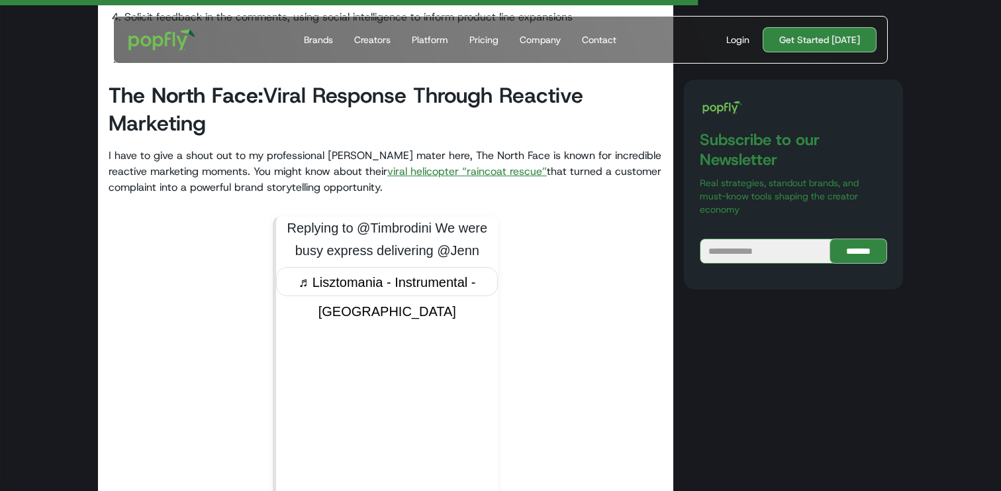
click at [348, 217] on blockquote "Replying to @Timbrodini We were busy express delivering @Jenn ♬ Lisztomania - I…" at bounding box center [385, 372] width 225 height 311
click at [292, 153] on p "I have to give a shout out to my professional alma mater here, The North Face i…" at bounding box center [386, 172] width 554 height 48
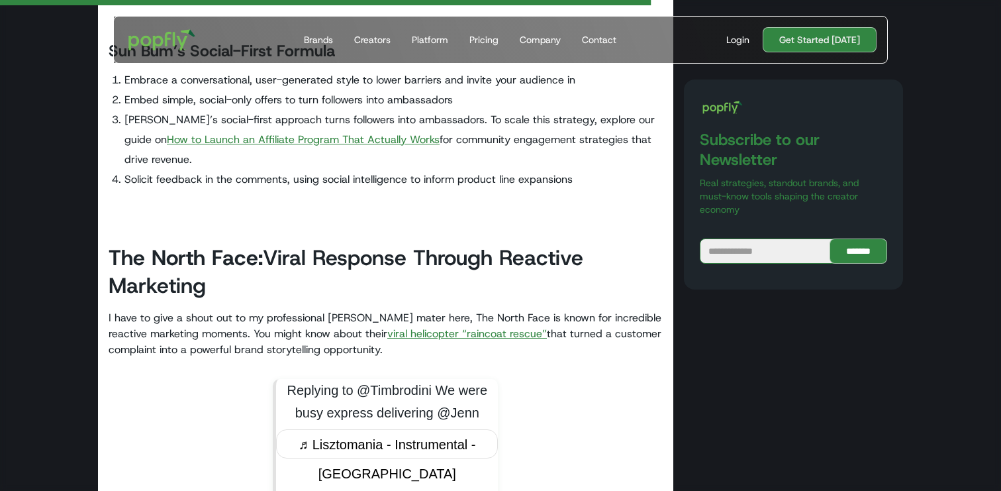
click at [397, 326] on link "viral helicopter “raincoat rescue”" at bounding box center [467, 333] width 160 height 14
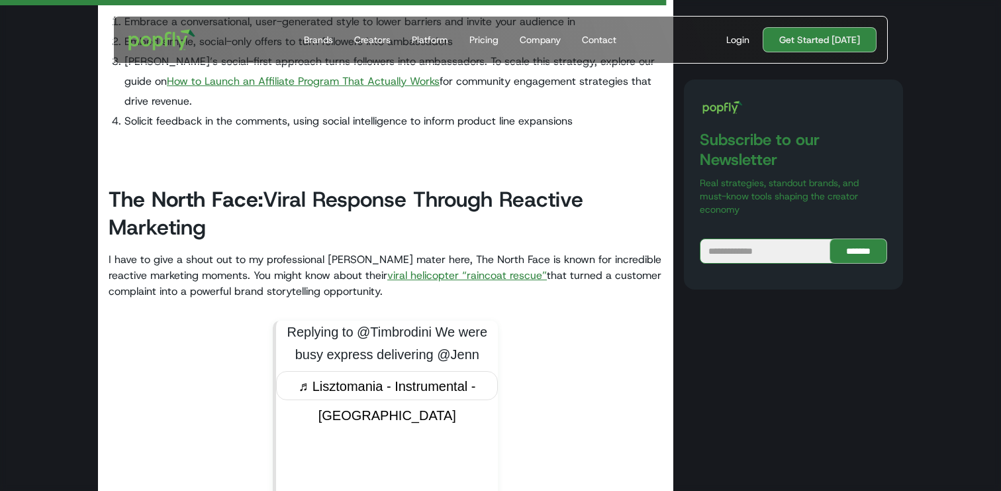
scroll to position [2303, 0]
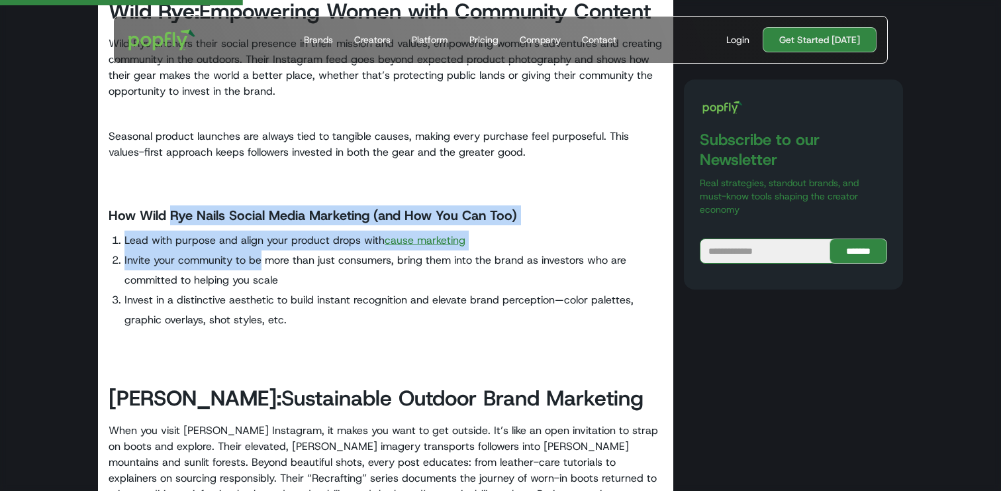
drag, startPoint x: 171, startPoint y: 214, endPoint x: 261, endPoint y: 252, distance: 97.9
click at [261, 252] on li "Invite your community to be more than just consumers, bring them into the brand…" at bounding box center [393, 270] width 538 height 40
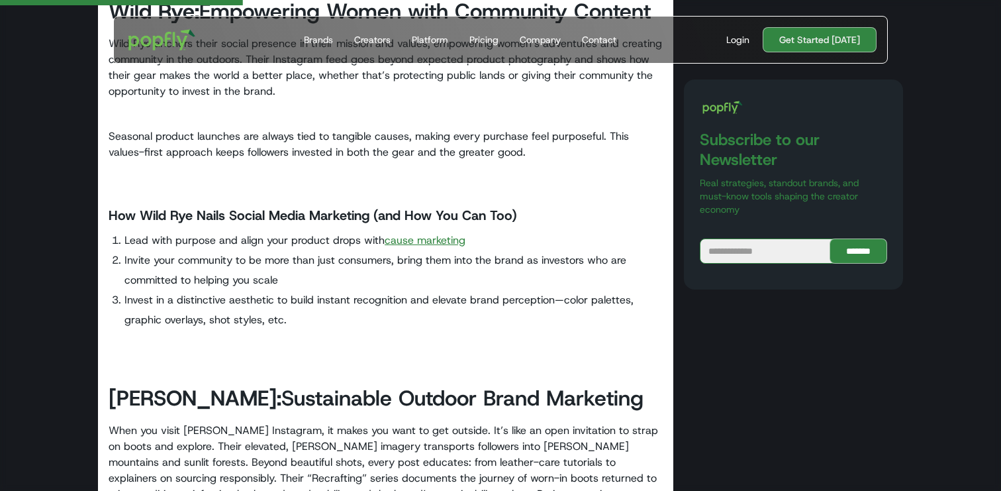
click at [459, 209] on strong "How Wild Rye Nails Social Media Marketing (and How You Can Too)" at bounding box center [313, 215] width 409 height 17
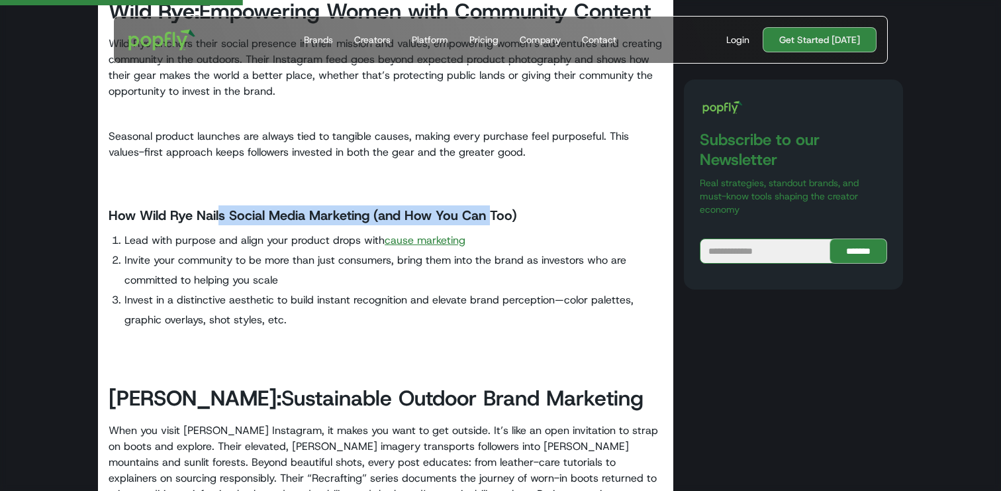
drag, startPoint x: 235, startPoint y: 218, endPoint x: 499, endPoint y: 218, distance: 263.5
click at [497, 218] on strong "How Wild Rye Nails Social Media Marketing (and How You Can Too)" at bounding box center [313, 215] width 409 height 17
click at [498, 218] on strong "How Wild Rye Nails Social Media Marketing (and How You Can Too)" at bounding box center [313, 215] width 409 height 17
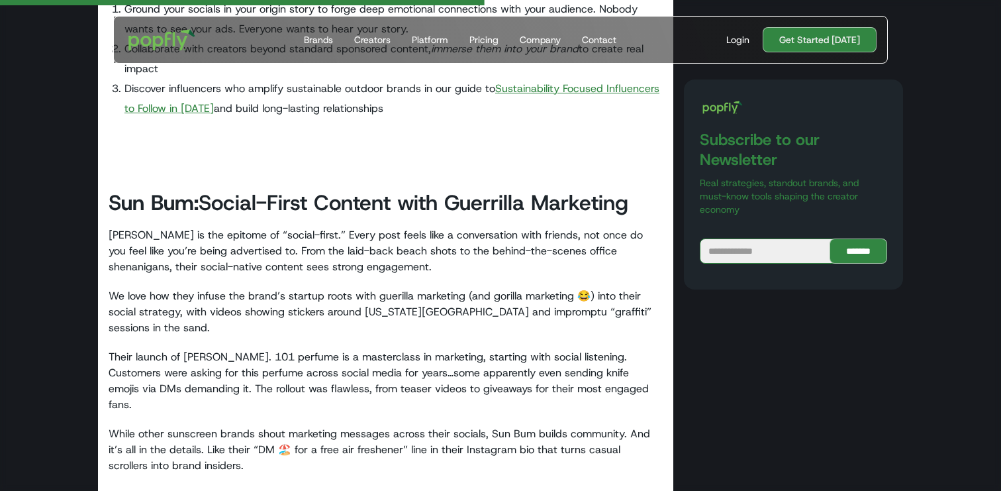
scroll to position [1731, 0]
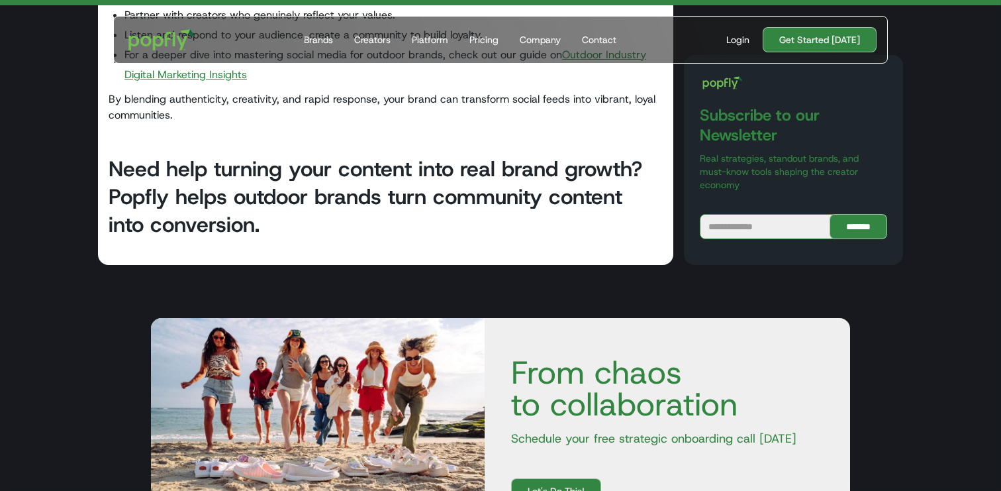
scroll to position [9367, 0]
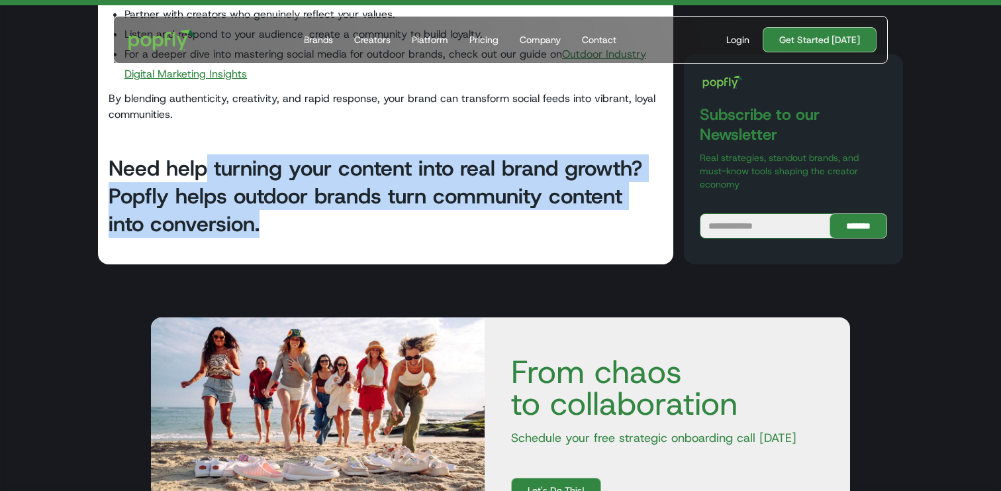
drag, startPoint x: 208, startPoint y: 133, endPoint x: 397, endPoint y: 178, distance: 194.0
click at [397, 178] on h2 "Need help turning your content into real brand growth? Popfly helps outdoor bra…" at bounding box center [386, 195] width 554 height 83
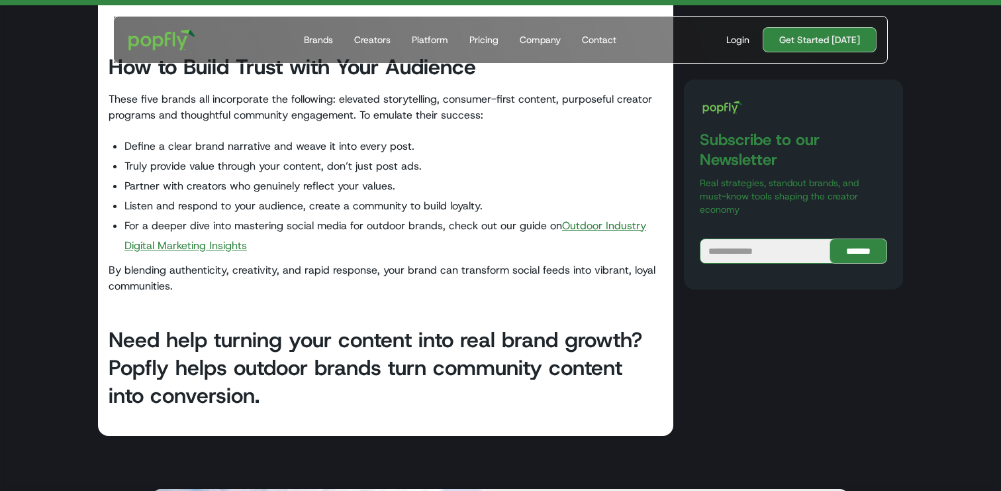
scroll to position [9188, 0]
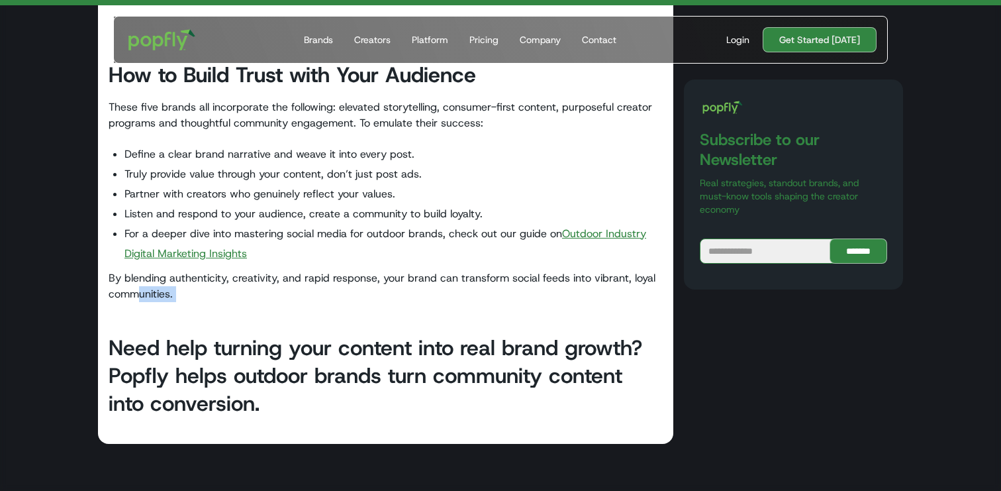
drag, startPoint x: 135, startPoint y: 256, endPoint x: 233, endPoint y: 285, distance: 102.4
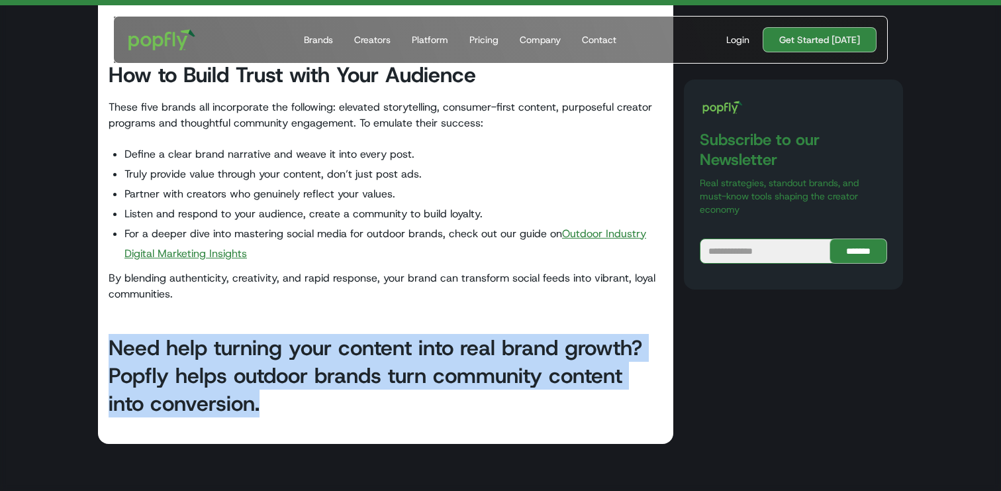
drag, startPoint x: 149, startPoint y: 301, endPoint x: 264, endPoint y: 373, distance: 135.9
click at [264, 373] on h2 "Need help turning your content into real brand growth? Popfly helps outdoor bra…" at bounding box center [386, 375] width 554 height 83
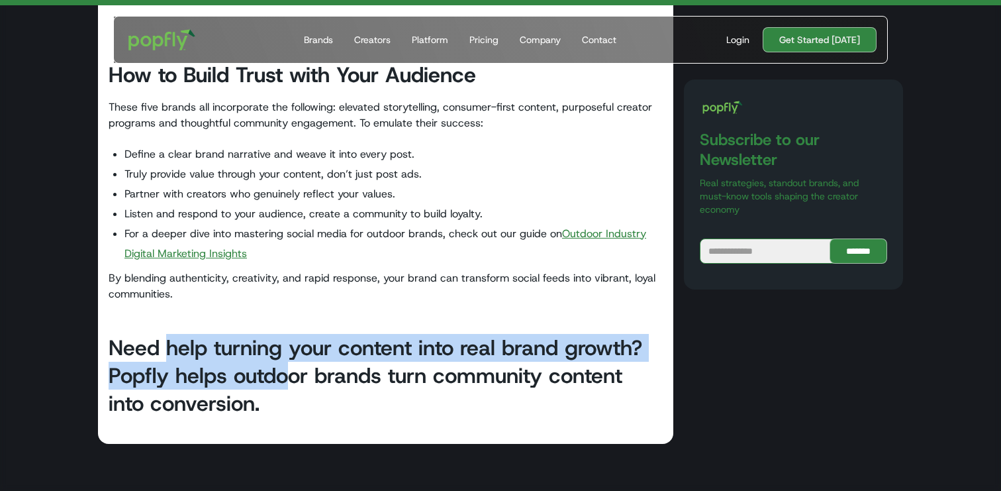
drag, startPoint x: 164, startPoint y: 318, endPoint x: 290, endPoint y: 352, distance: 130.3
click at [289, 351] on h2 "Need help turning your content into real brand growth? Popfly helps outdoor bra…" at bounding box center [386, 375] width 554 height 83
click at [290, 352] on h2 "Need help turning your content into real brand growth? Popfly helps outdoor bra…" at bounding box center [386, 375] width 554 height 83
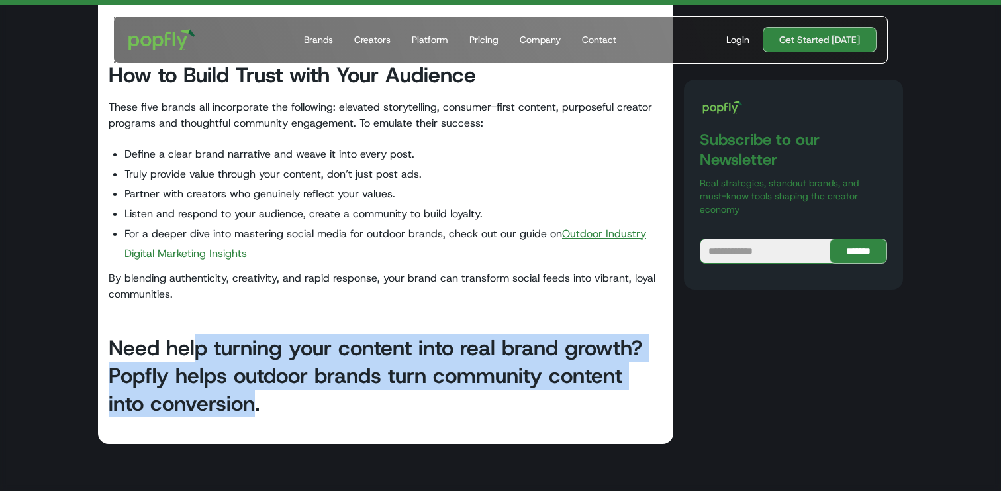
drag, startPoint x: 197, startPoint y: 318, endPoint x: 254, endPoint y: 367, distance: 74.7
click at [254, 366] on h2 "Need help turning your content into real brand growth? Popfly helps outdoor bra…" at bounding box center [386, 375] width 554 height 83
click at [254, 367] on h2 "Need help turning your content into real brand growth? Popfly helps outdoor bra…" at bounding box center [386, 375] width 554 height 83
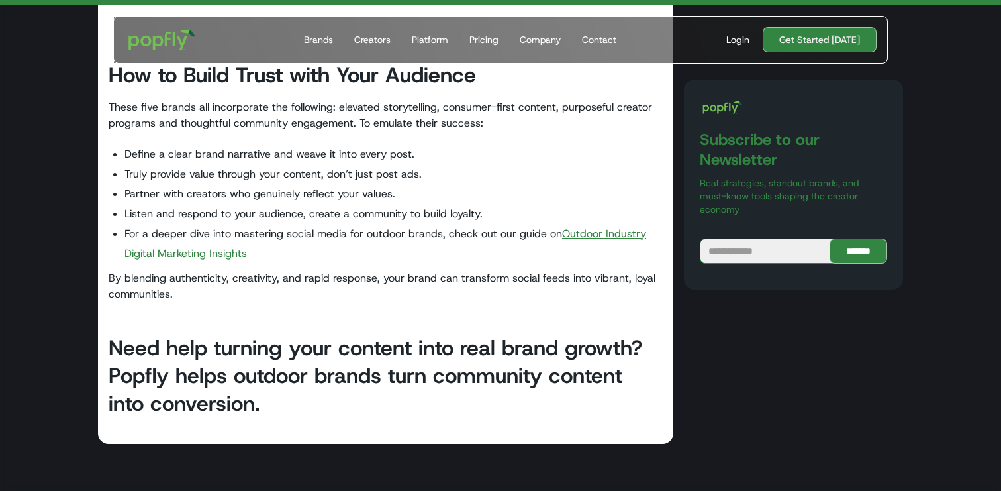
drag, startPoint x: 218, startPoint y: 262, endPoint x: 211, endPoint y: 262, distance: 7.3
click at [210, 270] on p "By blending authenticity, creativity, and rapid response, your brand can transf…" at bounding box center [386, 286] width 554 height 32
click at [577, 226] on link "Outdoor Industry Digital Marketing Insights" at bounding box center [385, 243] width 522 height 34
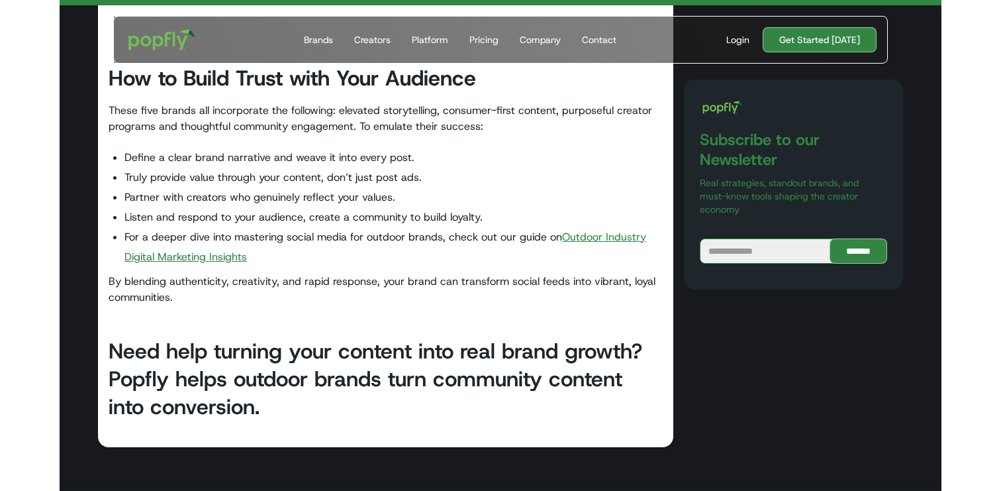
scroll to position [9185, 0]
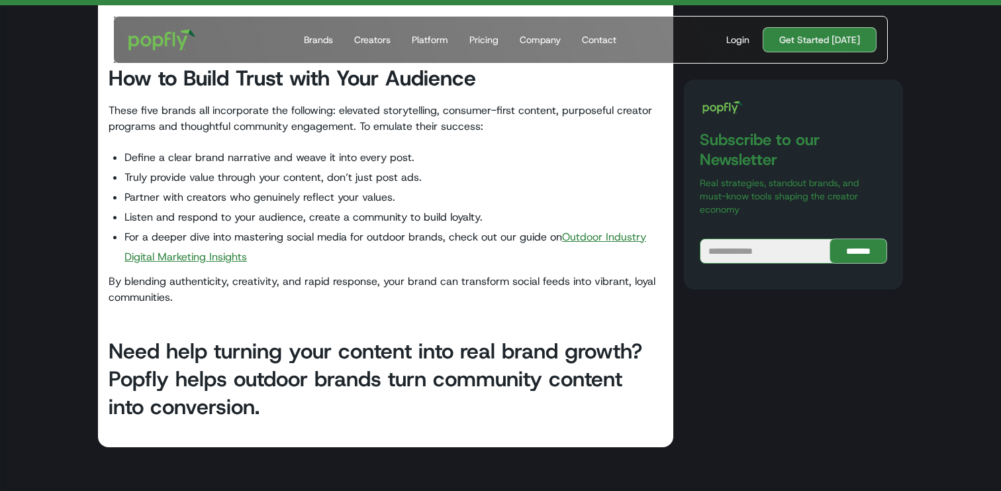
click at [263, 227] on li "For a deeper dive into mastering social media for outdoor brands, check out our…" at bounding box center [393, 247] width 538 height 40
click at [216, 230] on link "Outdoor Industry Digital Marketing Insights" at bounding box center [385, 247] width 522 height 34
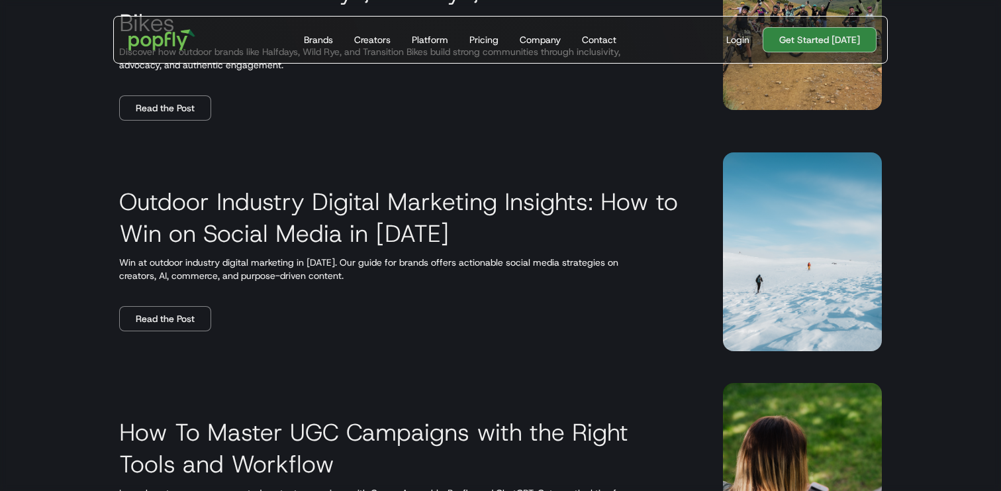
scroll to position [914, 0]
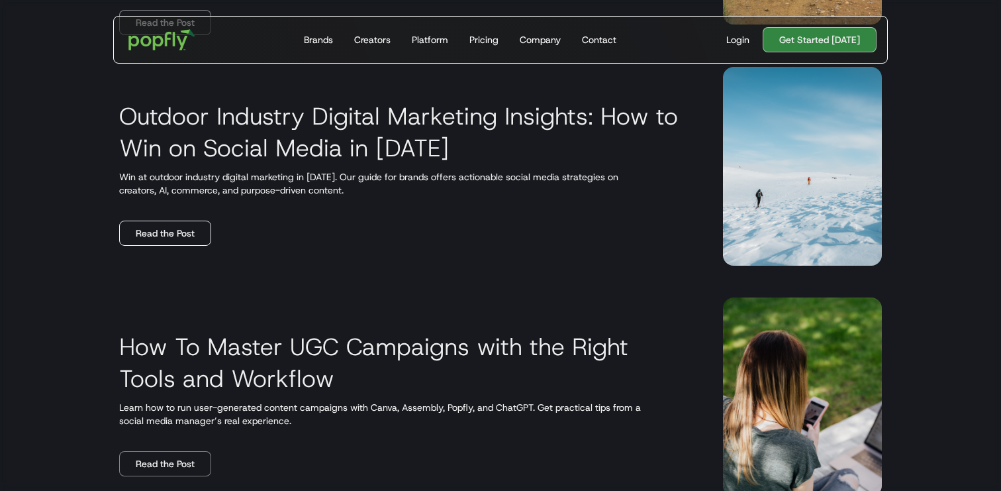
click at [187, 235] on link "Read the Post" at bounding box center [165, 232] width 92 height 25
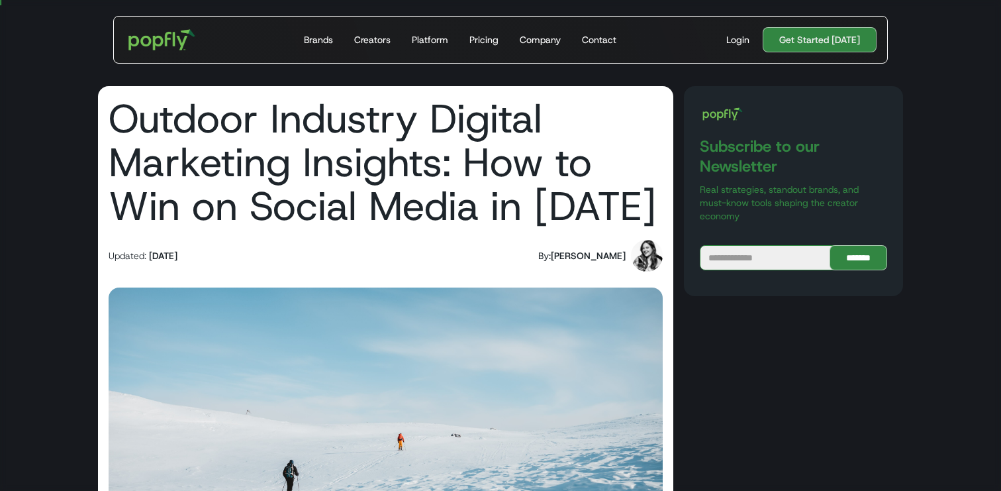
click at [404, 119] on h1 "Outdoor Industry Digital Marketing Insights: How to Win on Social Media in [DAT…" at bounding box center [386, 162] width 554 height 131
